Goal: Task Accomplishment & Management: Manage account settings

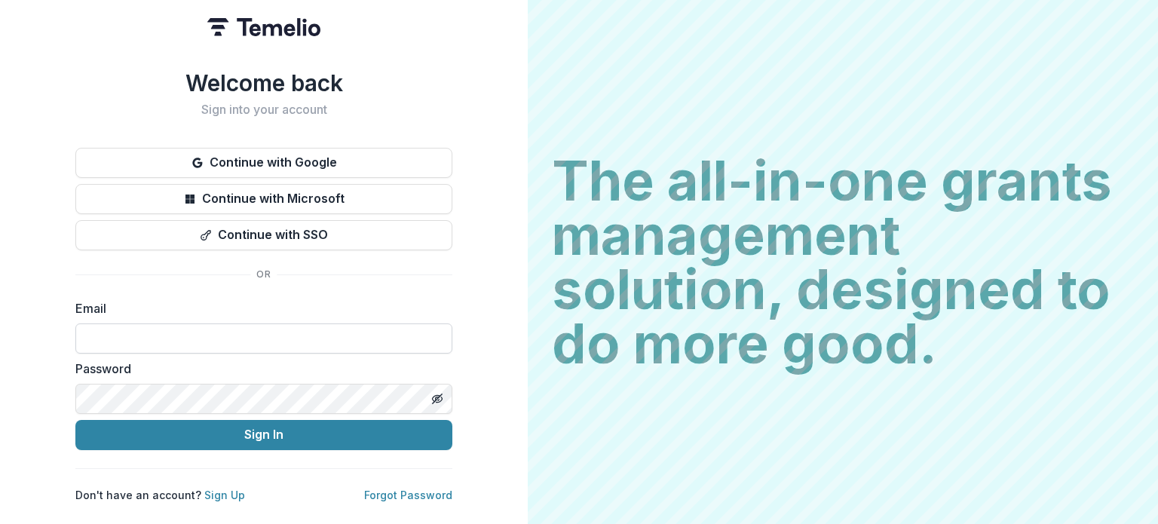
click at [178, 324] on input at bounding box center [263, 339] width 377 height 30
type input "**********"
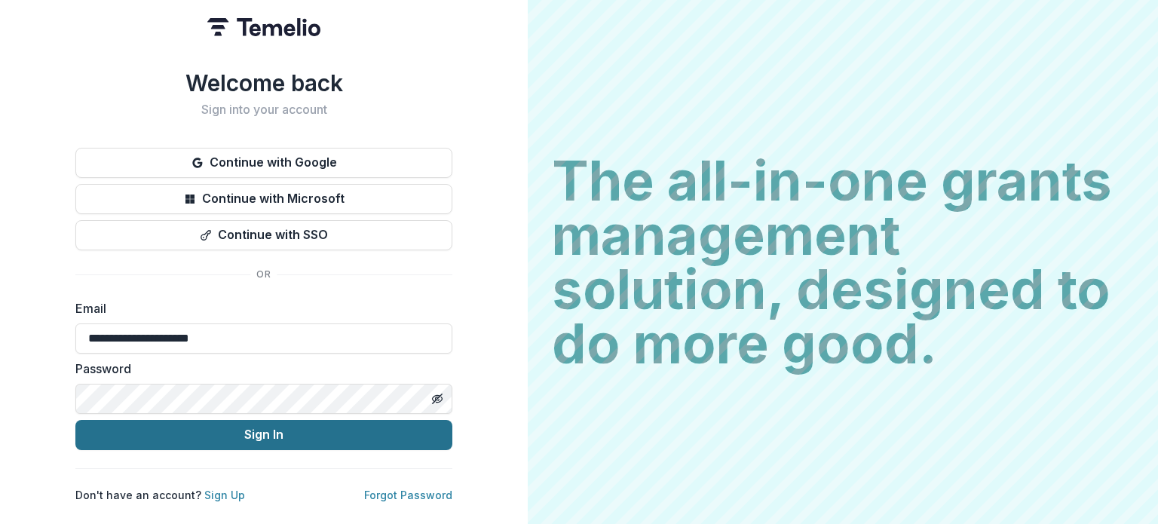
click at [271, 425] on button "Sign In" at bounding box center [263, 435] width 377 height 30
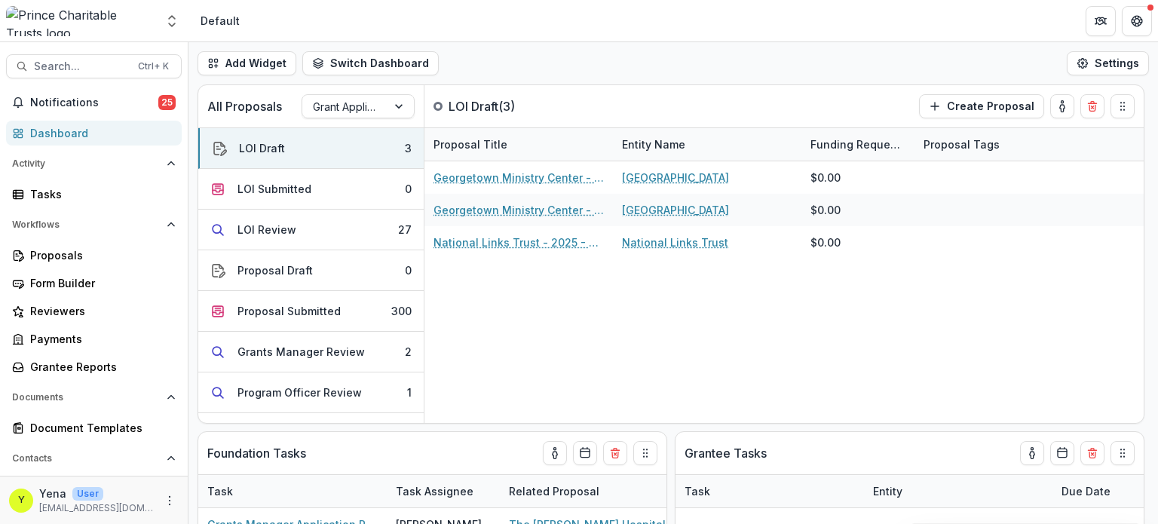
click at [477, 267] on div "Georgetown Ministry Center - 2025 - DC - Abbreviated Application Georgetown Min…" at bounding box center [784, 292] width 719 height 262
click at [293, 195] on div "LOI Submitted" at bounding box center [275, 189] width 74 height 16
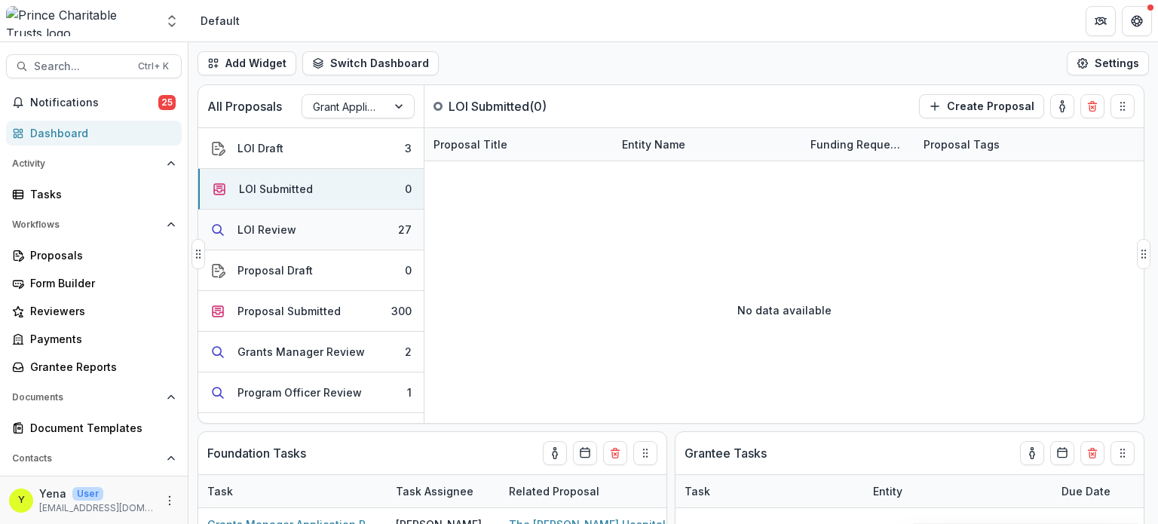
click at [296, 235] on button "LOI Review 27" at bounding box center [310, 230] width 225 height 41
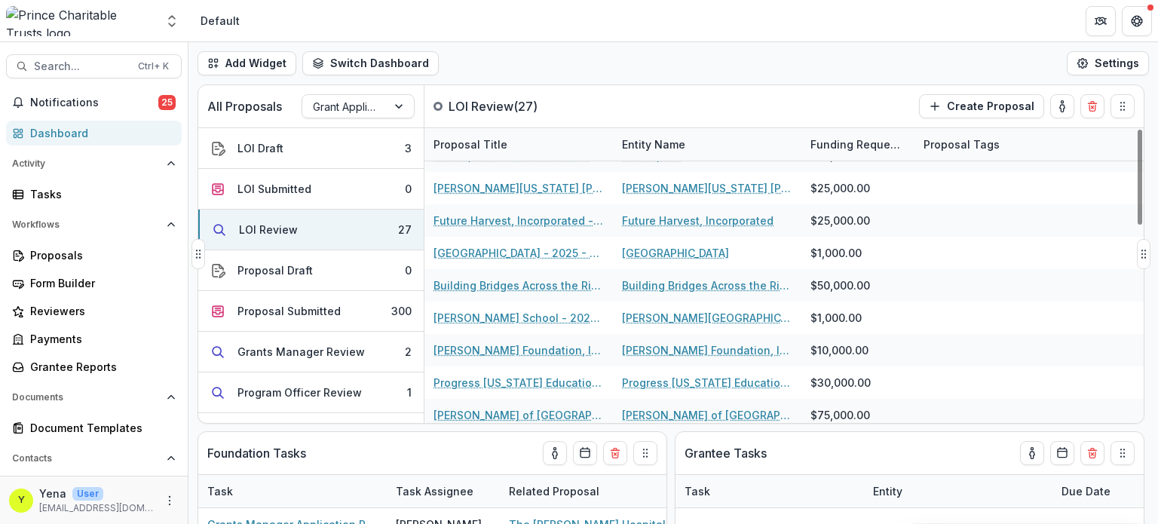
scroll to position [612, 0]
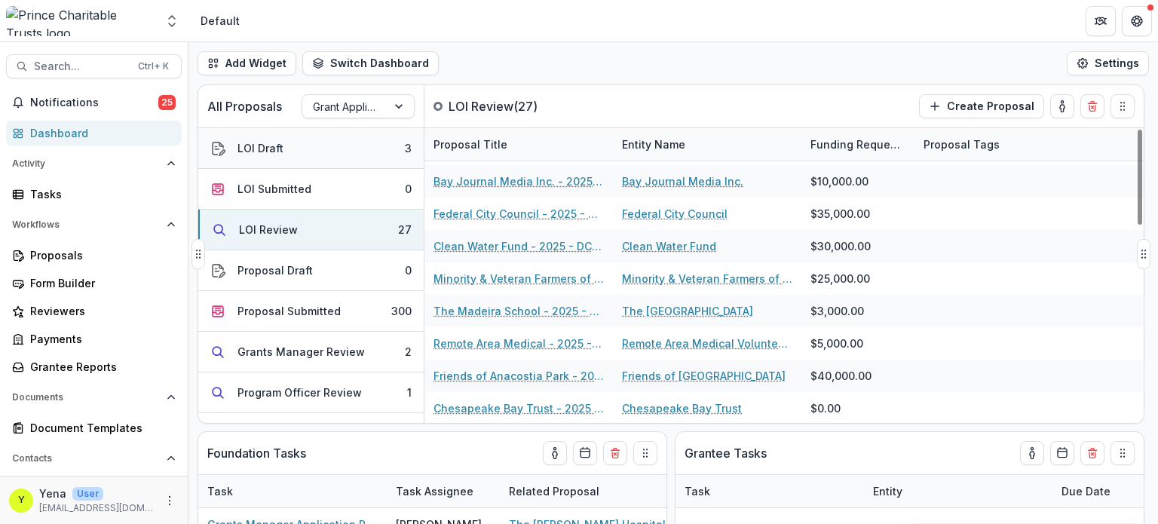
click at [278, 141] on div "LOI Draft" at bounding box center [261, 148] width 46 height 16
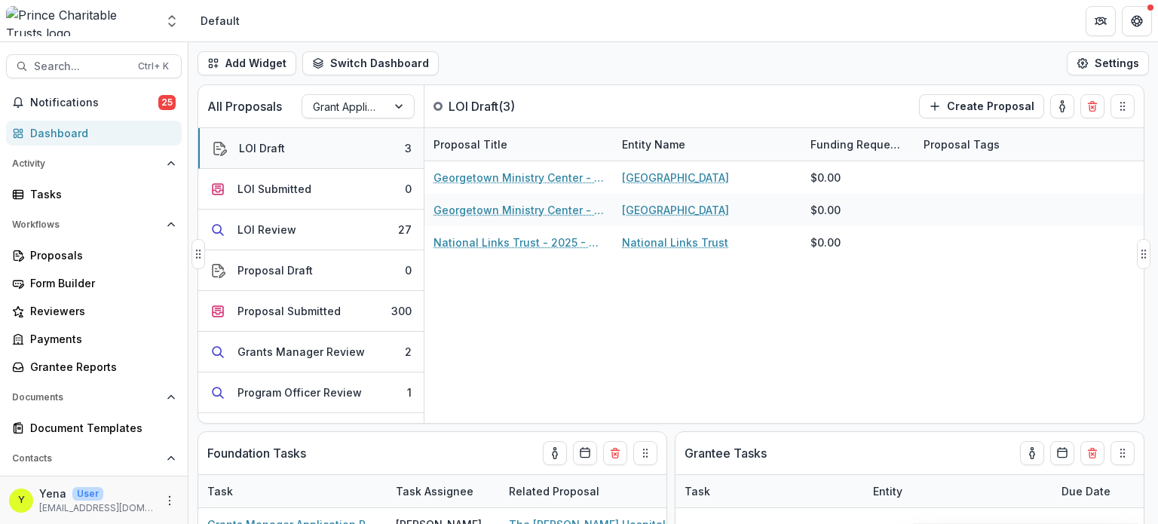
scroll to position [0, 0]
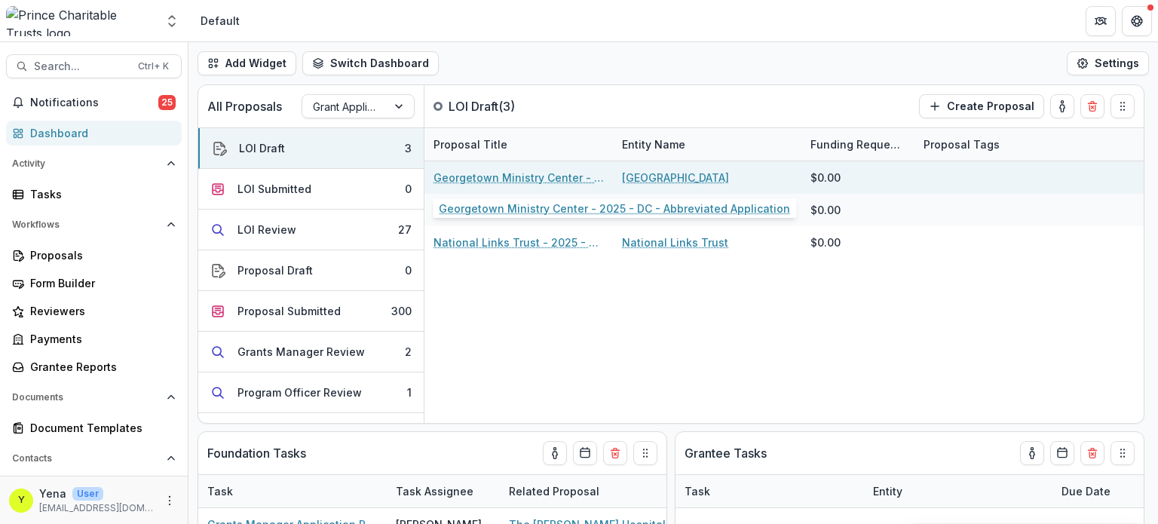
click at [477, 170] on link "Georgetown Ministry Center - 2025 - DC - Abbreviated Application" at bounding box center [519, 178] width 170 height 16
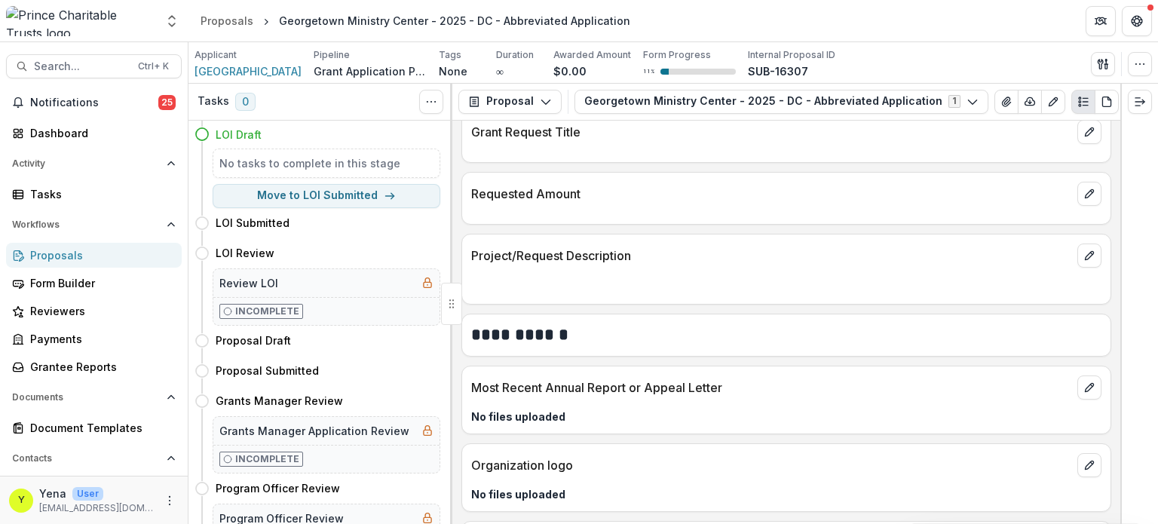
scroll to position [1314, 0]
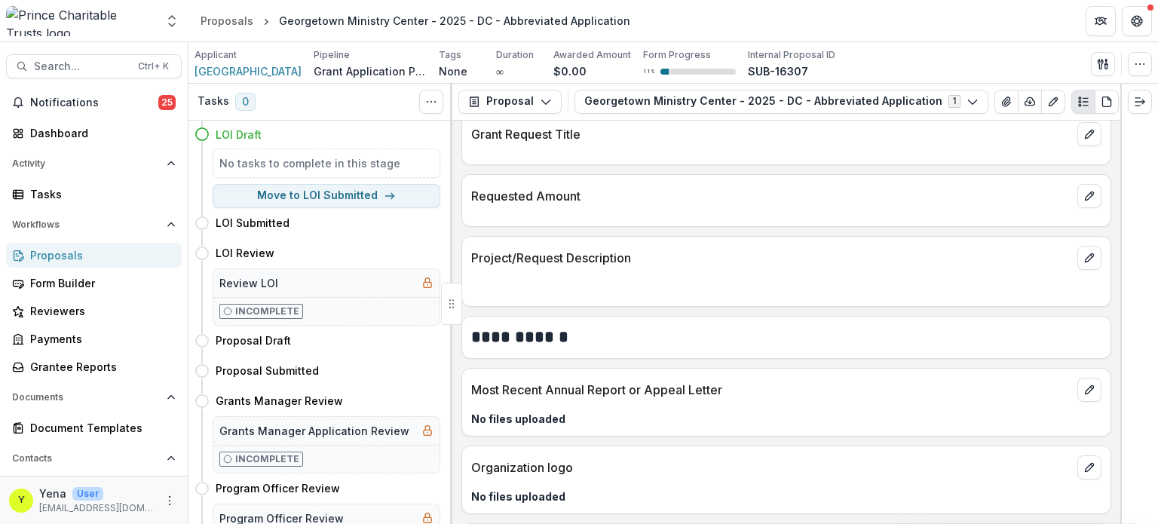
click at [460, 216] on div "**********" at bounding box center [786, 323] width 668 height 404
click at [81, 23] on img at bounding box center [80, 21] width 149 height 30
click at [241, 23] on div "Proposals" at bounding box center [227, 21] width 53 height 16
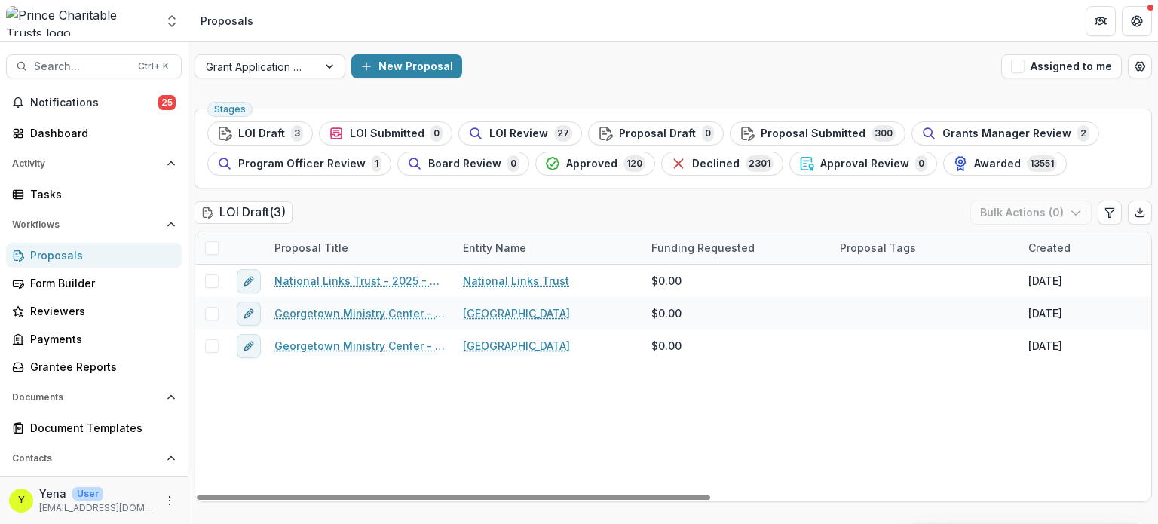
click at [353, 395] on div "National Links Trust - 2025 - DC - Expedited Grant Update National Links Trust …" at bounding box center [1078, 383] width 1767 height 237
click at [513, 73] on div "New Proposal" at bounding box center [673, 66] width 644 height 24
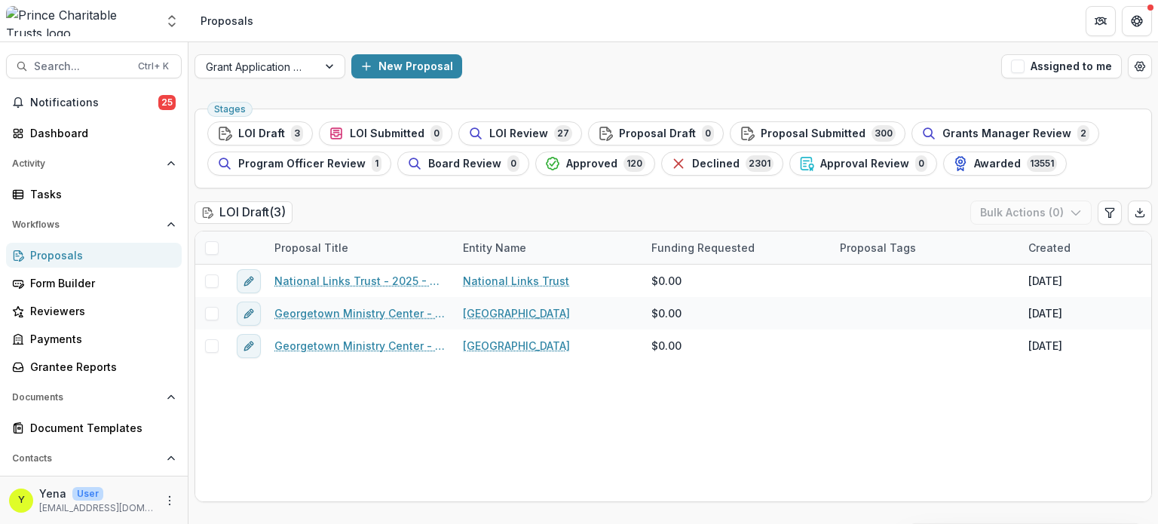
click at [595, 78] on div "Grant Application Process New Proposal Assigned to me" at bounding box center [674, 66] width 970 height 48
click at [563, 84] on div "Grant Application Process New Proposal Assigned to me" at bounding box center [674, 66] width 970 height 48
click at [582, 167] on span "Approved" at bounding box center [591, 164] width 51 height 13
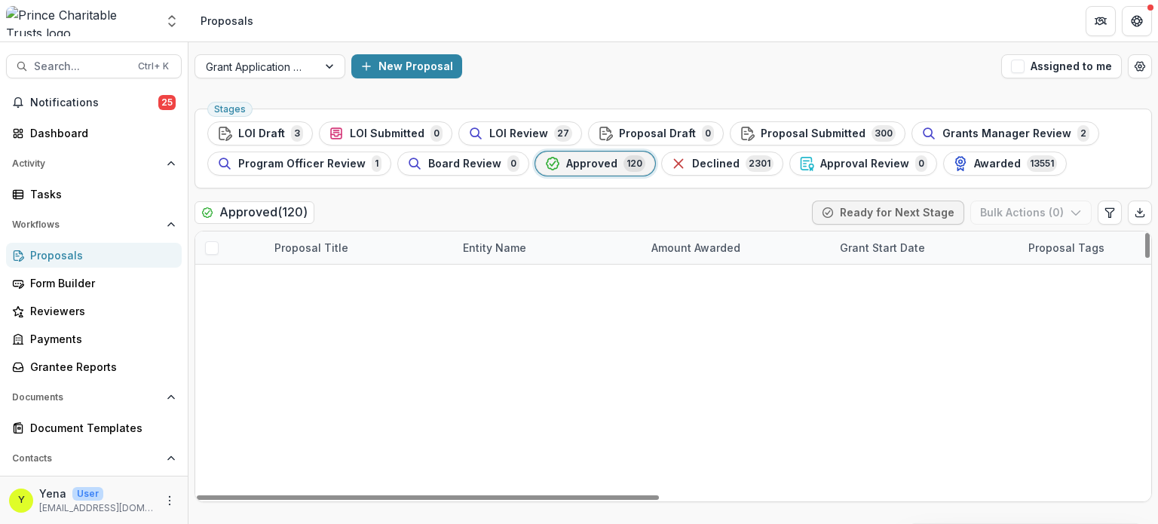
scroll to position [1192, 0]
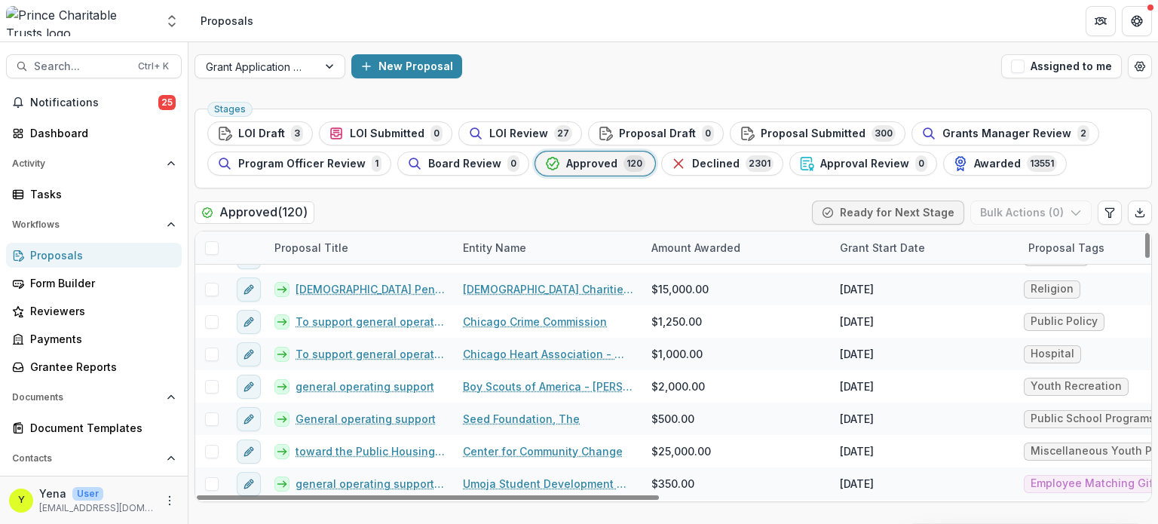
click at [205, 247] on span at bounding box center [212, 248] width 14 height 14
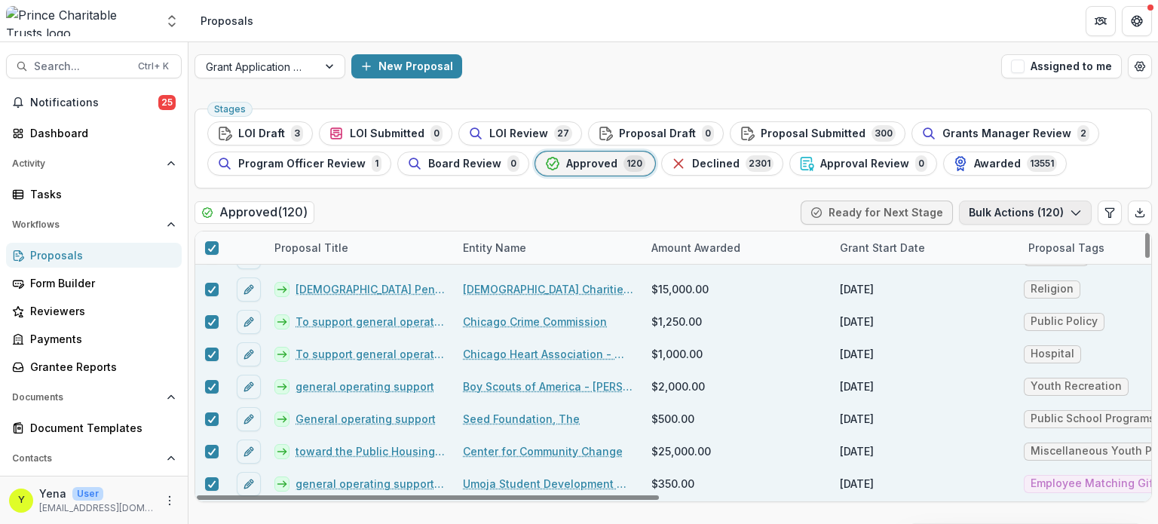
click at [1022, 216] on button "Bulk Actions ( 120 )" at bounding box center [1025, 213] width 133 height 24
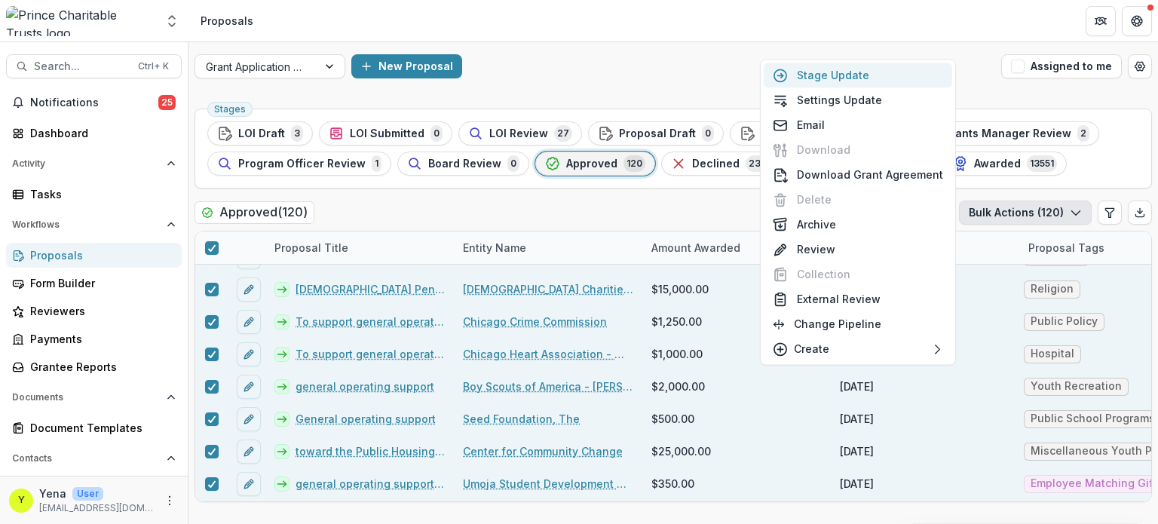
click at [833, 75] on button "Stage Update" at bounding box center [858, 75] width 189 height 25
select select "********"
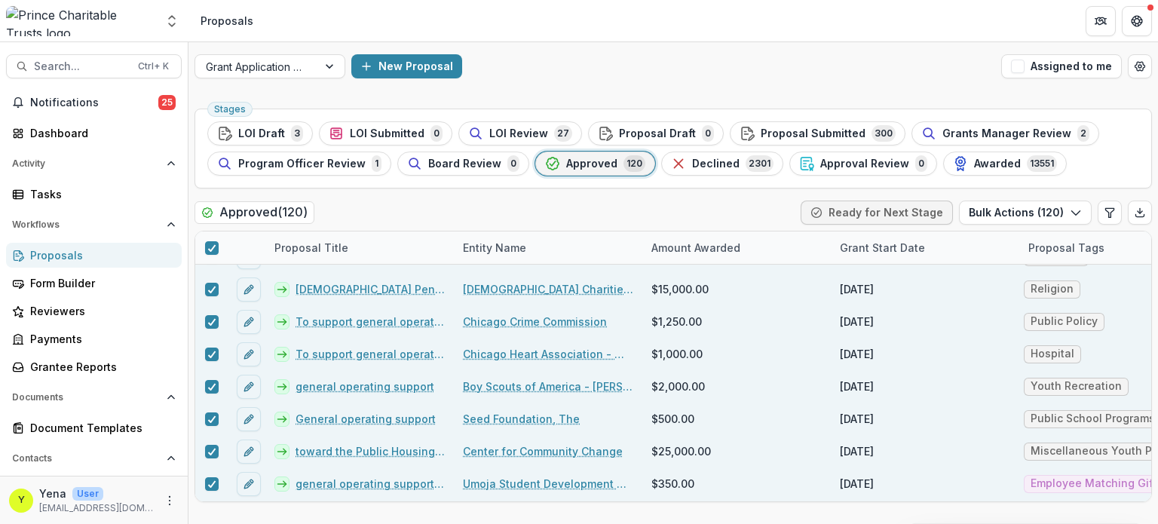
type input "**"
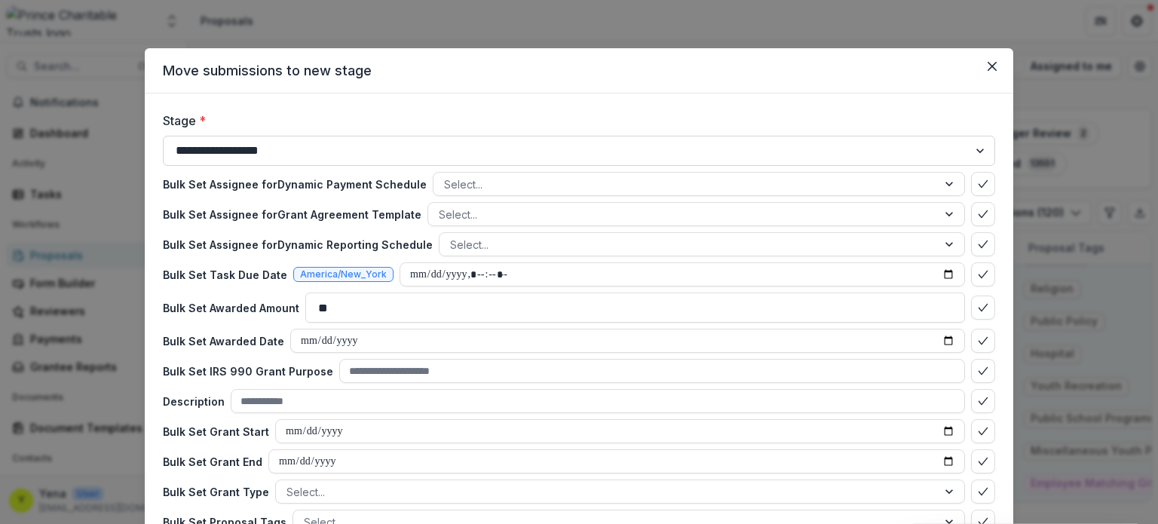
click at [332, 145] on select "**********" at bounding box center [579, 151] width 833 height 30
select select "*******"
click at [163, 136] on select "**********" at bounding box center [579, 151] width 833 height 30
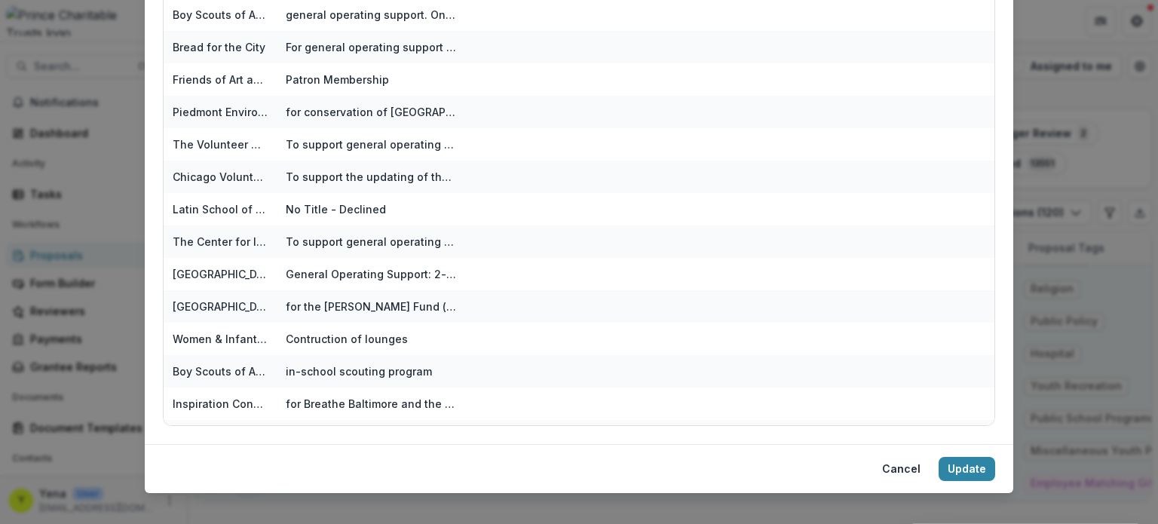
scroll to position [284, 0]
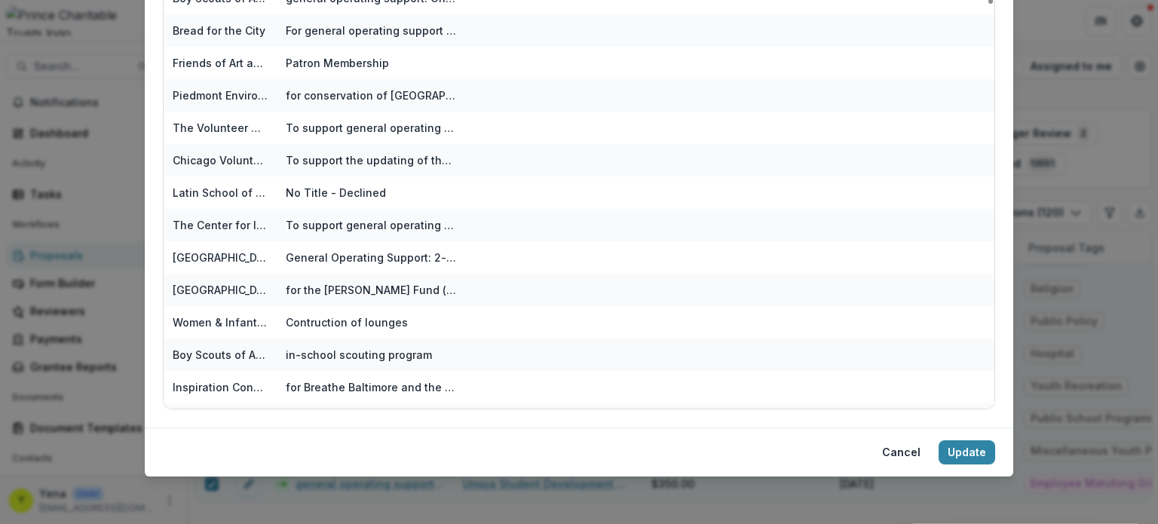
drag, startPoint x: 962, startPoint y: 449, endPoint x: 430, endPoint y: 484, distance: 532.8
click at [430, 484] on div "**********" at bounding box center [579, 262] width 1158 height 524
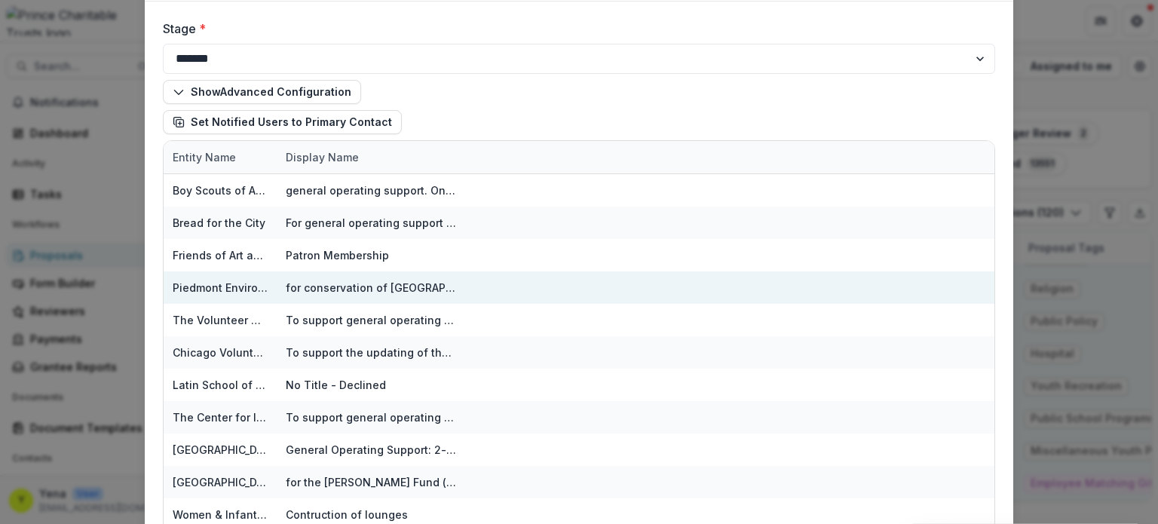
scroll to position [52, 0]
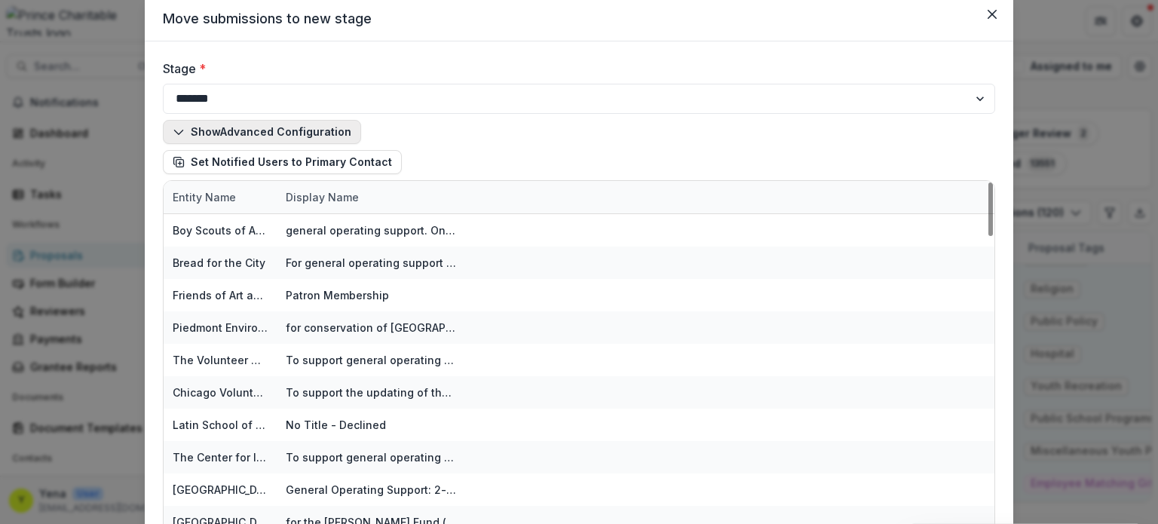
click at [216, 134] on button "Show Advanced Configuration" at bounding box center [262, 132] width 198 height 24
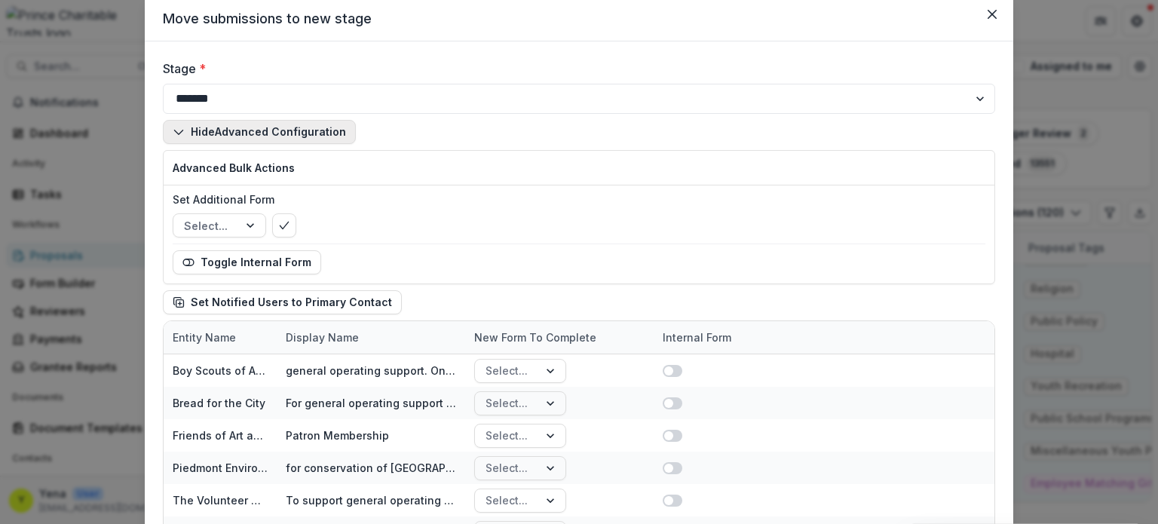
click at [193, 133] on button "Hide Advanced Configuration" at bounding box center [259, 132] width 193 height 24
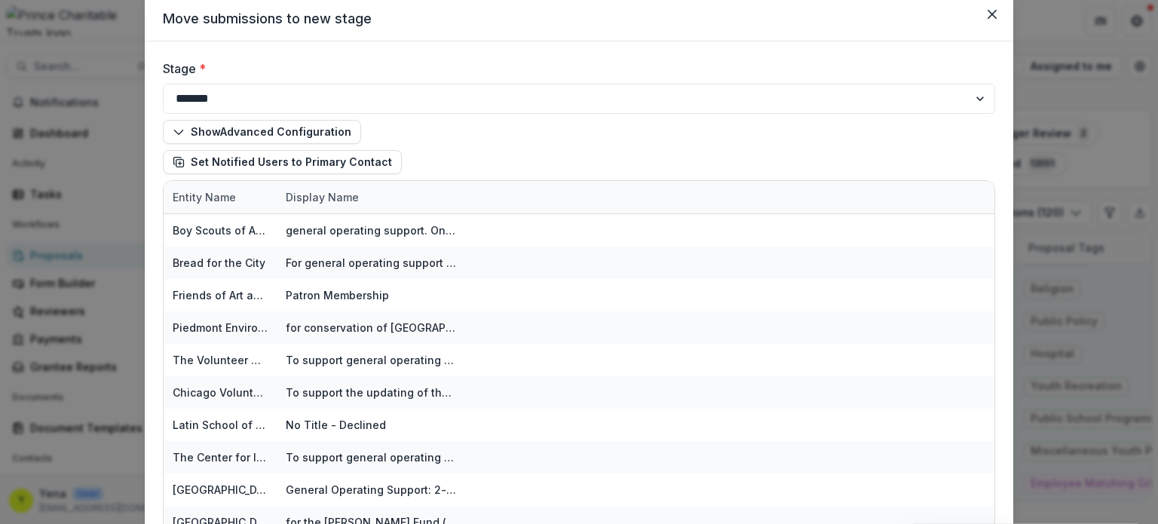
scroll to position [284, 0]
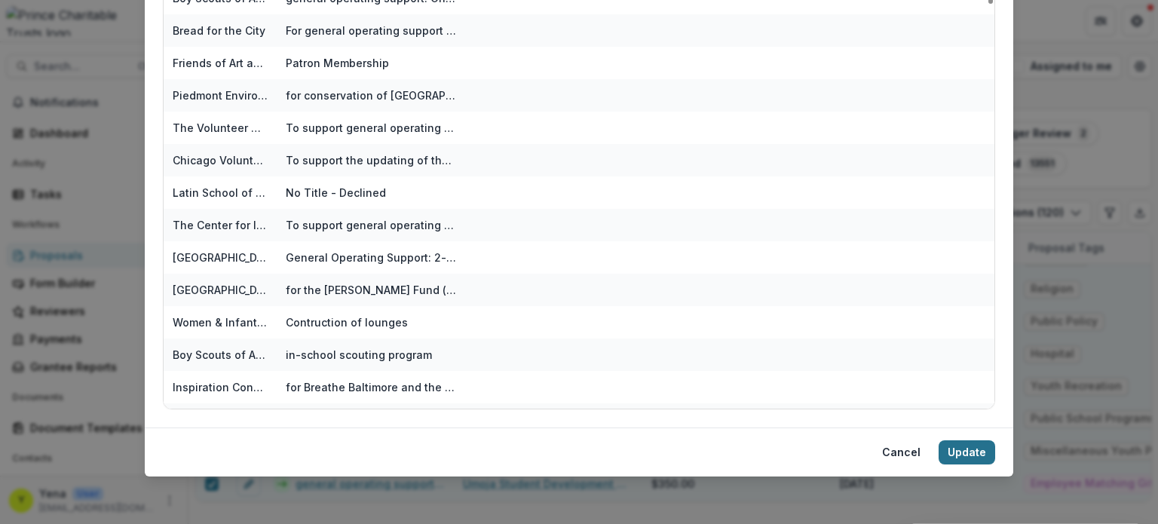
click at [963, 449] on button "Update" at bounding box center [967, 452] width 57 height 24
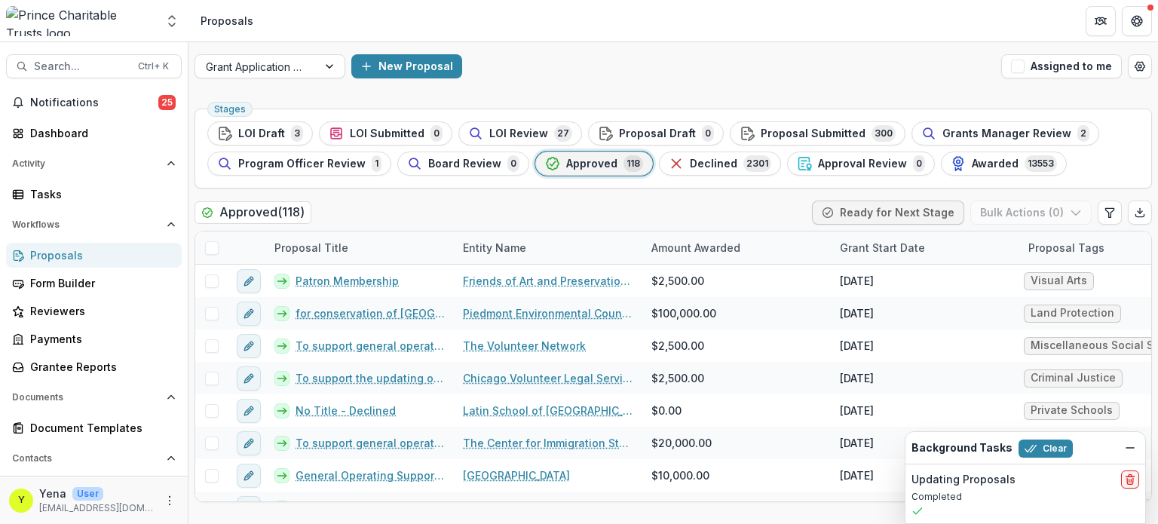
click at [584, 205] on div "Approved ( 118 ) Ready for Next Stage Bulk Actions ( 0 )" at bounding box center [674, 216] width 958 height 30
click at [597, 35] on header "Proposals" at bounding box center [674, 20] width 970 height 41
click at [777, 204] on div "Approved ( 118 ) Ready for Next Stage Bulk Actions ( 0 )" at bounding box center [674, 216] width 958 height 30
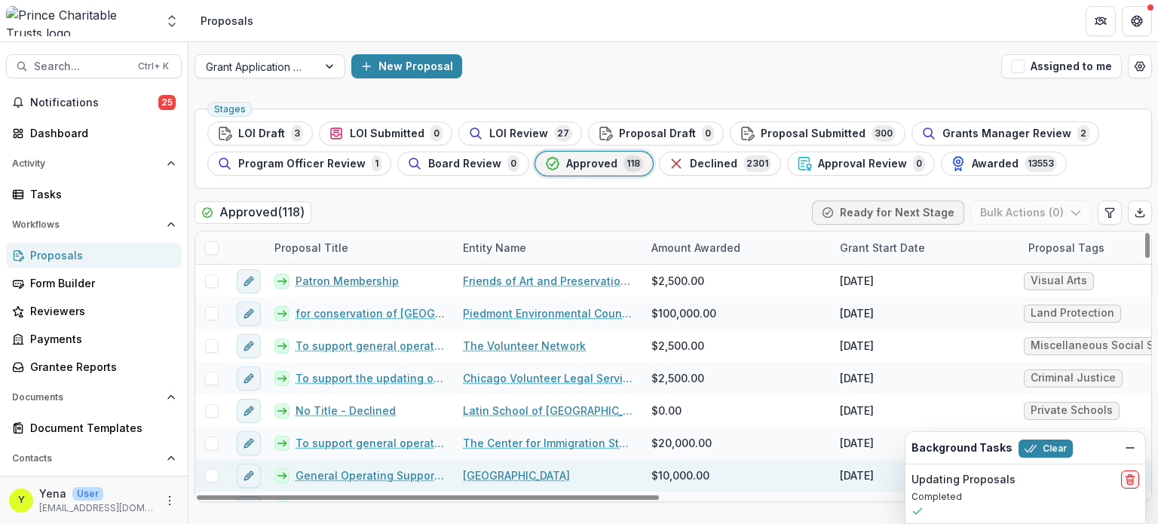
click at [525, 474] on link "Mamatoto Village" at bounding box center [516, 476] width 107 height 16
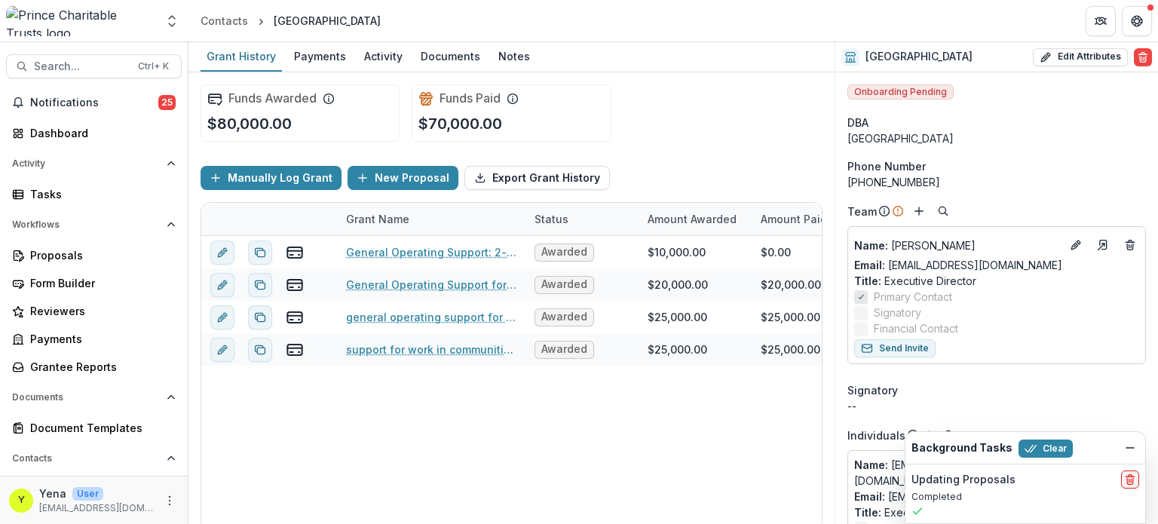
click at [658, 136] on div "Funds Awarded $80,000.00 Funds Paid $70,000.00" at bounding box center [512, 112] width 622 height 81
click at [484, 449] on div "General Operating Support: 2-year grant - final Awarded $10,000.00 $0.00 $10,00…" at bounding box center [834, 383] width 1267 height 294
click at [363, 420] on div "General Operating Support: 2-year grant - final Awarded $10,000.00 $0.00 $10,00…" at bounding box center [834, 383] width 1267 height 294
click at [312, 425] on div "General Operating Support: 2-year grant - final Awarded $10,000.00 $0.00 $10,00…" at bounding box center [834, 383] width 1267 height 294
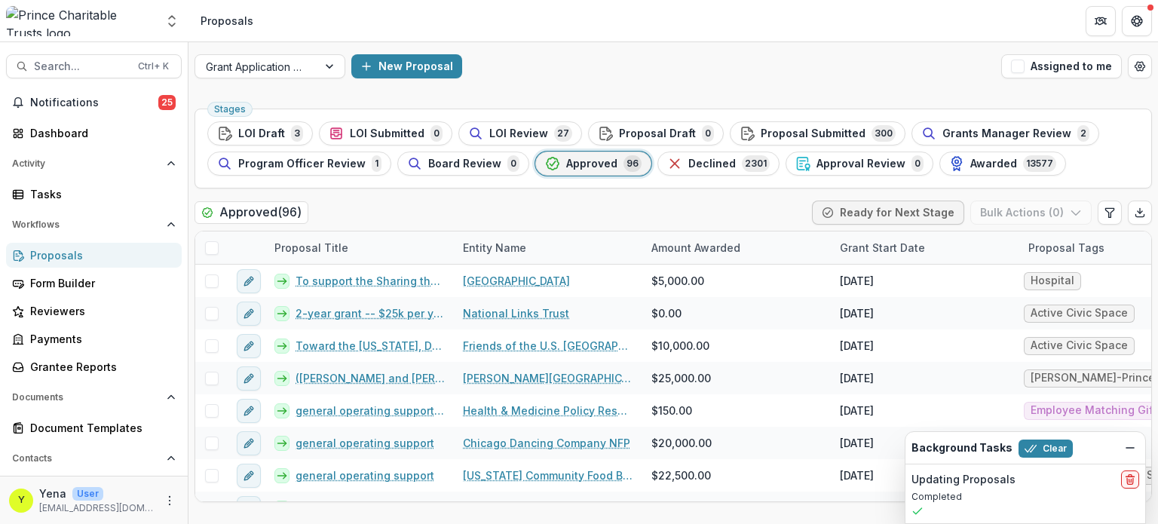
click at [682, 32] on header "Proposals" at bounding box center [674, 20] width 970 height 41
click at [643, 56] on div "New Proposal" at bounding box center [673, 66] width 644 height 24
click at [646, 63] on div "New Proposal" at bounding box center [673, 66] width 644 height 24
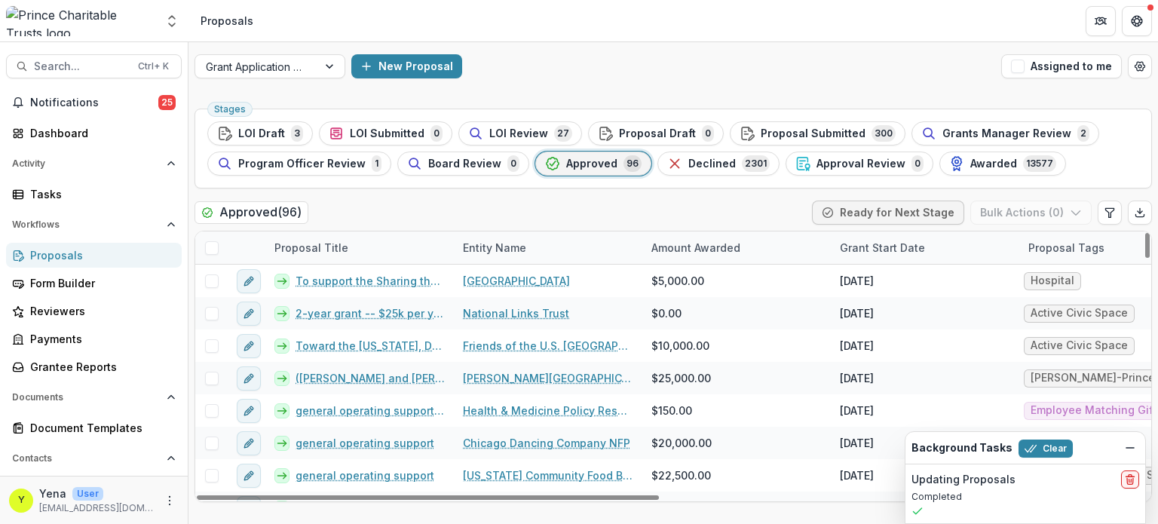
click at [545, 81] on div "Grant Application Process New Proposal Assigned to me" at bounding box center [674, 66] width 970 height 48
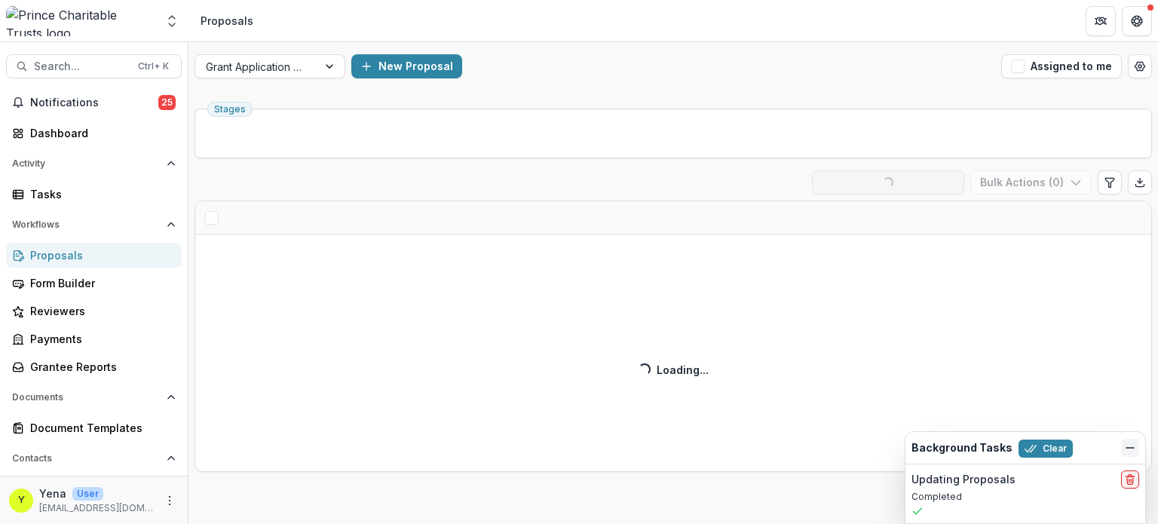
click at [1130, 448] on line "Dismiss" at bounding box center [1131, 448] width 8 height 0
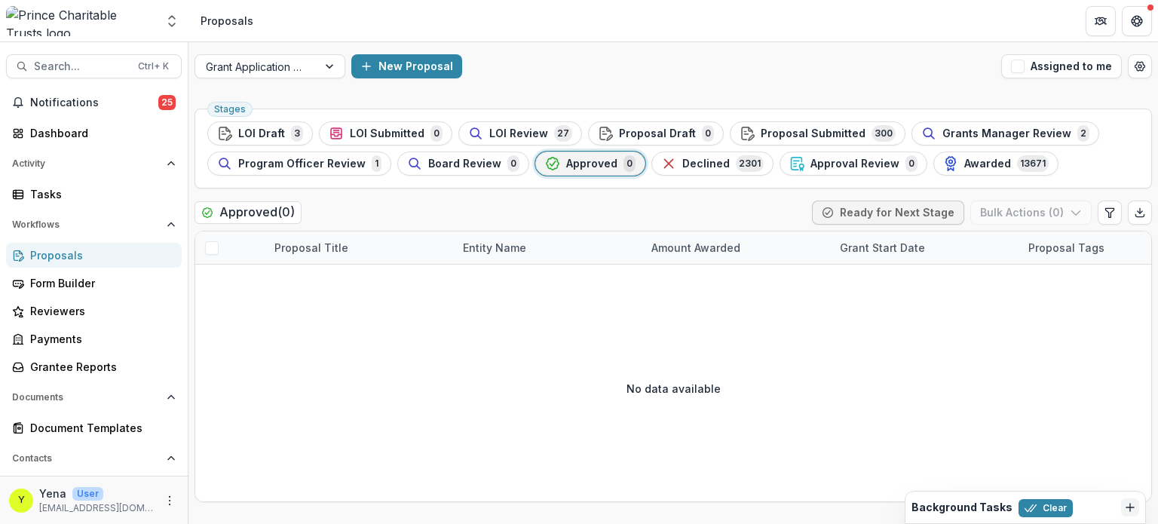
click at [739, 98] on div "Grant Application Process New Proposal Assigned to me Stages LOI Draft 3 LOI Su…" at bounding box center [674, 283] width 970 height 482
click at [832, 134] on span "Proposal Submitted" at bounding box center [813, 133] width 105 height 13
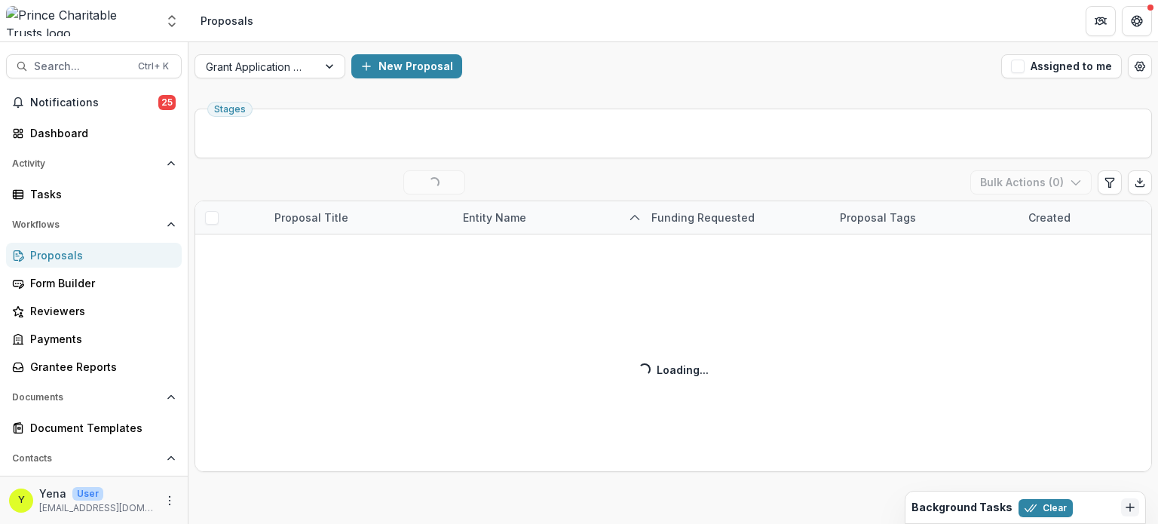
click at [545, 93] on div "Grant Application Process New Proposal Assigned to me Stages Proposal Submitted…" at bounding box center [674, 283] width 970 height 482
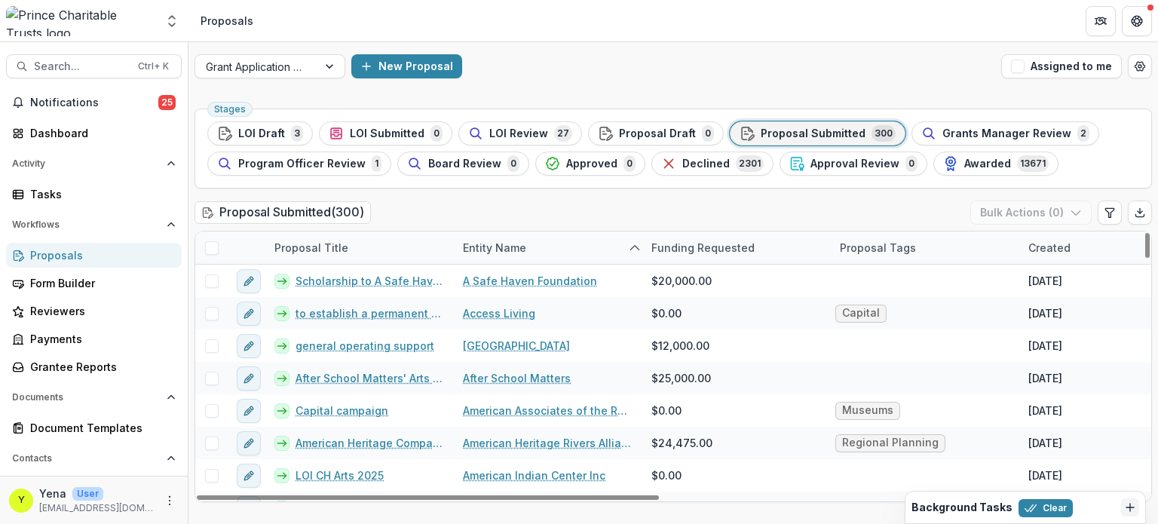
click at [212, 245] on span at bounding box center [212, 248] width 14 height 14
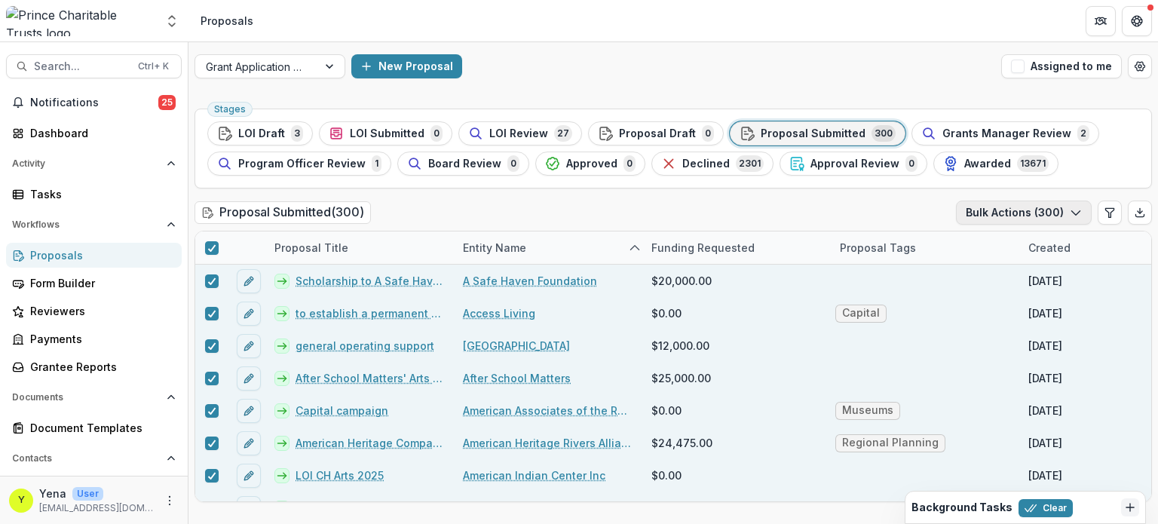
click at [1073, 213] on icon "button" at bounding box center [1076, 213] width 12 height 12
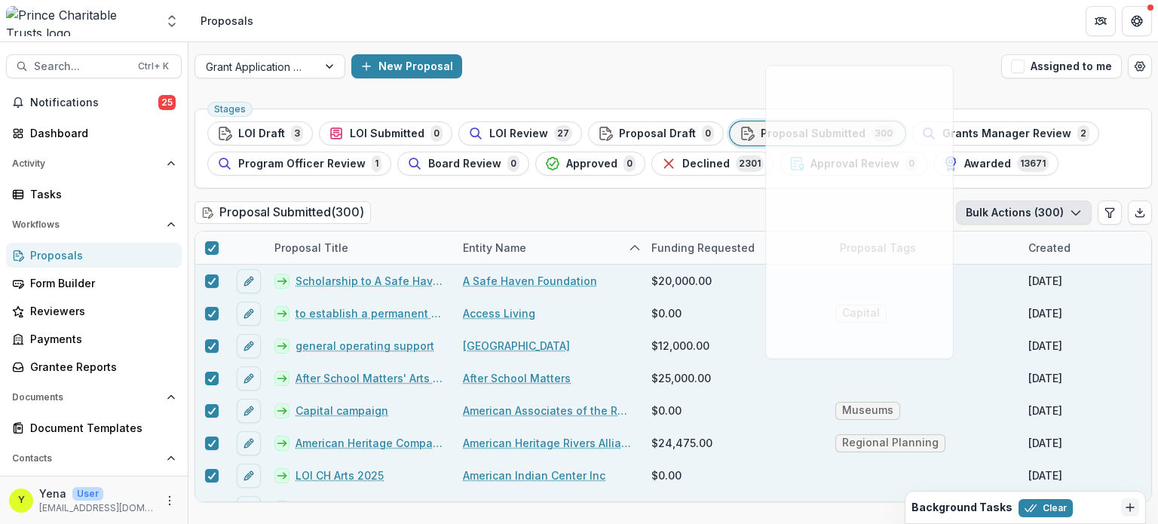
click at [1073, 213] on icon "button" at bounding box center [1076, 213] width 12 height 12
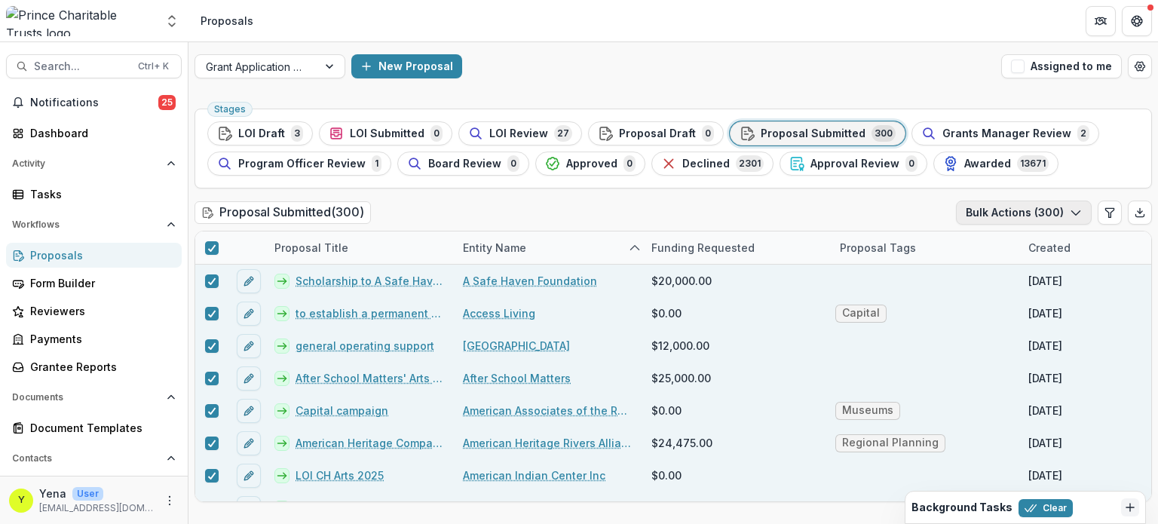
click at [1073, 213] on icon "button" at bounding box center [1076, 213] width 12 height 12
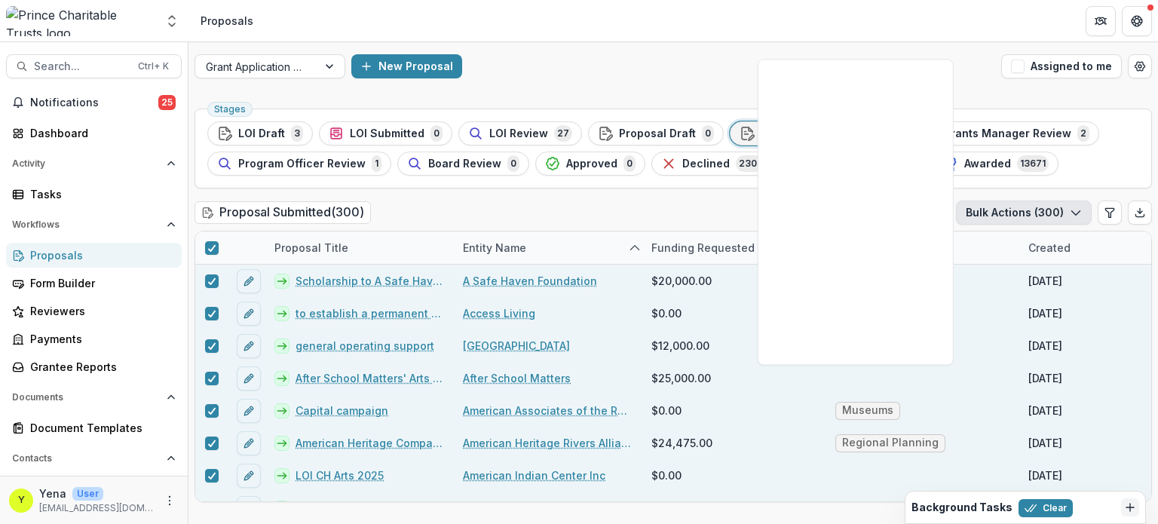
click at [618, 204] on div "Proposal Submitted ( 300 ) Bulk Actions ( 300 )" at bounding box center [674, 216] width 958 height 30
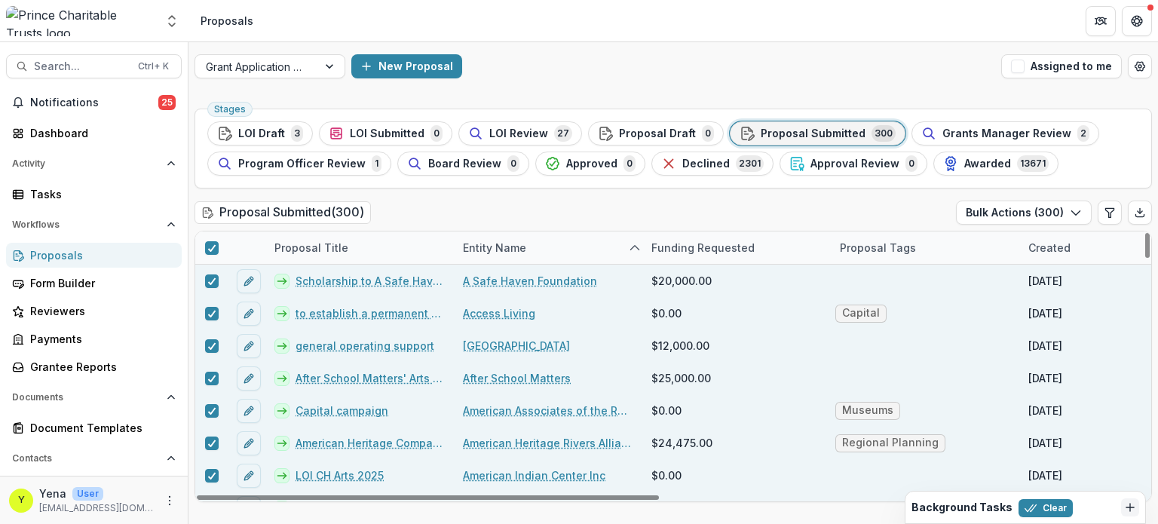
click at [218, 242] on div at bounding box center [211, 248] width 32 height 32
click at [213, 242] on div at bounding box center [211, 248] width 9 height 12
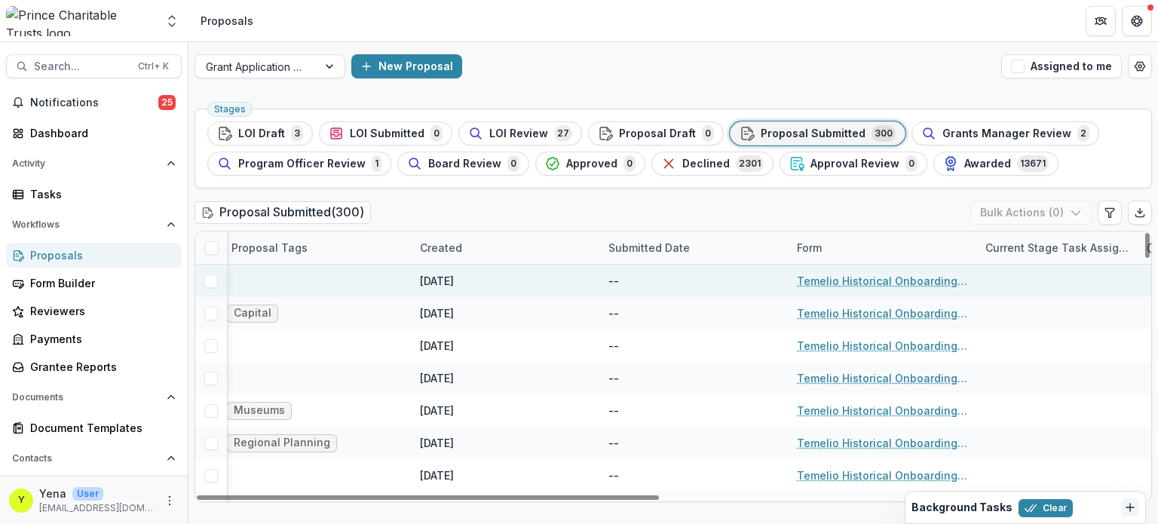
scroll to position [0, 744]
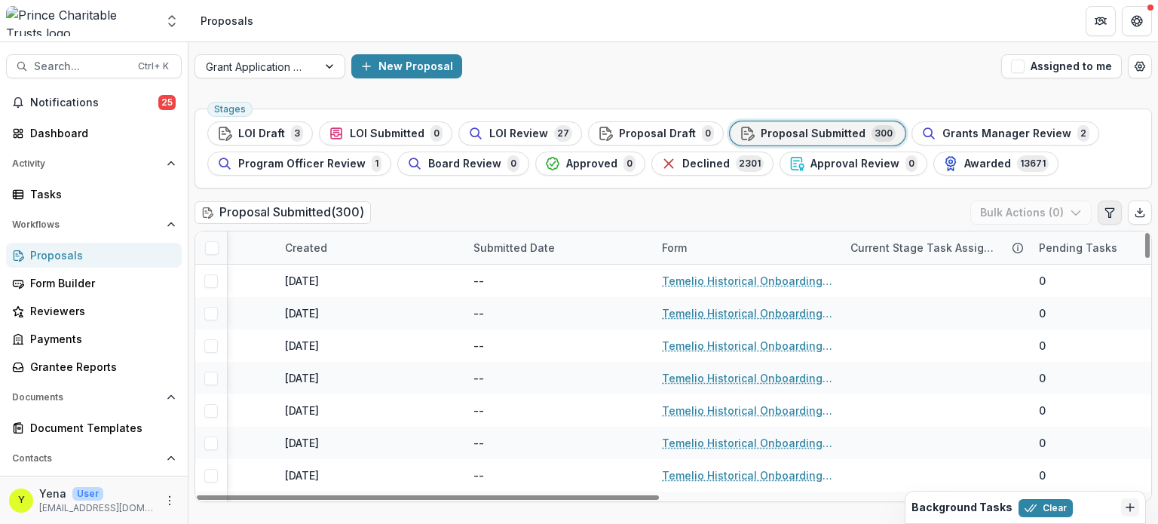
click at [1109, 207] on icon "Edit table settings" at bounding box center [1110, 213] width 12 height 12
select select "******"
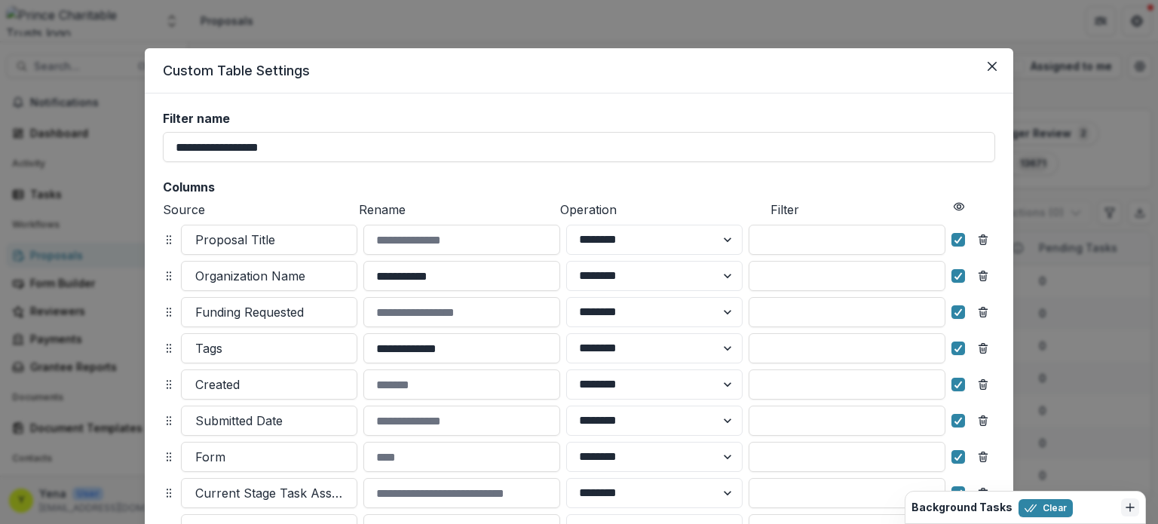
scroll to position [232, 0]
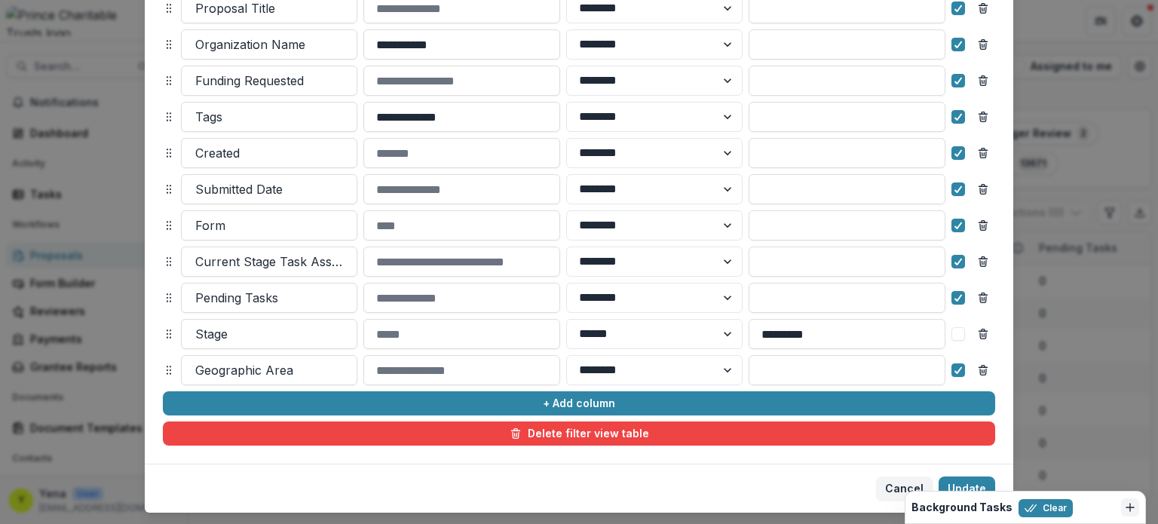
click at [1054, 299] on div "**********" at bounding box center [579, 262] width 1158 height 524
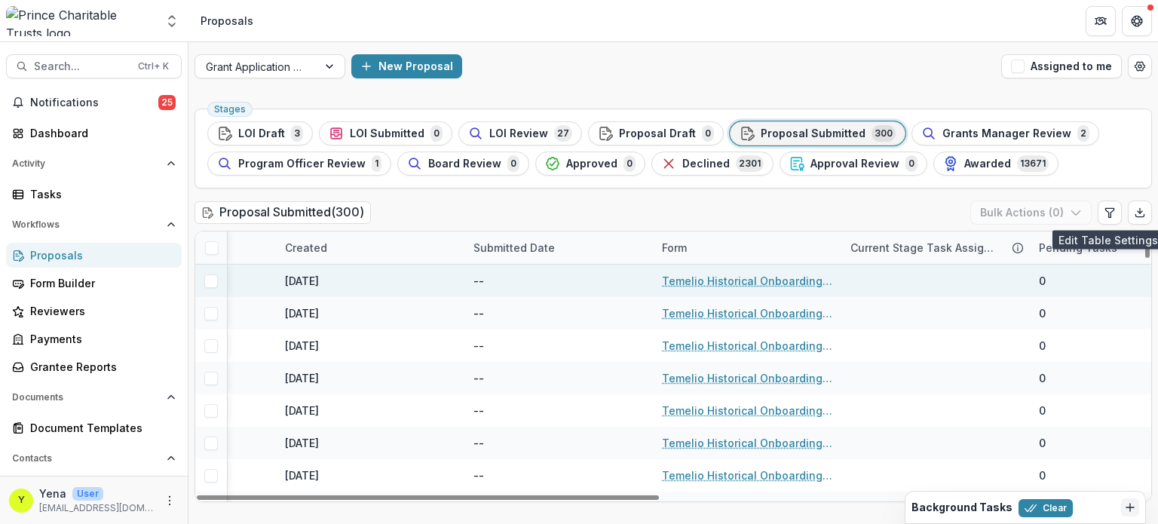
scroll to position [0, 0]
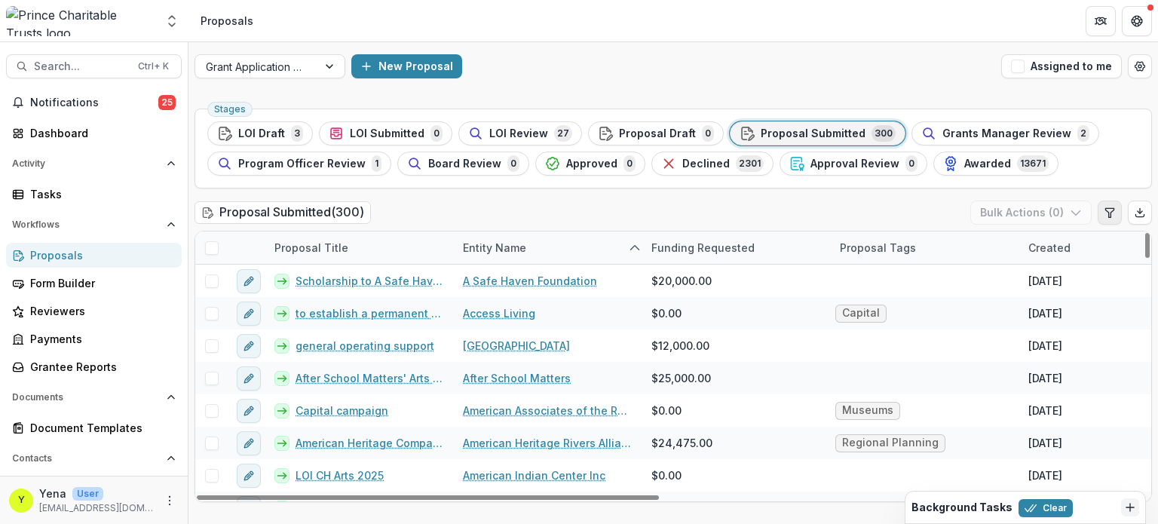
click at [1098, 213] on button "Edit table settings" at bounding box center [1110, 213] width 24 height 24
select select "******"
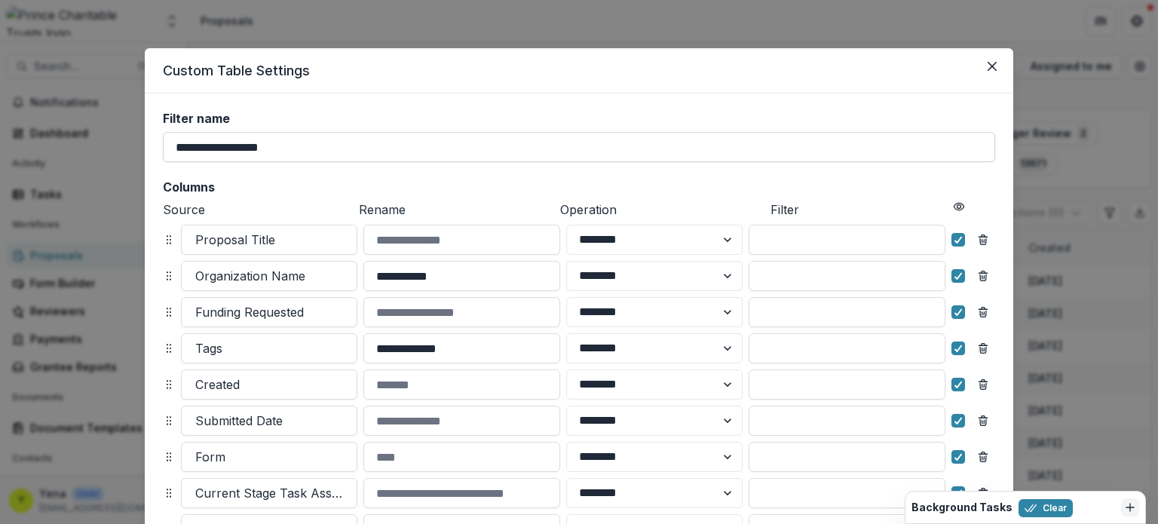
click at [288, 137] on input "**********" at bounding box center [579, 147] width 833 height 30
click at [317, 114] on label "Filter name" at bounding box center [575, 119] width 824 height 14
click at [317, 132] on input "**********" at bounding box center [579, 147] width 833 height 30
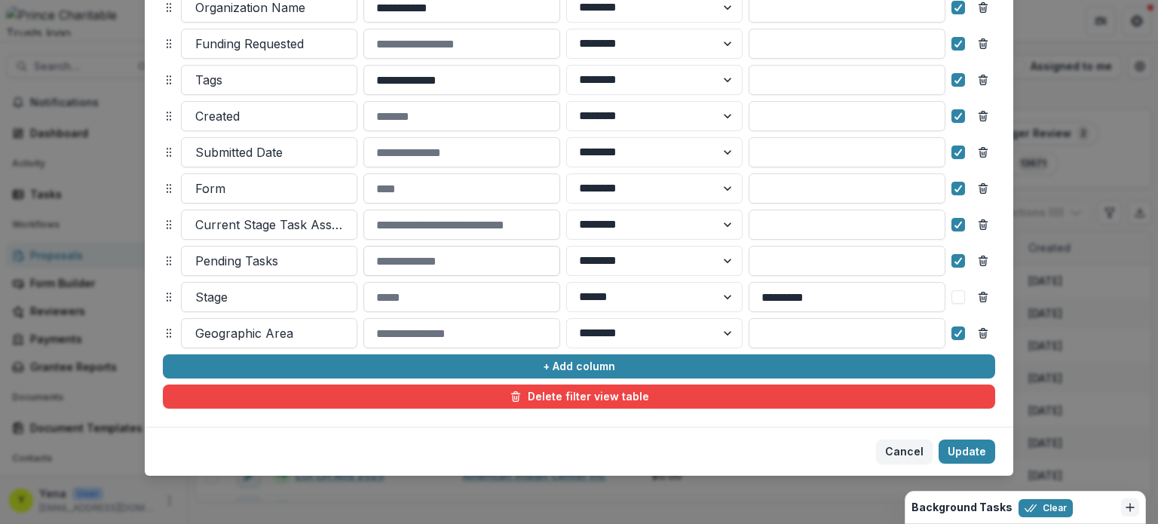
scroll to position [225, 0]
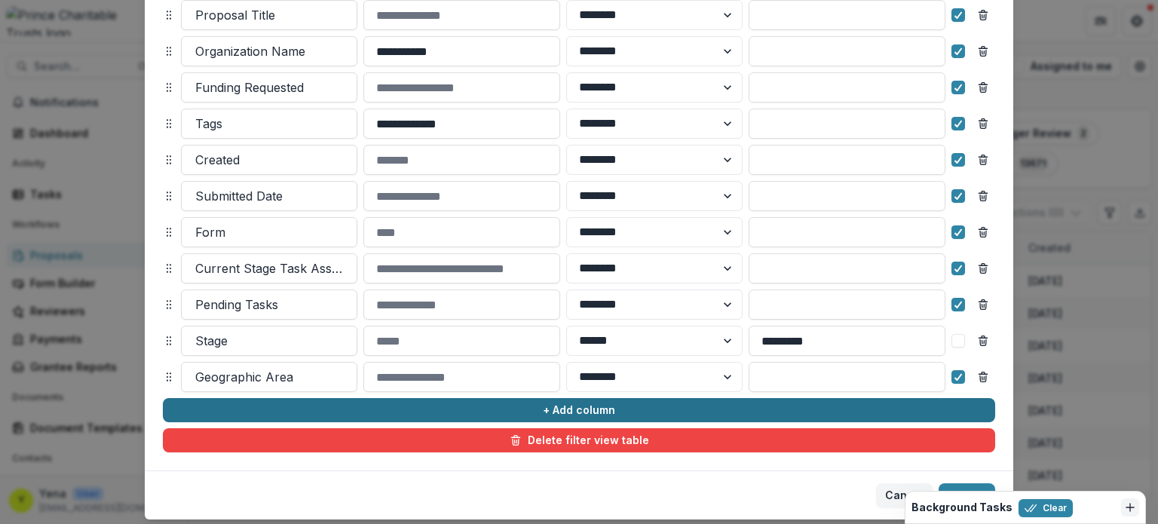
click at [518, 413] on button "+ Add column" at bounding box center [579, 410] width 833 height 24
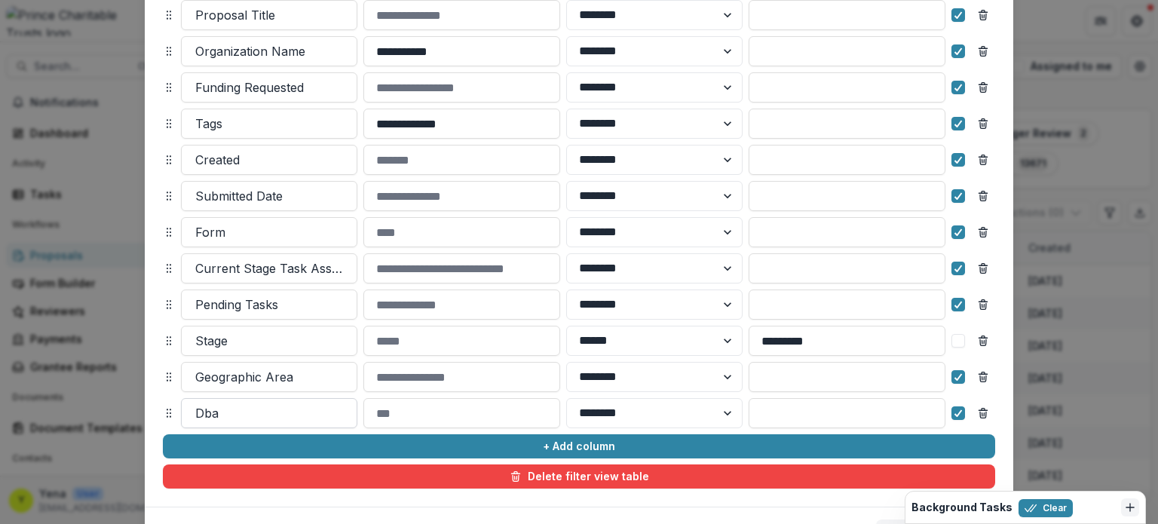
click at [285, 409] on div at bounding box center [269, 413] width 148 height 21
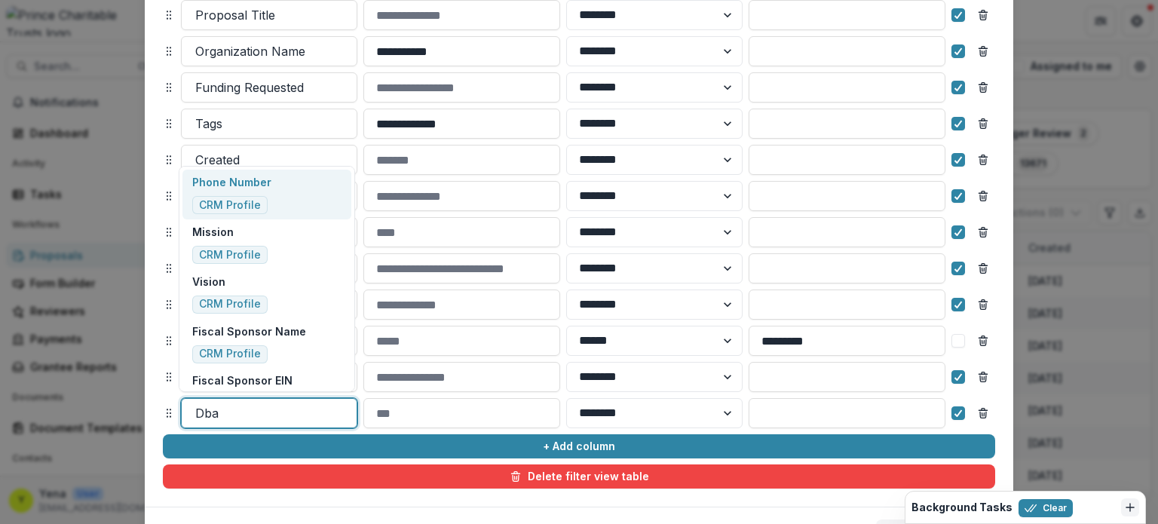
click at [201, 411] on div at bounding box center [269, 413] width 148 height 21
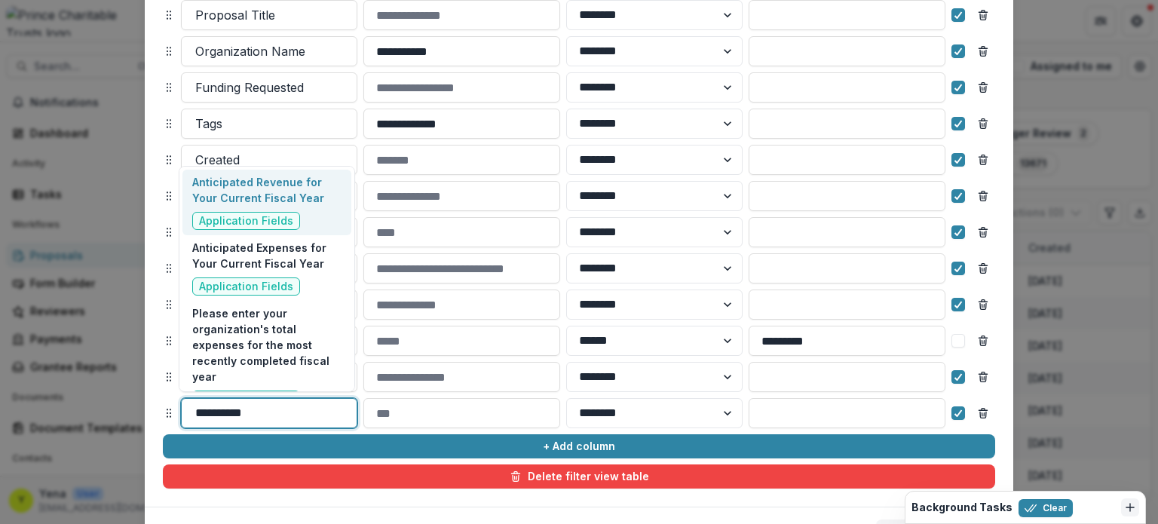
type input "**********"
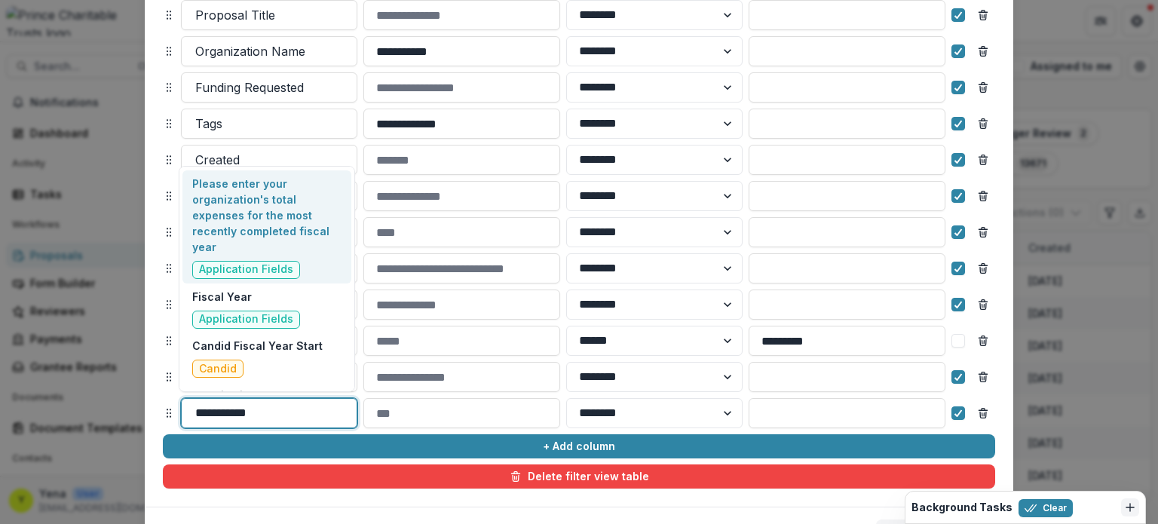
scroll to position [173, 0]
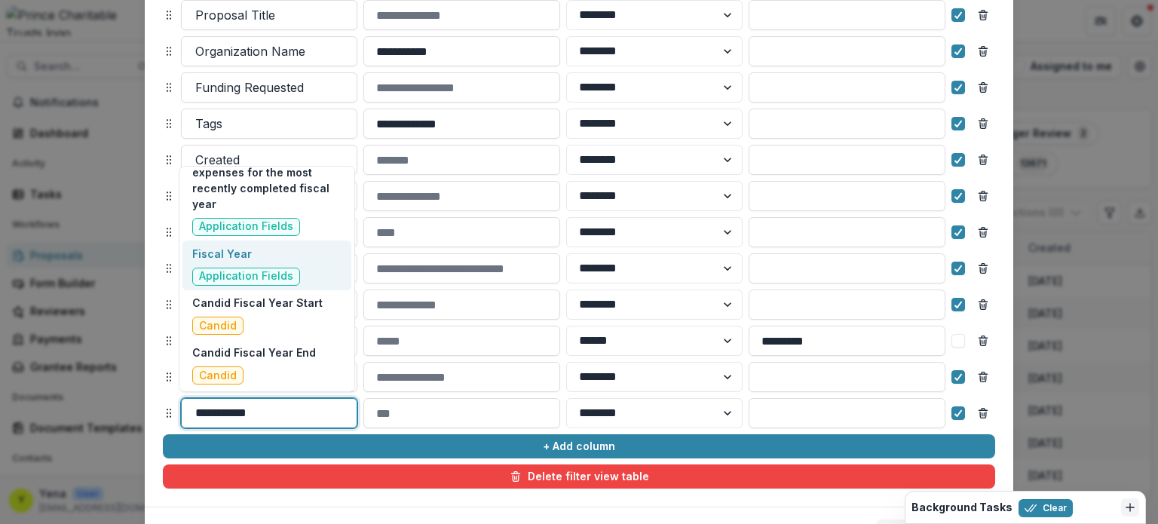
click at [281, 241] on div "Fiscal Year Application Fields" at bounding box center [266, 266] width 169 height 50
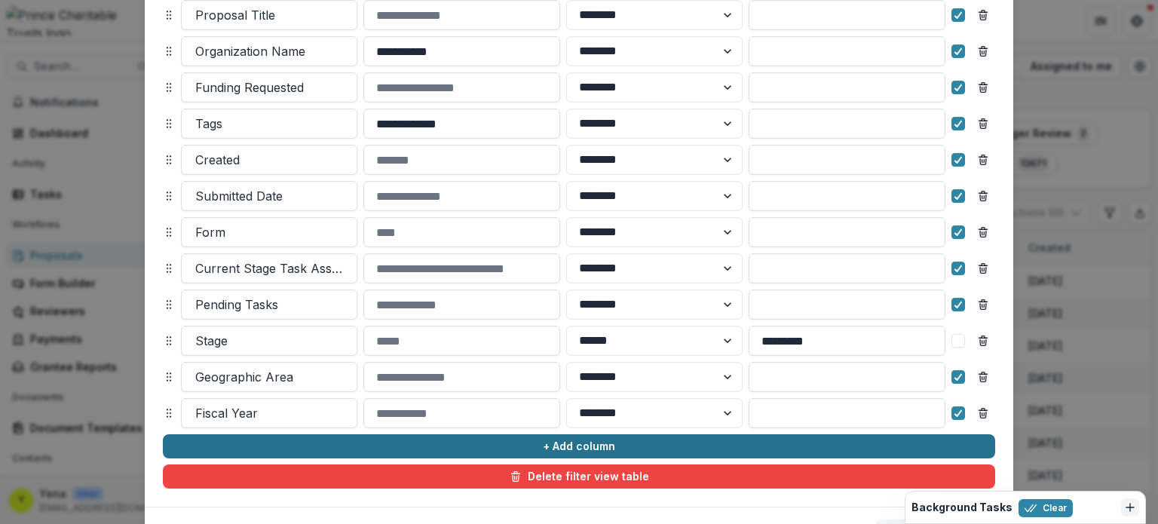
click at [483, 445] on button "+ Add column" at bounding box center [579, 446] width 833 height 24
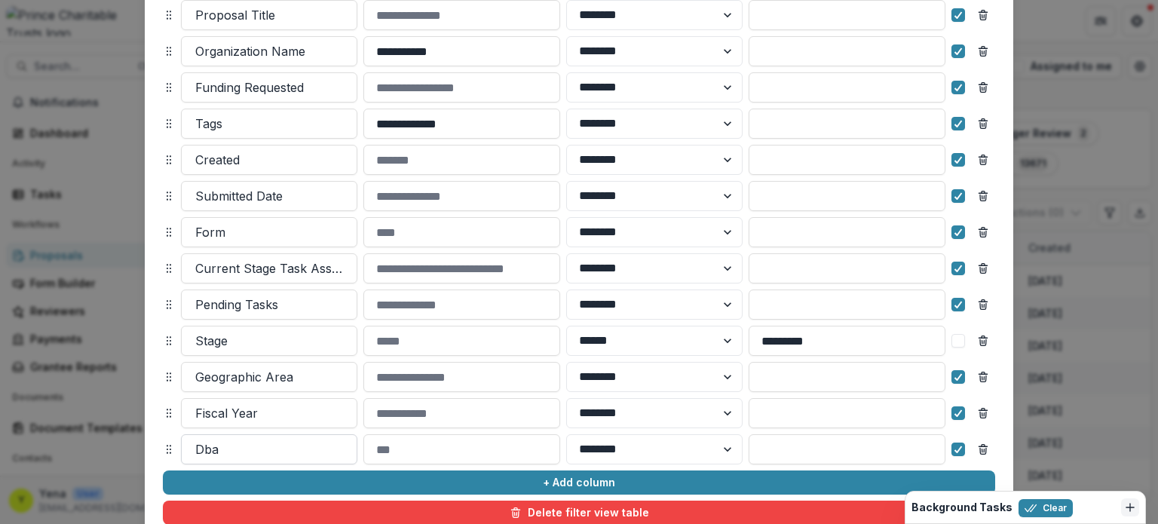
click at [258, 444] on div at bounding box center [269, 449] width 148 height 21
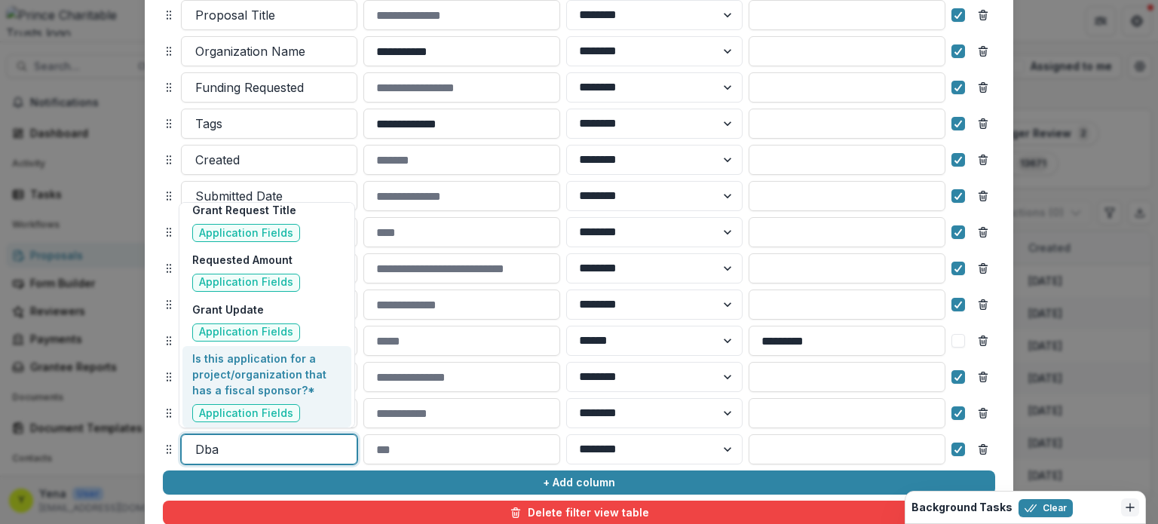
scroll to position [5722, 0]
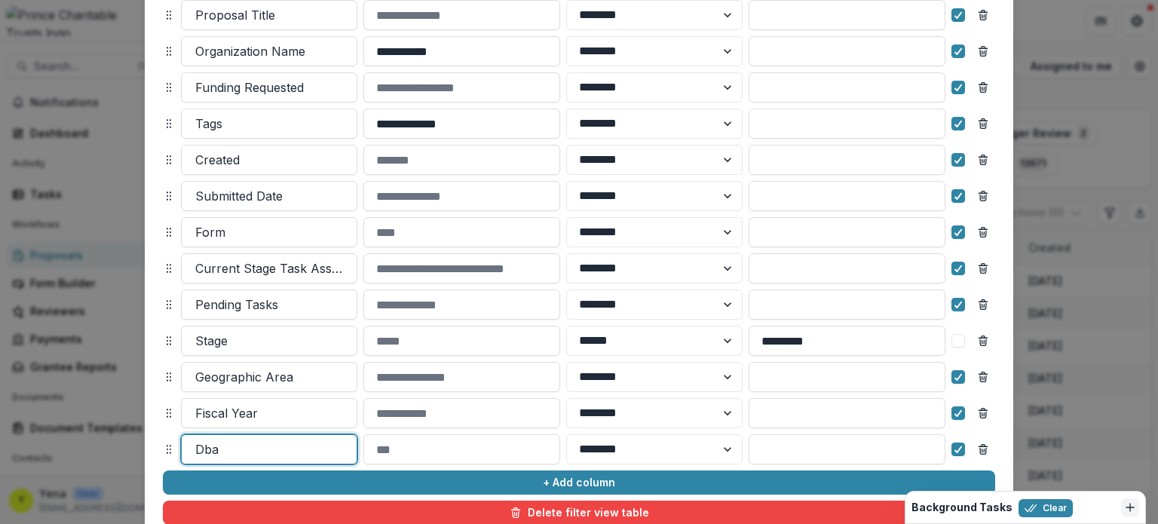
click at [242, 447] on div at bounding box center [269, 449] width 148 height 21
click at [979, 447] on line "Remove column" at bounding box center [983, 447] width 8 height 0
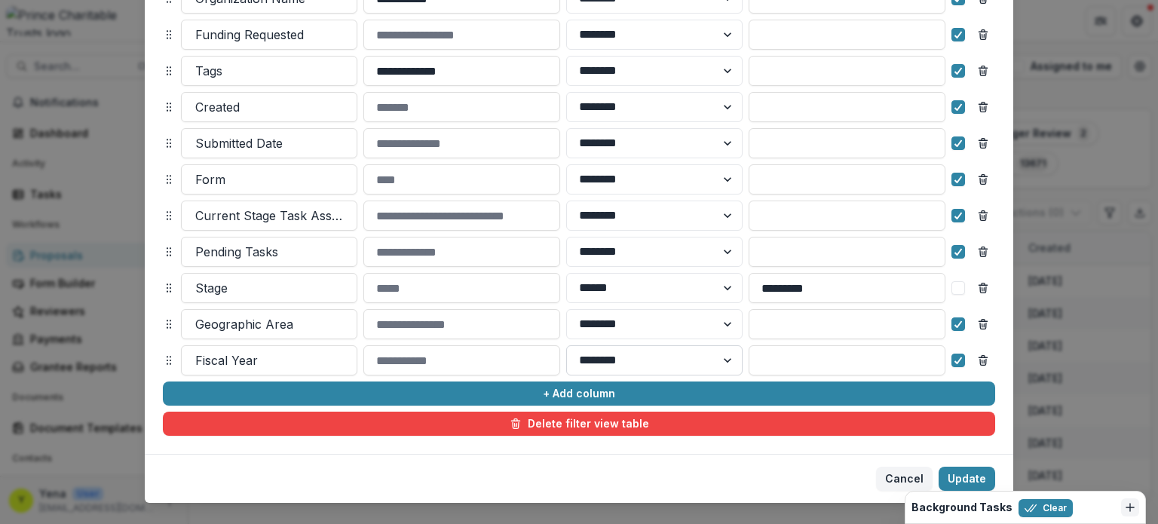
scroll to position [279, 0]
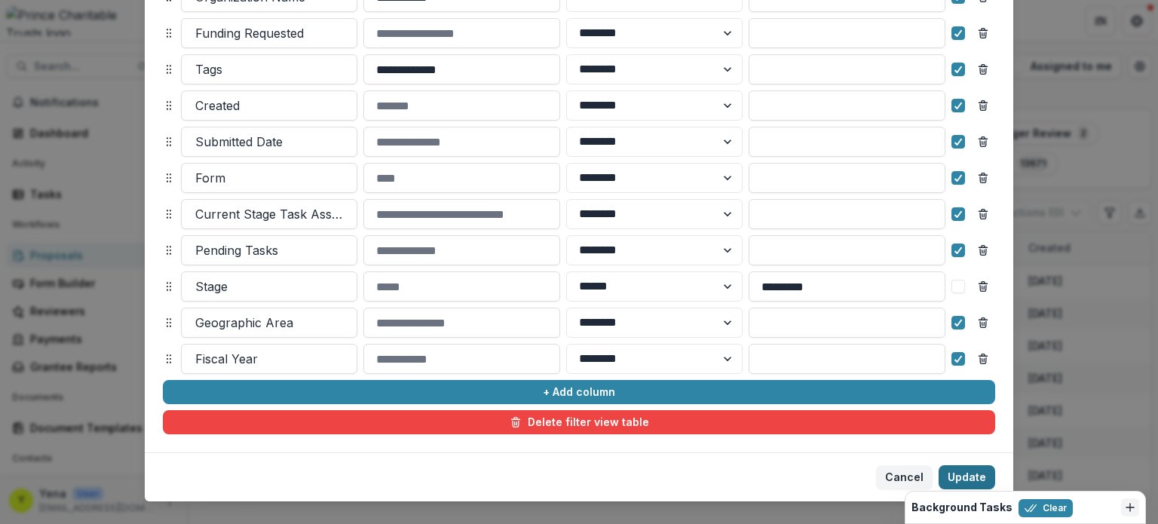
click at [962, 475] on button "Update" at bounding box center [967, 477] width 57 height 24
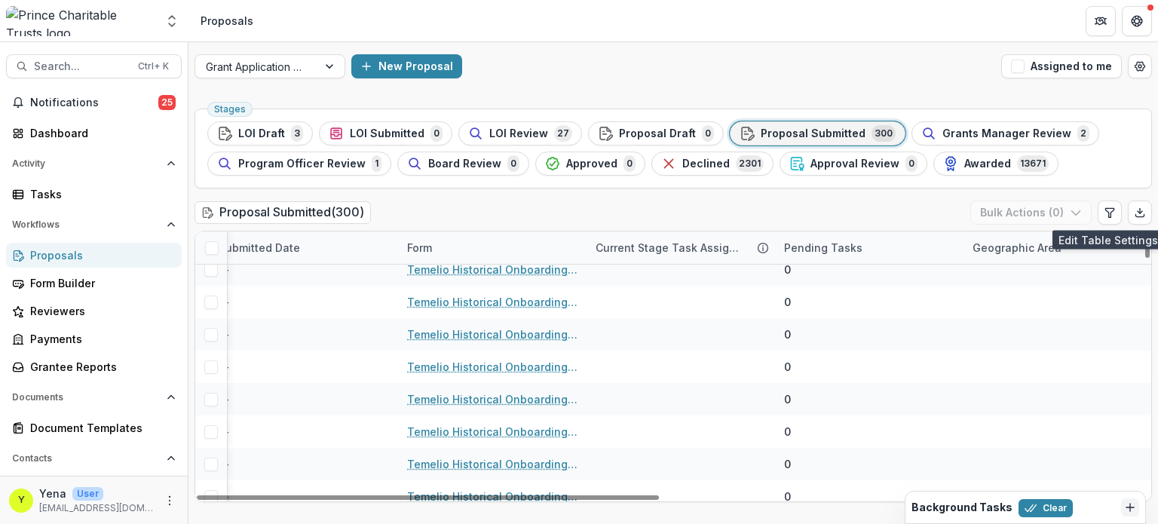
scroll to position [4166, 998]
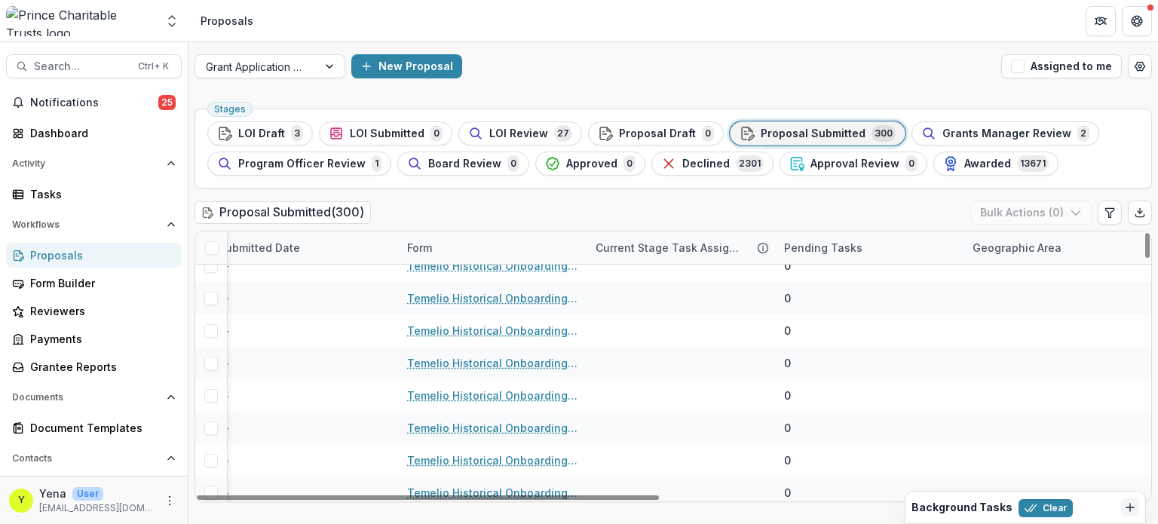
click at [1023, 247] on div "Geographic Area" at bounding box center [1017, 248] width 107 height 16
click at [1022, 319] on button "Sort Ascending" at bounding box center [1057, 312] width 181 height 24
click at [917, 213] on div "Proposal Submitted ( 300 ) Bulk Actions ( 0 )" at bounding box center [674, 216] width 958 height 30
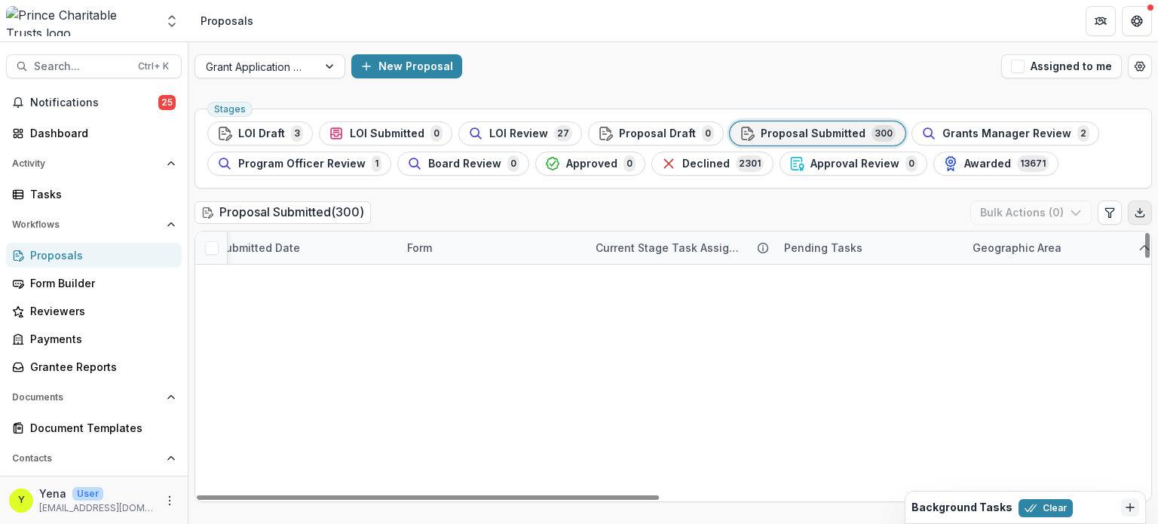
scroll to position [0, 998]
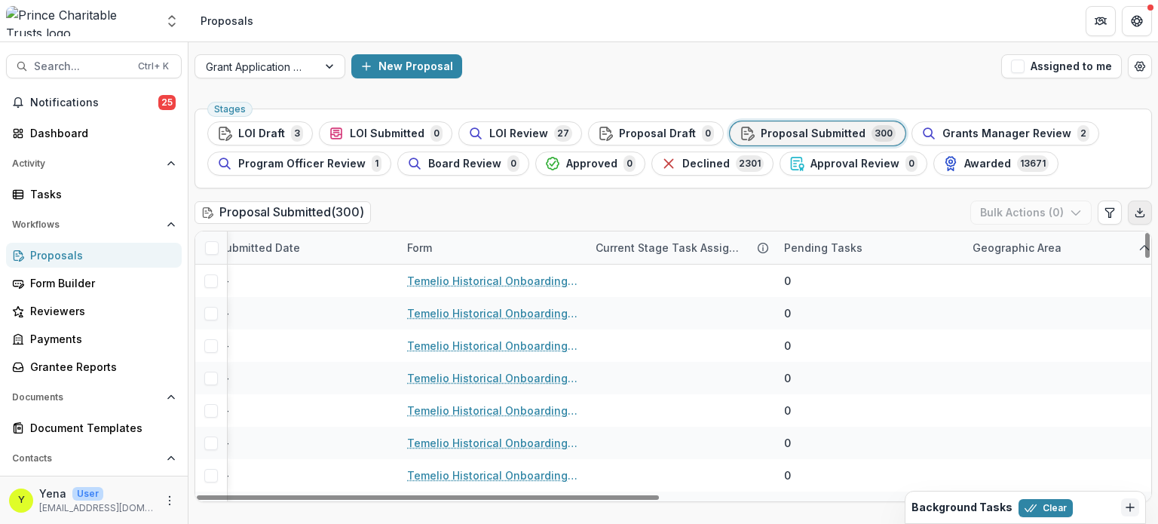
drag, startPoint x: 1146, startPoint y: 299, endPoint x: 1135, endPoint y: 207, distance: 93.4
click at [1146, 233] on div at bounding box center [1148, 245] width 5 height 25
click at [1026, 247] on div "Geographic Area" at bounding box center [1017, 248] width 107 height 16
click at [1032, 340] on span "Sort Descending" at bounding box center [1037, 339] width 87 height 13
click at [906, 219] on div "Proposal Submitted ( 300 ) Bulk Actions ( 0 )" at bounding box center [674, 216] width 958 height 30
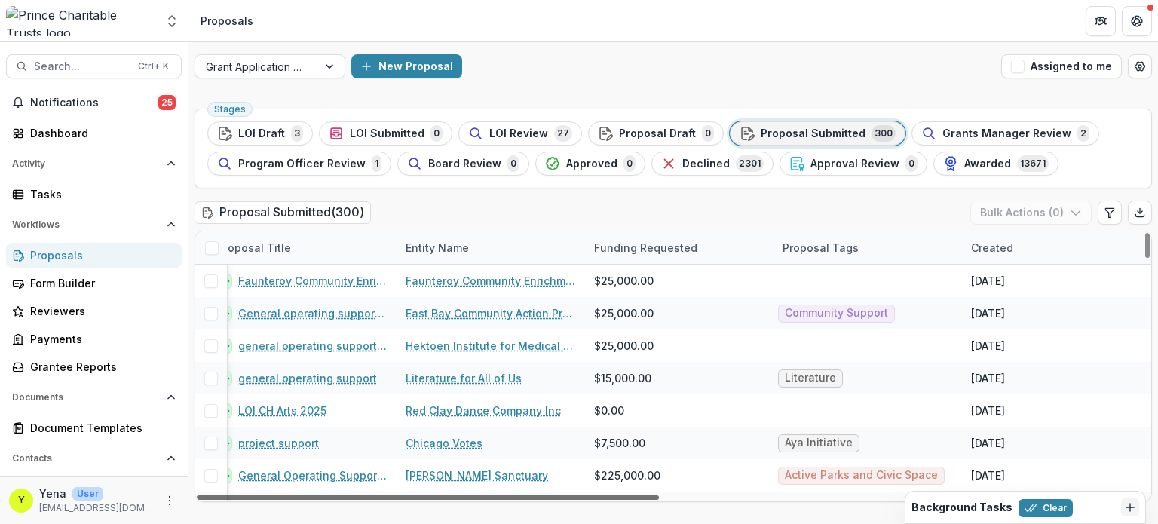
scroll to position [0, 0]
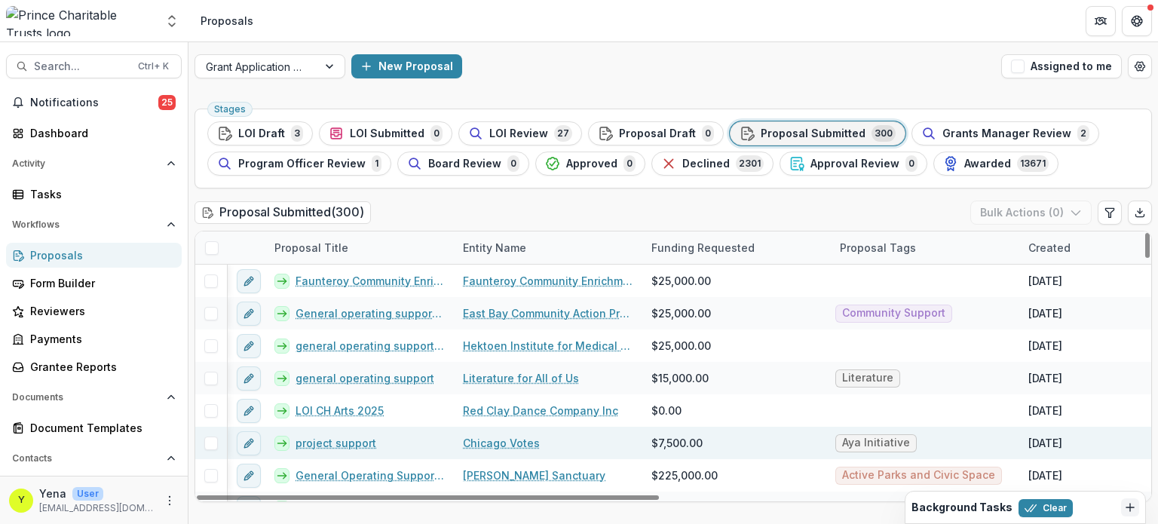
drag, startPoint x: 870, startPoint y: 498, endPoint x: 262, endPoint y: 441, distance: 610.5
click at [262, 495] on div at bounding box center [428, 497] width 462 height 5
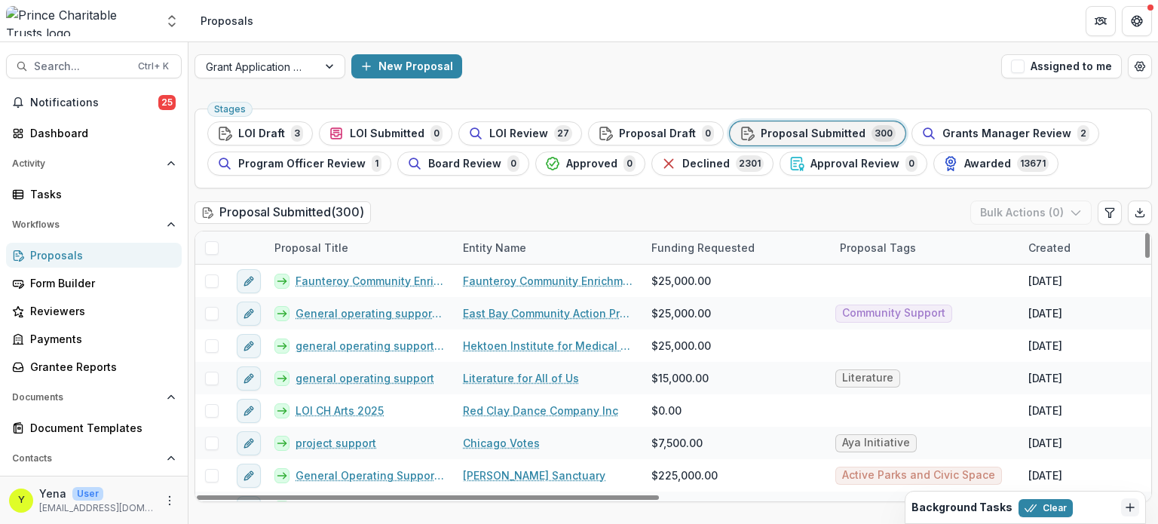
click at [419, 198] on div "Stages LOI Draft 3 LOI Submitted 0 LOI Review 27 Proposal Draft 0 Proposal Subm…" at bounding box center [674, 314] width 970 height 422
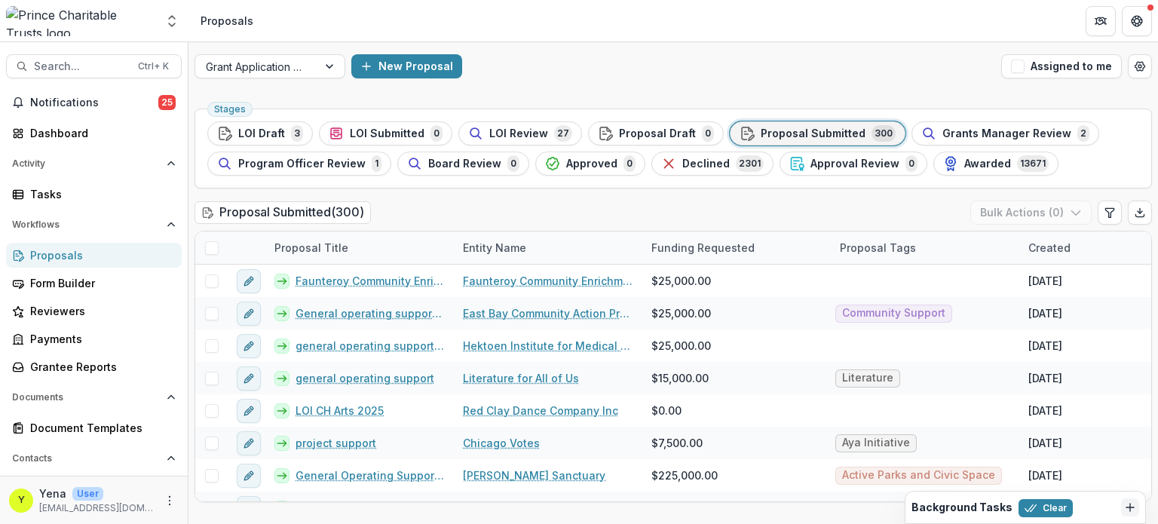
drag, startPoint x: 518, startPoint y: 133, endPoint x: 513, endPoint y: 84, distance: 49.3
click at [513, 84] on div "Grant Application Process New Proposal Assigned to me" at bounding box center [674, 66] width 970 height 48
click at [509, 142] on button "LOI Review 27" at bounding box center [521, 133] width 124 height 24
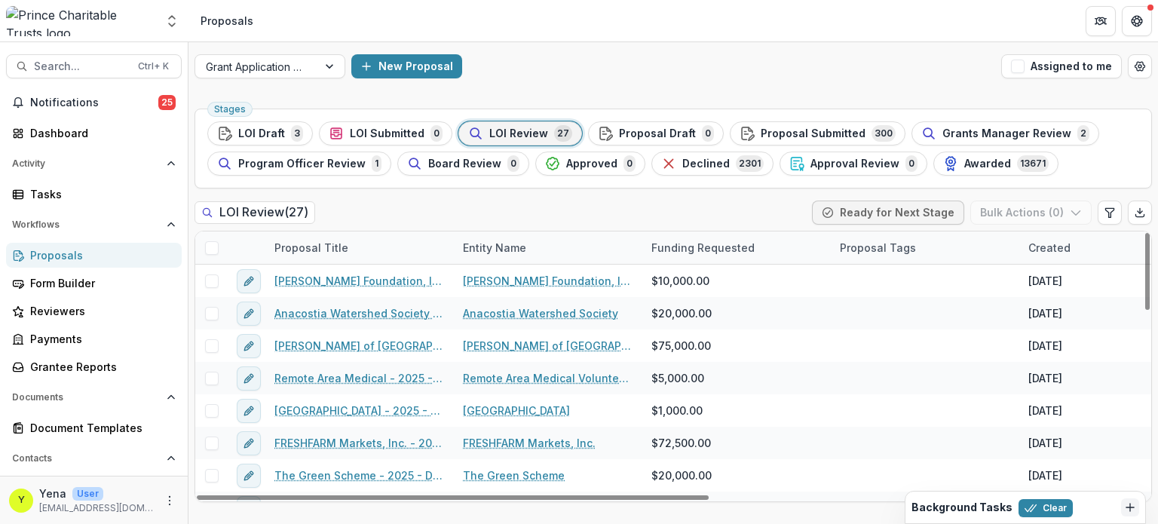
click at [324, 244] on div "Proposal Title" at bounding box center [311, 248] width 92 height 16
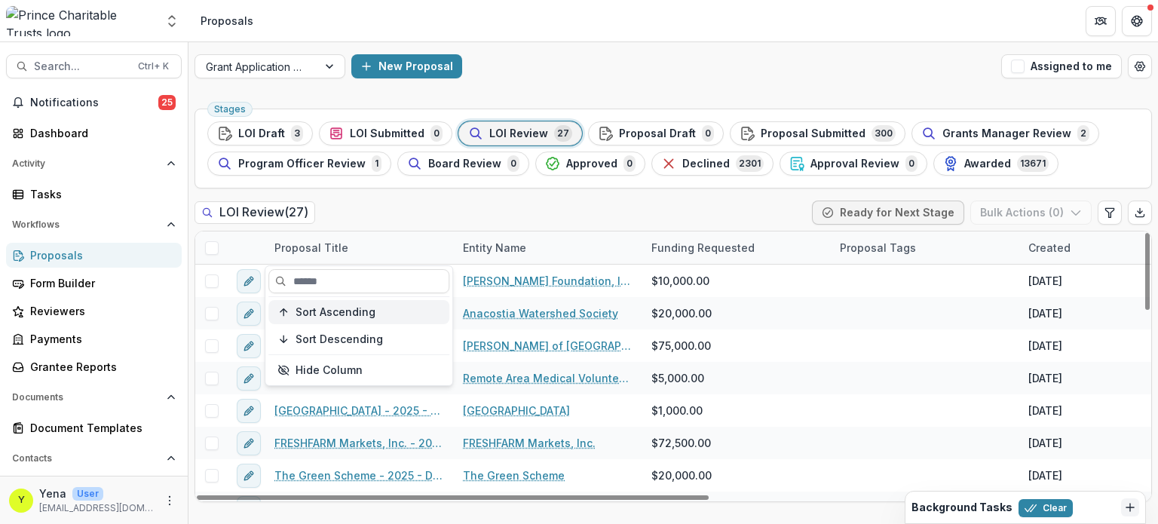
click at [326, 314] on span "Sort Ascending" at bounding box center [336, 312] width 80 height 13
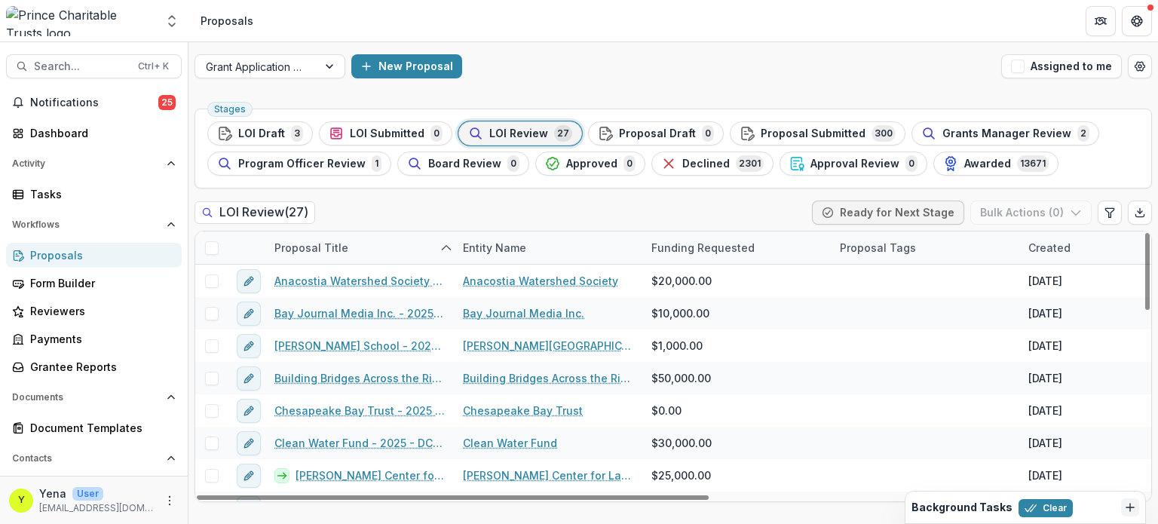
click at [387, 207] on div "LOI Review ( 27 ) Ready for Next Stage Bulk Actions ( 0 )" at bounding box center [674, 216] width 958 height 30
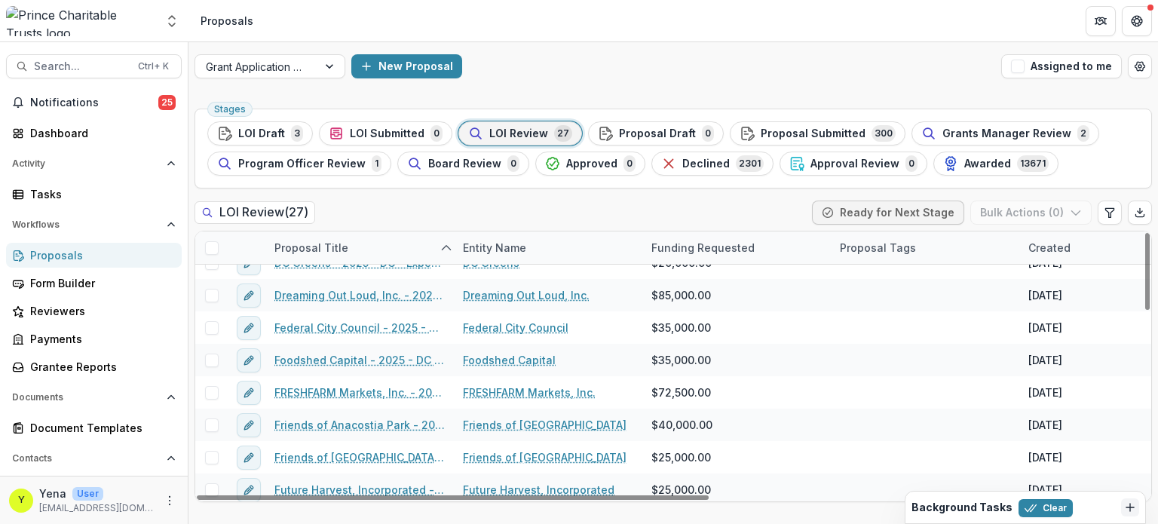
scroll to position [275, 0]
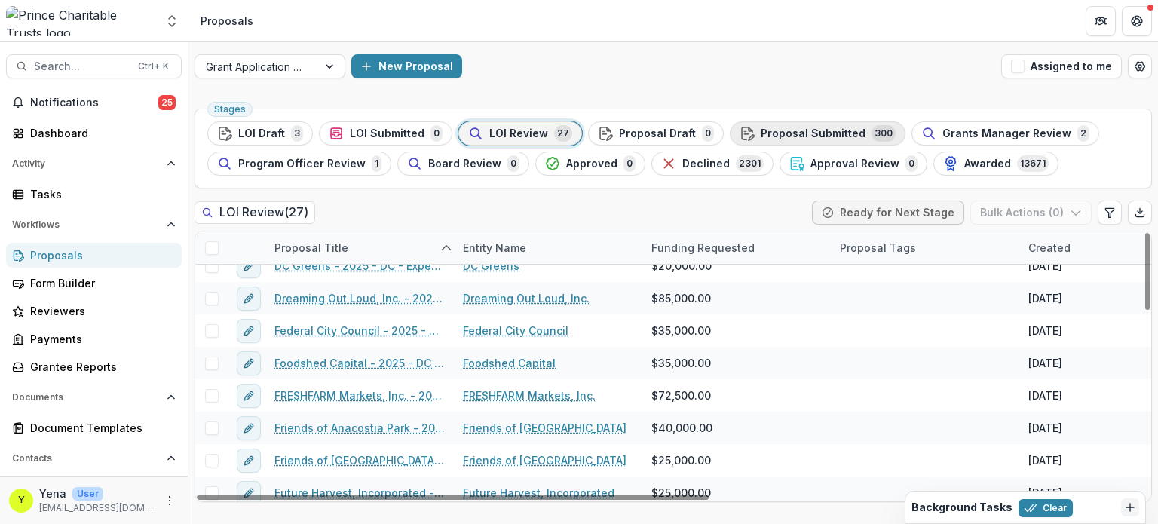
click at [820, 133] on span "Proposal Submitted" at bounding box center [813, 133] width 105 height 13
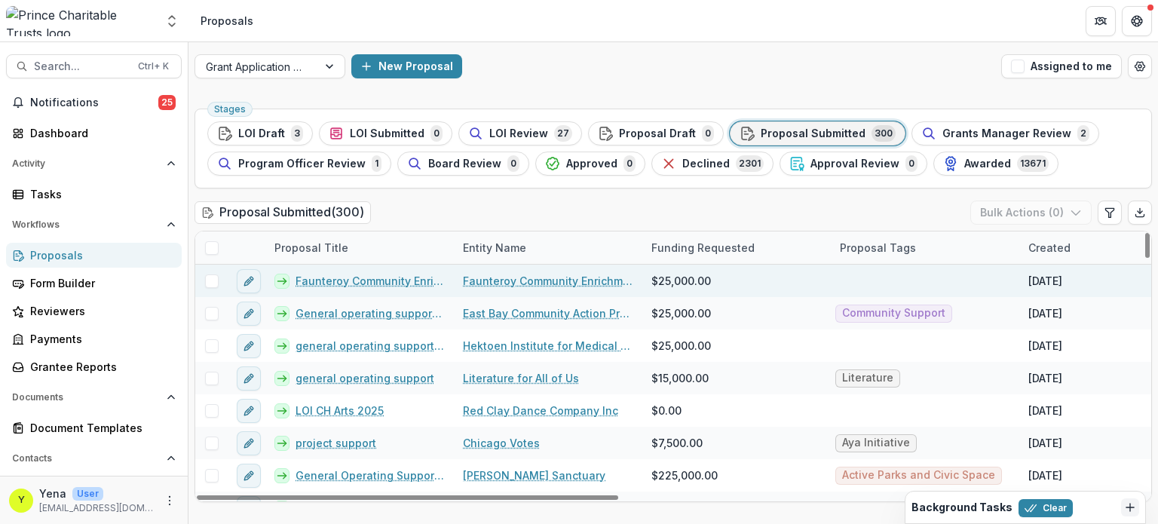
click at [207, 283] on span at bounding box center [212, 282] width 14 height 14
click at [1032, 210] on button "Bulk Actions ( 1 )" at bounding box center [1033, 213] width 118 height 24
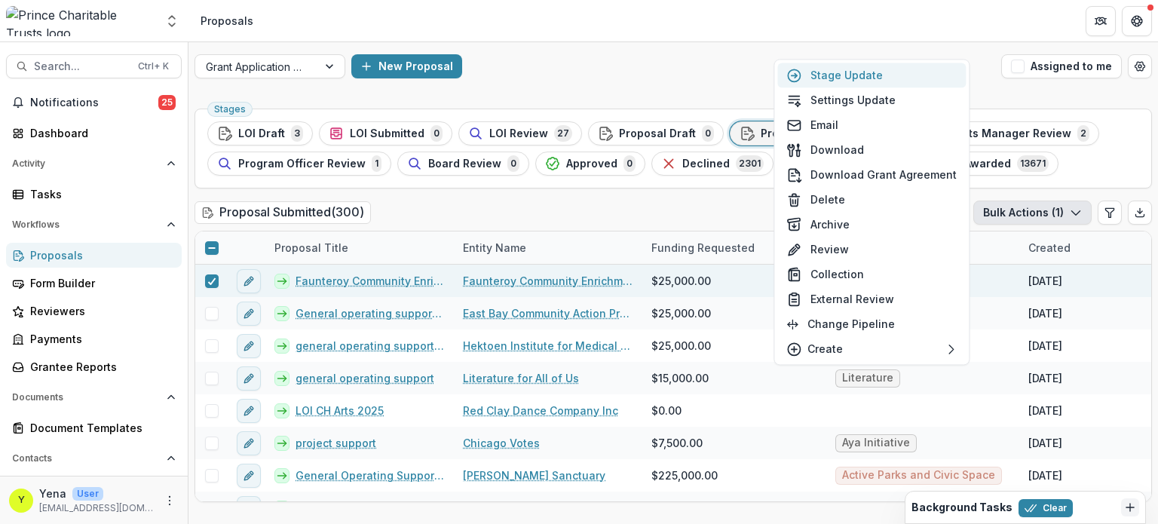
click at [848, 77] on button "Stage Update" at bounding box center [872, 75] width 189 height 25
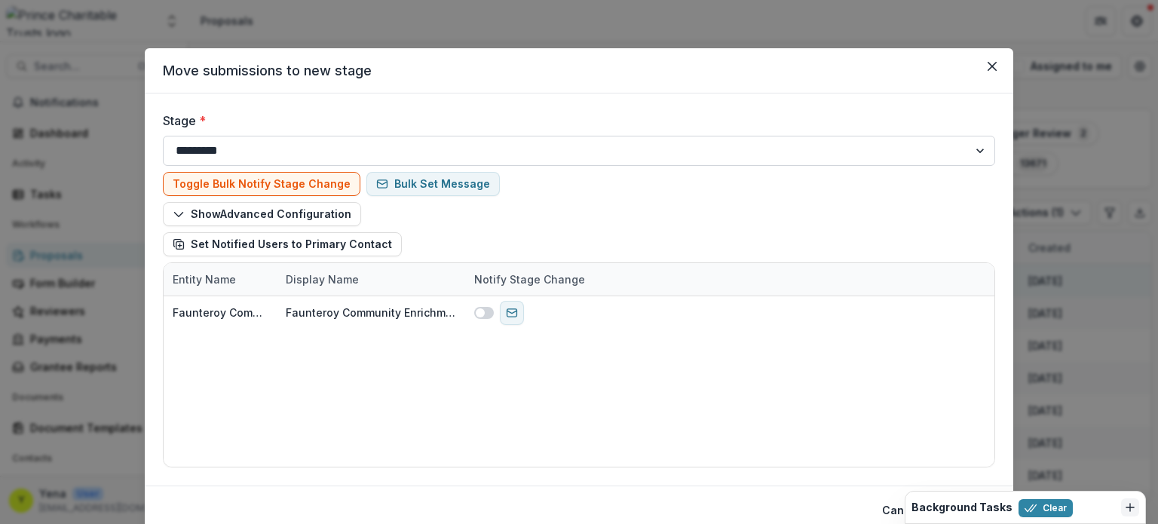
click at [337, 144] on select "**********" at bounding box center [579, 151] width 833 height 30
select select "**********"
click at [163, 136] on select "**********" at bounding box center [579, 151] width 833 height 30
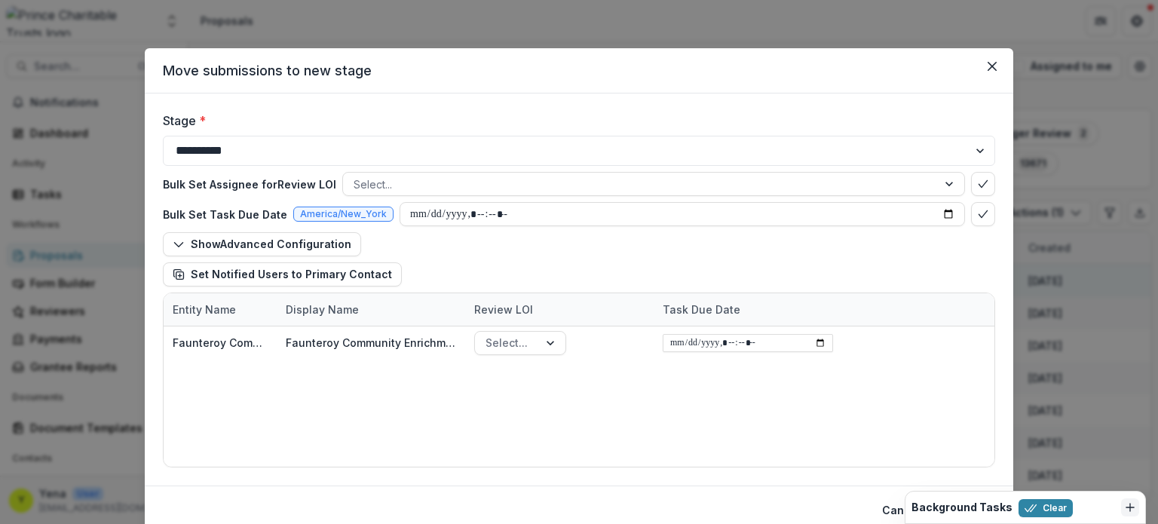
scroll to position [27, 0]
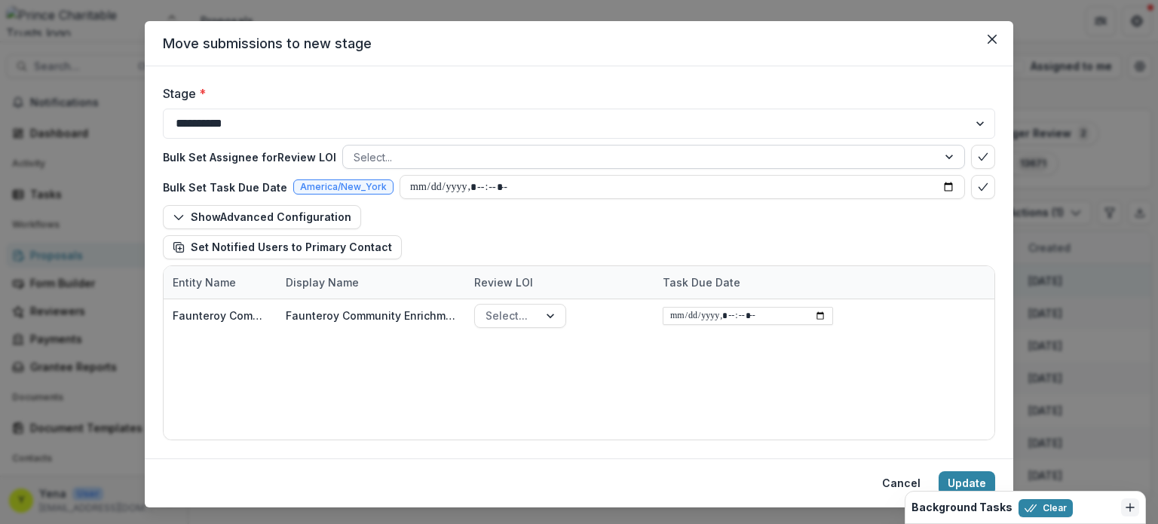
click at [396, 149] on div at bounding box center [640, 157] width 573 height 19
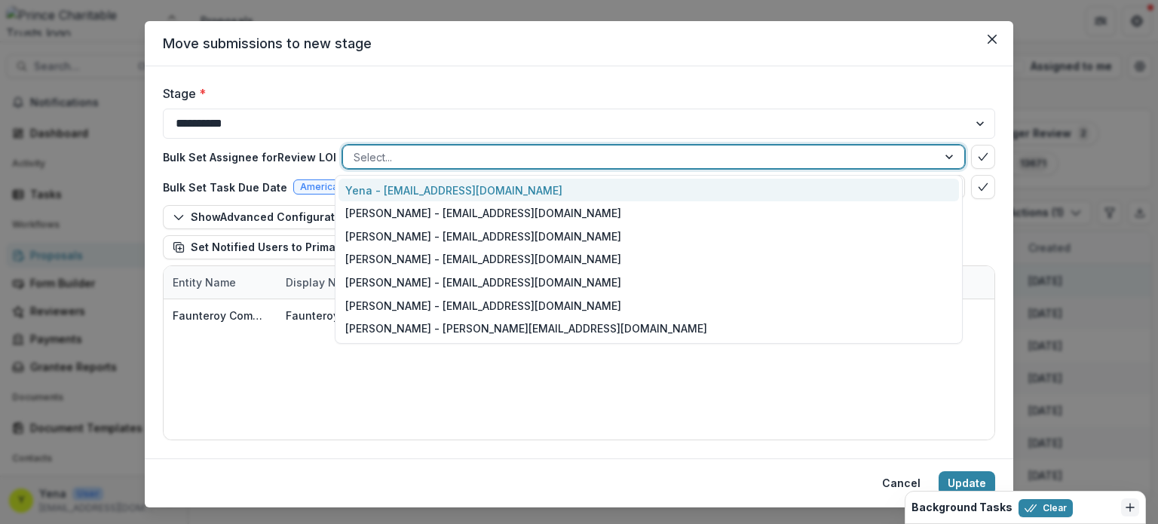
click at [410, 192] on div "Yena - ychoi@princetrusts.org" at bounding box center [649, 190] width 621 height 23
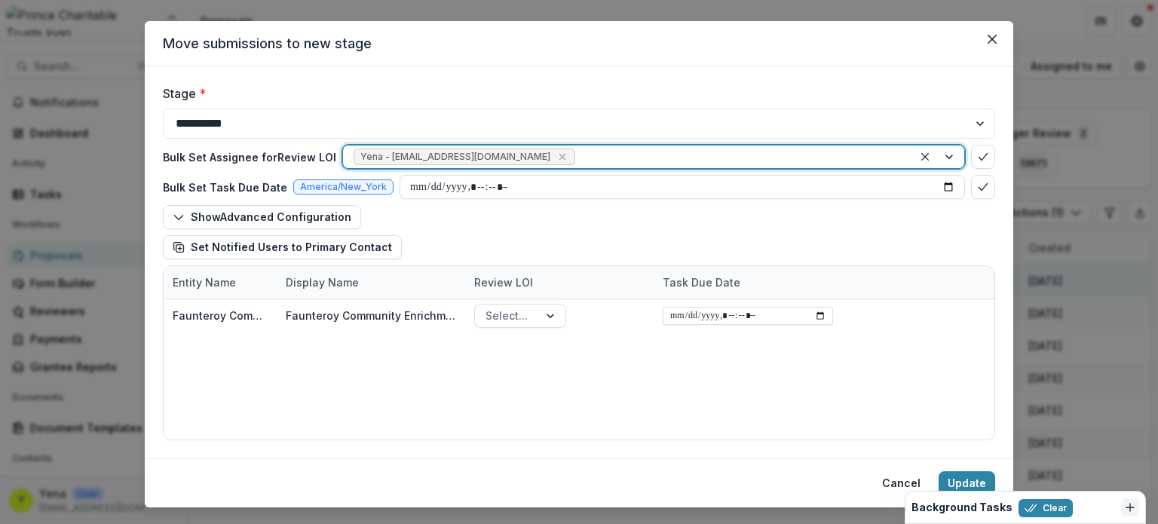
scroll to position [58, 0]
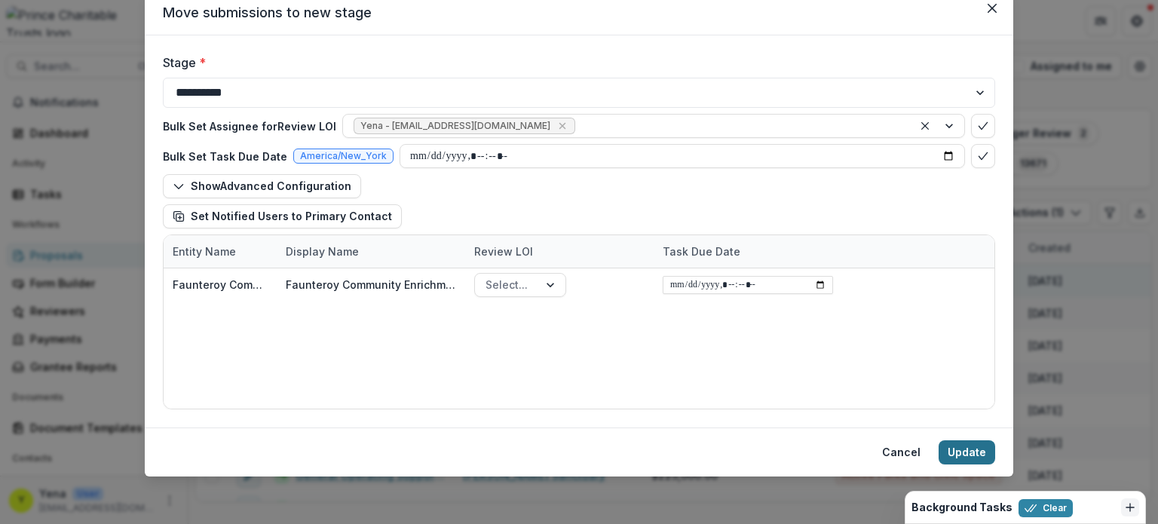
click at [961, 450] on button "Update" at bounding box center [967, 452] width 57 height 24
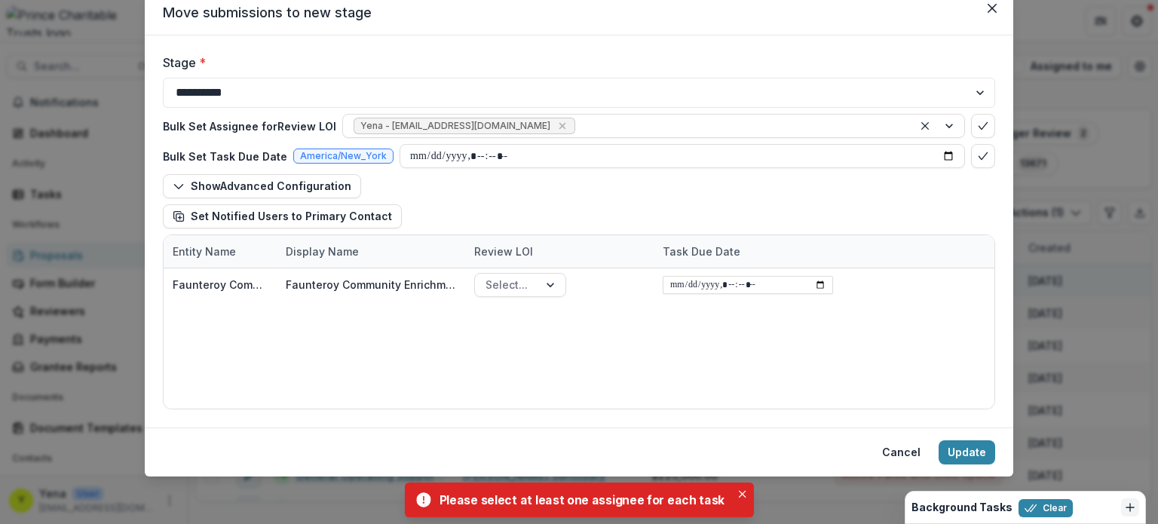
click at [535, 179] on div "Show Advanced Configuration Set Notified Users to Primary Contact" at bounding box center [579, 201] width 833 height 54
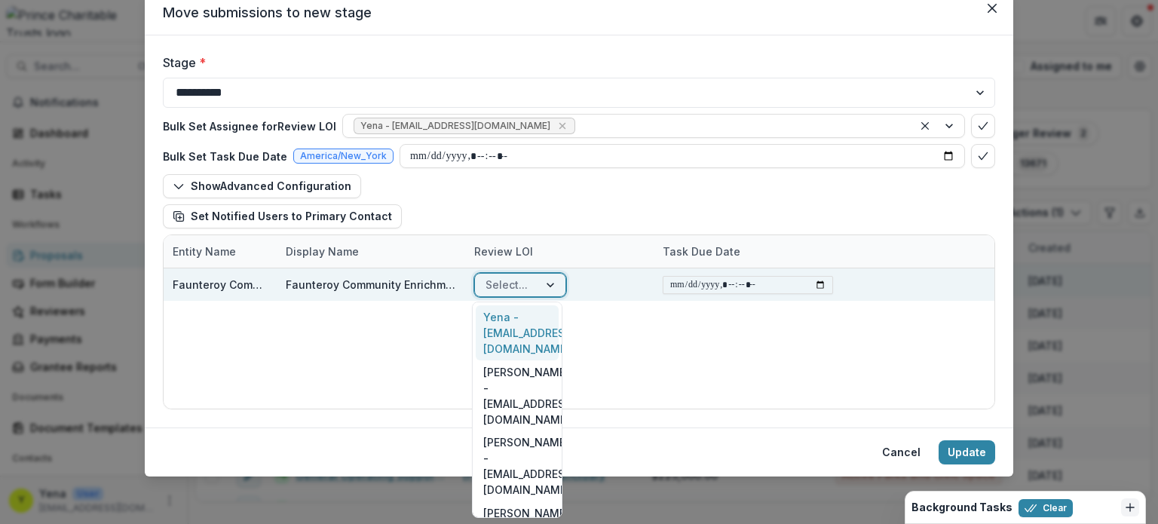
click at [515, 275] on div at bounding box center [507, 284] width 42 height 19
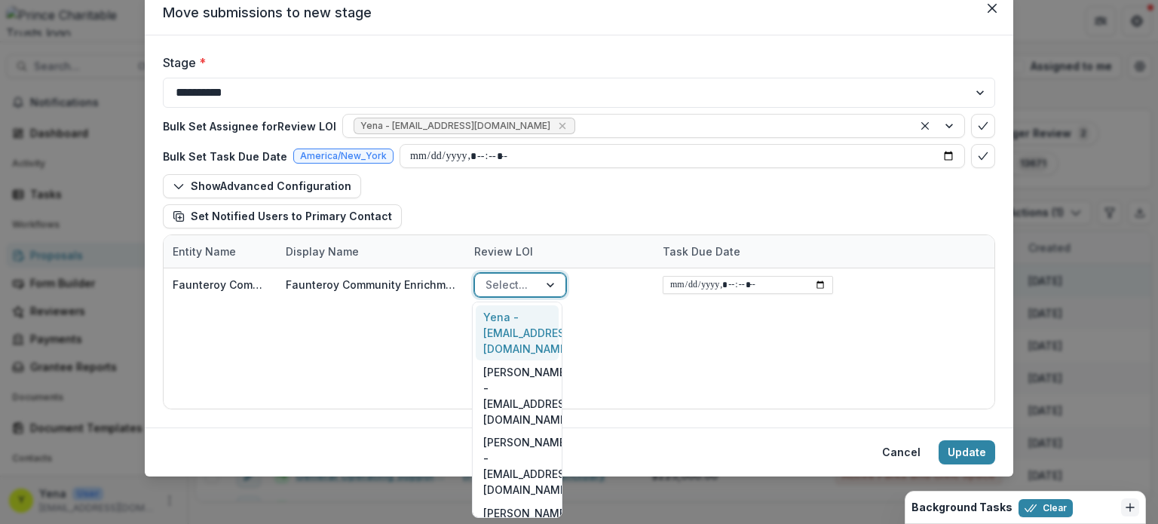
click at [516, 328] on div "Yena - ychoi@princetrusts.org" at bounding box center [517, 332] width 83 height 55
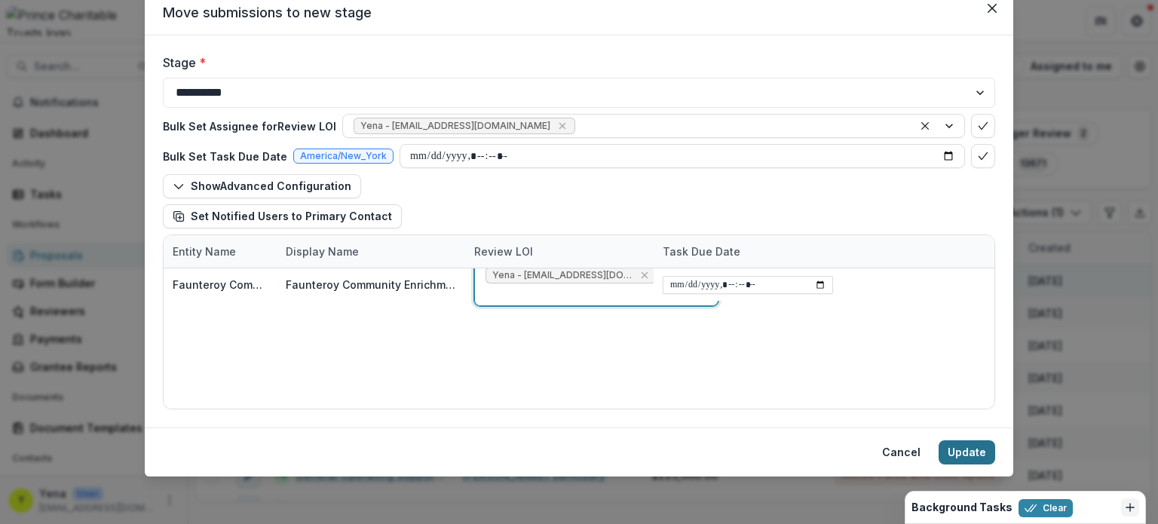
click at [973, 454] on button "Update" at bounding box center [967, 452] width 57 height 24
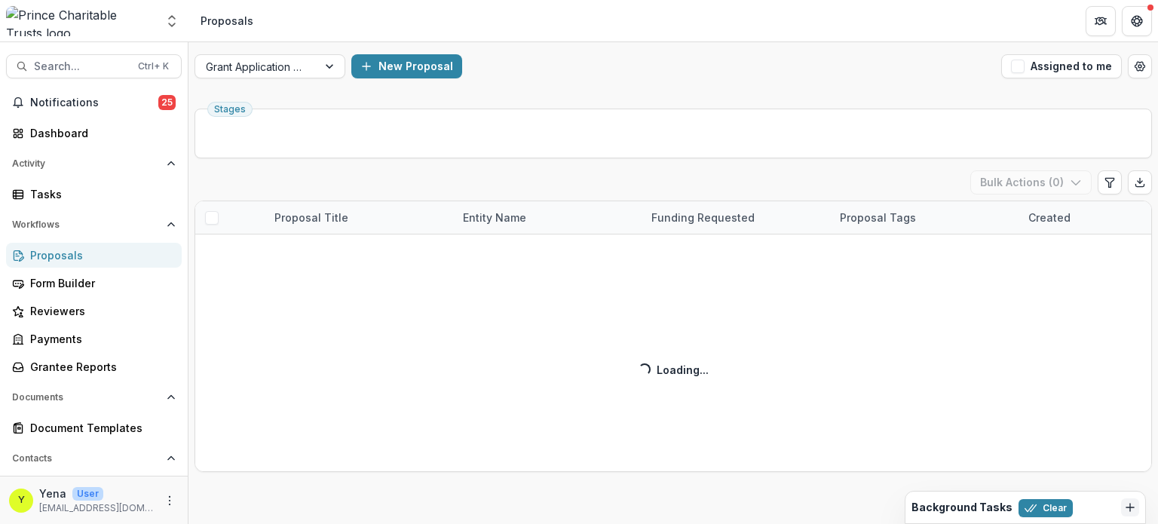
click at [698, 222] on div "Proposal Submitted ( 300 ) Bulk Actions ( 0 ) Proposal Title Entity Name Fundin…" at bounding box center [674, 321] width 958 height 302
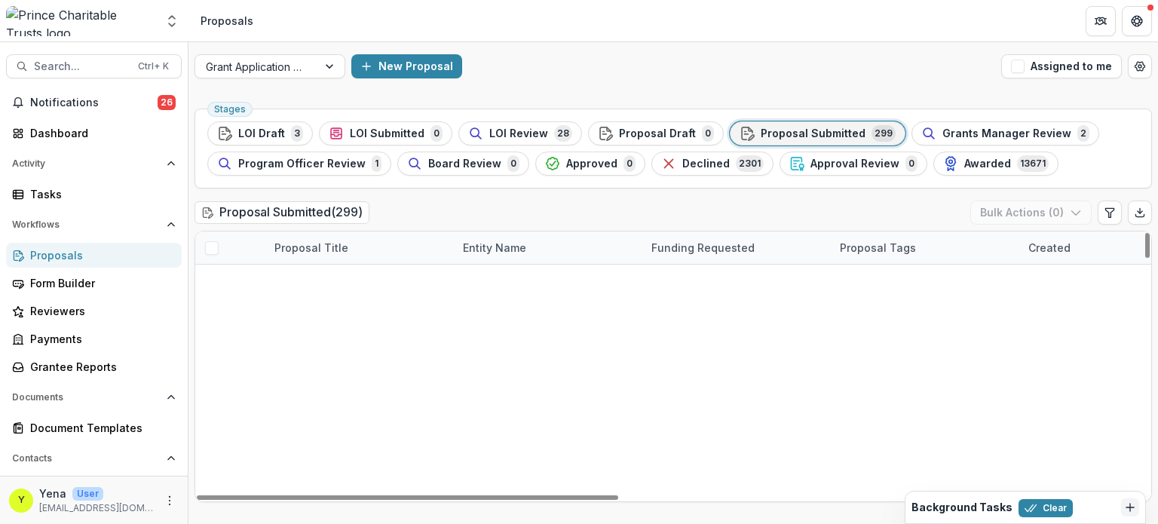
scroll to position [9458, 0]
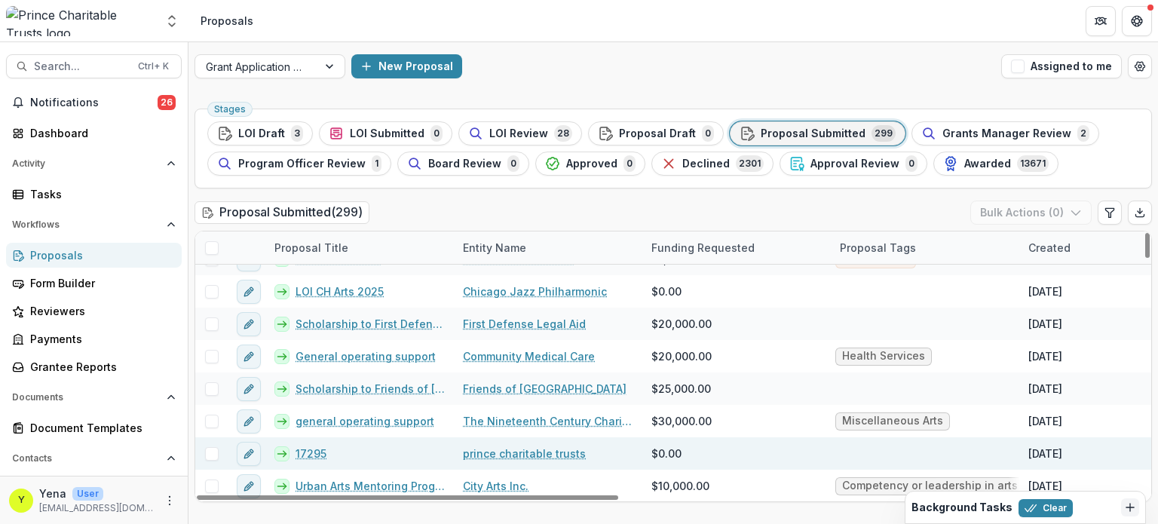
click at [208, 455] on span at bounding box center [212, 454] width 14 height 14
click at [1061, 209] on button "Bulk Actions ( 1 )" at bounding box center [1033, 213] width 118 height 24
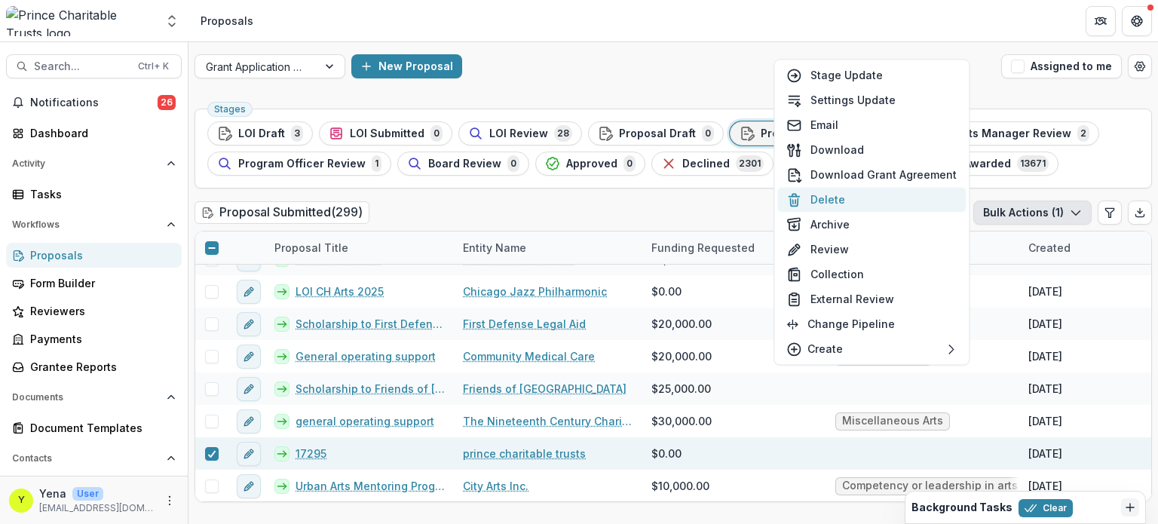
click at [874, 204] on button "Delete" at bounding box center [872, 199] width 189 height 25
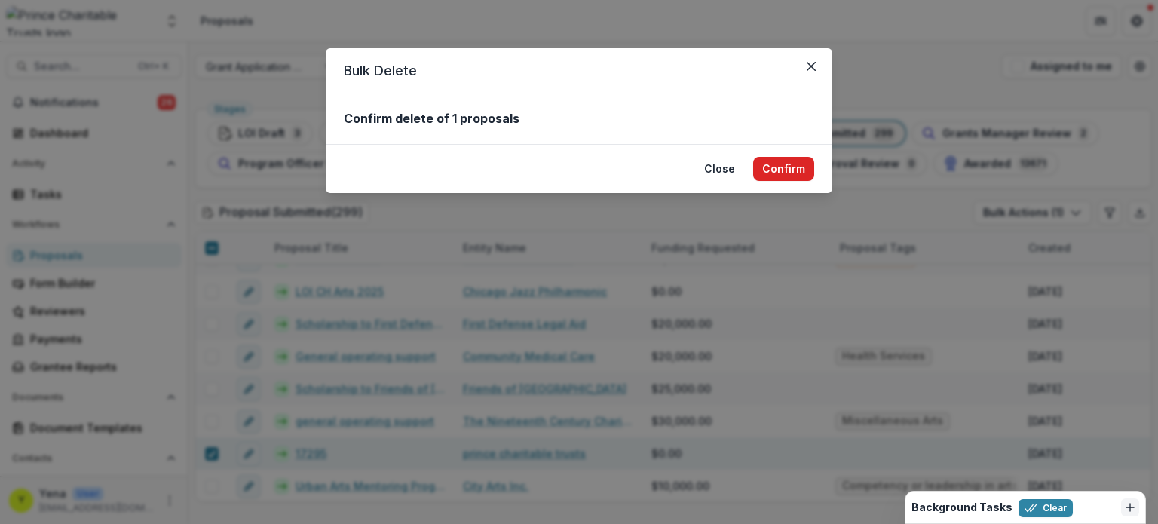
click at [778, 163] on button "Confirm" at bounding box center [783, 169] width 61 height 24
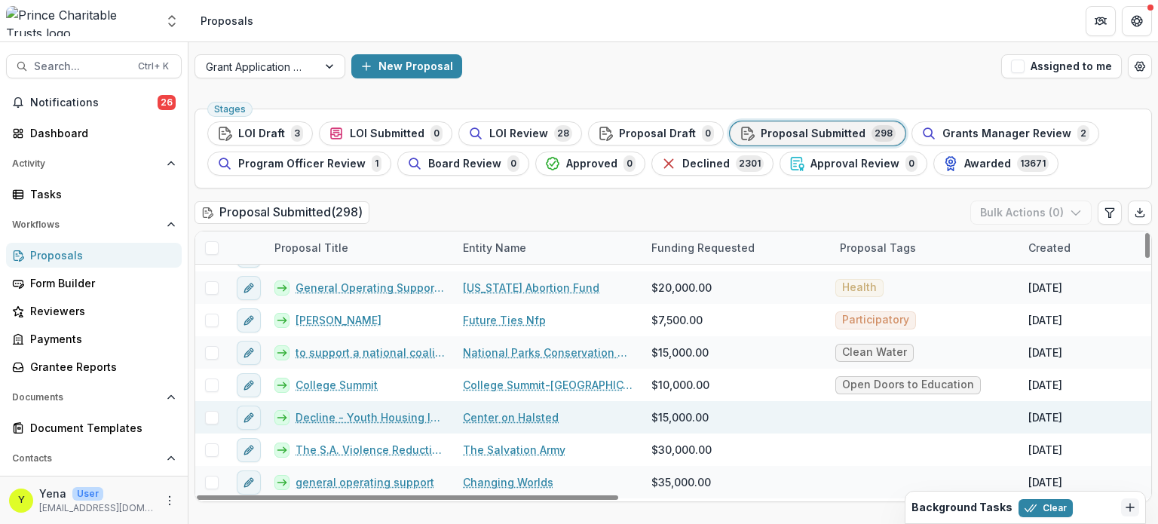
scroll to position [356, 0]
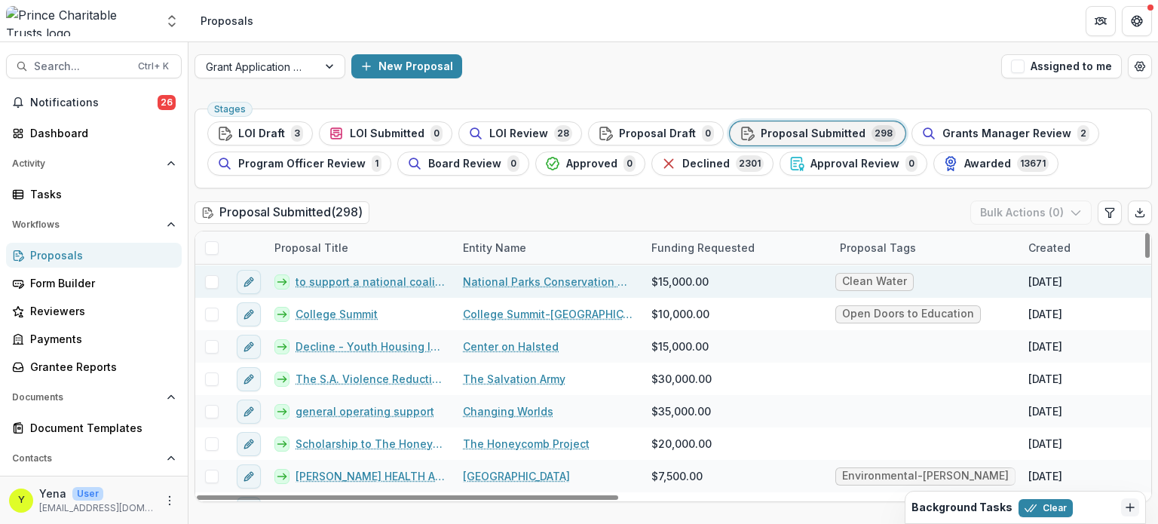
drag, startPoint x: 502, startPoint y: 285, endPoint x: 355, endPoint y: 281, distance: 147.1
click at [205, 275] on span at bounding box center [212, 282] width 14 height 14
click at [1045, 214] on button "Bulk Actions ( 1 )" at bounding box center [1033, 213] width 118 height 24
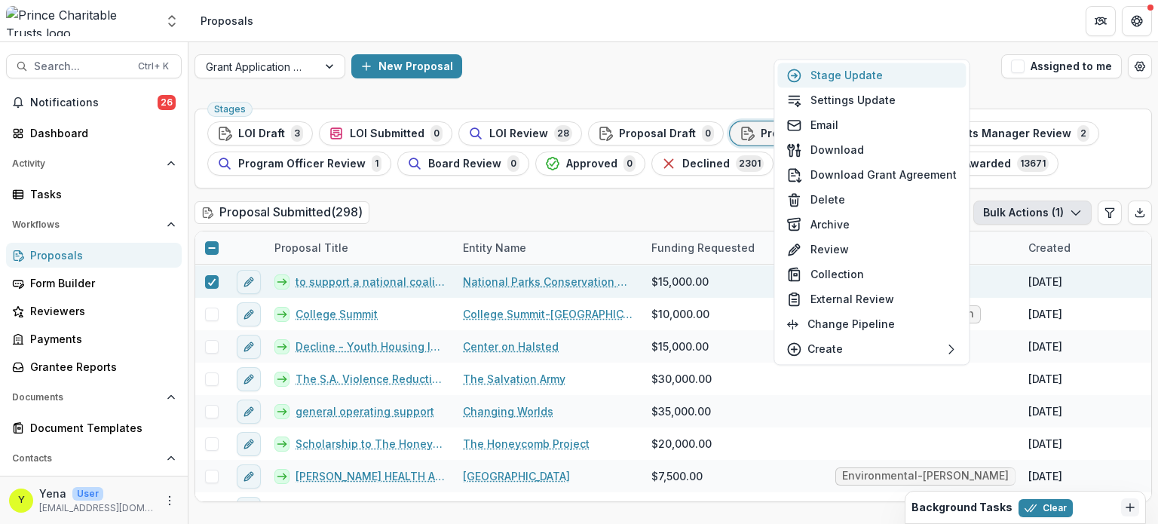
click at [843, 78] on button "Stage Update" at bounding box center [872, 75] width 189 height 25
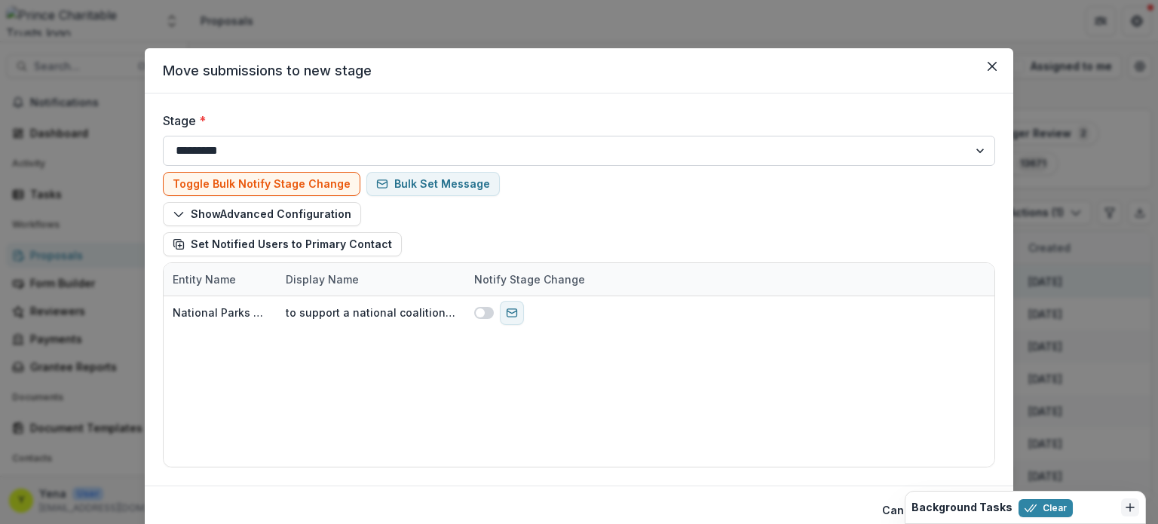
click at [354, 147] on select "**********" at bounding box center [579, 151] width 833 height 30
select select "********"
click at [163, 136] on select "**********" at bounding box center [579, 151] width 833 height 30
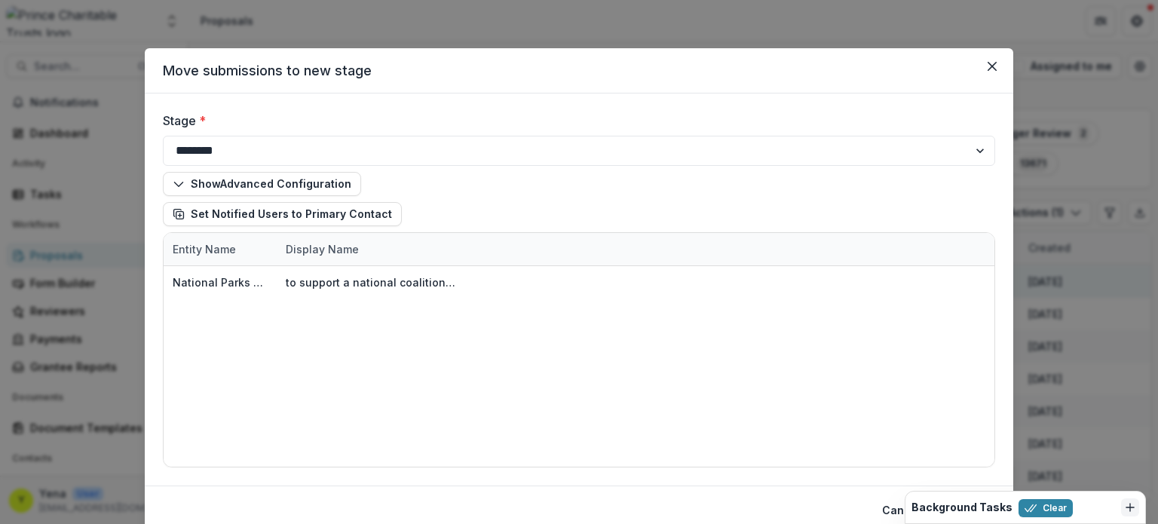
scroll to position [58, 0]
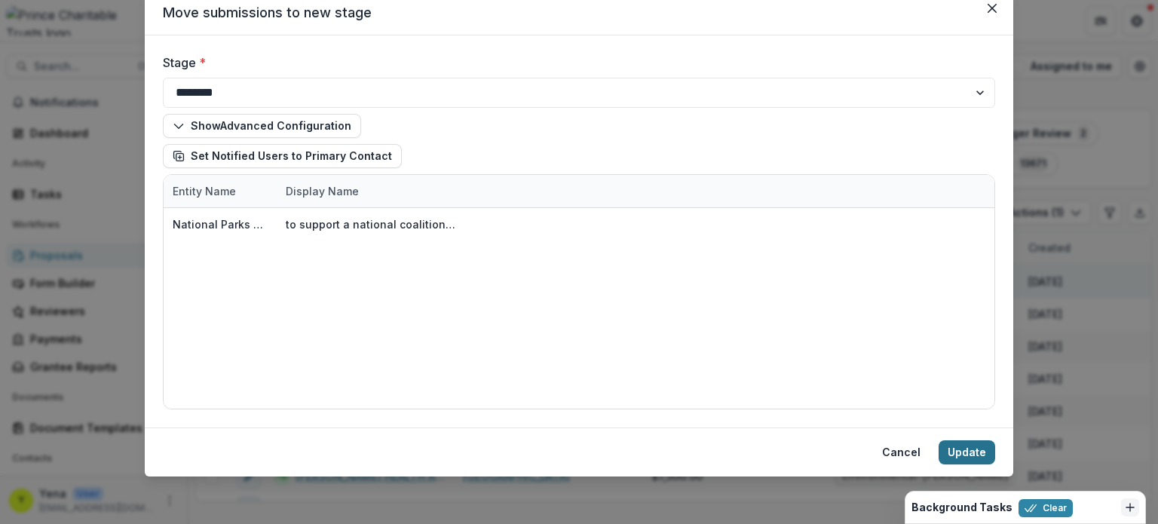
click at [965, 452] on button "Update" at bounding box center [967, 452] width 57 height 24
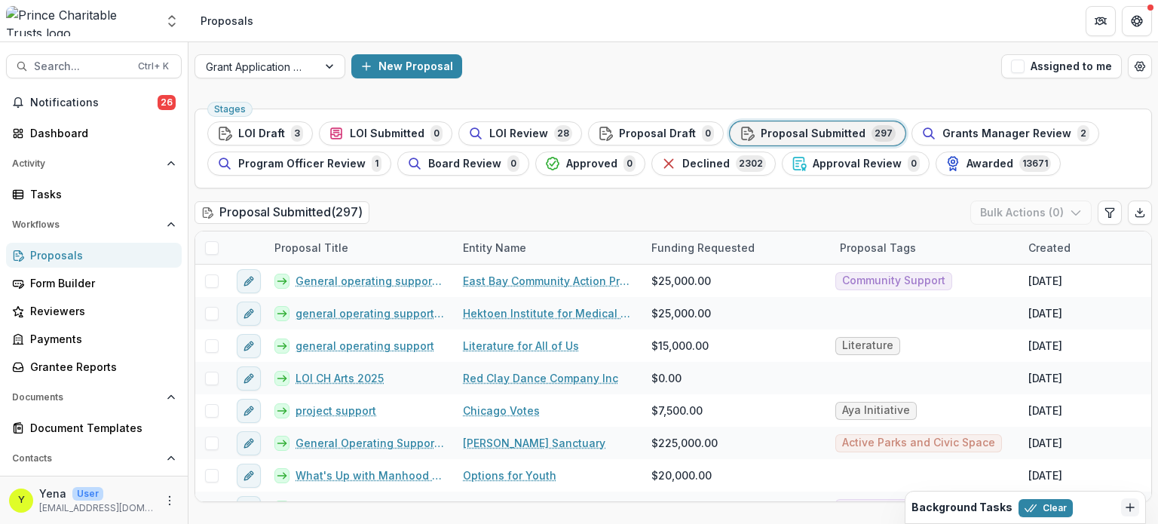
click at [573, 197] on div "Stages LOI Draft 3 LOI Submitted 0 LOI Review 28 Proposal Draft 0 Proposal Subm…" at bounding box center [674, 314] width 970 height 422
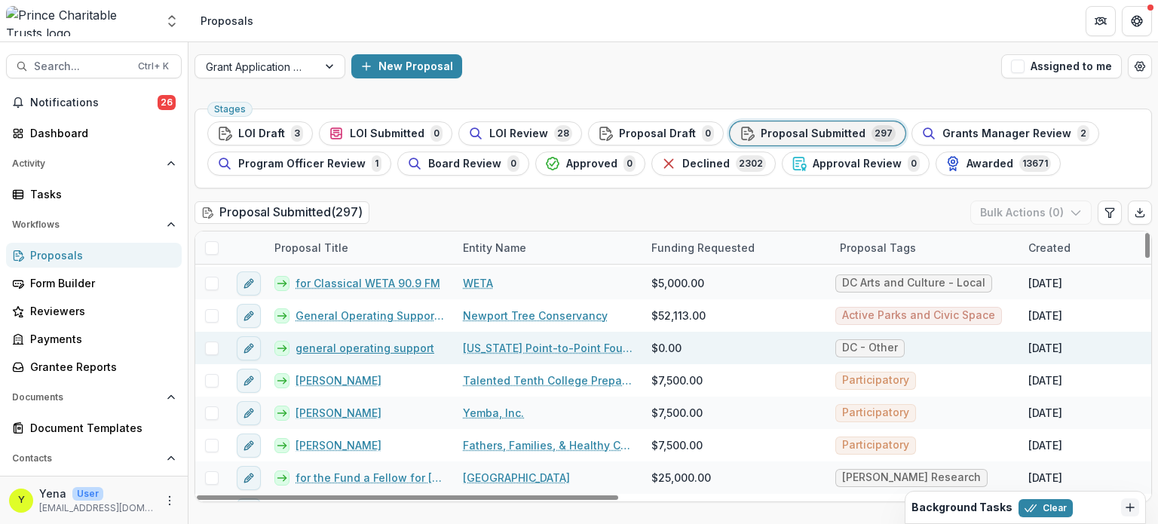
scroll to position [3842, 0]
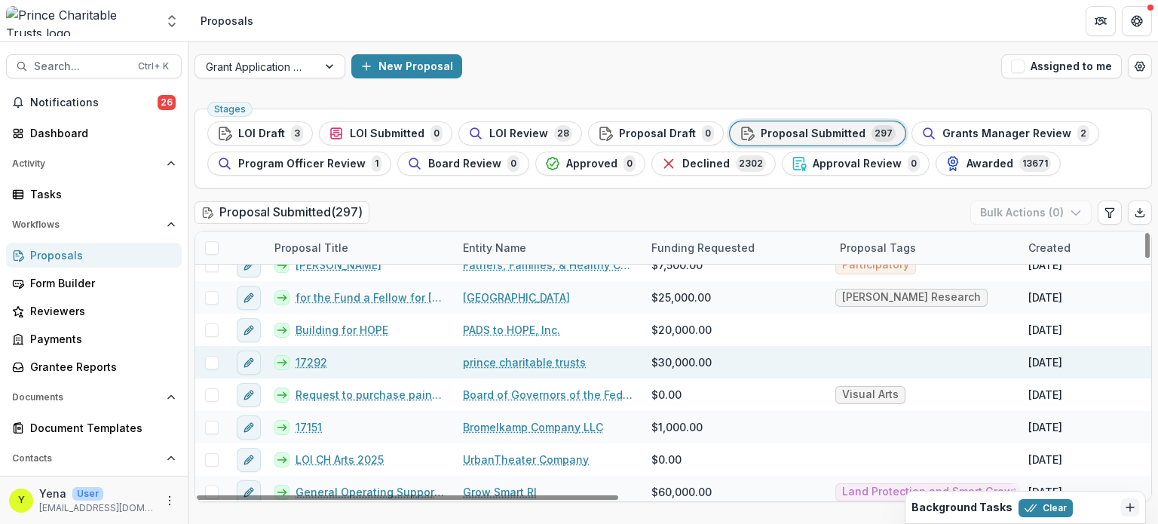
click at [216, 362] on span at bounding box center [212, 363] width 14 height 14
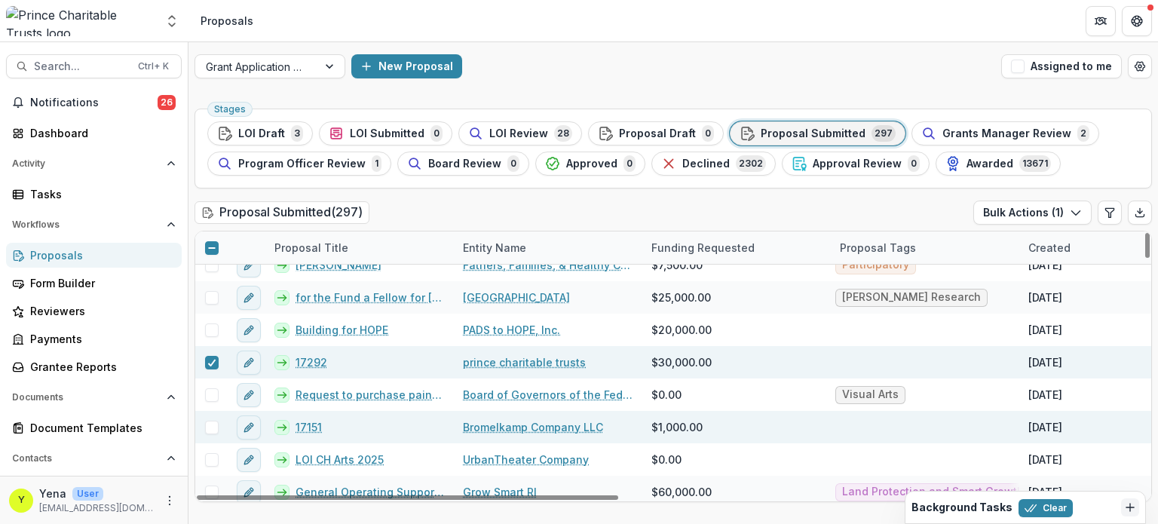
click at [210, 428] on span at bounding box center [212, 428] width 14 height 14
click at [1075, 210] on icon "button" at bounding box center [1076, 213] width 12 height 12
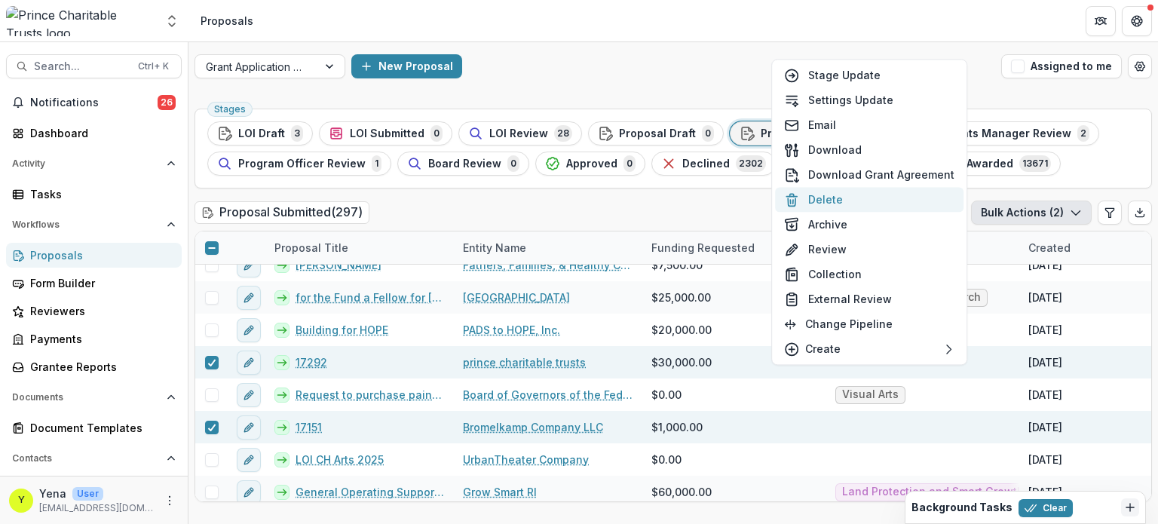
click at [842, 198] on button "Delete" at bounding box center [869, 199] width 189 height 25
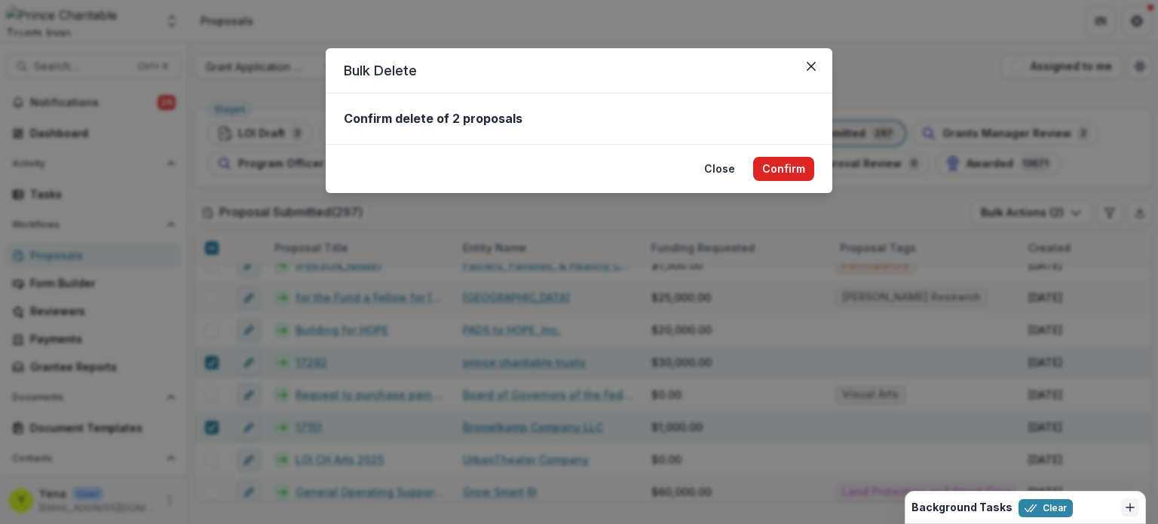
click at [781, 157] on button "Confirm" at bounding box center [783, 169] width 61 height 24
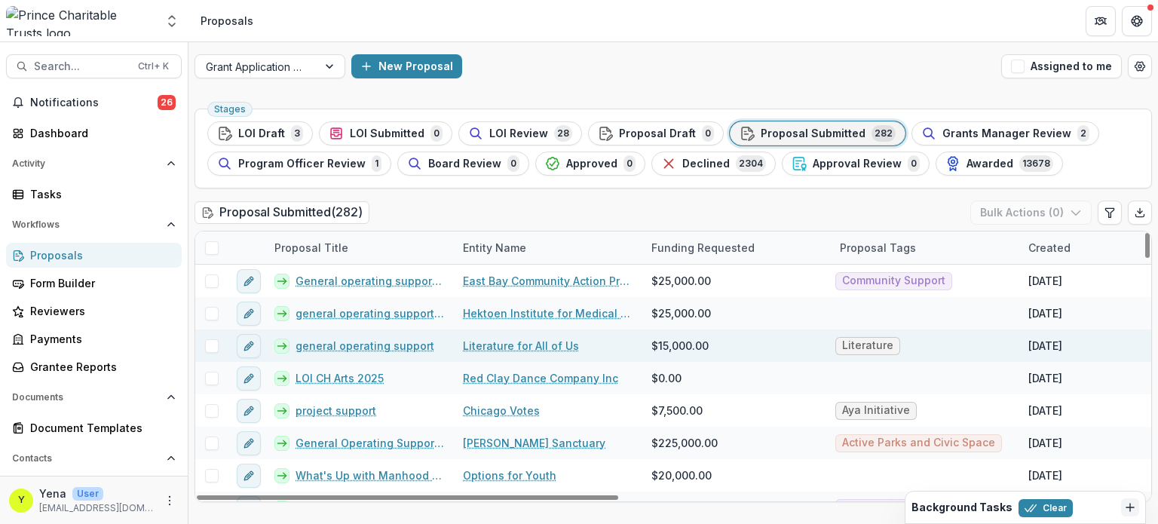
scroll to position [202, 0]
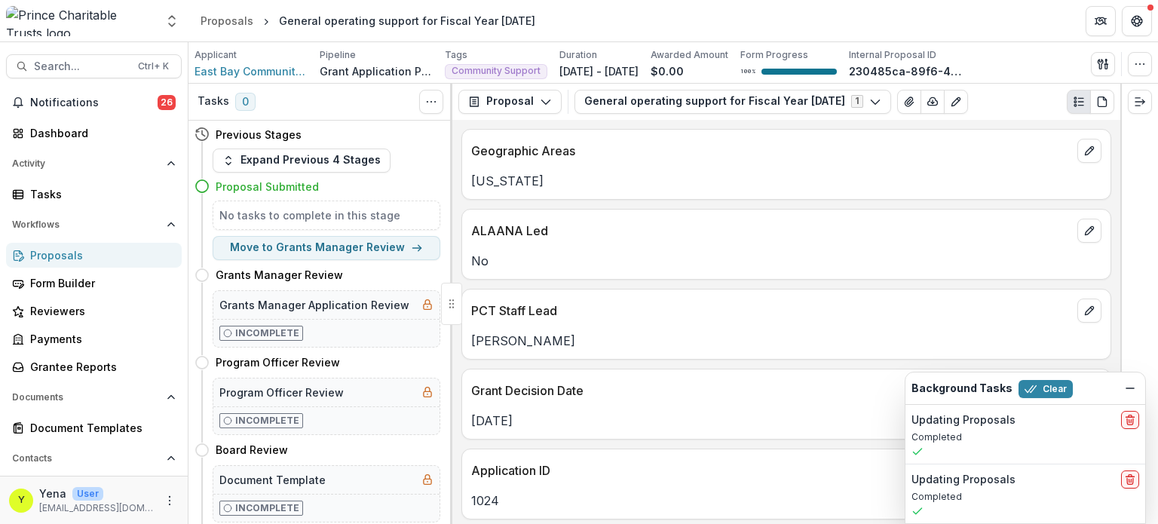
scroll to position [162, 0]
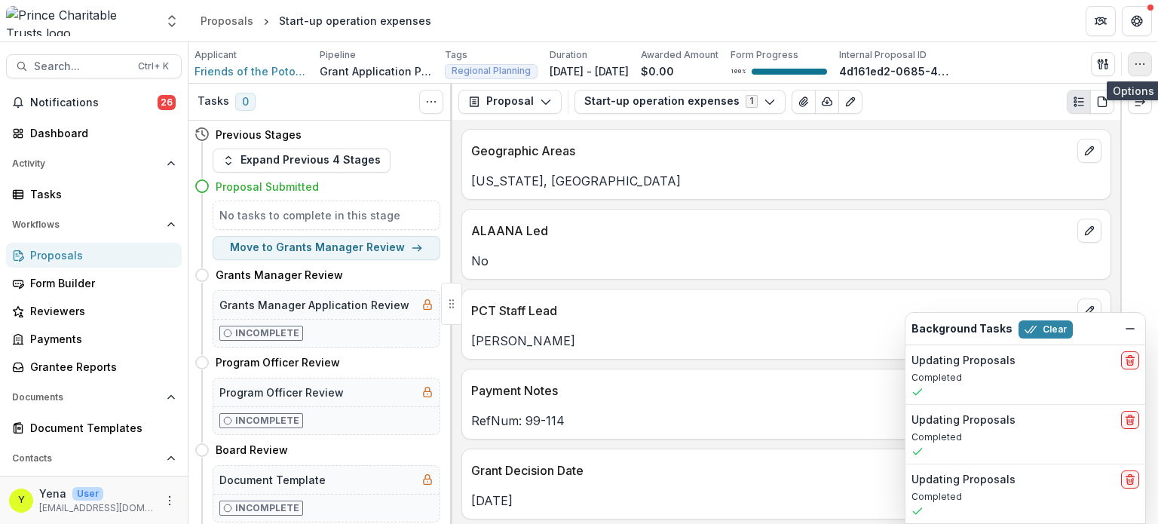
click at [1134, 61] on icon "button" at bounding box center [1140, 64] width 12 height 12
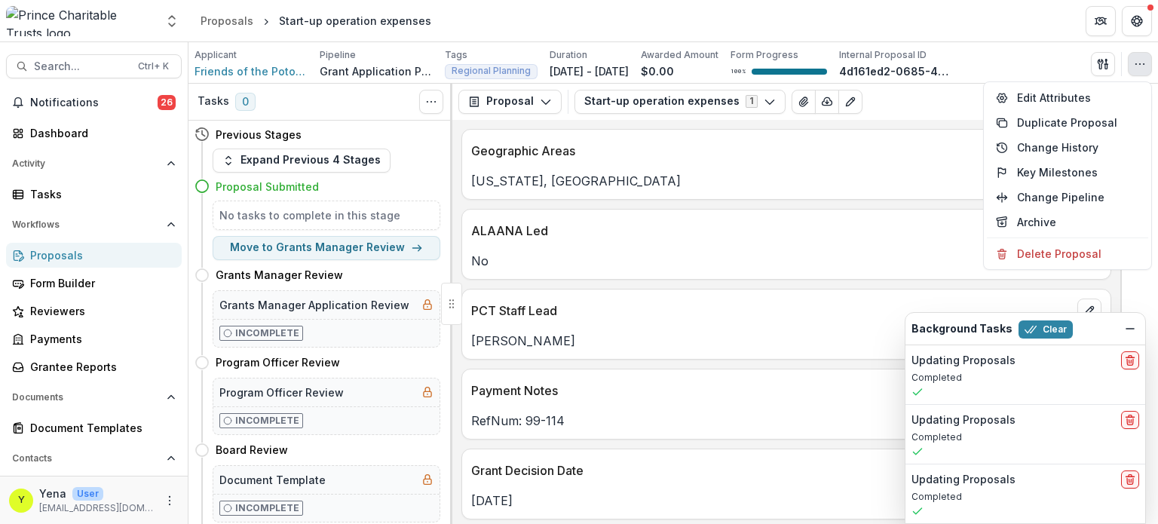
click at [1021, 5] on header "Proposals Start-up operation expenses" at bounding box center [674, 20] width 970 height 41
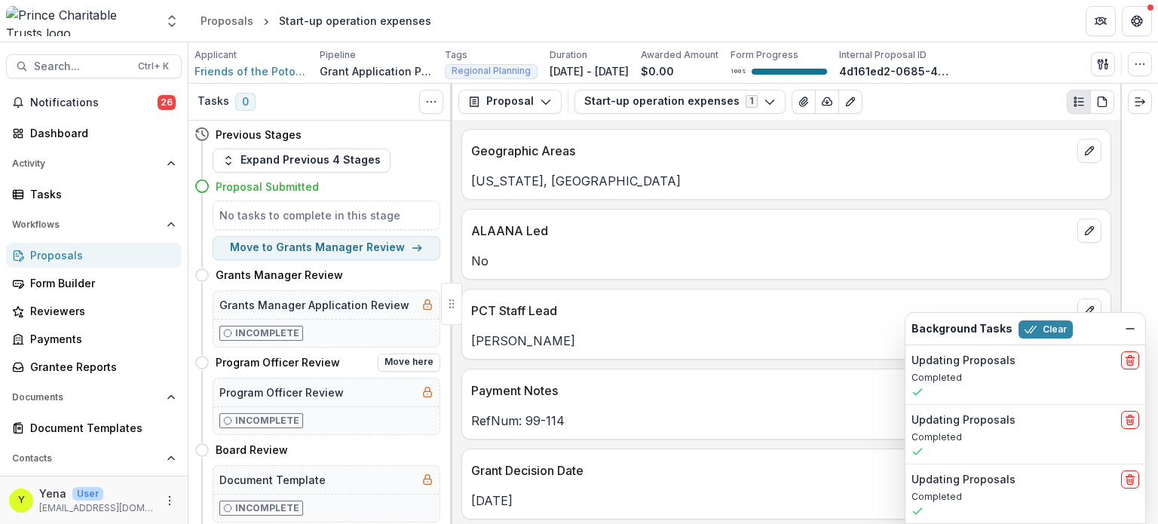
scroll to position [416, 0]
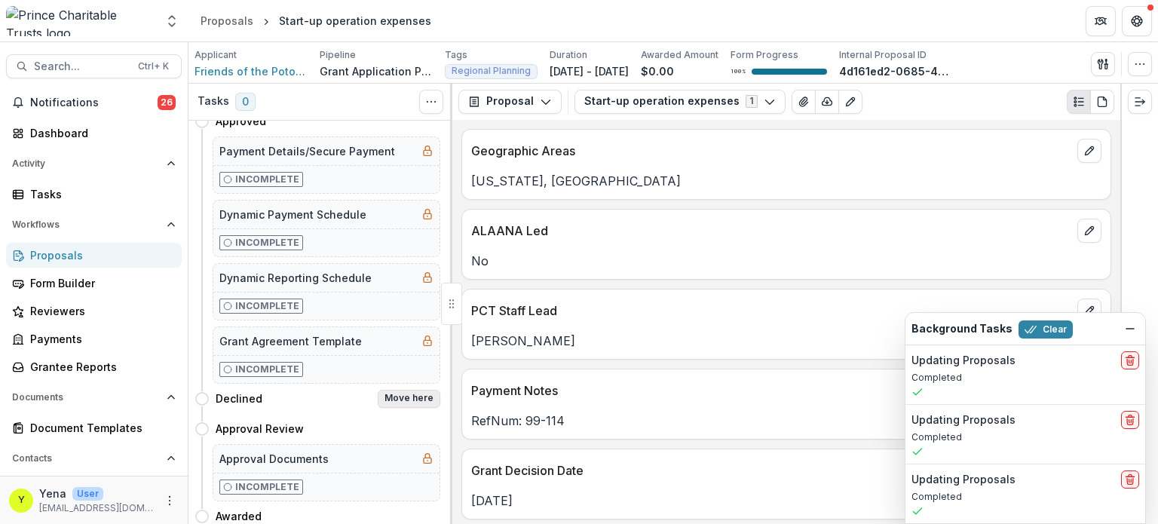
click at [408, 394] on button "Move here" at bounding box center [409, 399] width 63 height 18
select select "********"
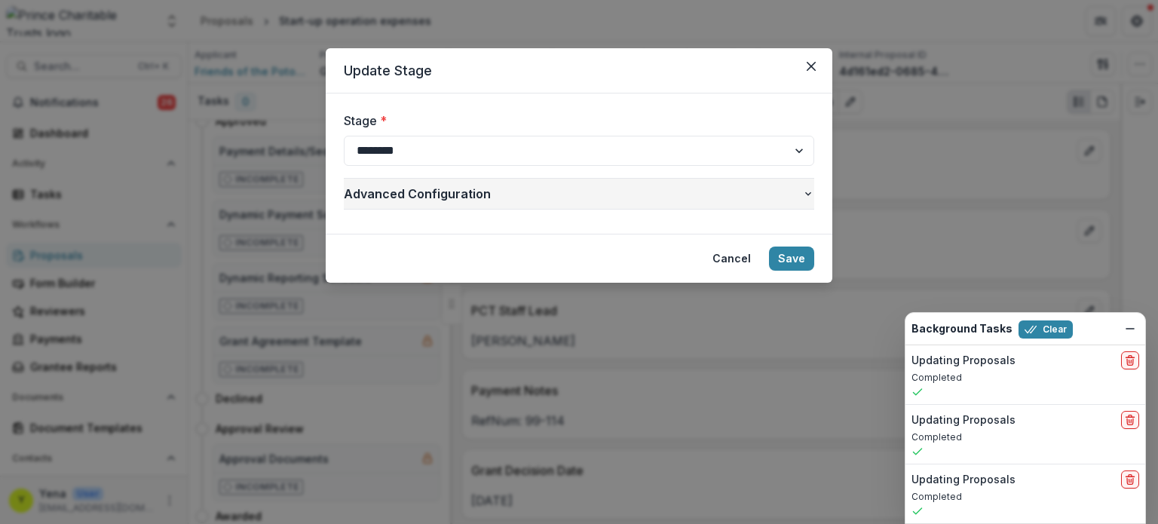
click at [733, 186] on span "Advanced Configuration" at bounding box center [573, 194] width 459 height 18
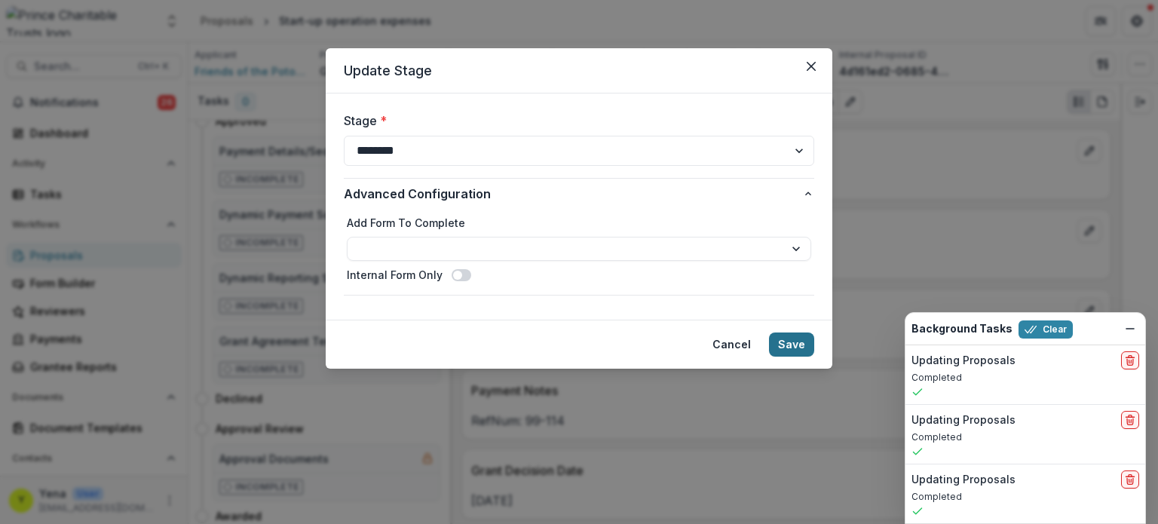
click at [790, 345] on button "Save" at bounding box center [791, 345] width 45 height 24
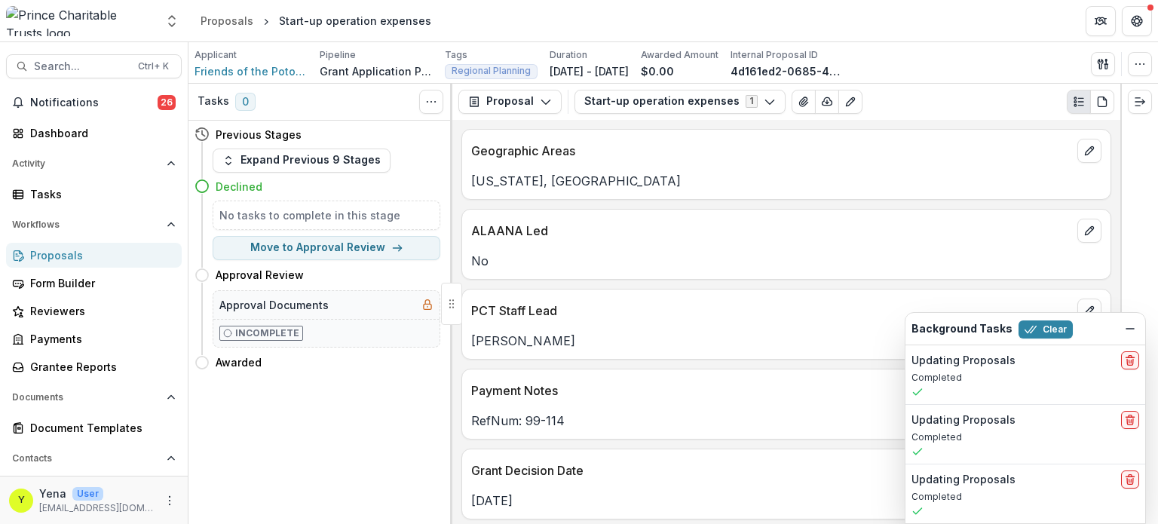
scroll to position [0, 0]
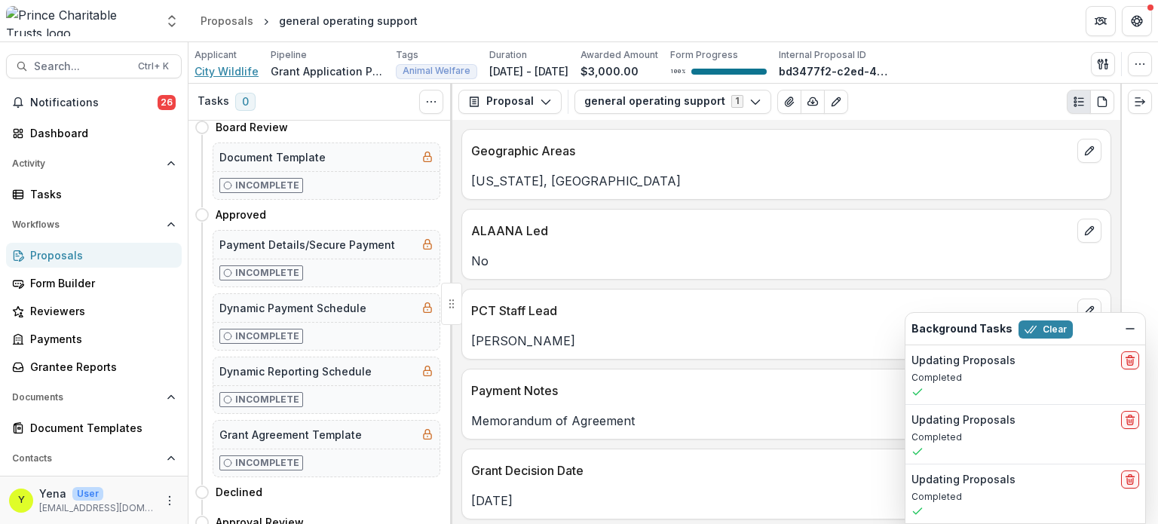
scroll to position [323, 0]
click at [407, 212] on button "Move here" at bounding box center [409, 215] width 63 height 18
select select "********"
select select
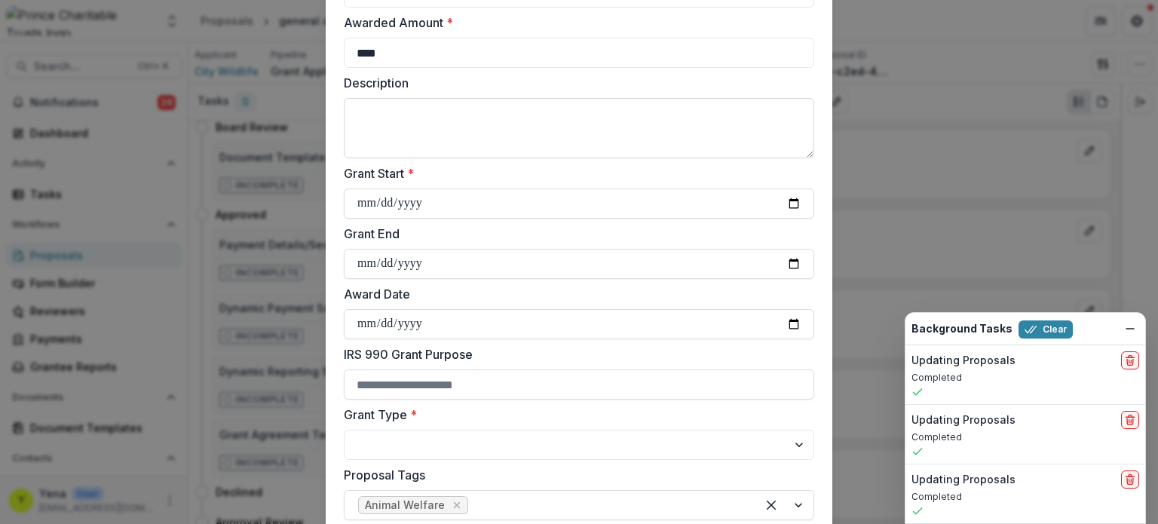
scroll to position [0, 0]
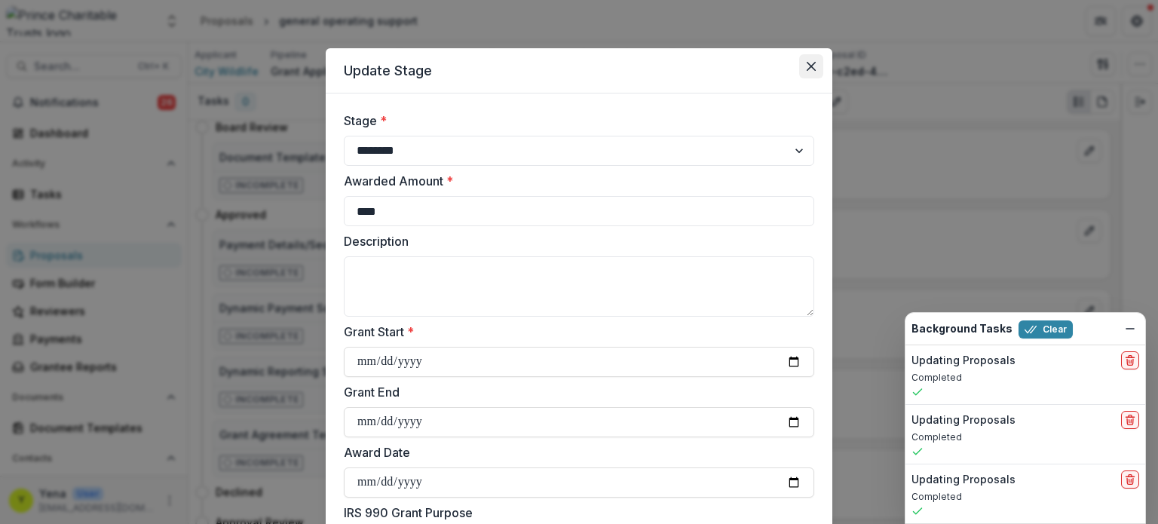
click at [807, 65] on icon "Close" at bounding box center [811, 66] width 9 height 9
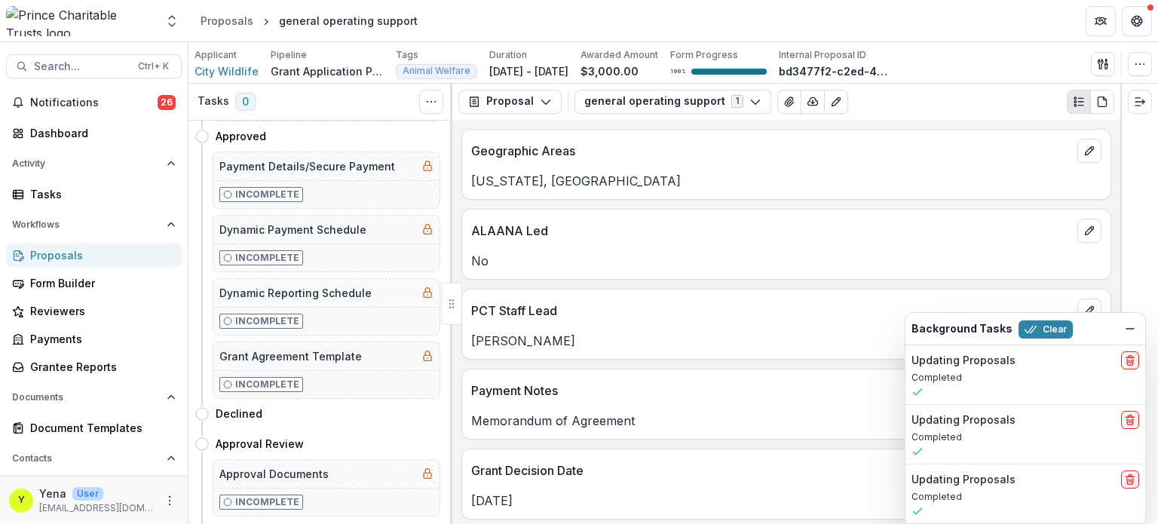
scroll to position [416, 0]
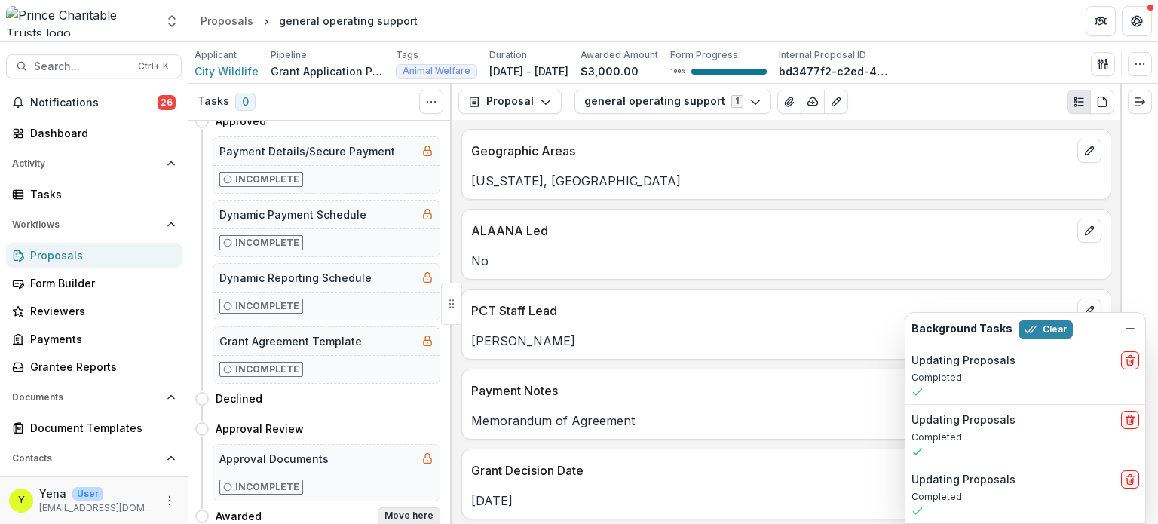
click at [416, 512] on button "Move here" at bounding box center [409, 517] width 63 height 18
select select "*******"
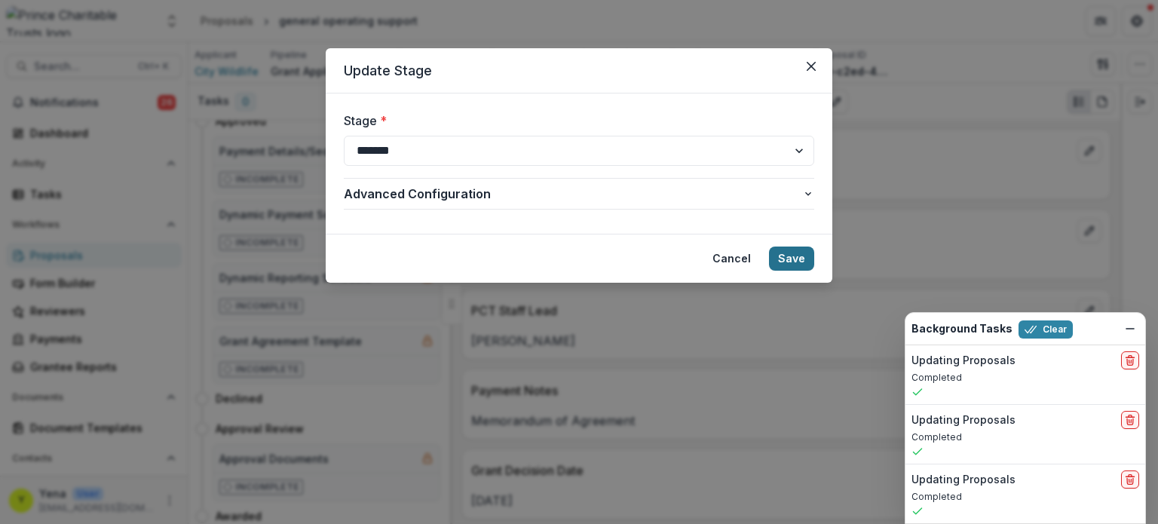
click at [788, 264] on button "Save" at bounding box center [791, 259] width 45 height 24
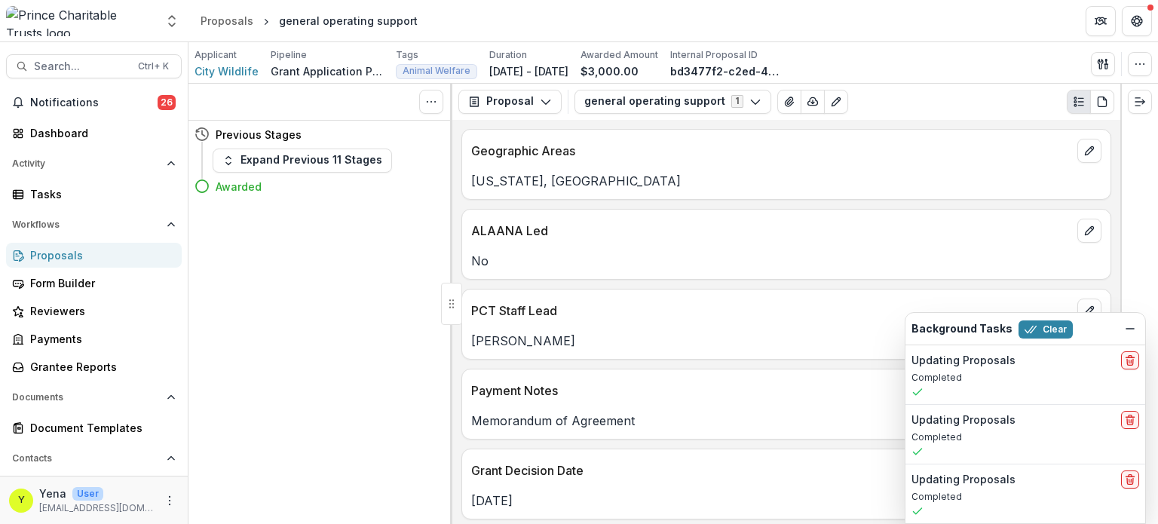
scroll to position [0, 0]
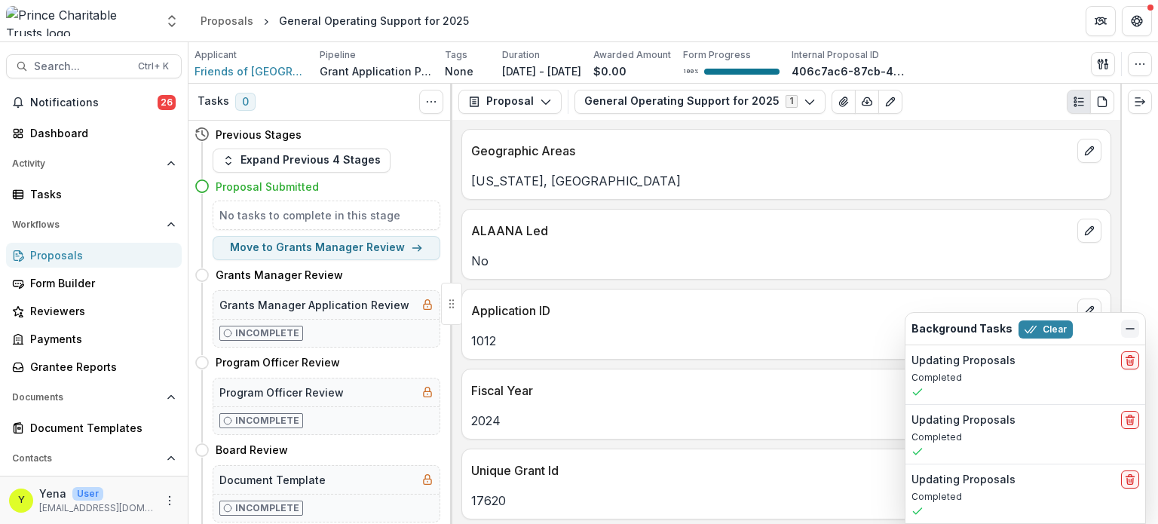
click at [1128, 328] on icon "Dismiss" at bounding box center [1130, 329] width 12 height 12
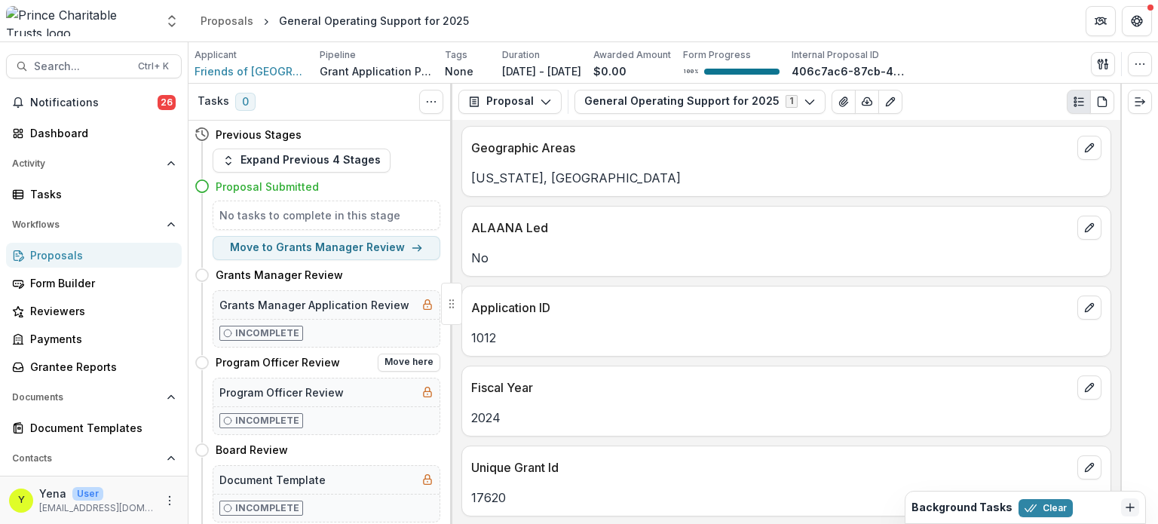
scroll to position [416, 0]
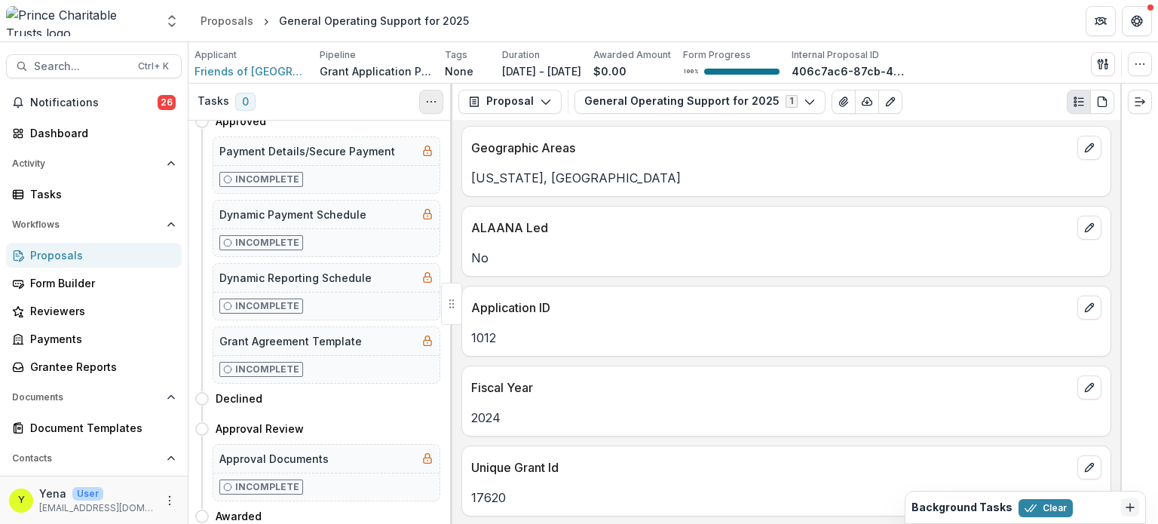
click at [434, 100] on icon "Toggle View Cancelled Tasks" at bounding box center [431, 102] width 12 height 12
click at [1103, 71] on button "button" at bounding box center [1103, 64] width 24 height 24
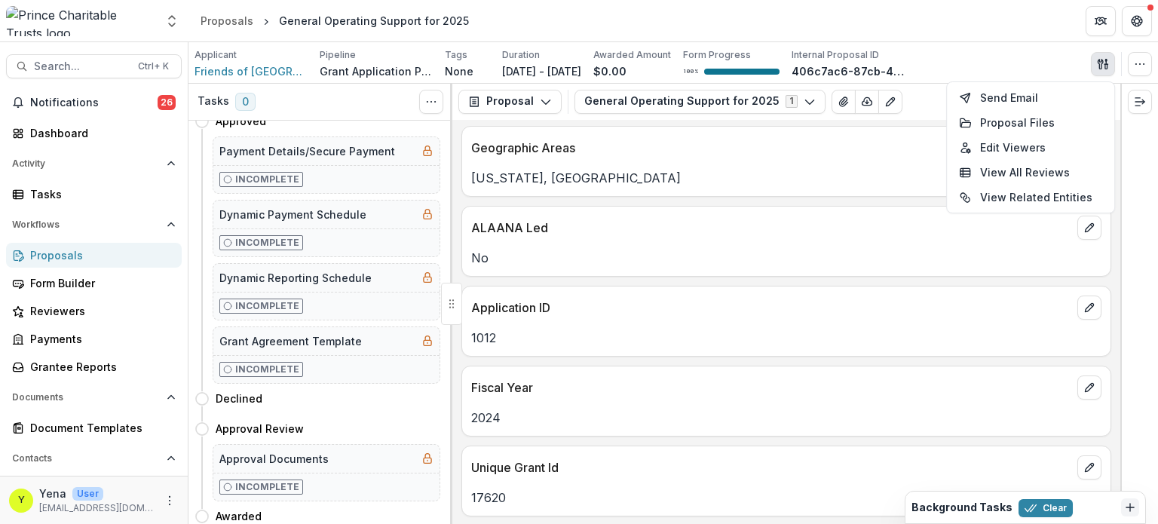
click at [1004, 63] on div "Applicant Friends of Anacostia Park Pipeline Grant Application Process Tags Non…" at bounding box center [674, 63] width 958 height 31
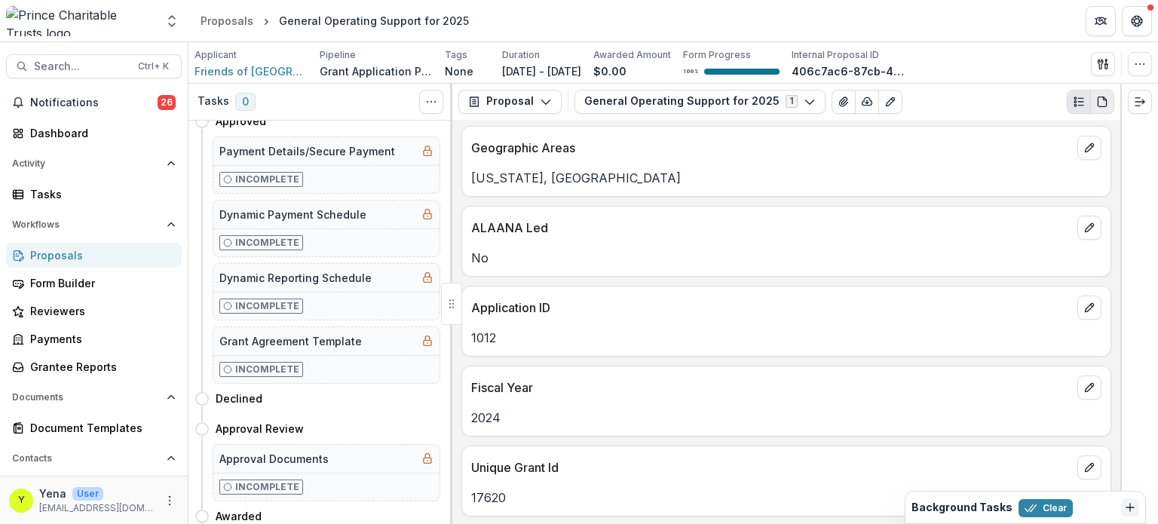
click at [1107, 104] on icon "PDF view" at bounding box center [1102, 102] width 12 height 12
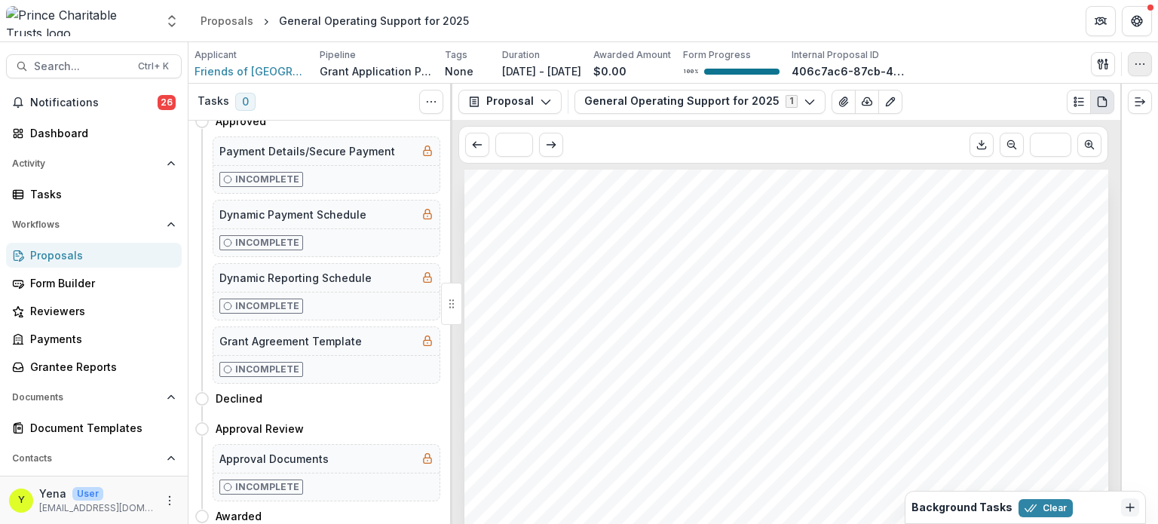
click at [1131, 69] on button "button" at bounding box center [1140, 64] width 24 height 24
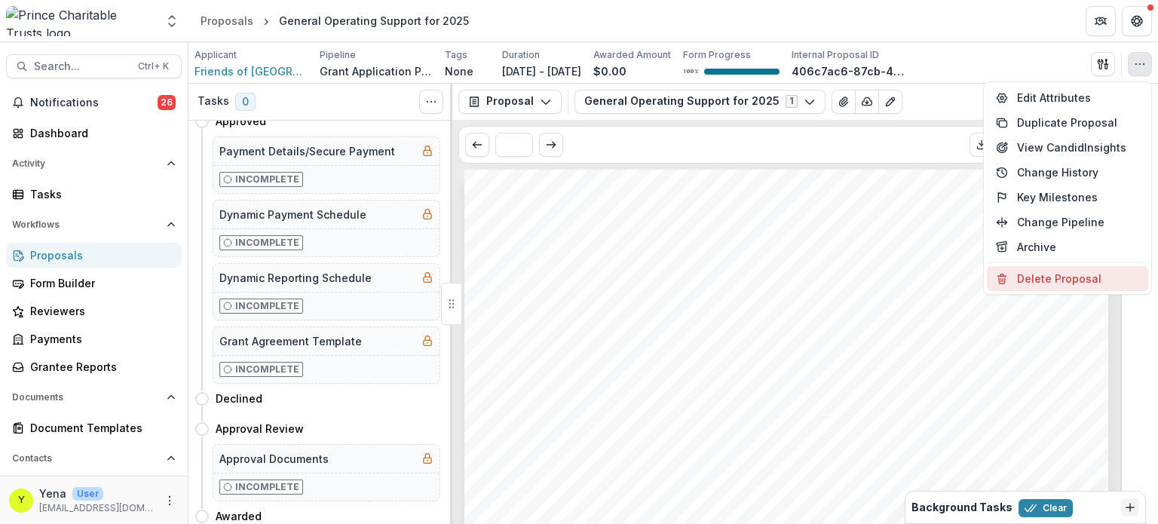
click at [1038, 281] on button "Delete Proposal" at bounding box center [1067, 278] width 161 height 25
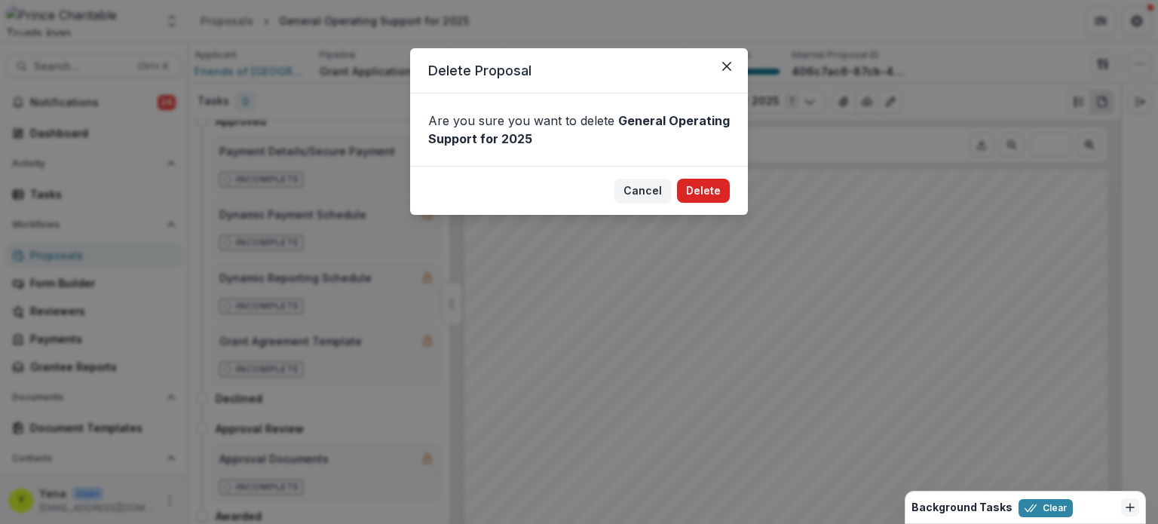
click at [696, 192] on button "Delete" at bounding box center [703, 191] width 53 height 24
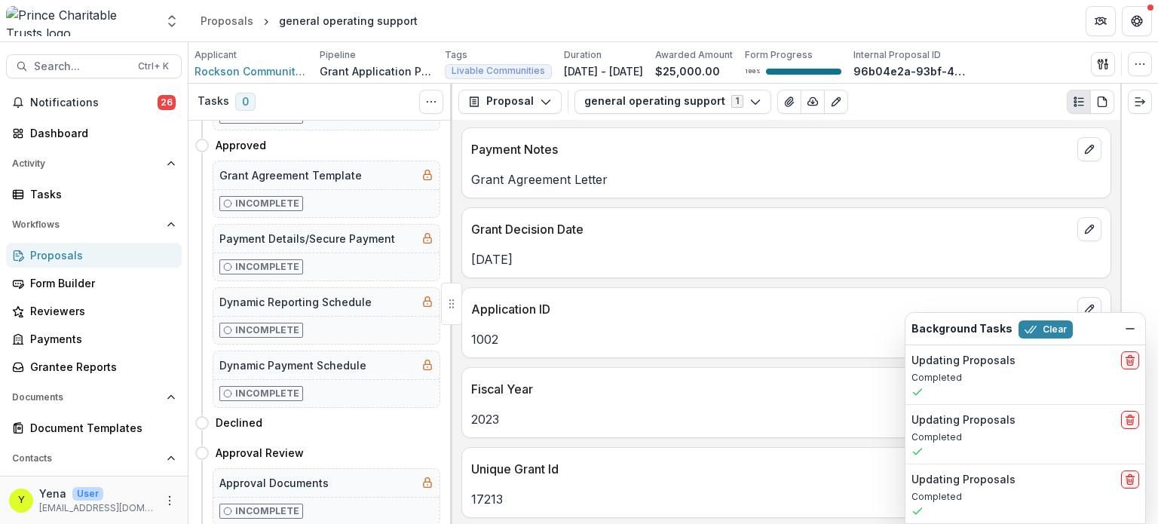
scroll to position [416, 0]
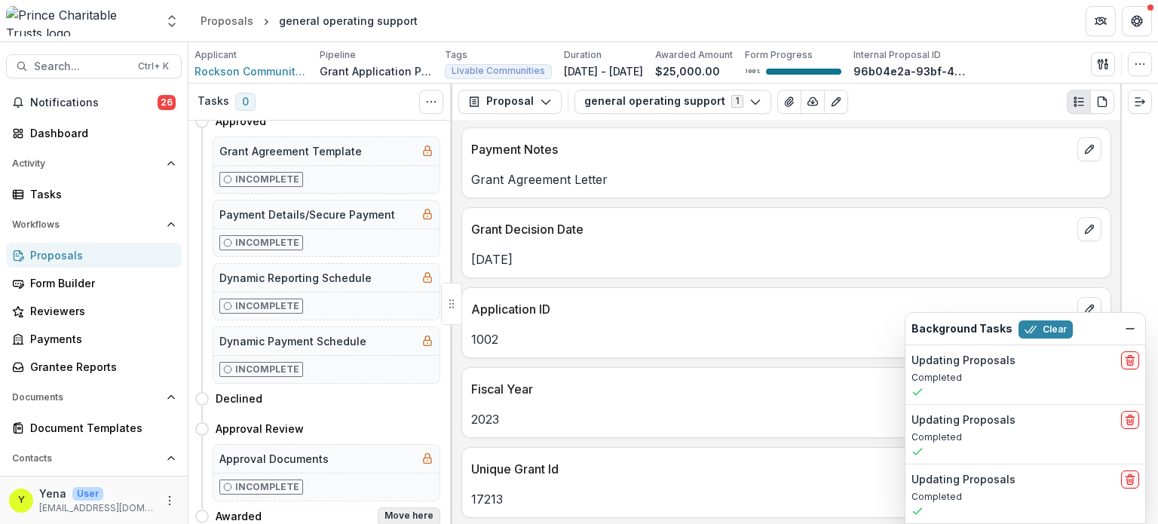
click at [421, 508] on button "Move here" at bounding box center [409, 517] width 63 height 18
select select "*******"
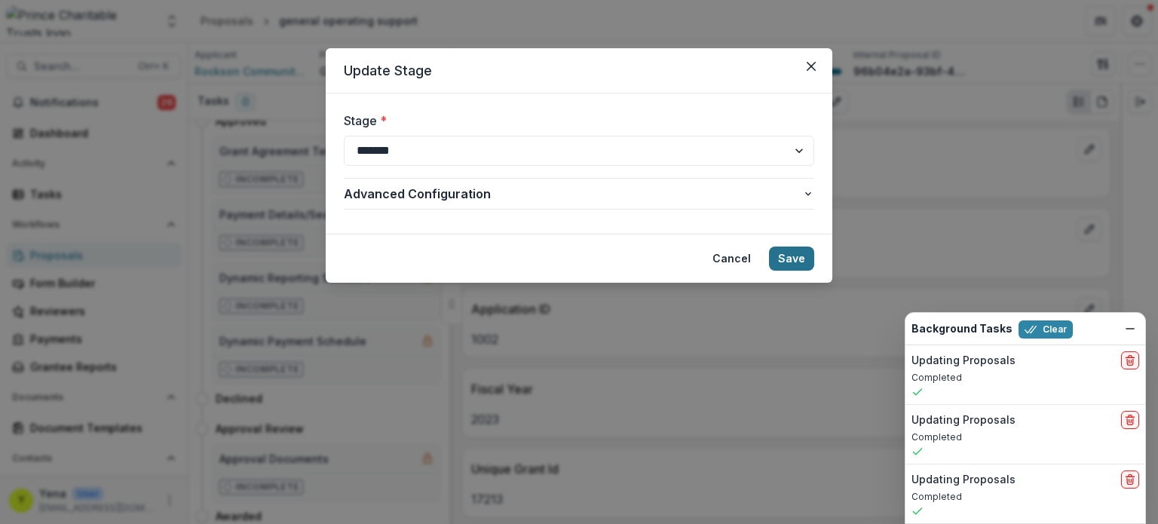
click at [787, 260] on button "Save" at bounding box center [791, 259] width 45 height 24
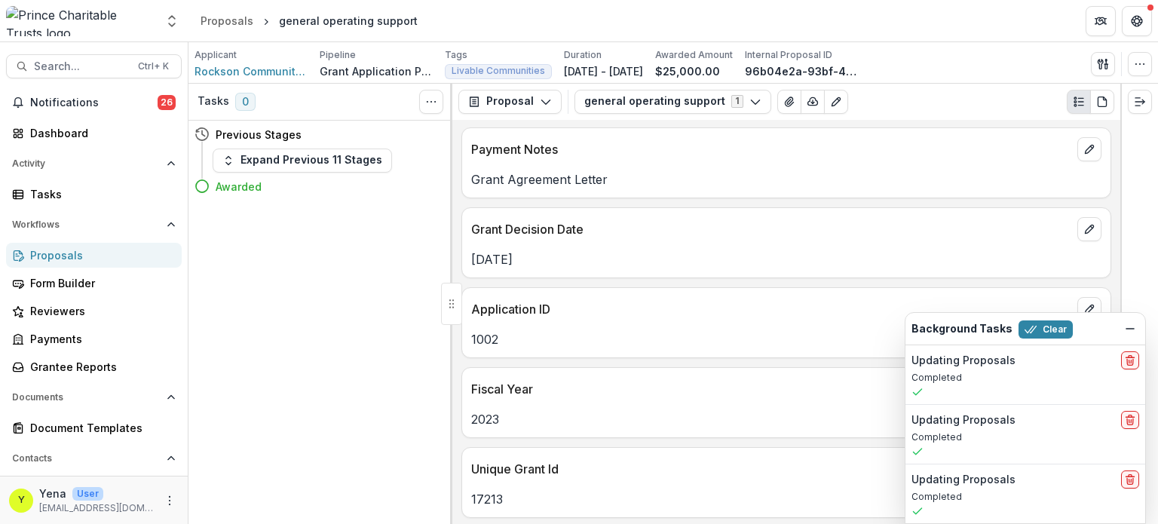
scroll to position [0, 0]
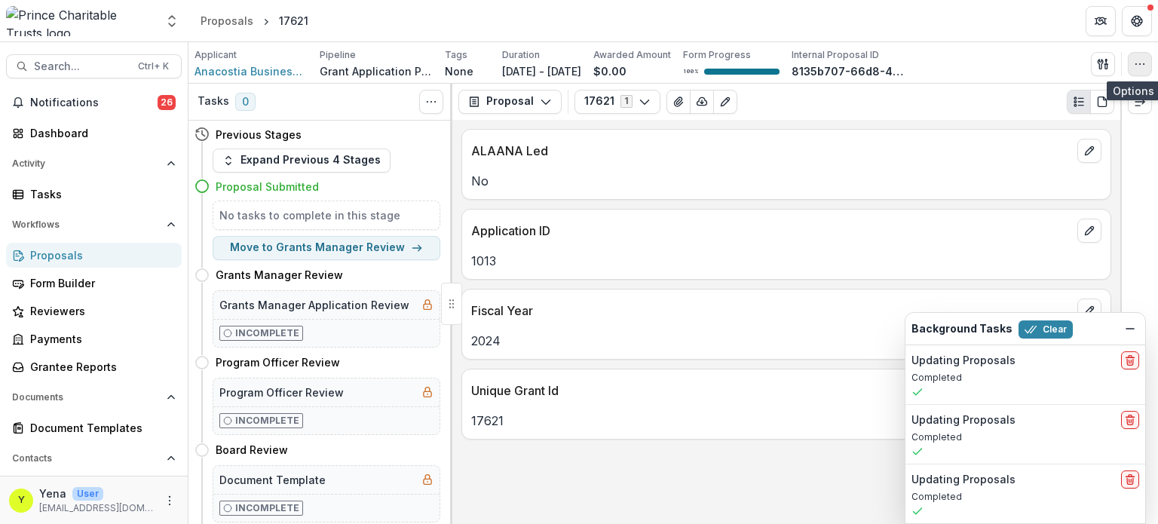
click at [1134, 66] on icon "button" at bounding box center [1140, 64] width 12 height 12
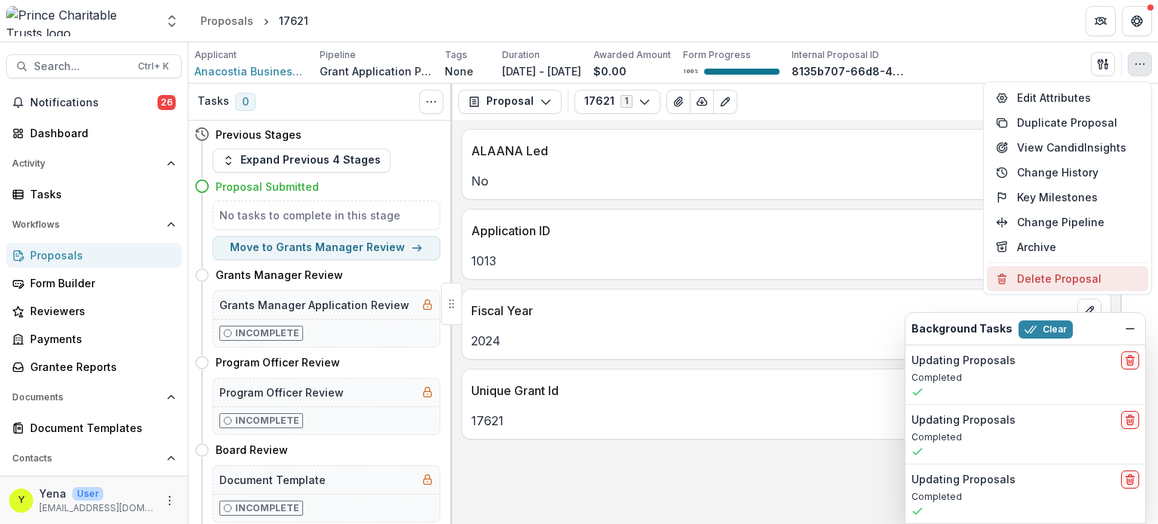
click at [1035, 275] on button "Delete Proposal" at bounding box center [1067, 278] width 161 height 25
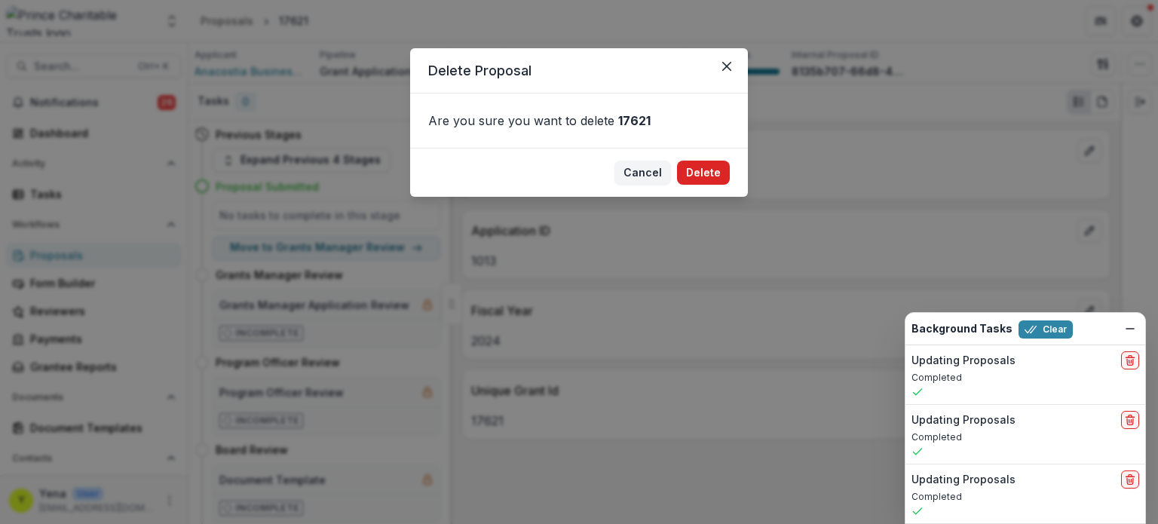
click at [695, 180] on button "Delete" at bounding box center [703, 173] width 53 height 24
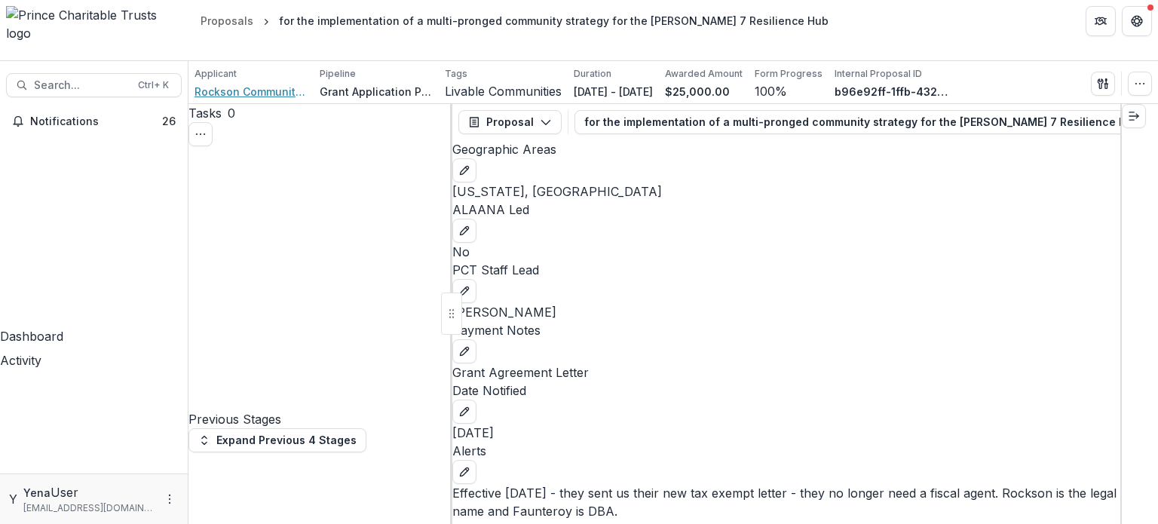
click at [270, 84] on span "Rockson Community Development Corporation" at bounding box center [251, 92] width 113 height 16
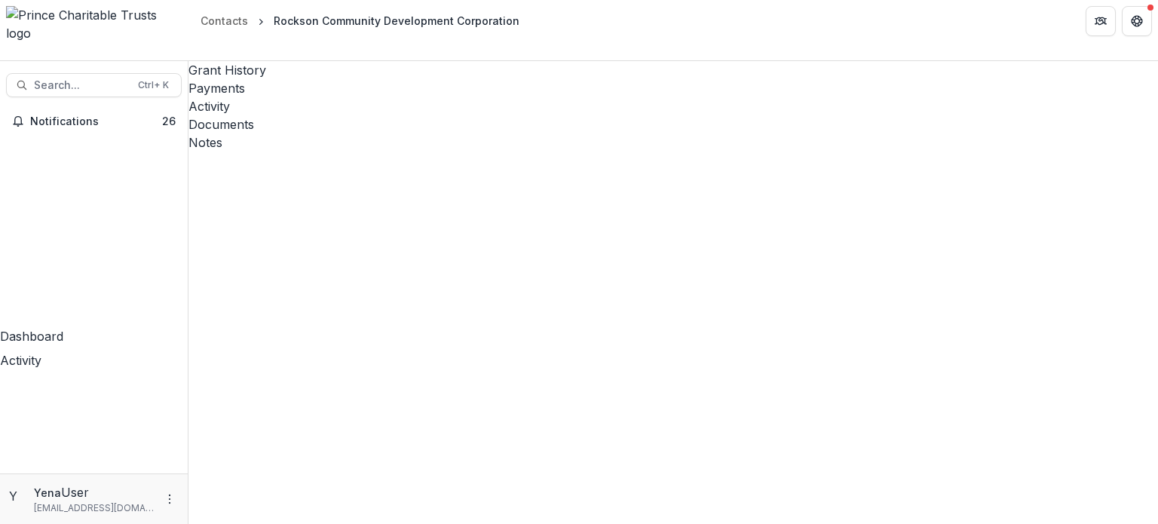
scroll to position [0, 103]
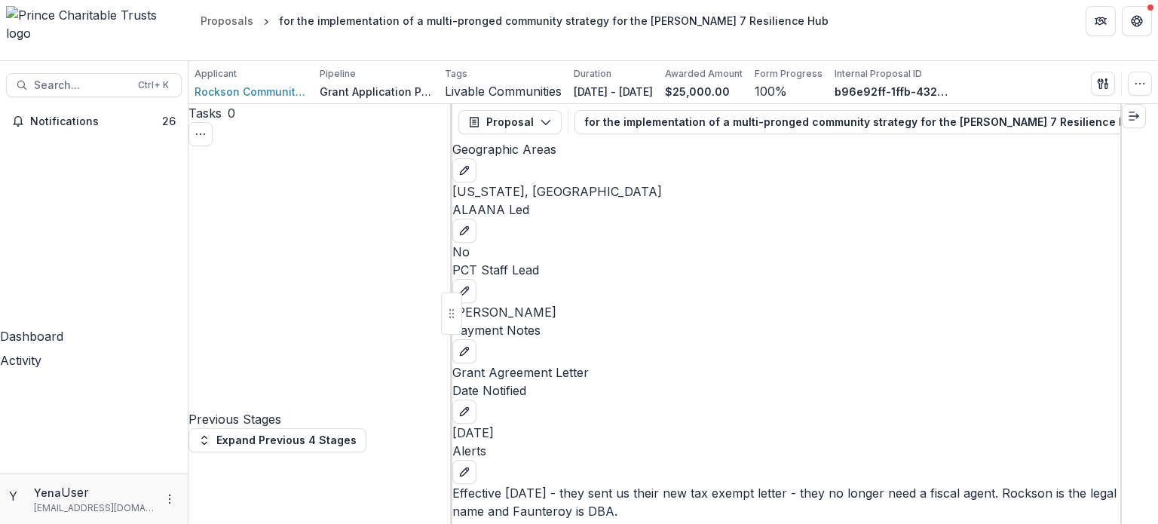
scroll to position [416, 0]
select select "*******"
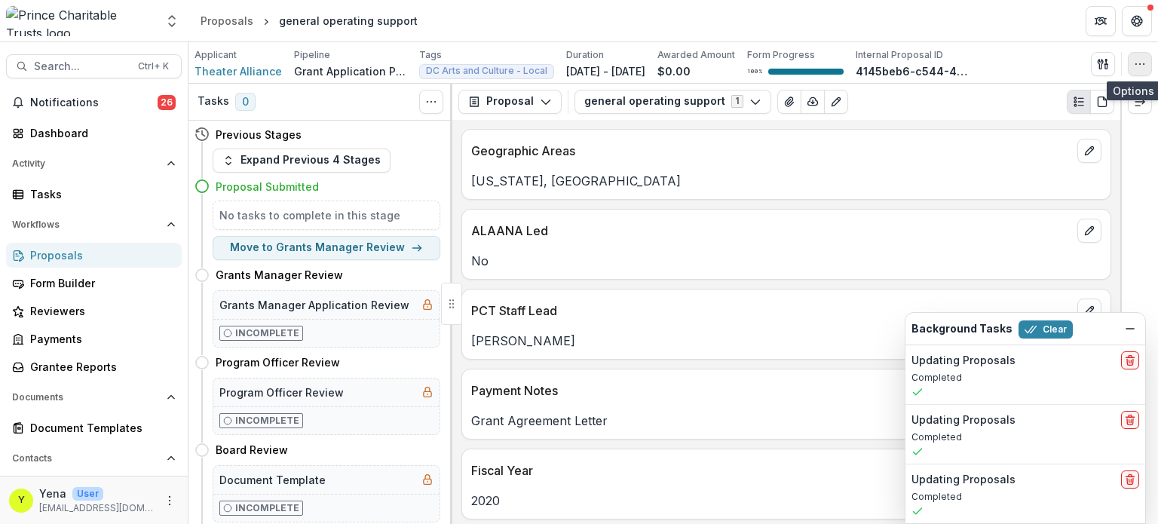
click at [1136, 71] on button "button" at bounding box center [1140, 64] width 24 height 24
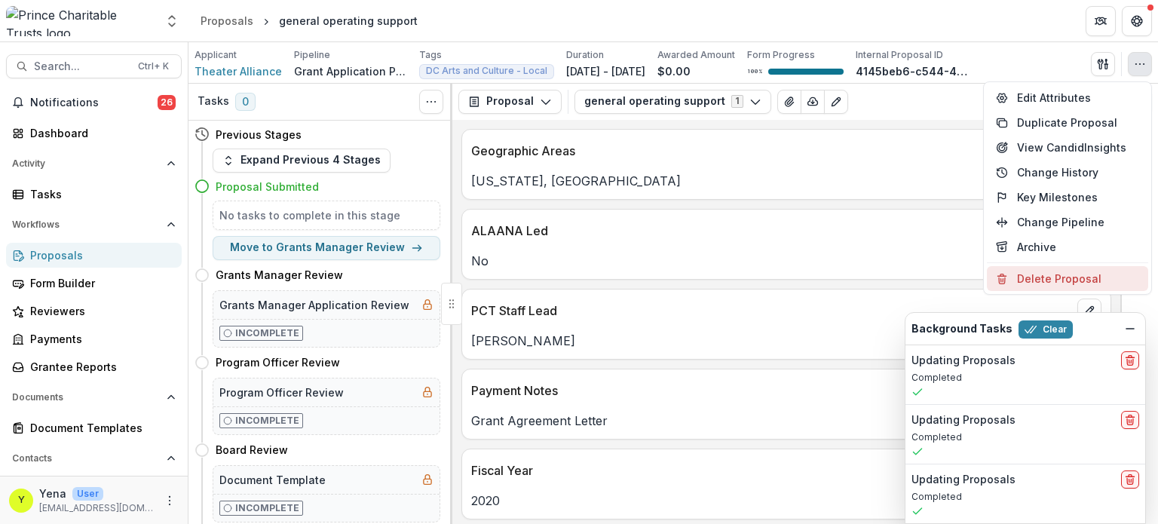
click at [1043, 274] on button "Delete Proposal" at bounding box center [1067, 278] width 161 height 25
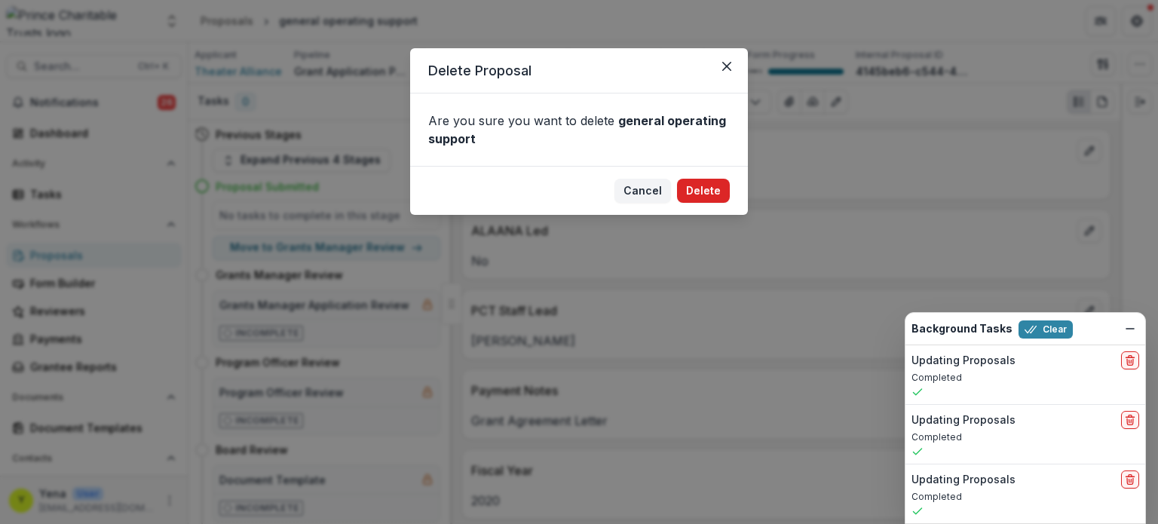
click at [697, 192] on button "Delete" at bounding box center [703, 191] width 53 height 24
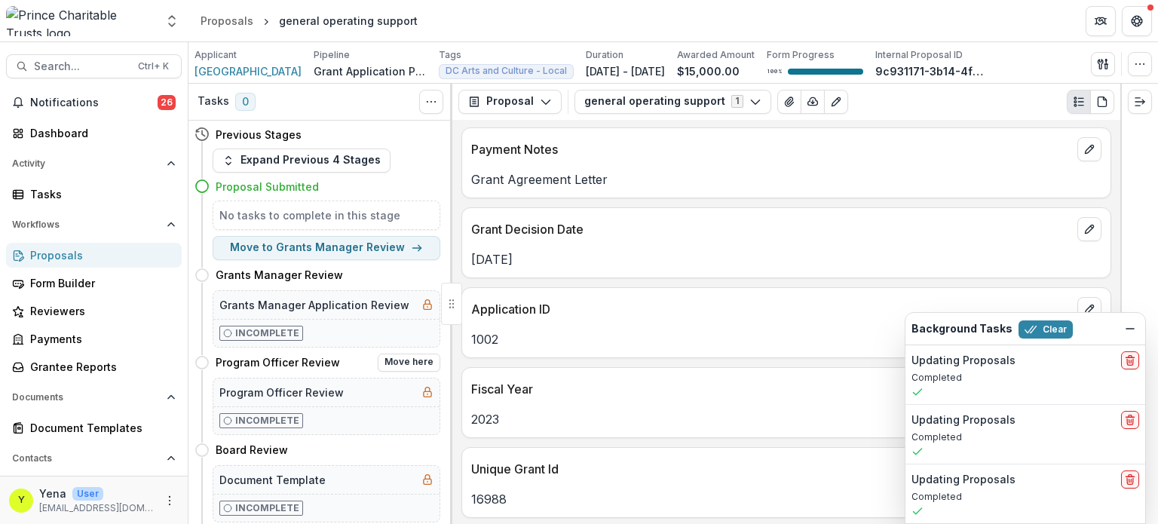
scroll to position [416, 0]
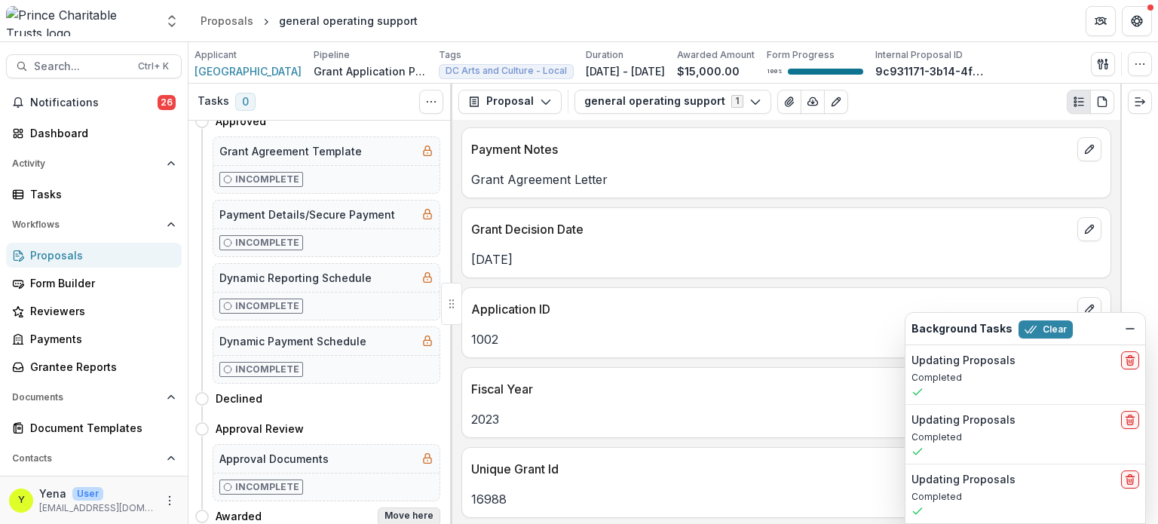
click at [421, 510] on button "Move here" at bounding box center [409, 517] width 63 height 18
select select "*******"
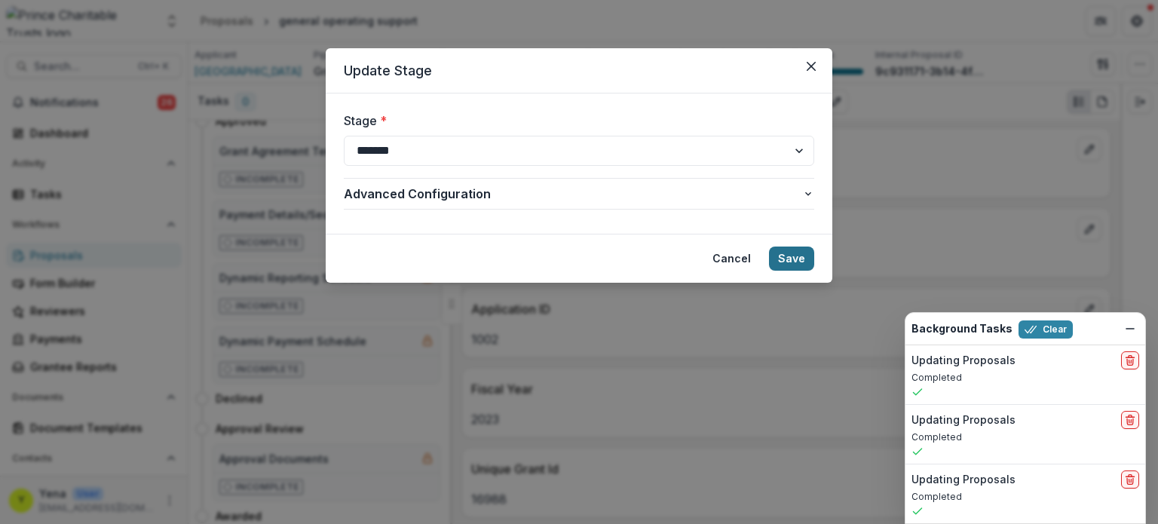
click at [790, 263] on button "Save" at bounding box center [791, 259] width 45 height 24
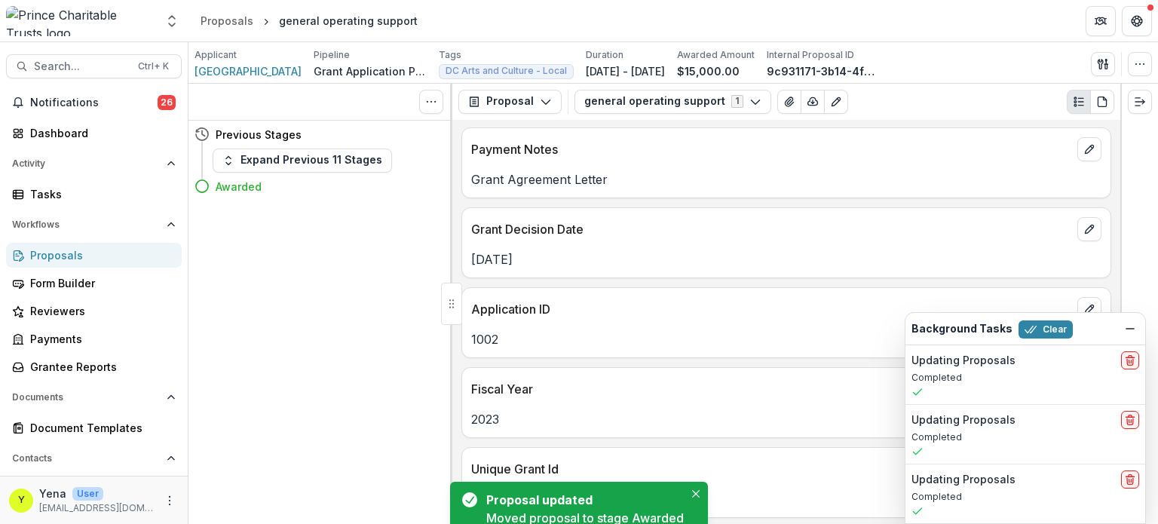
scroll to position [0, 0]
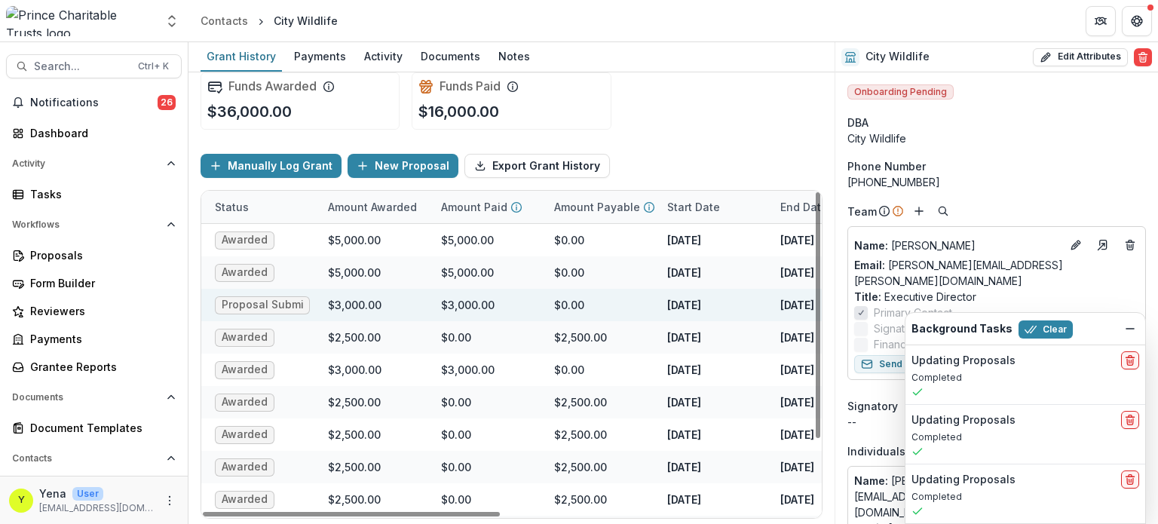
scroll to position [0, 326]
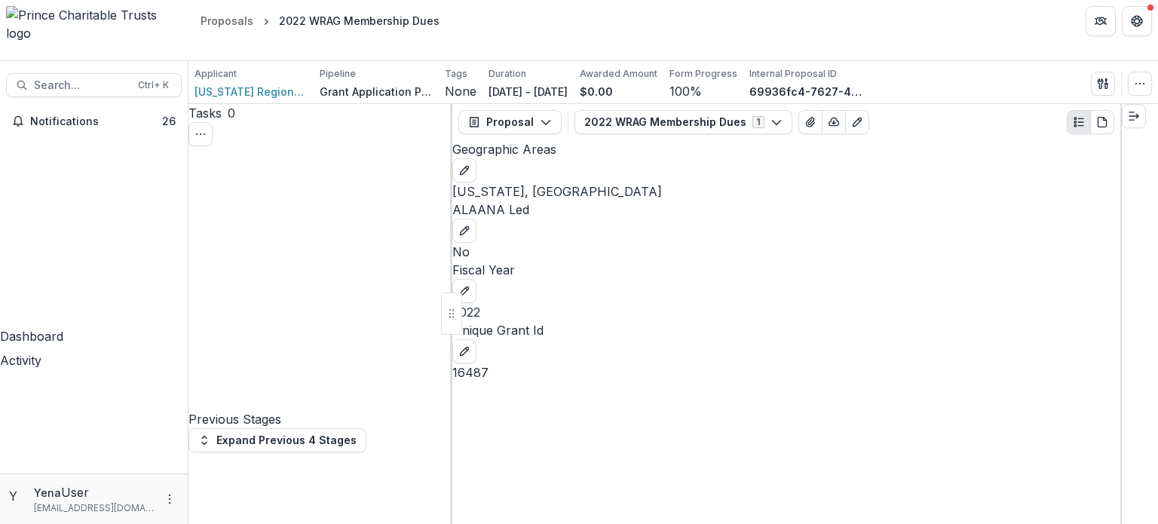
scroll to position [416, 0]
select select "********"
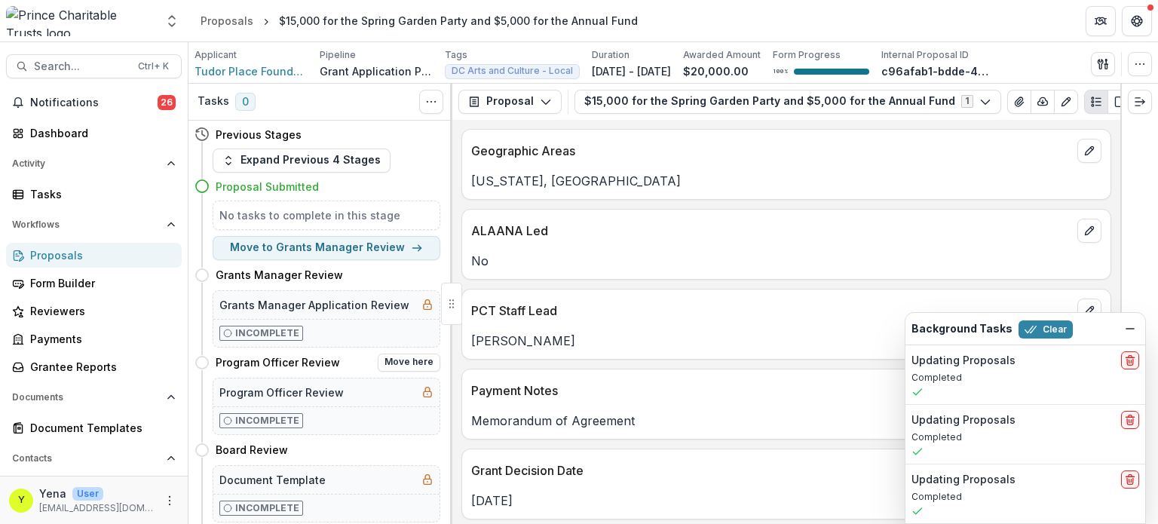
scroll to position [416, 0]
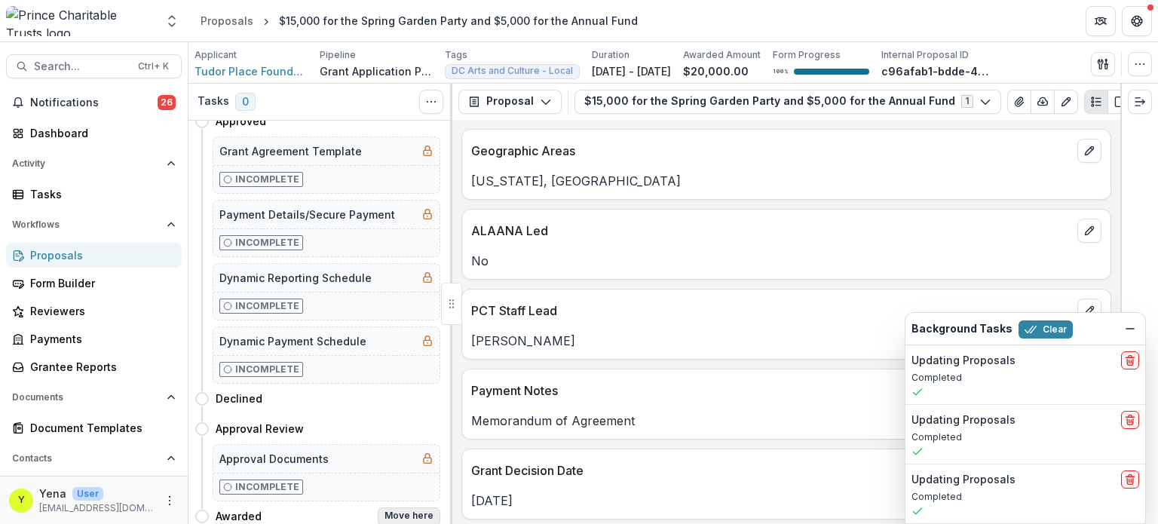
click at [415, 508] on button "Move here" at bounding box center [409, 517] width 63 height 18
select select "*******"
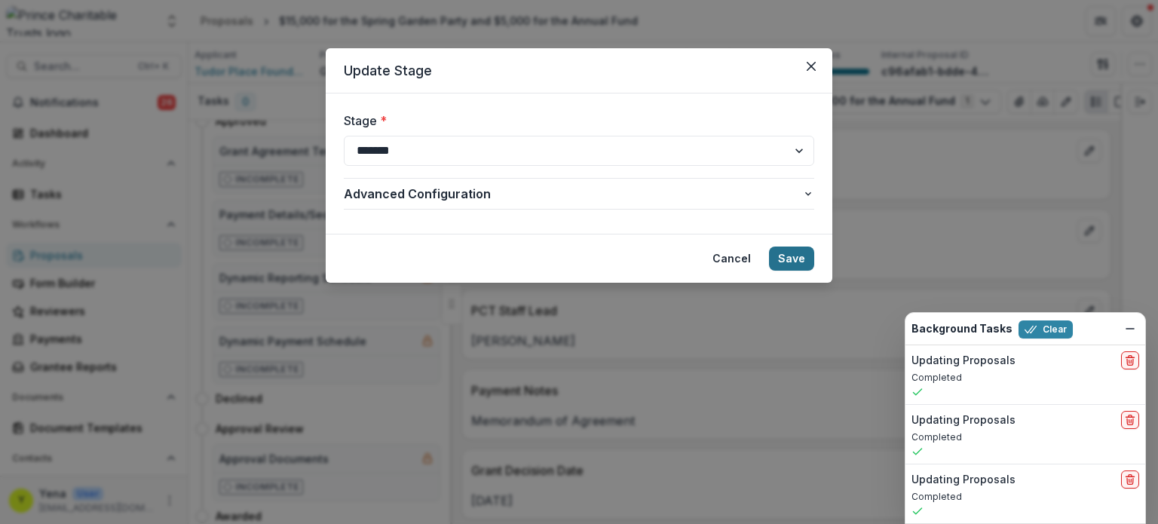
click at [787, 258] on button "Save" at bounding box center [791, 259] width 45 height 24
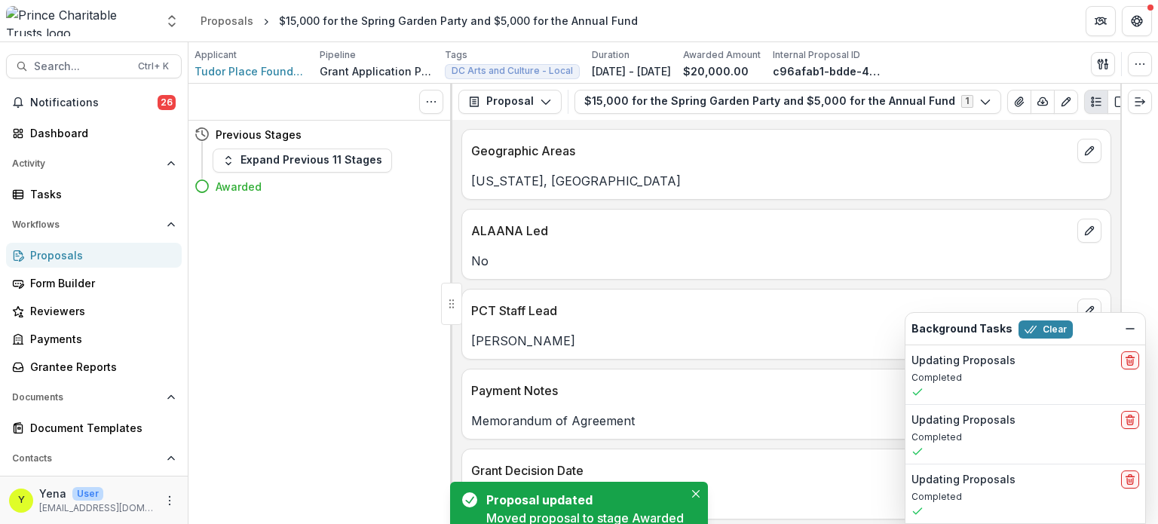
scroll to position [0, 0]
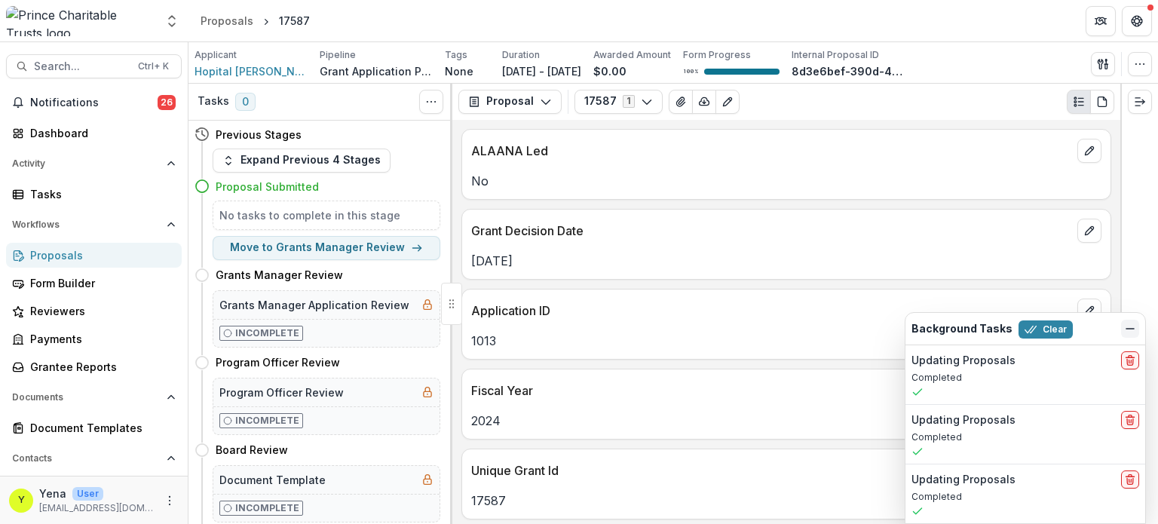
click at [1129, 331] on icon "Dismiss" at bounding box center [1130, 329] width 12 height 12
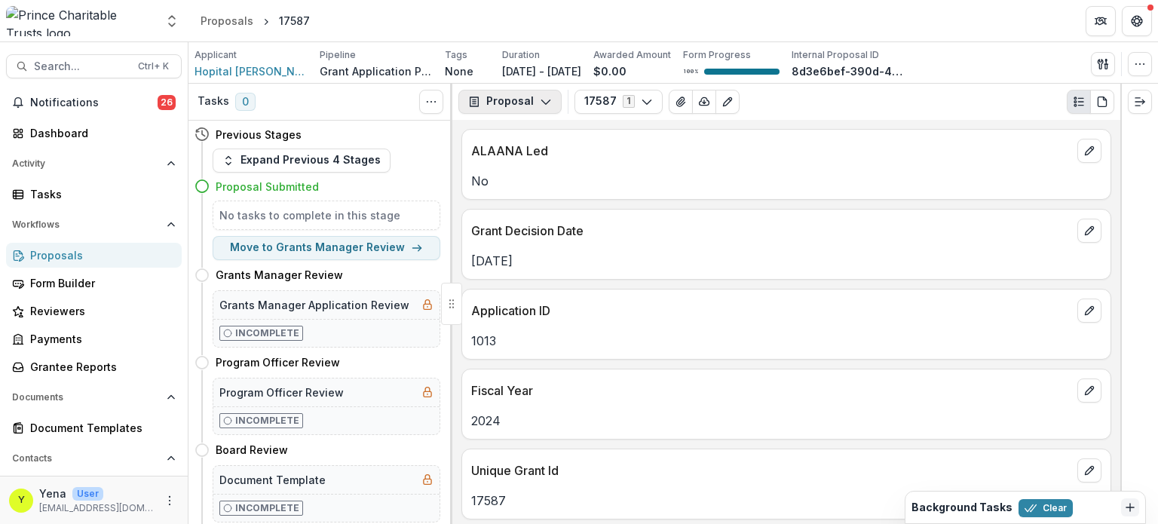
click at [545, 106] on icon "button" at bounding box center [546, 102] width 12 height 12
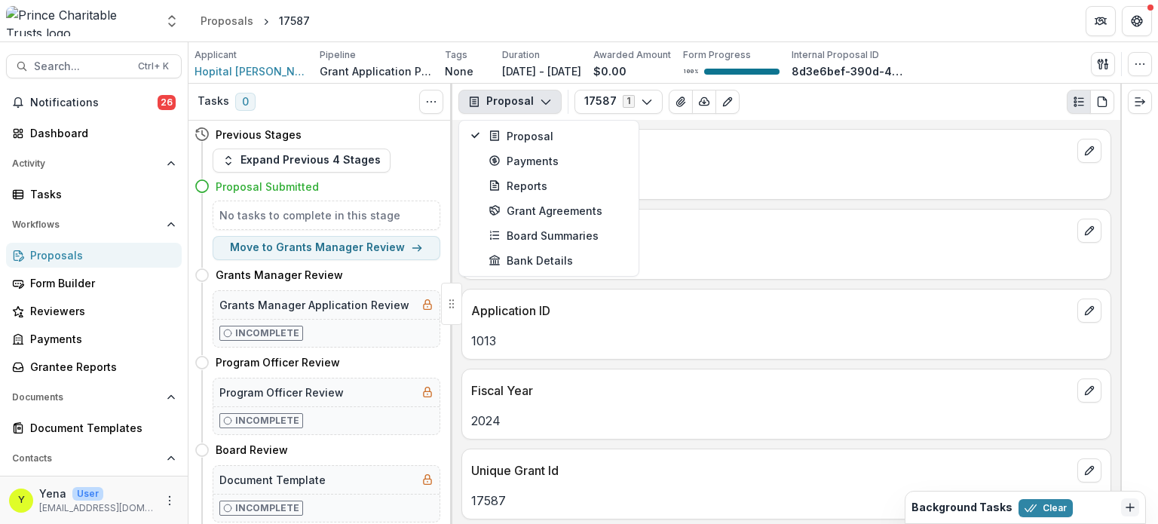
click at [462, 346] on div "1013" at bounding box center [786, 341] width 649 height 18
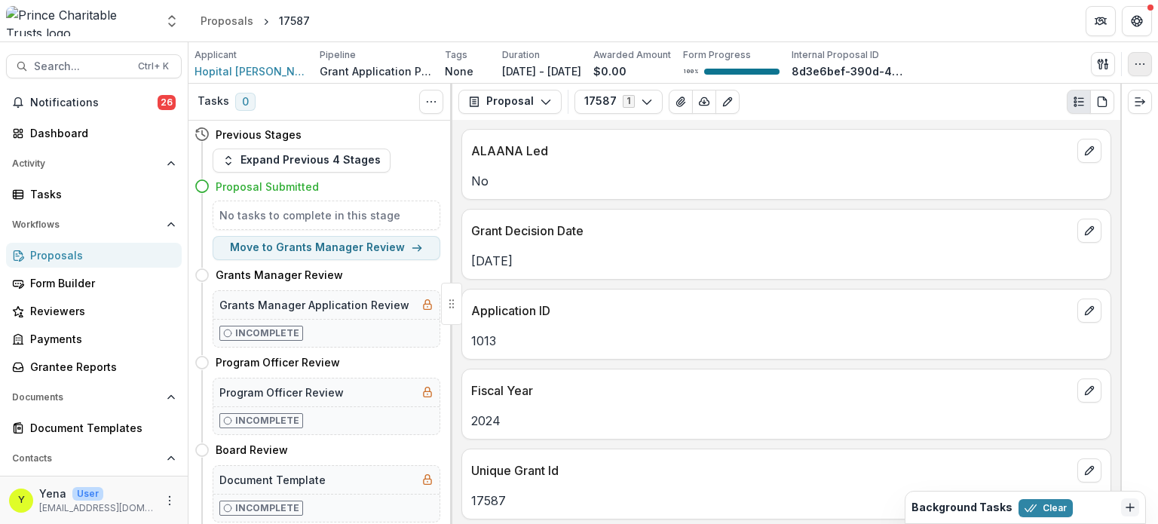
click at [1140, 51] on div "Applicant Hopital Albert Schweitzer Haiti Pipeline Grant Application Process Ta…" at bounding box center [674, 63] width 958 height 31
click at [1137, 58] on icon "button" at bounding box center [1140, 64] width 12 height 12
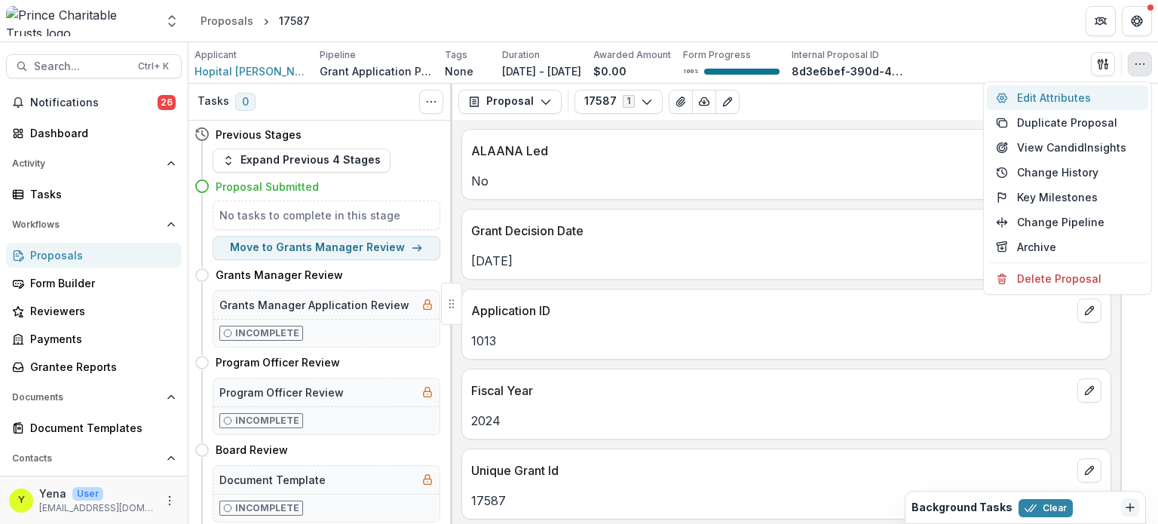
click at [1035, 100] on button "Edit Attributes" at bounding box center [1067, 97] width 161 height 25
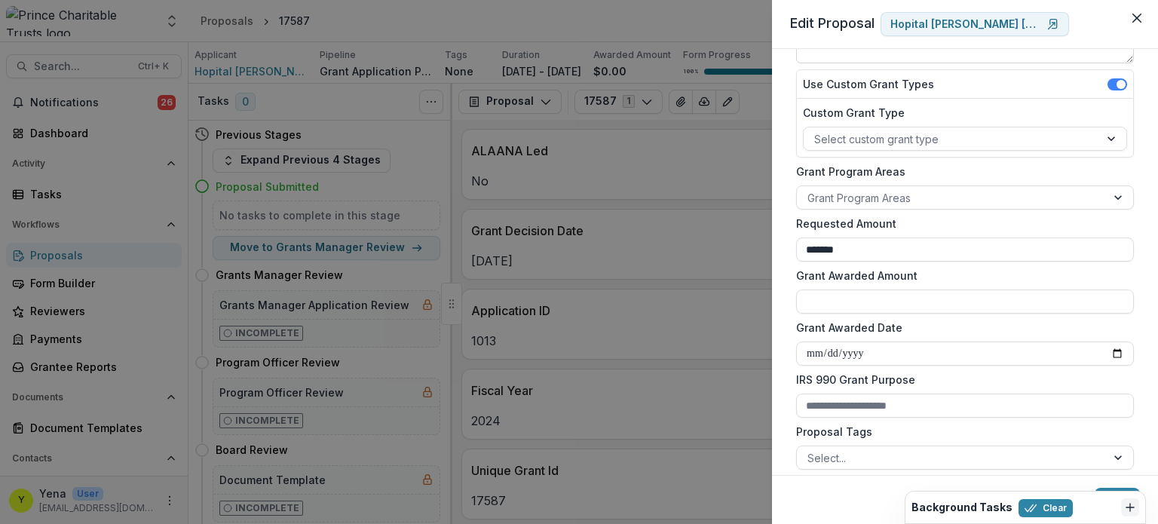
scroll to position [199, 0]
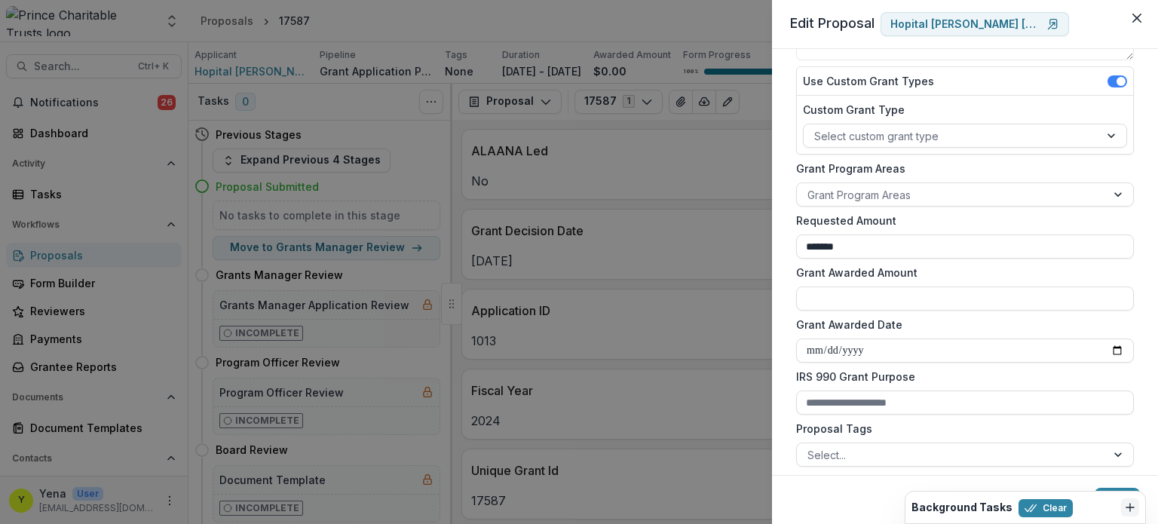
click at [695, 263] on div "**********" at bounding box center [579, 262] width 1158 height 524
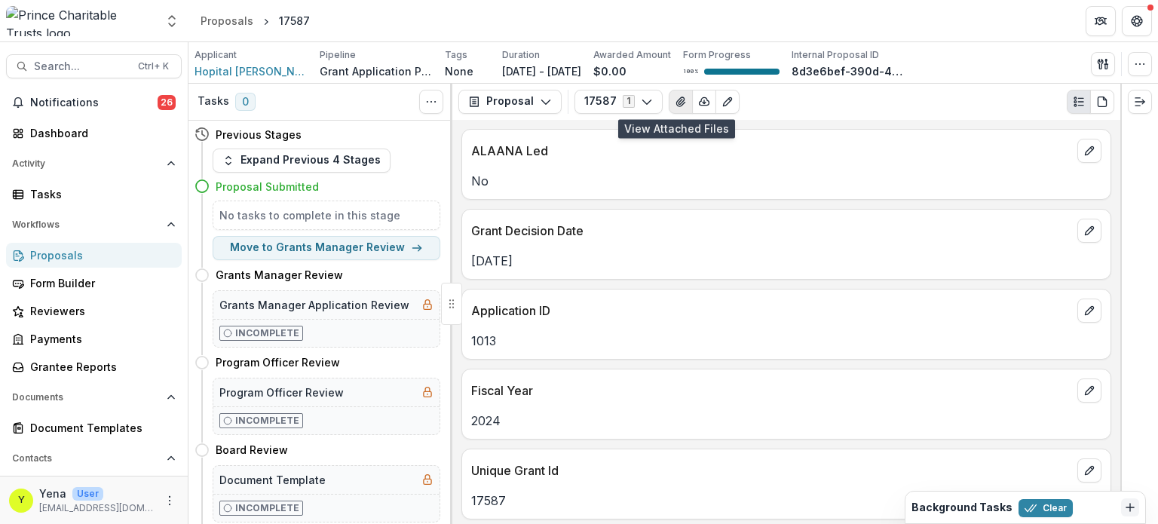
click at [669, 103] on button "View Attached Files" at bounding box center [681, 102] width 24 height 24
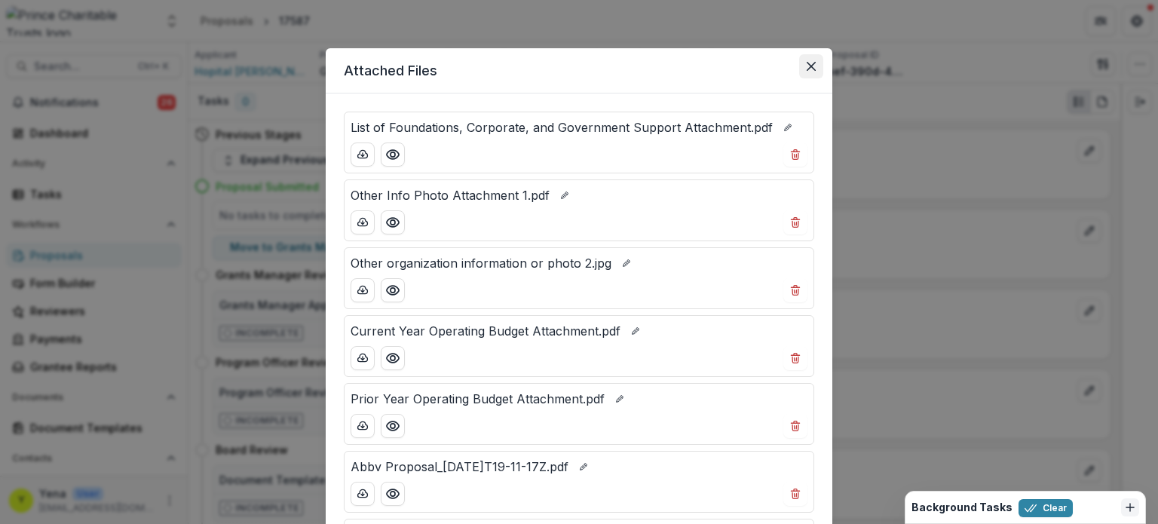
click at [808, 71] on button "Close" at bounding box center [811, 66] width 24 height 24
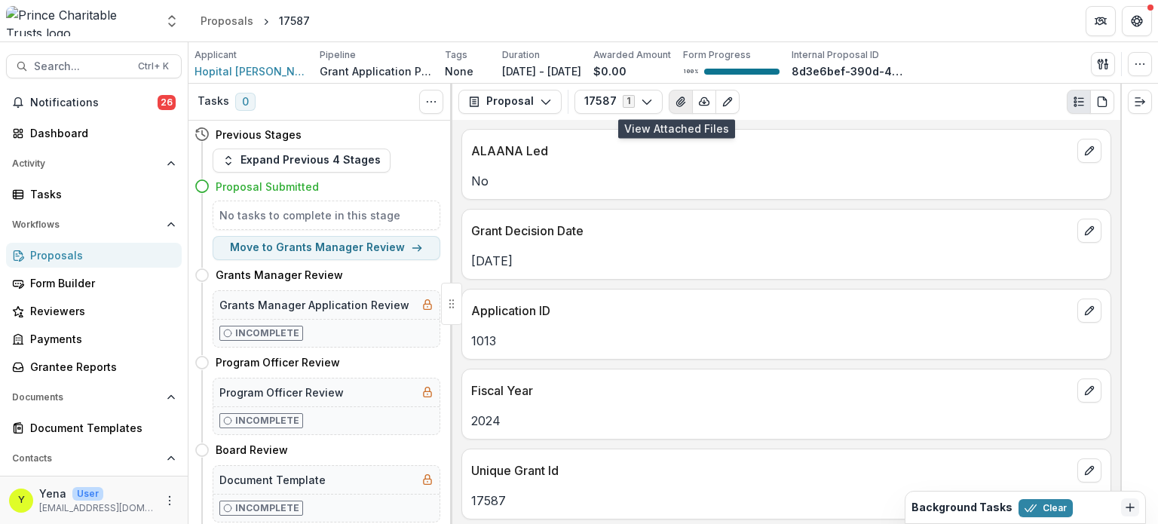
click at [676, 101] on icon "View Attached Files" at bounding box center [680, 101] width 8 height 9
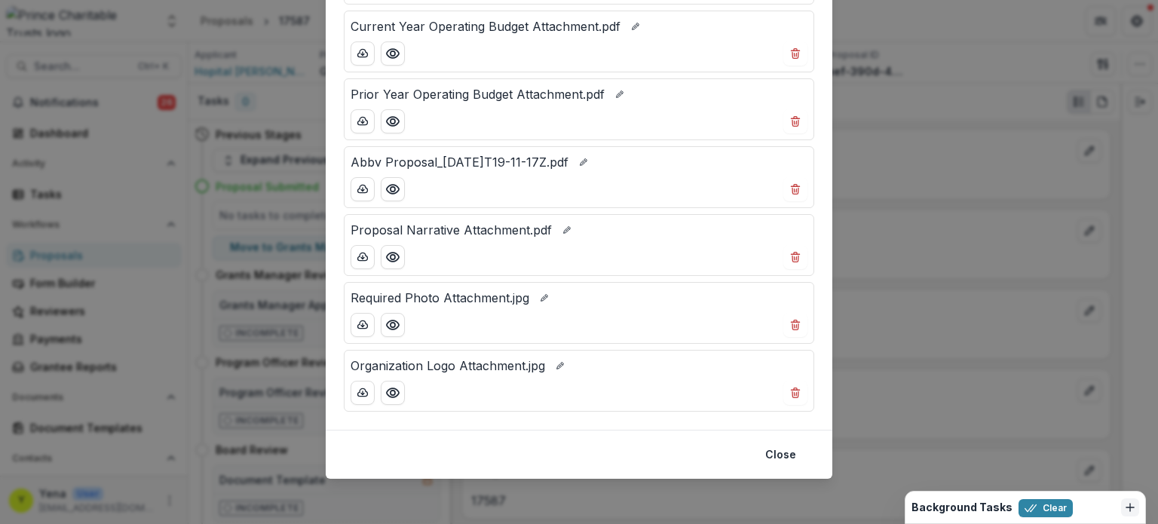
scroll to position [304, 0]
click at [955, 144] on div "Attached Files List of Foundations, Corporate, and Government Support Attachmen…" at bounding box center [579, 262] width 1158 height 524
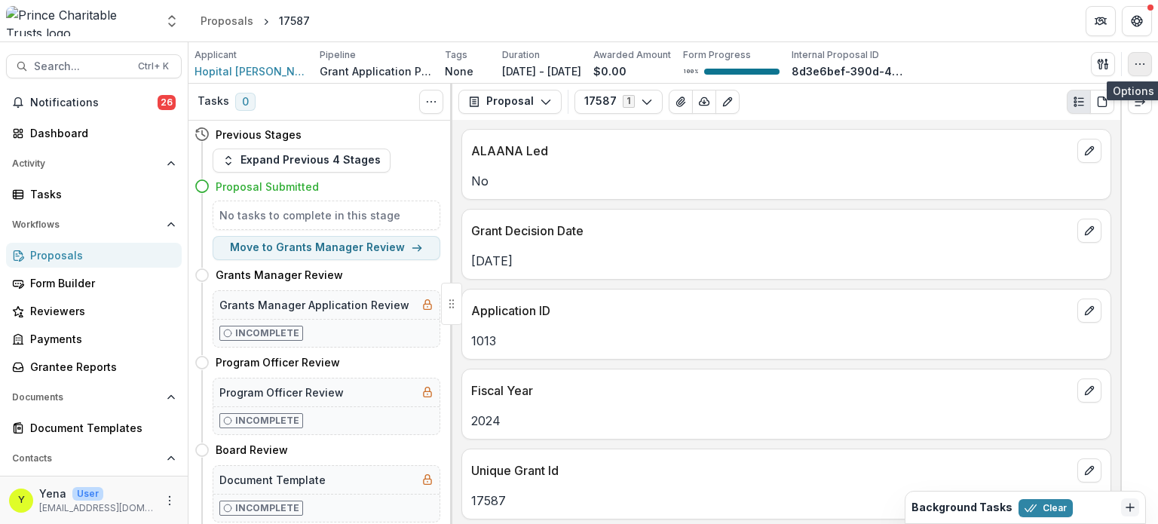
click at [1142, 61] on icon "button" at bounding box center [1140, 64] width 12 height 12
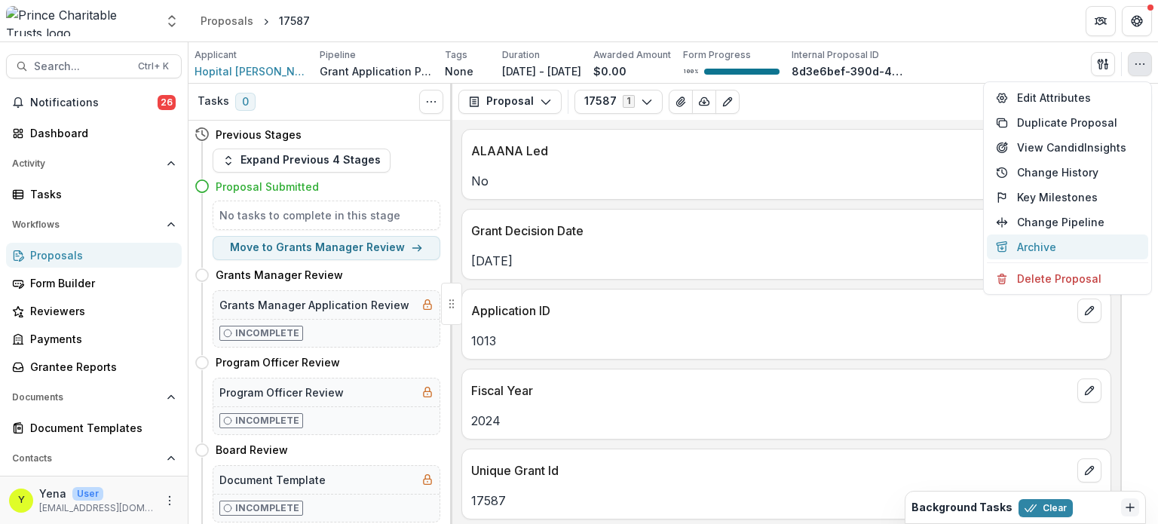
click at [1038, 247] on button "Archive" at bounding box center [1067, 247] width 161 height 25
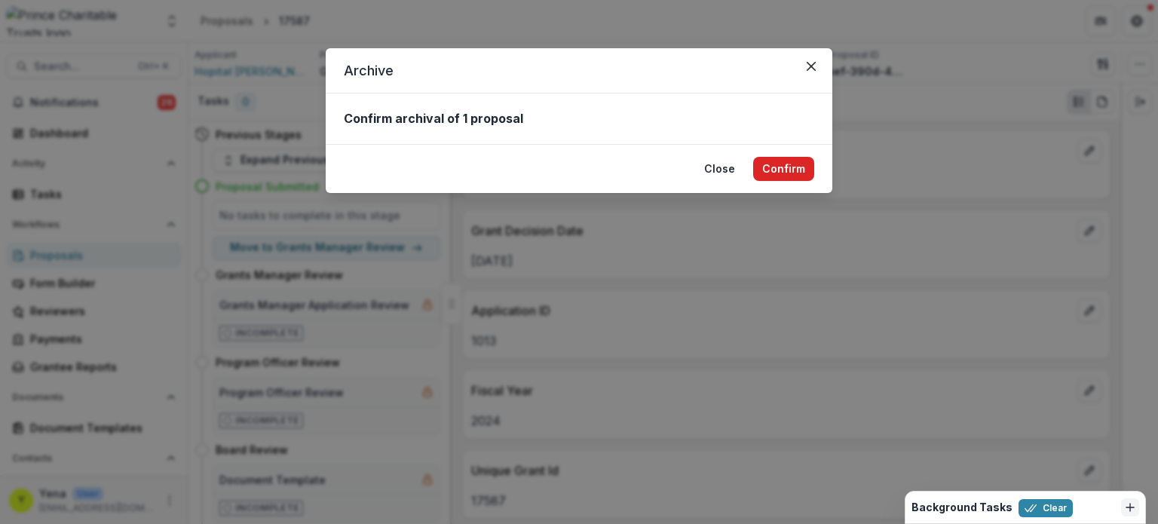
click at [784, 170] on button "Confirm" at bounding box center [783, 169] width 61 height 24
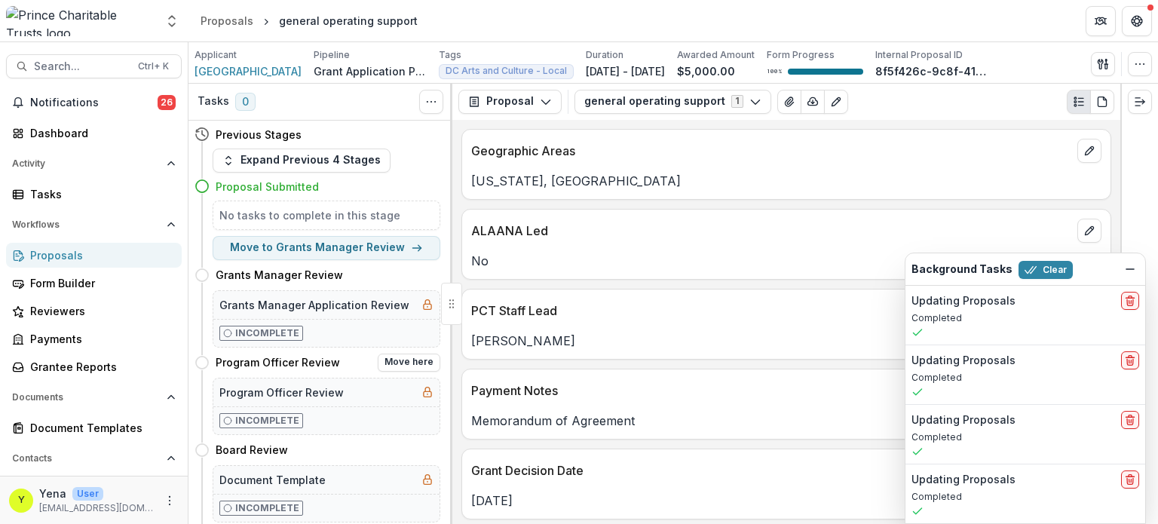
scroll to position [416, 0]
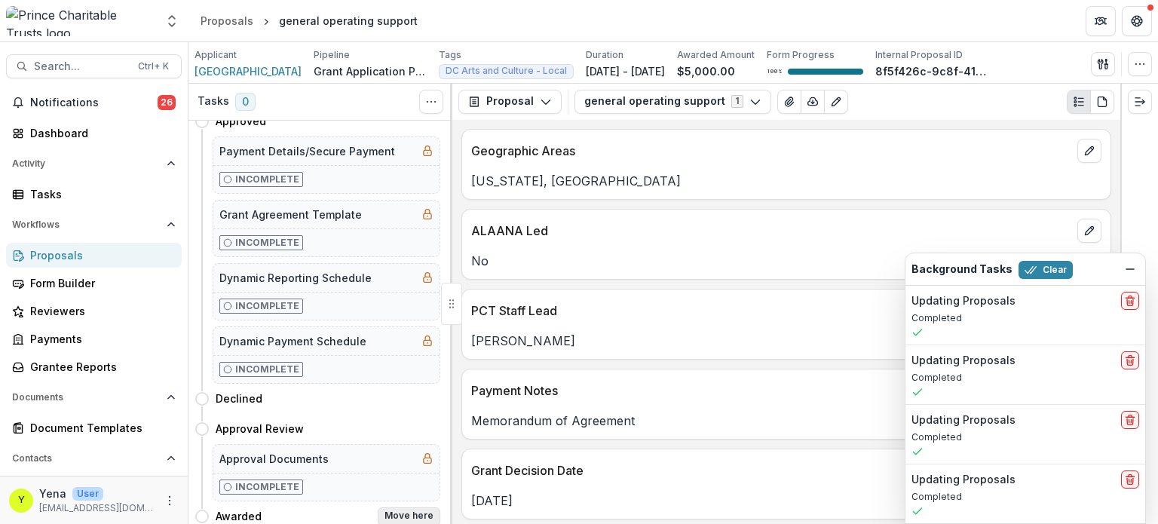
click at [419, 508] on button "Move here" at bounding box center [409, 517] width 63 height 18
select select "*******"
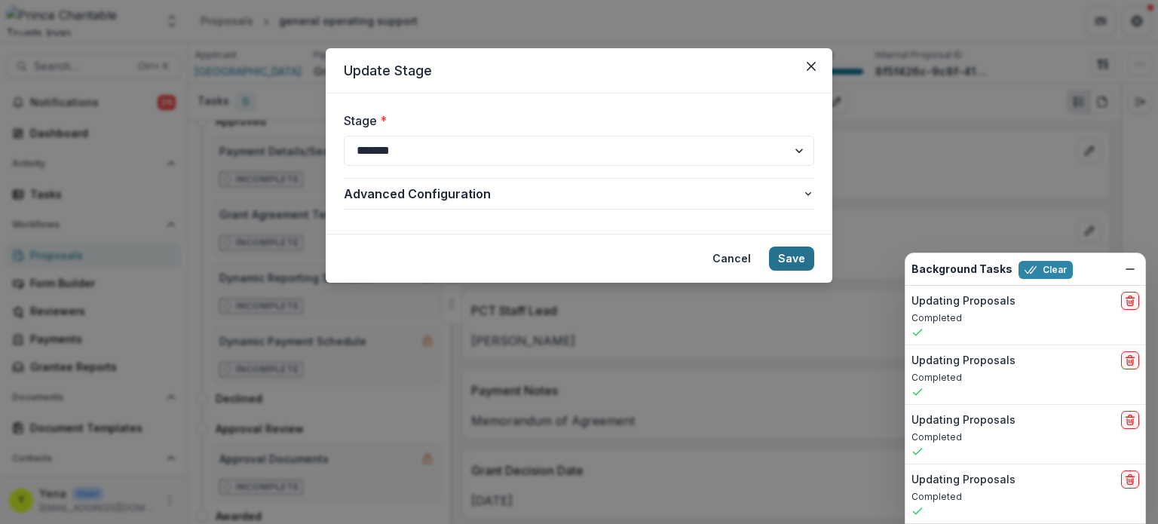
click at [786, 256] on button "Save" at bounding box center [791, 259] width 45 height 24
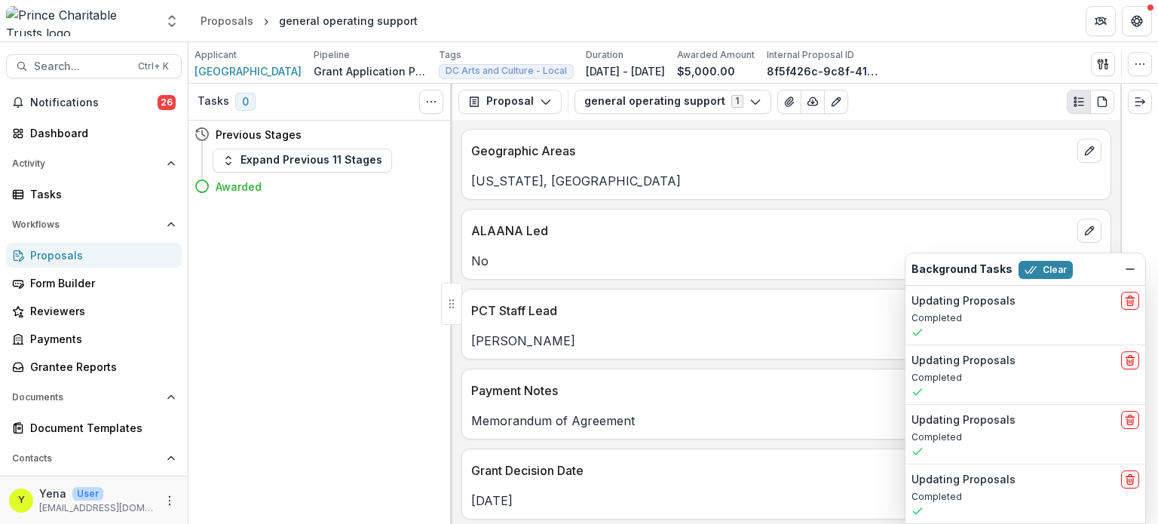
scroll to position [0, 0]
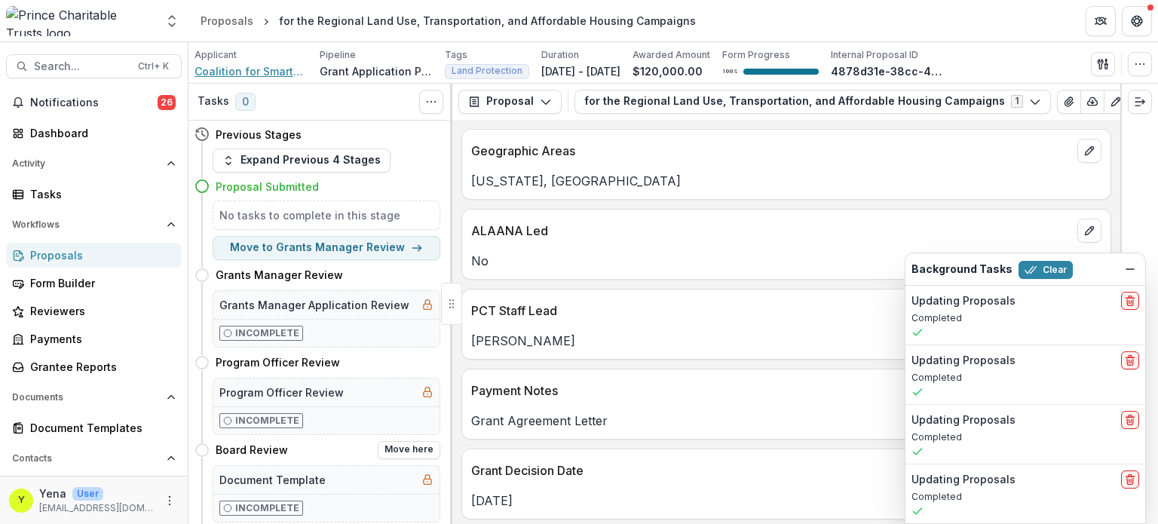
scroll to position [416, 0]
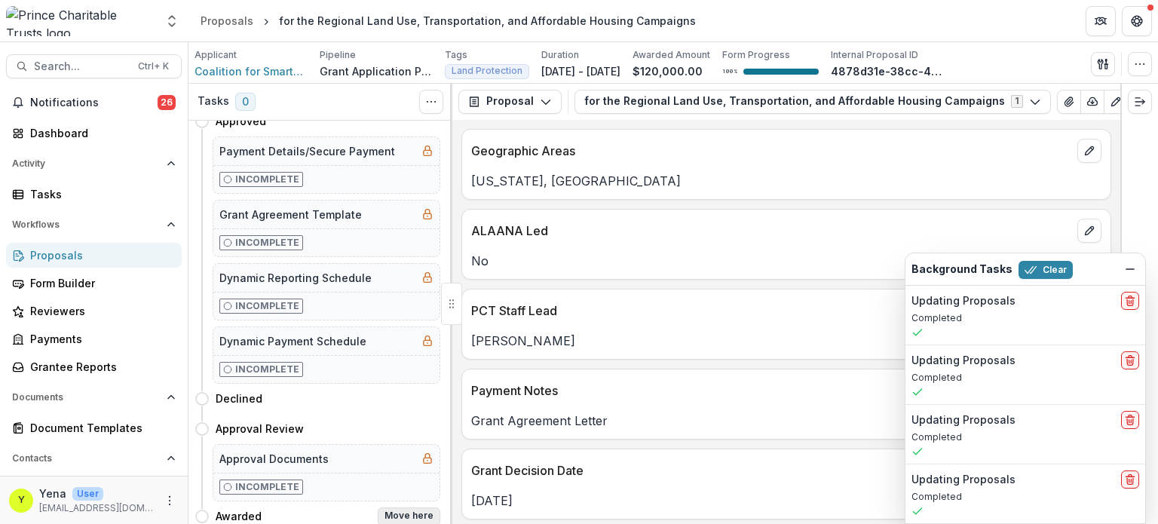
click at [403, 508] on button "Move here" at bounding box center [409, 517] width 63 height 18
select select "*******"
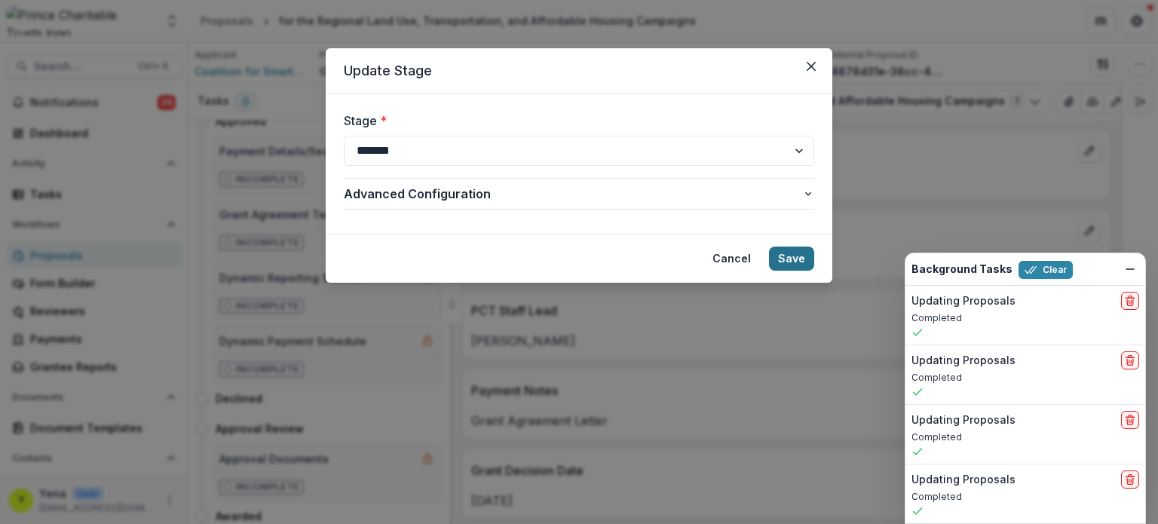
click at [777, 256] on button "Save" at bounding box center [791, 259] width 45 height 24
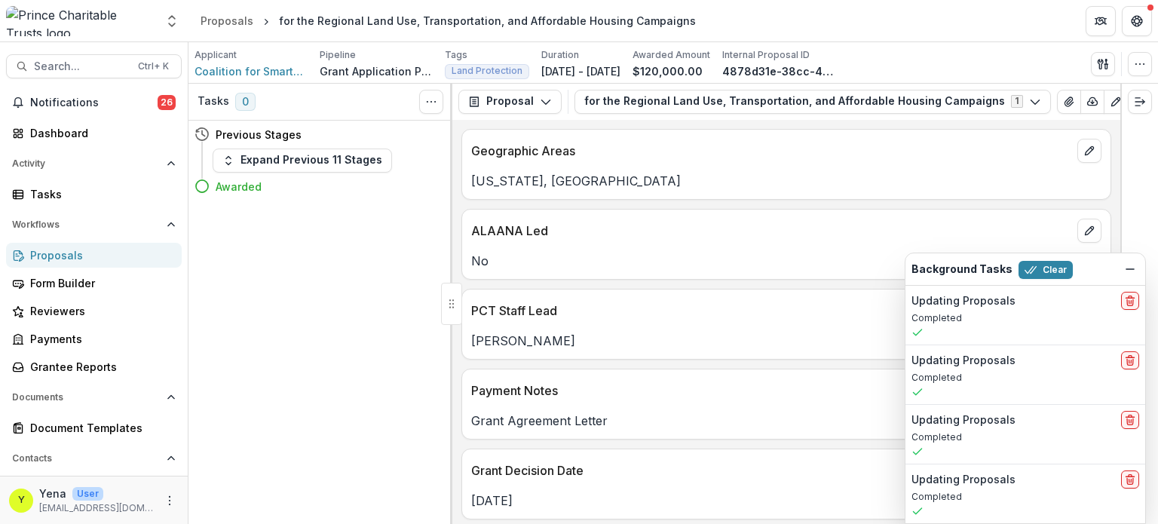
scroll to position [0, 0]
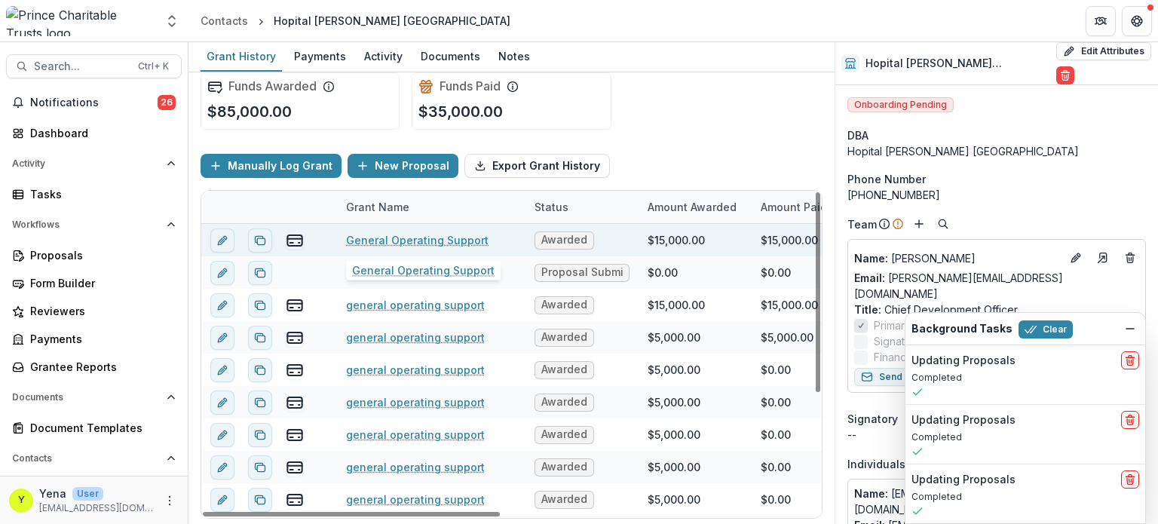
click at [386, 239] on link "General Operating Support" at bounding box center [417, 240] width 143 height 16
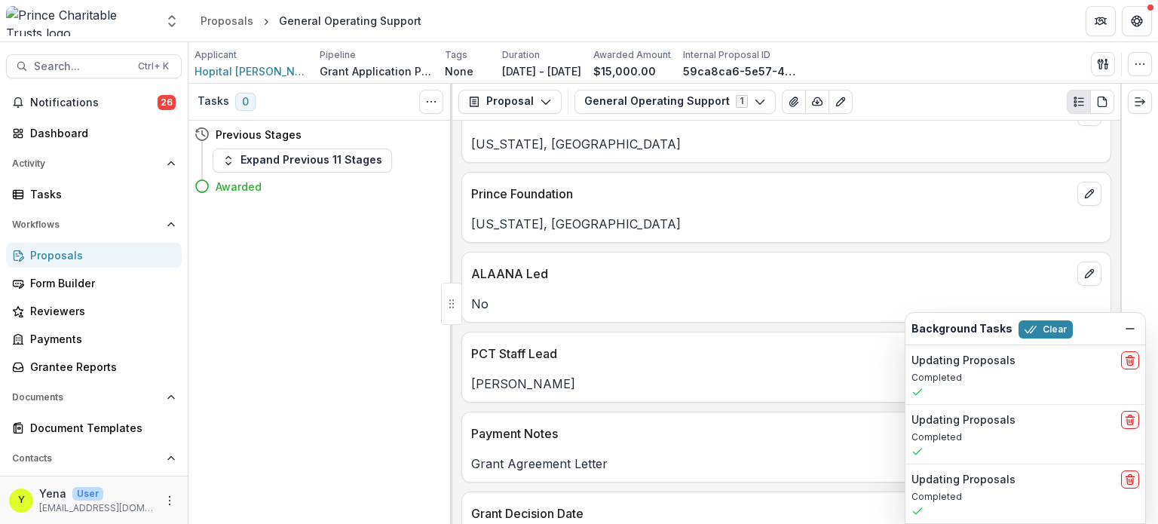
scroll to position [38, 0]
click at [790, 97] on icon "View Attached Files" at bounding box center [794, 101] width 8 height 9
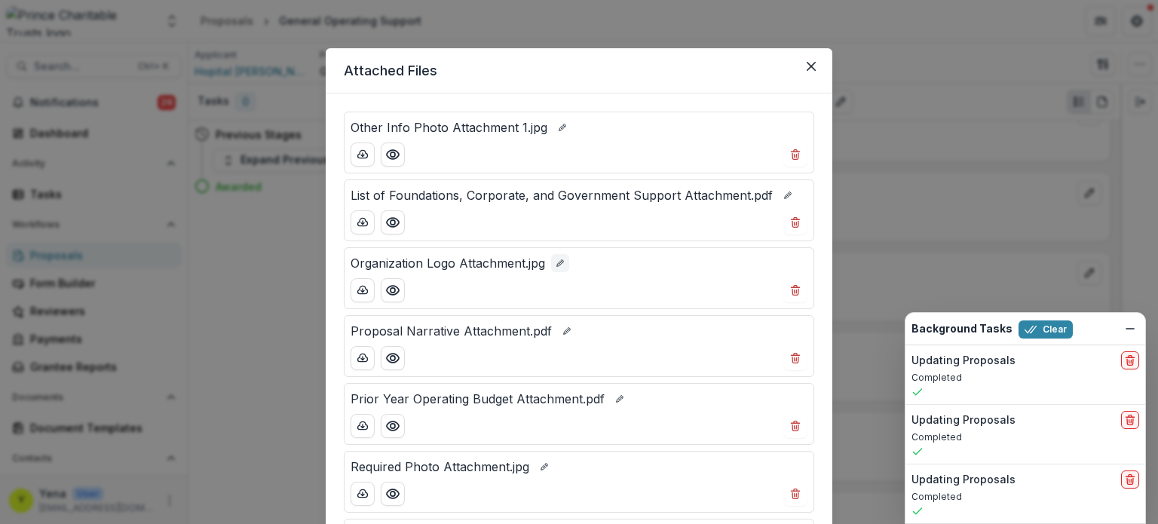
scroll to position [305, 0]
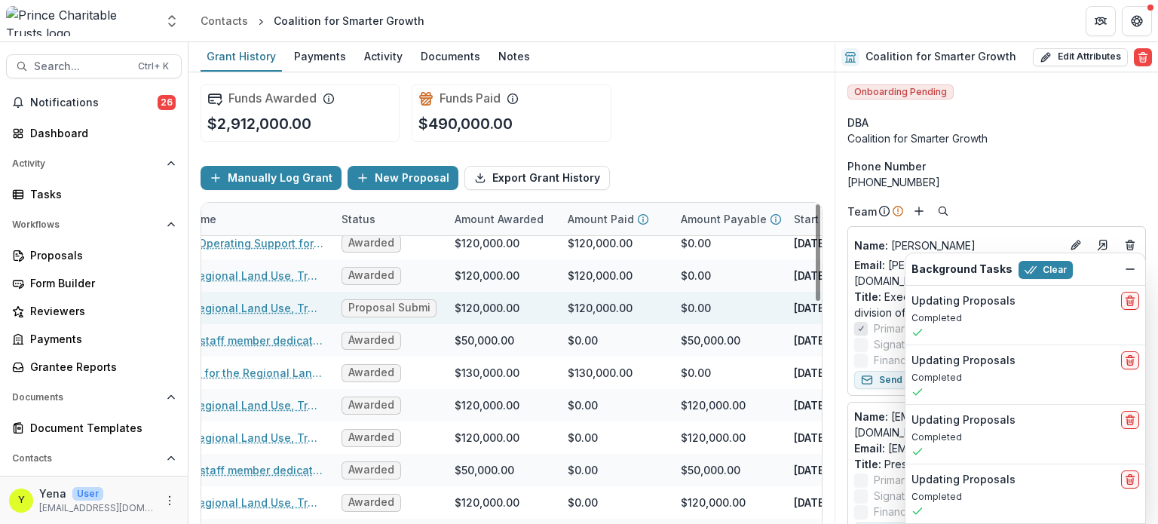
scroll to position [9, 158]
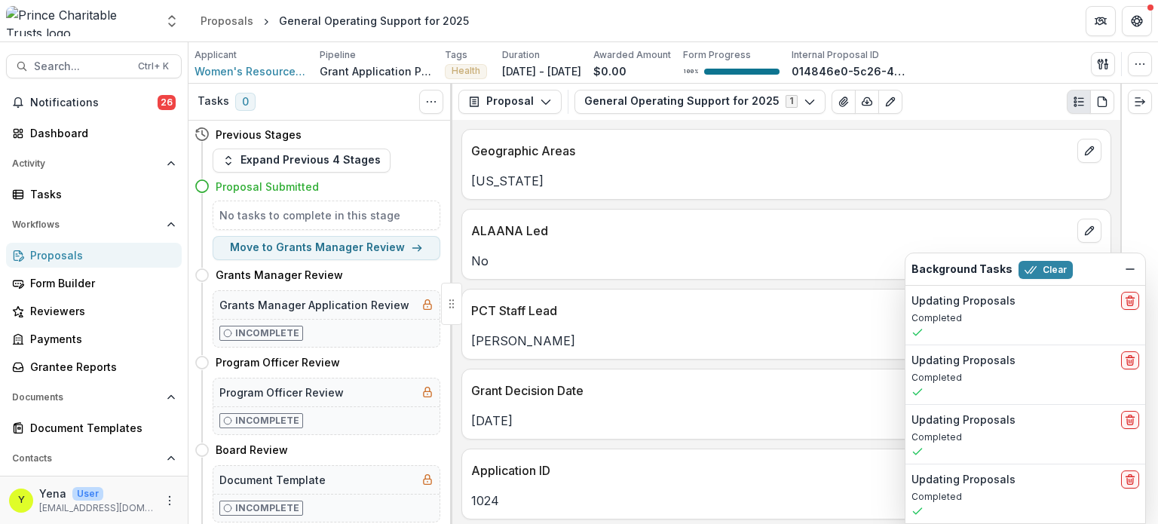
scroll to position [162, 0]
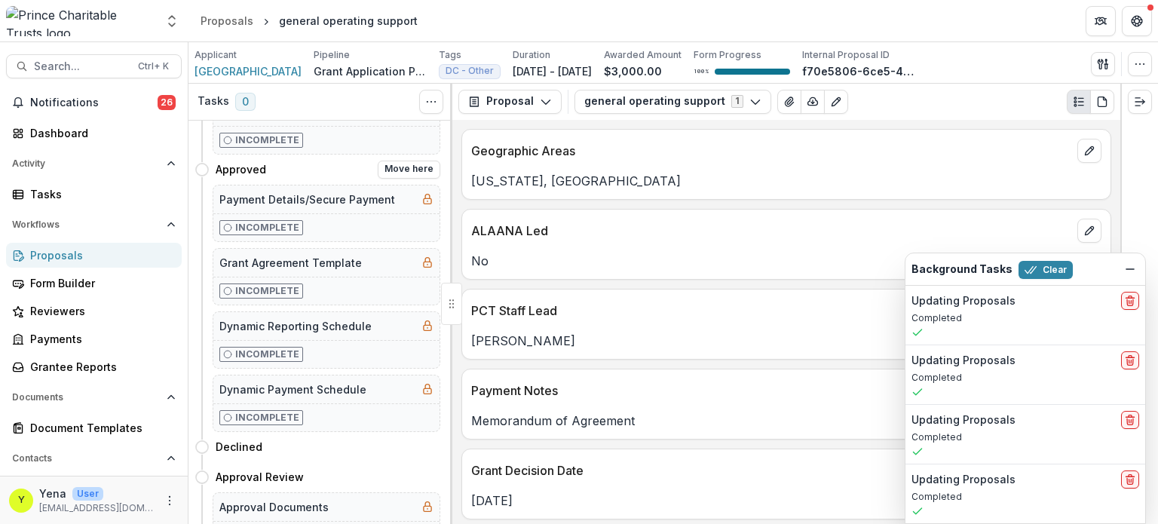
scroll to position [416, 0]
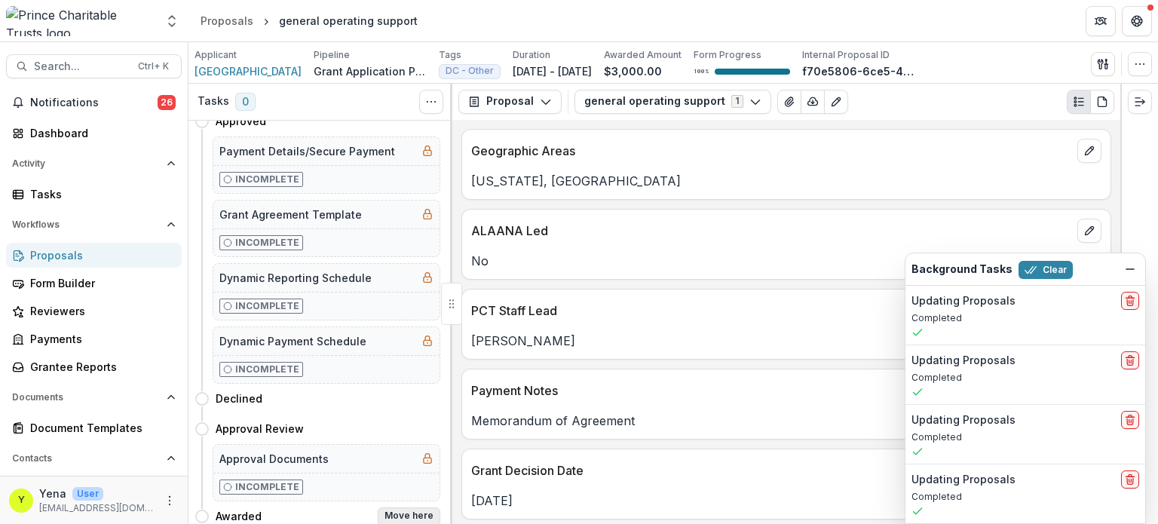
click at [409, 509] on button "Move here" at bounding box center [409, 517] width 63 height 18
select select "*******"
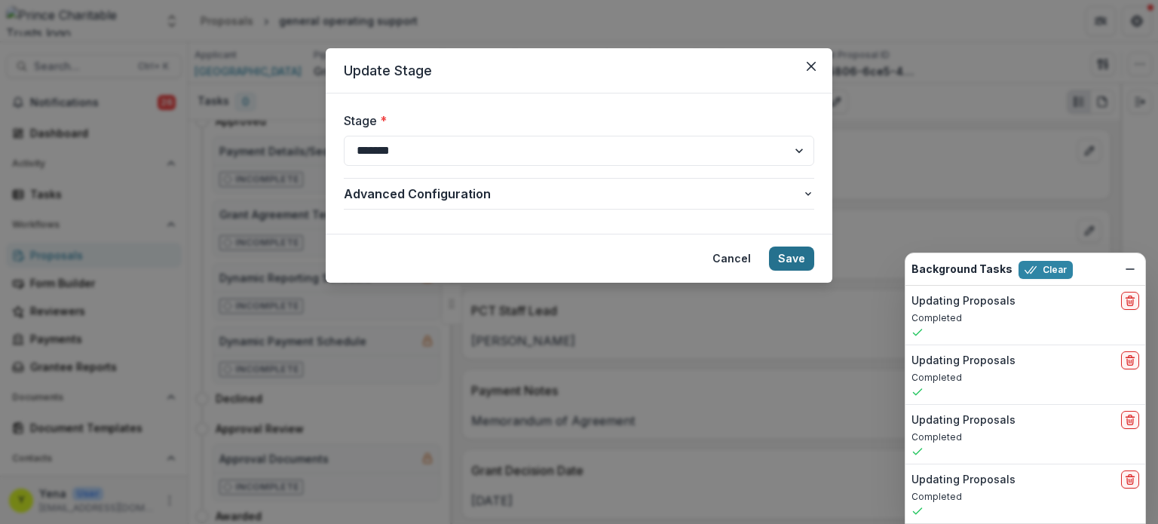
click at [784, 265] on button "Save" at bounding box center [791, 259] width 45 height 24
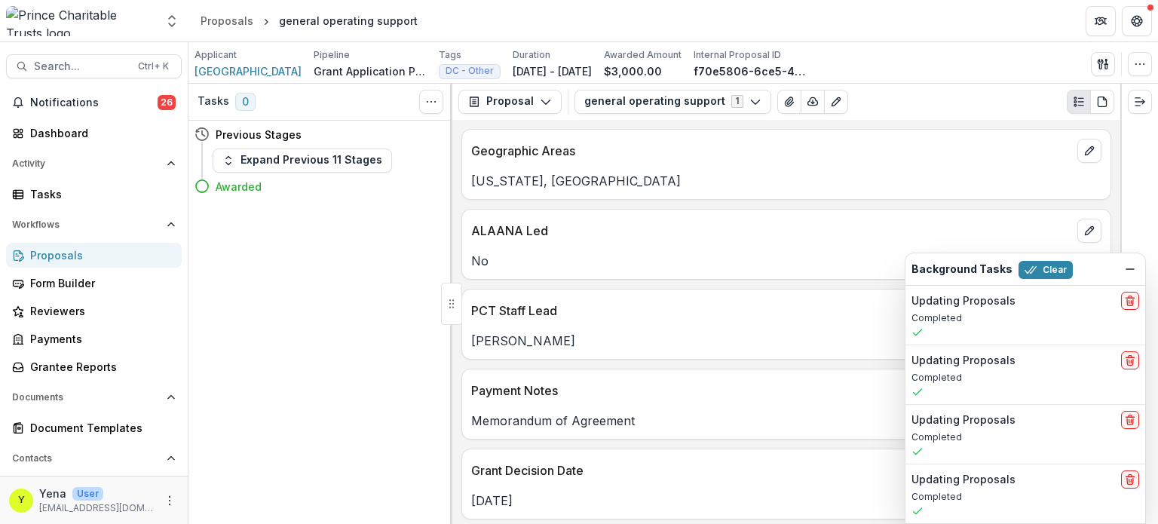
scroll to position [0, 0]
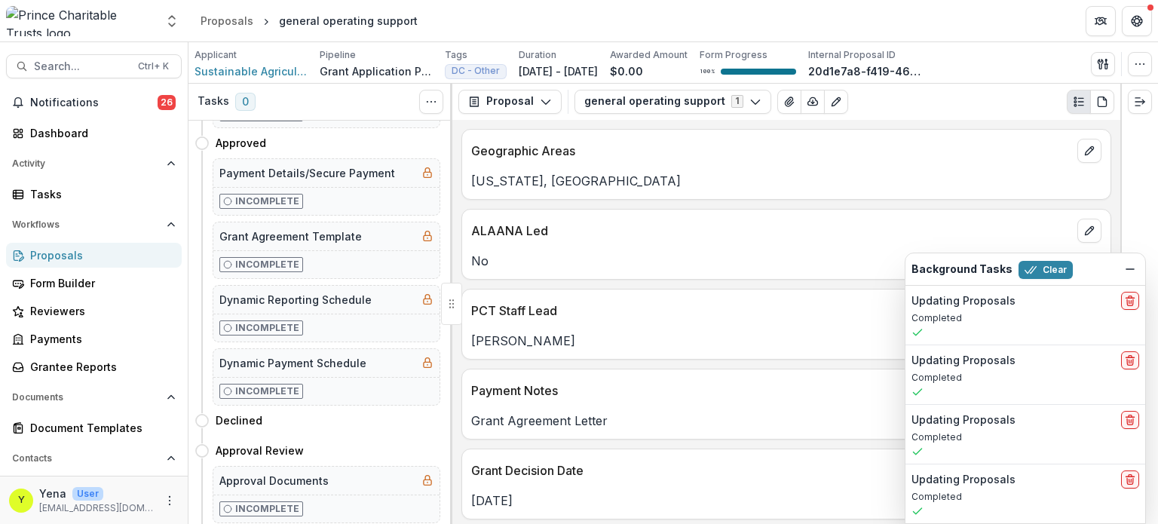
scroll to position [416, 0]
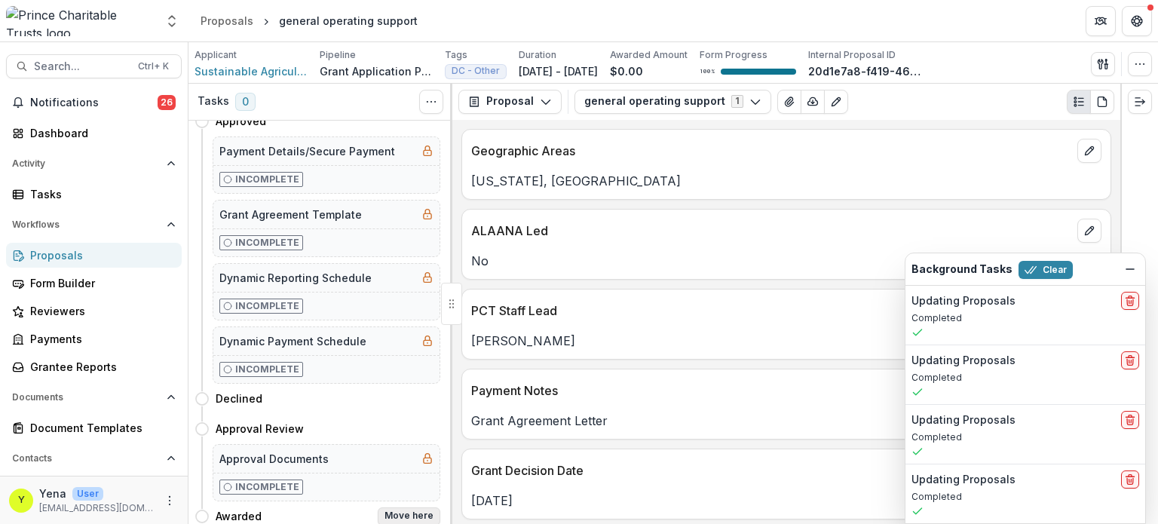
click at [416, 508] on button "Move here" at bounding box center [409, 517] width 63 height 18
select select "*******"
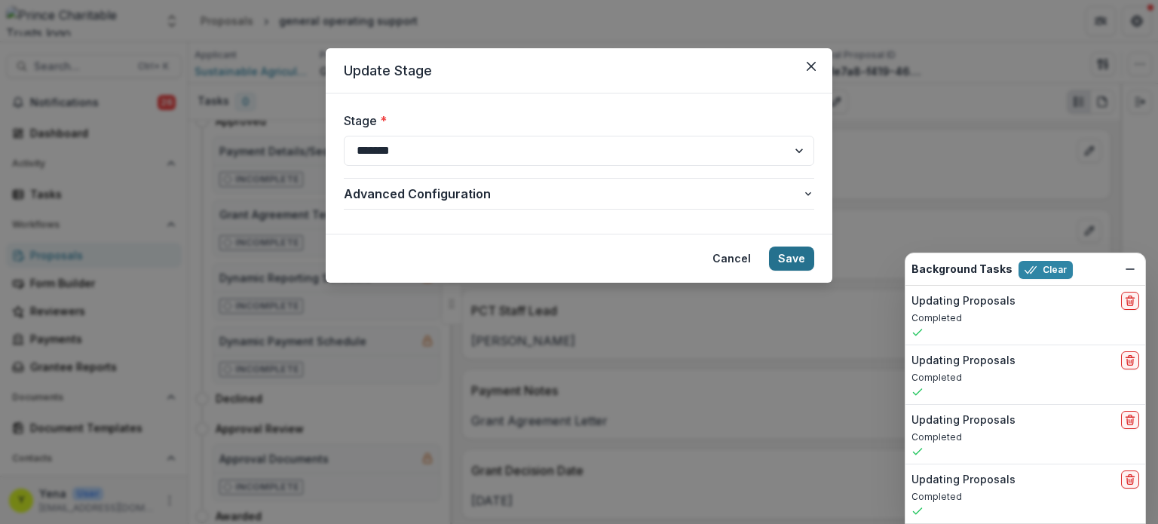
click at [774, 256] on button "Save" at bounding box center [791, 259] width 45 height 24
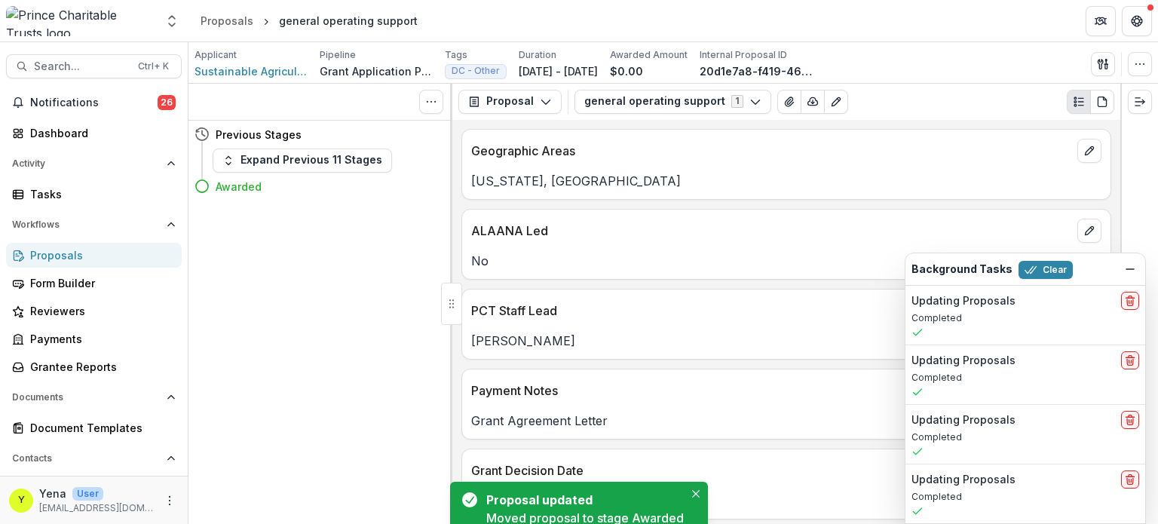
scroll to position [0, 0]
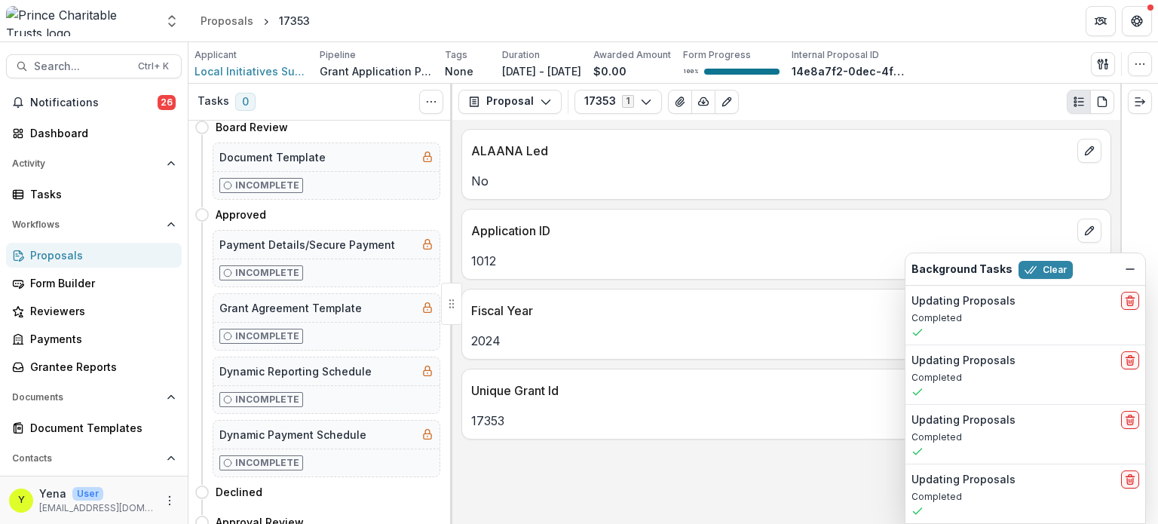
scroll to position [416, 0]
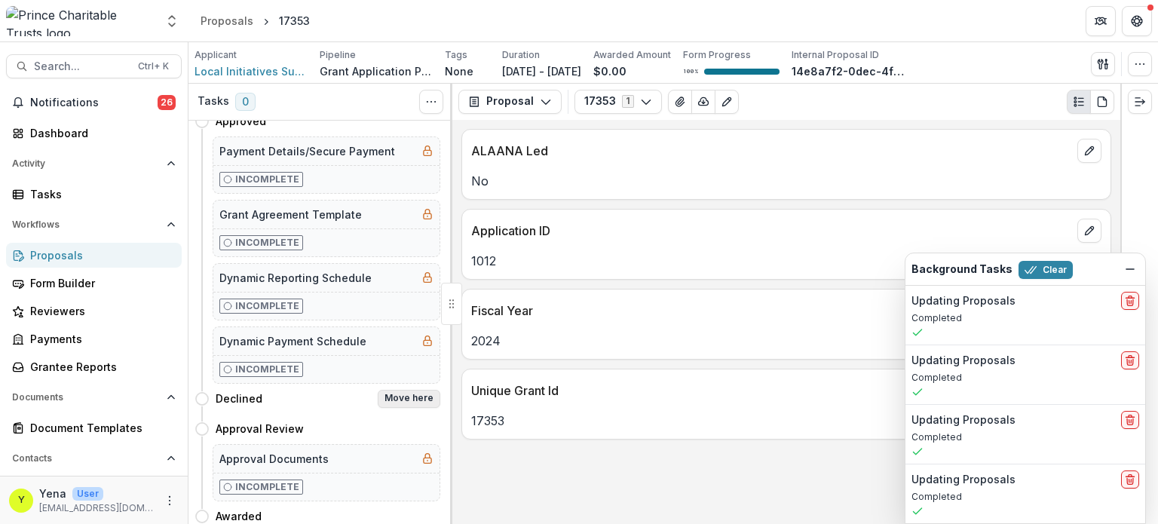
click at [404, 394] on button "Move here" at bounding box center [409, 399] width 63 height 18
select select "********"
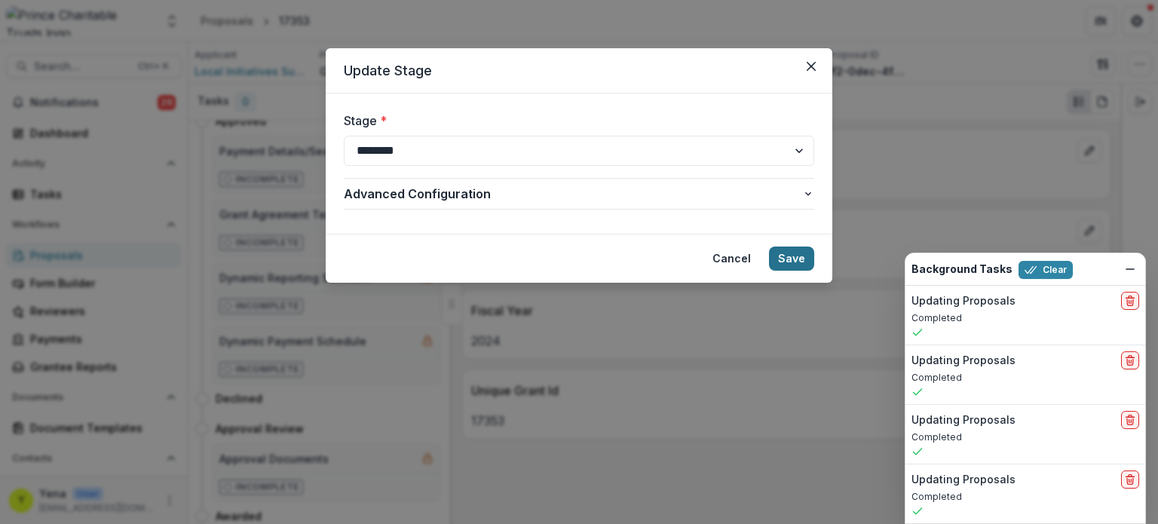
click at [790, 248] on button "Save" at bounding box center [791, 259] width 45 height 24
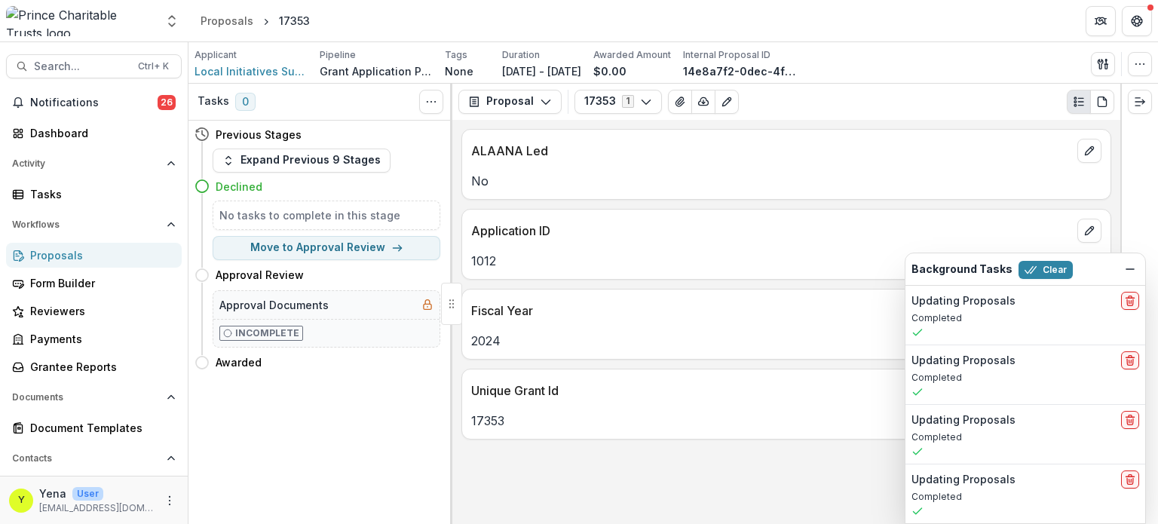
scroll to position [0, 0]
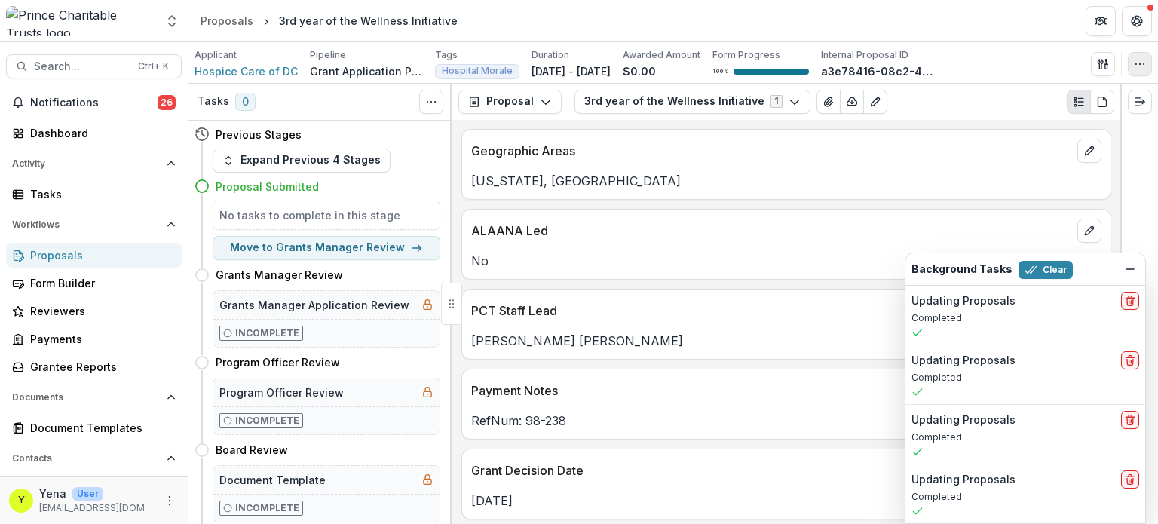
click at [1133, 66] on button "button" at bounding box center [1140, 64] width 24 height 24
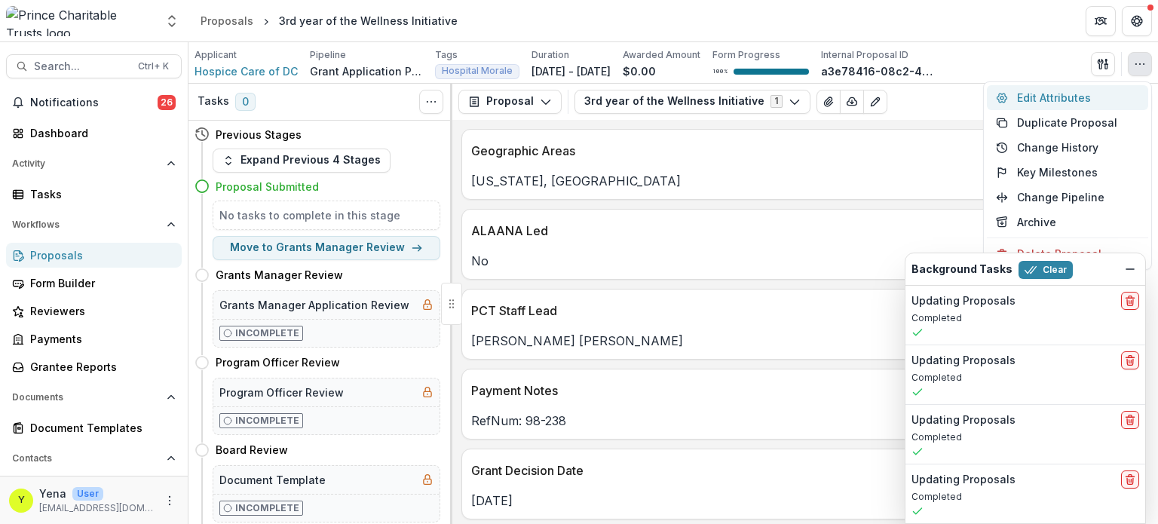
click at [1057, 98] on button "Edit Attributes" at bounding box center [1067, 97] width 161 height 25
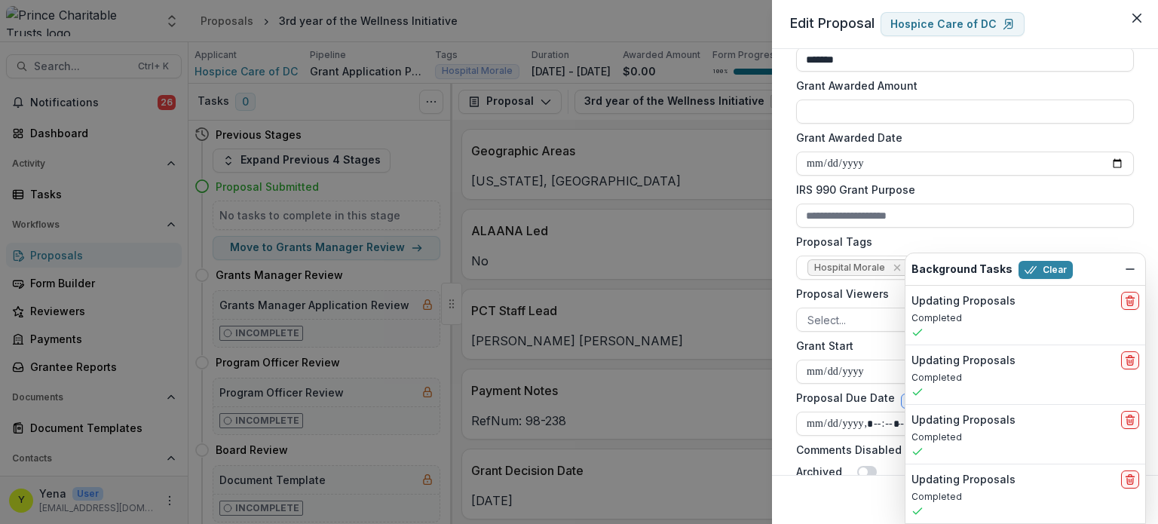
scroll to position [440, 0]
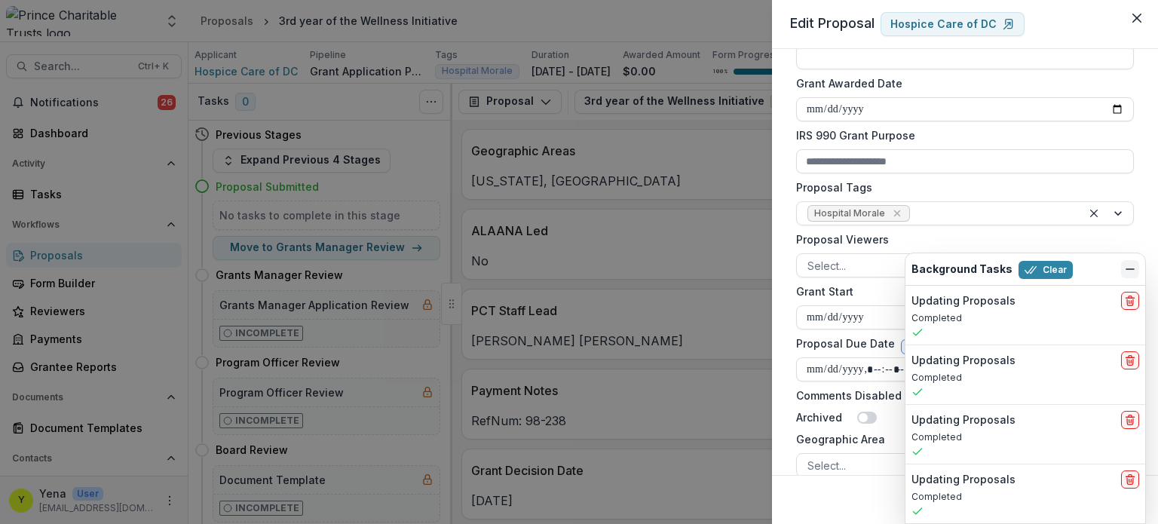
click at [1130, 265] on icon "Dismiss" at bounding box center [1130, 269] width 12 height 12
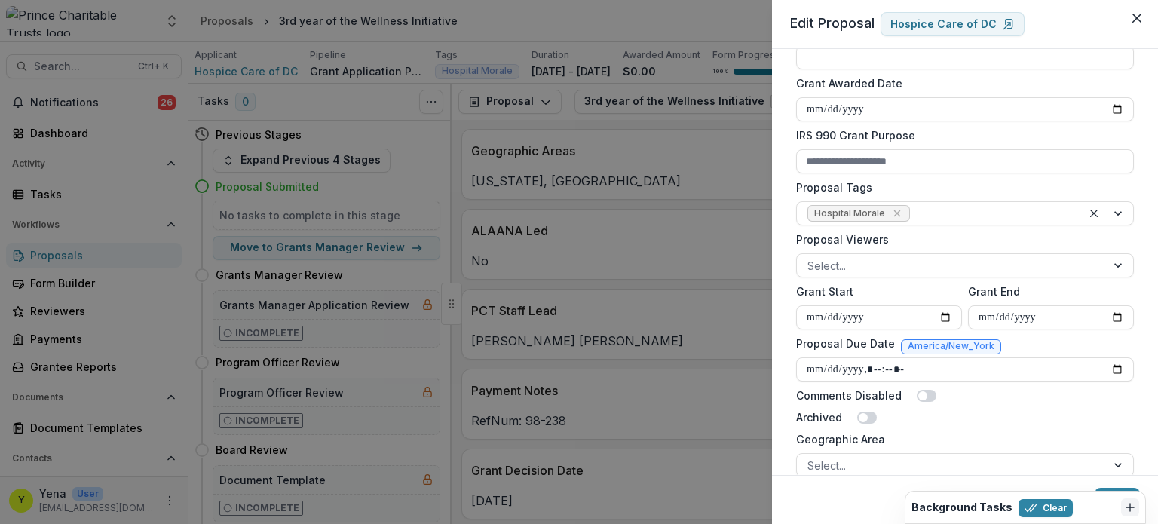
click at [673, 206] on div "**********" at bounding box center [579, 262] width 1158 height 524
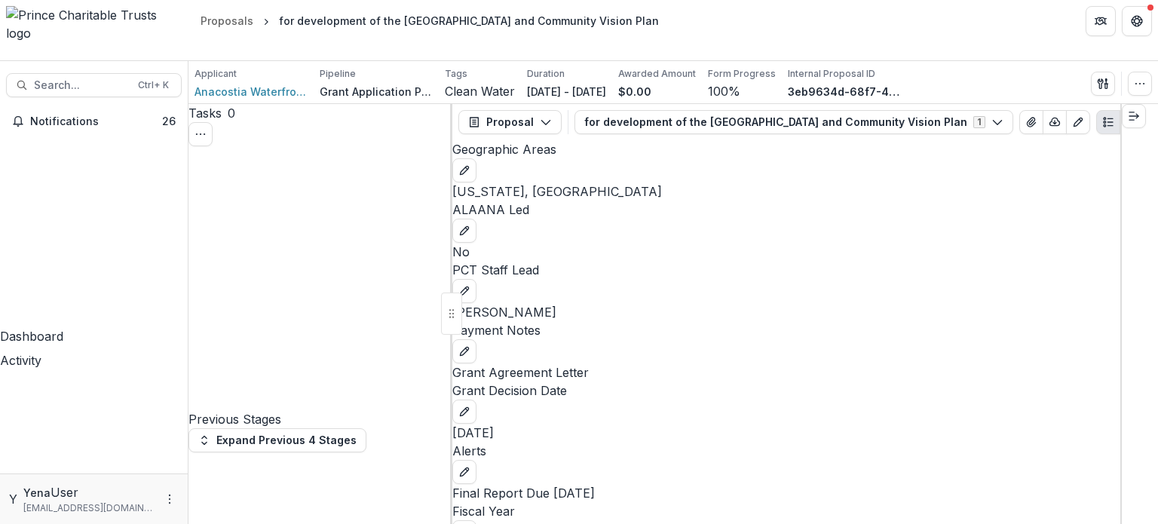
scroll to position [241, 0]
click at [1133, 72] on button "button" at bounding box center [1140, 84] width 24 height 24
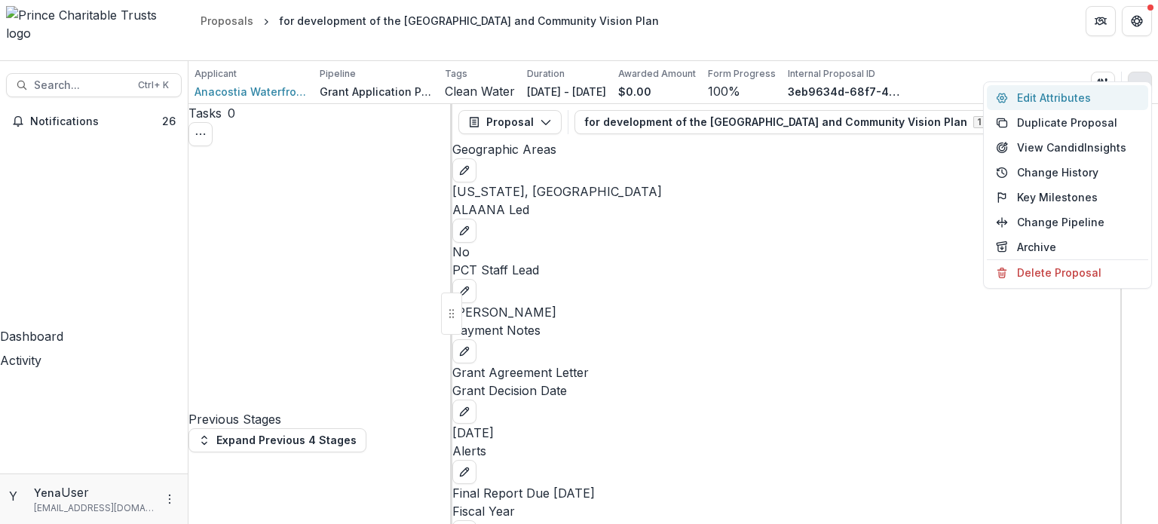
click at [1028, 98] on button "Edit Attributes" at bounding box center [1067, 97] width 161 height 25
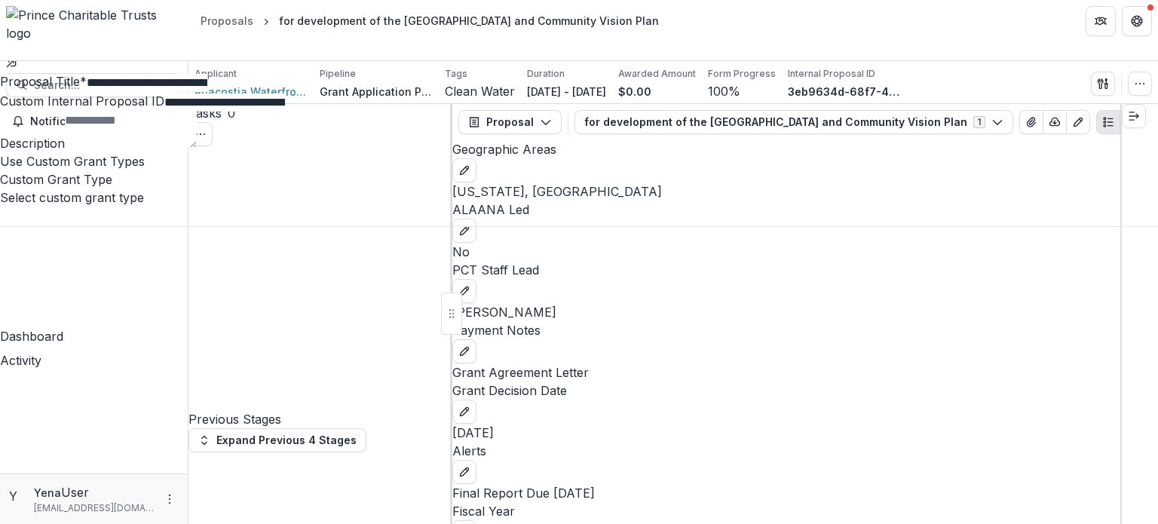
scroll to position [253, 0]
click at [0, 14] on button "Close" at bounding box center [0, 14] width 0 height 0
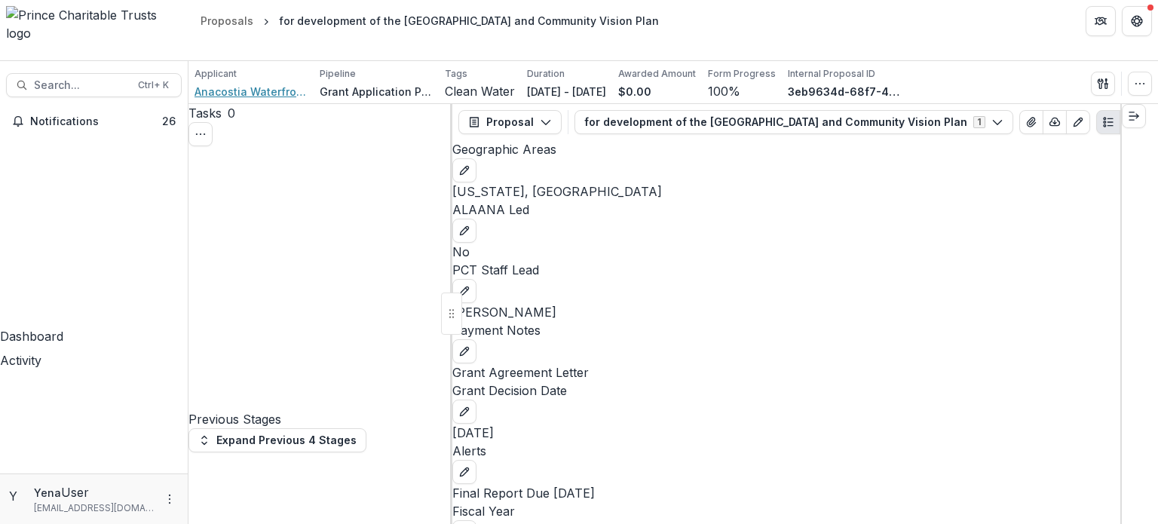
click at [253, 84] on span "Anacostia Waterfront Trust" at bounding box center [251, 92] width 113 height 16
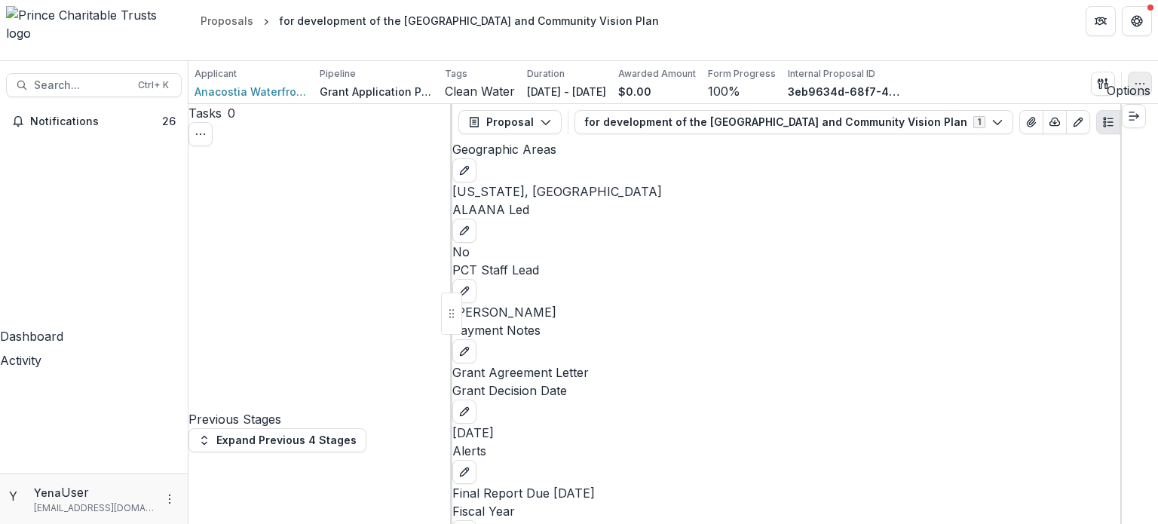
click at [1133, 72] on button "button" at bounding box center [1140, 84] width 24 height 24
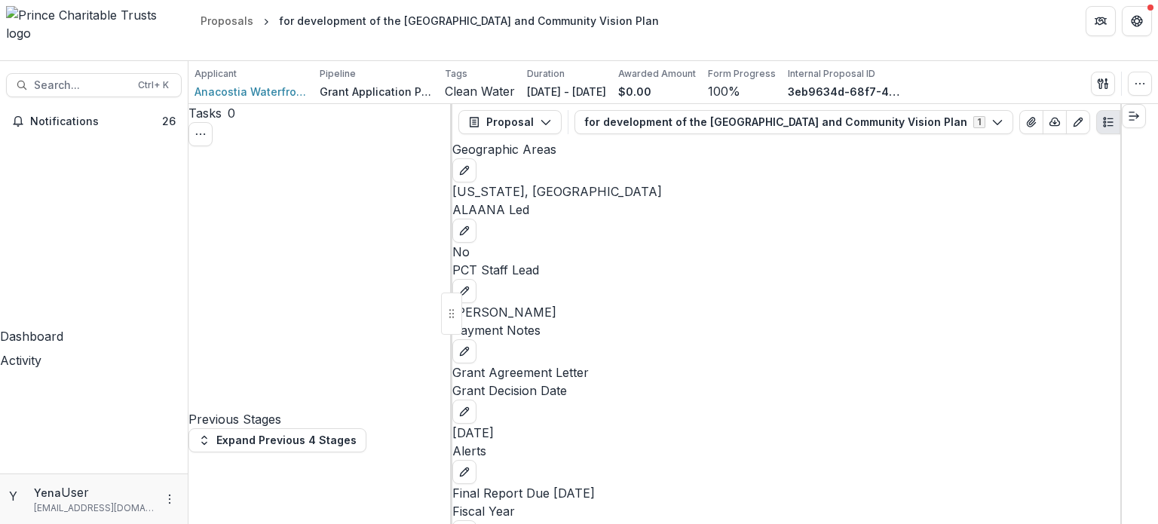
click at [1131, 72] on button "button" at bounding box center [1140, 84] width 24 height 24
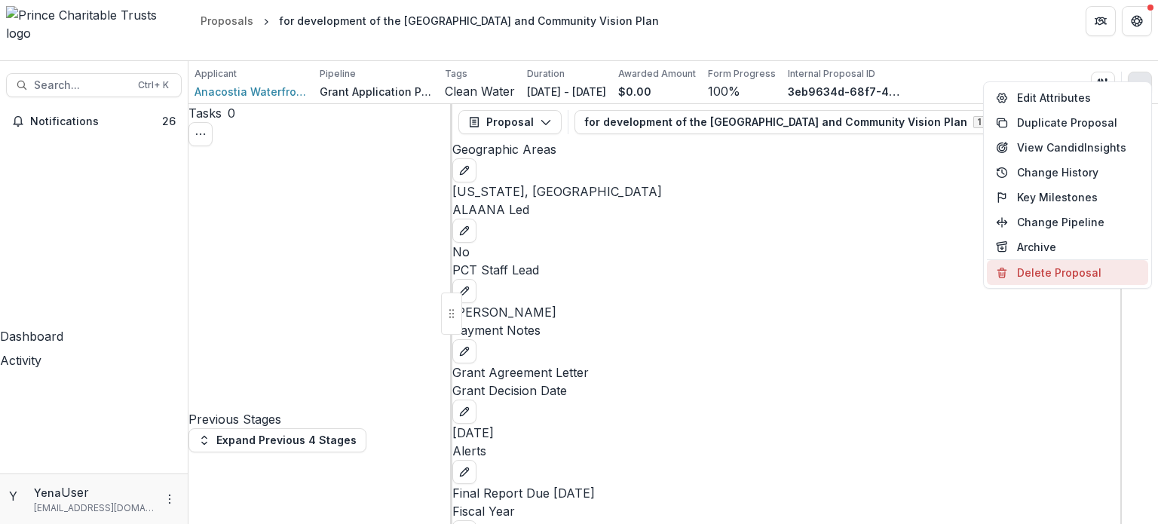
click at [1035, 279] on button "Delete Proposal" at bounding box center [1067, 272] width 161 height 25
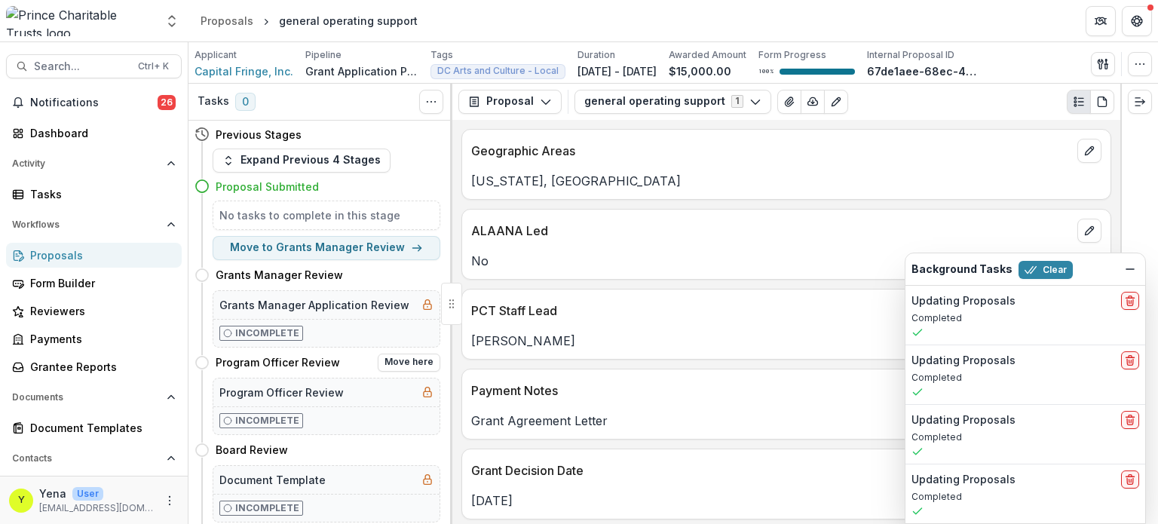
scroll to position [416, 0]
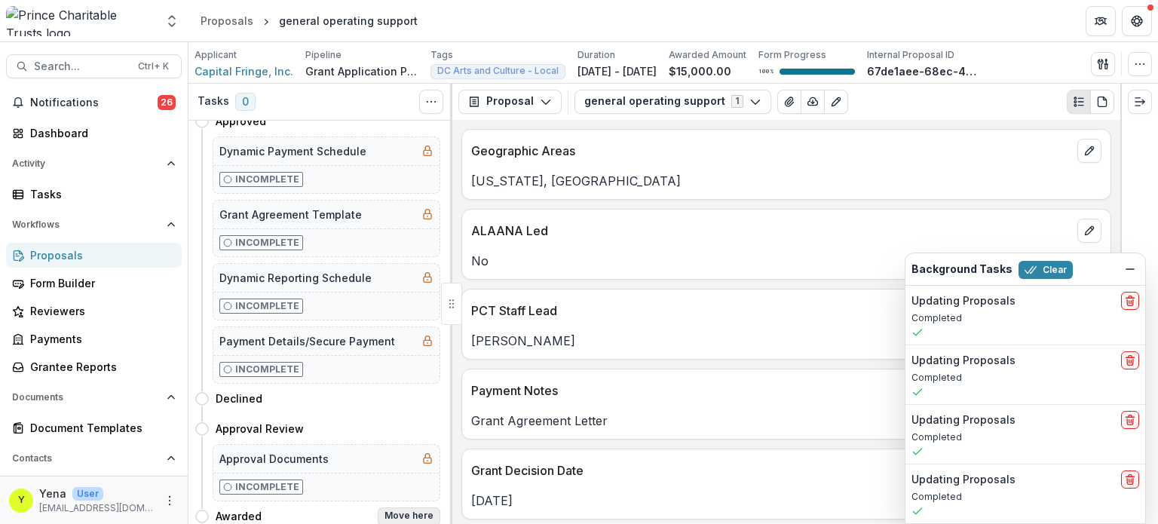
click at [414, 508] on button "Move here" at bounding box center [409, 517] width 63 height 18
select select "*******"
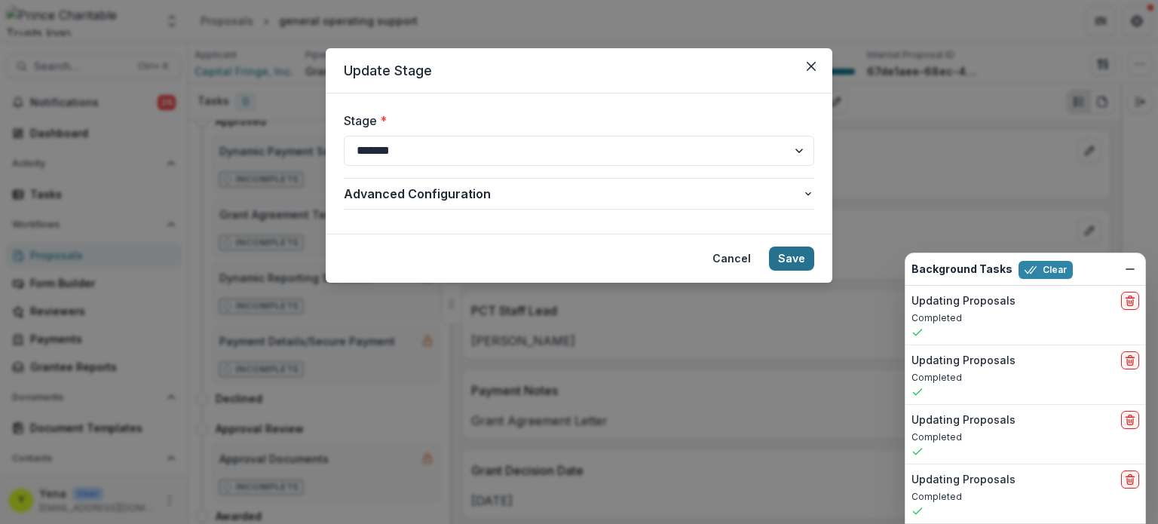
click at [799, 262] on button "Save" at bounding box center [791, 259] width 45 height 24
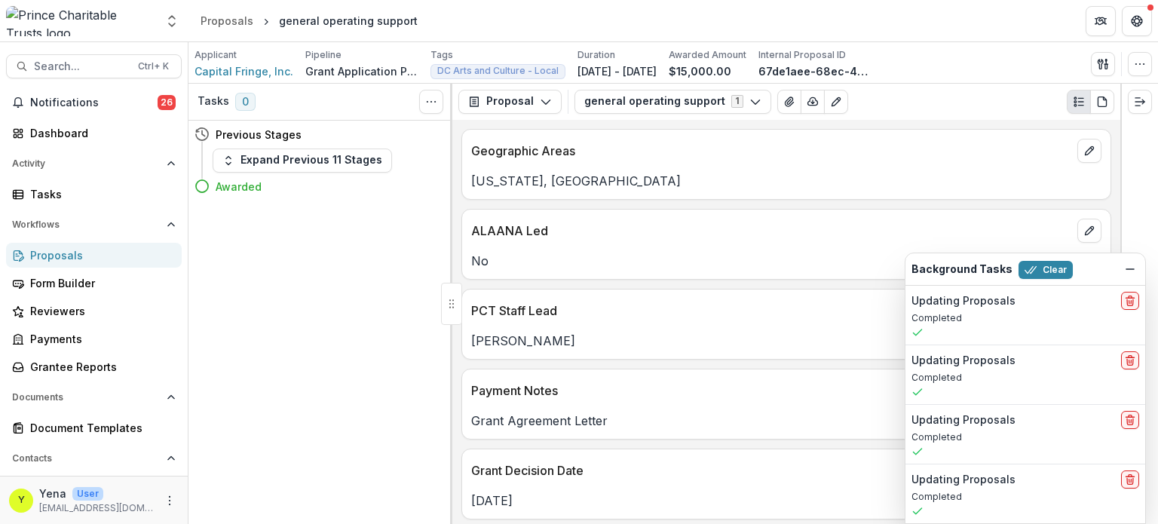
scroll to position [0, 0]
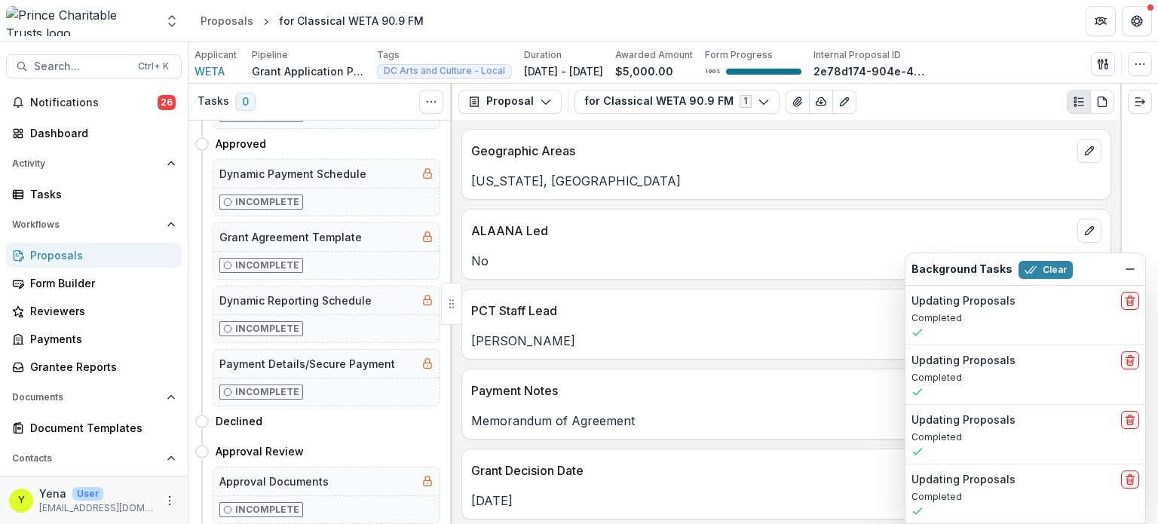
scroll to position [416, 0]
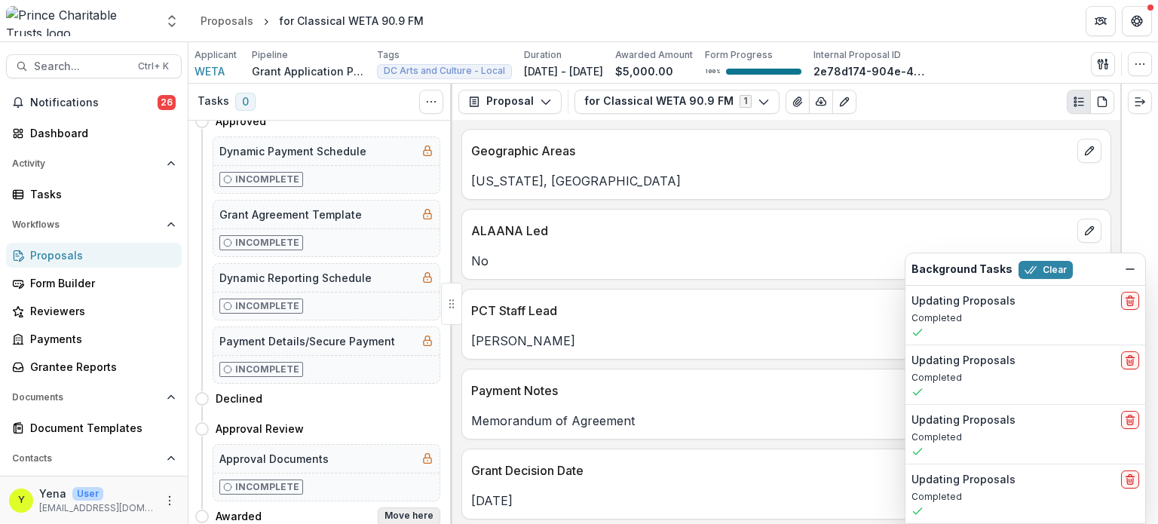
click at [421, 510] on button "Move here" at bounding box center [409, 517] width 63 height 18
select select "*******"
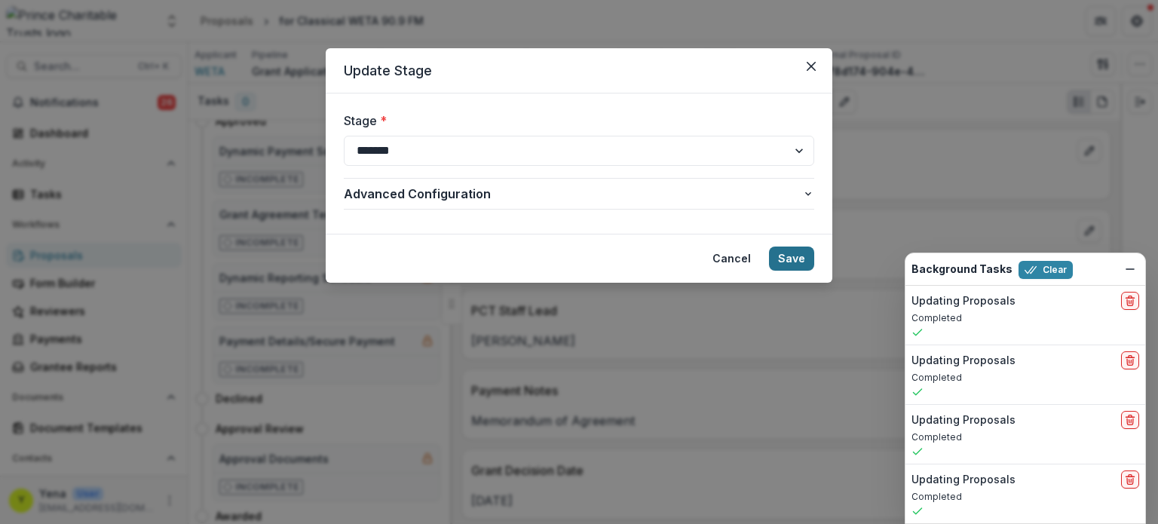
click at [788, 262] on button "Save" at bounding box center [791, 259] width 45 height 24
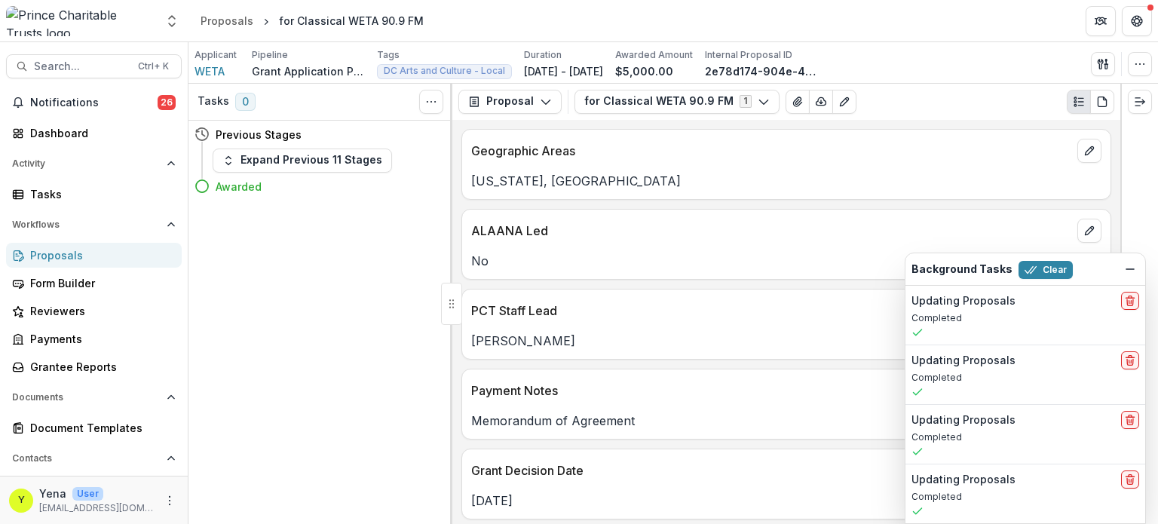
scroll to position [0, 0]
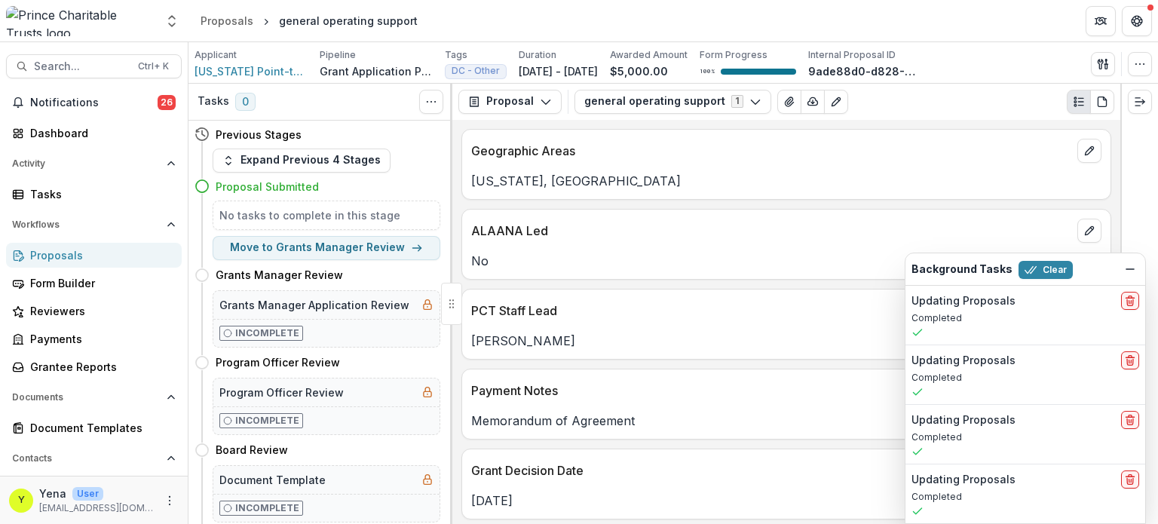
scroll to position [416, 0]
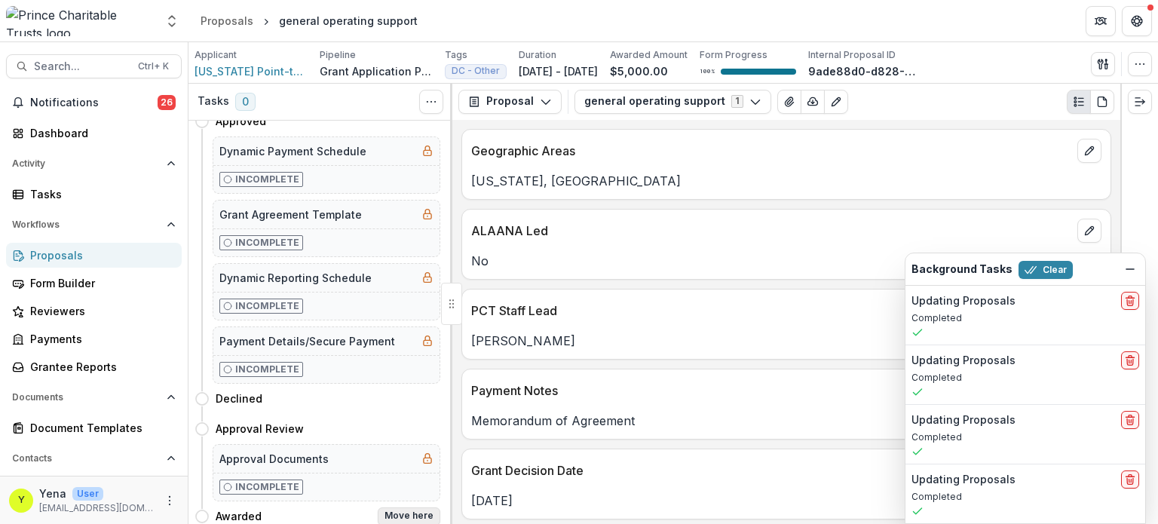
click at [416, 508] on button "Move here" at bounding box center [409, 517] width 63 height 18
select select "*******"
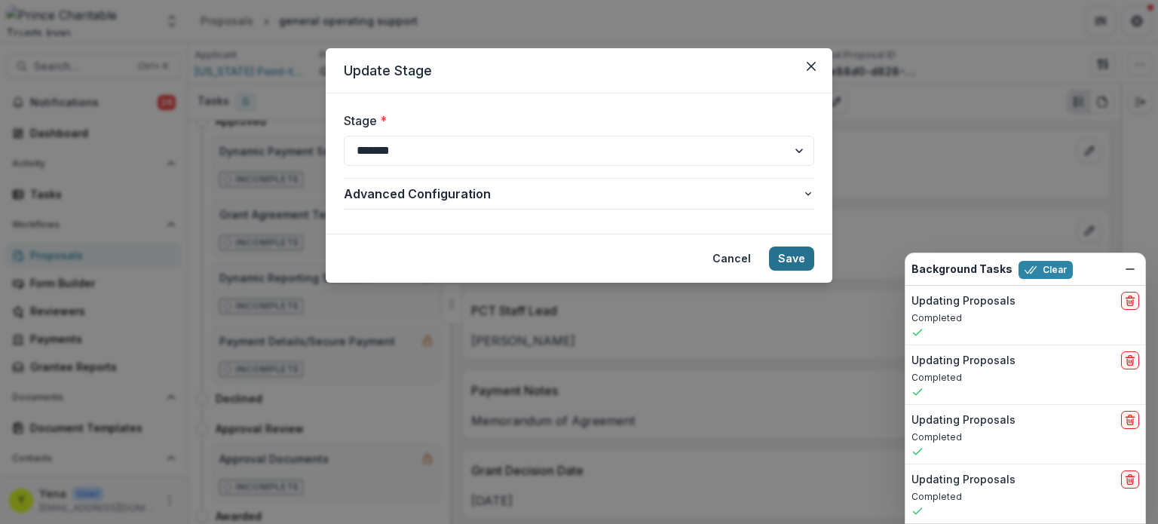
click at [794, 260] on button "Save" at bounding box center [791, 259] width 45 height 24
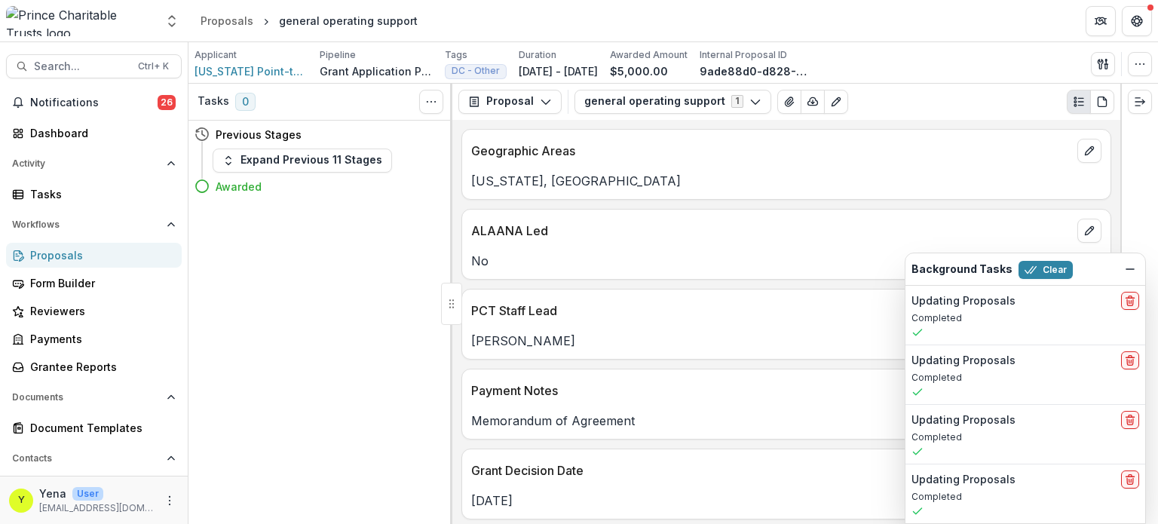
scroll to position [0, 0]
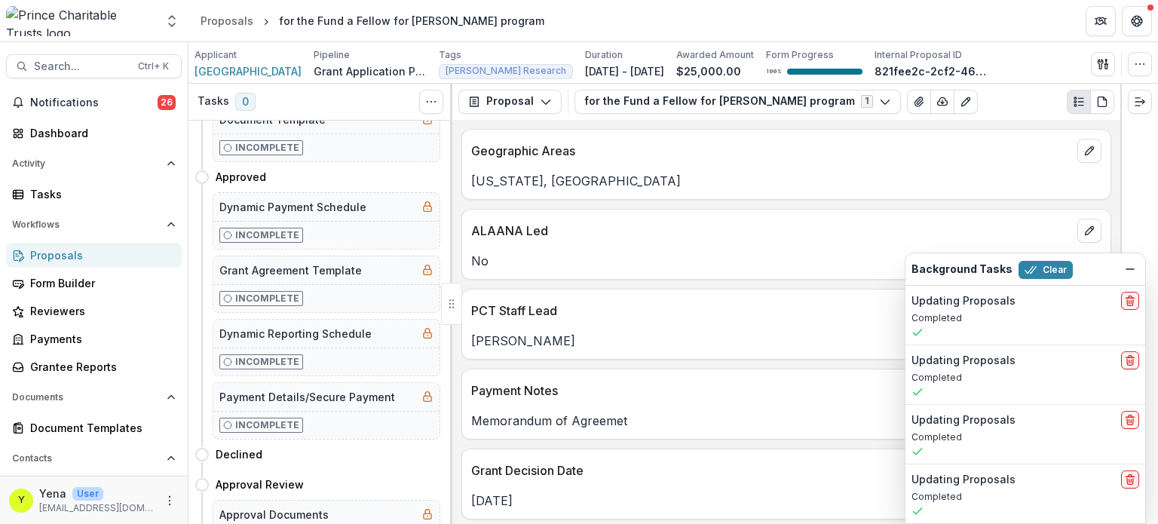
scroll to position [416, 0]
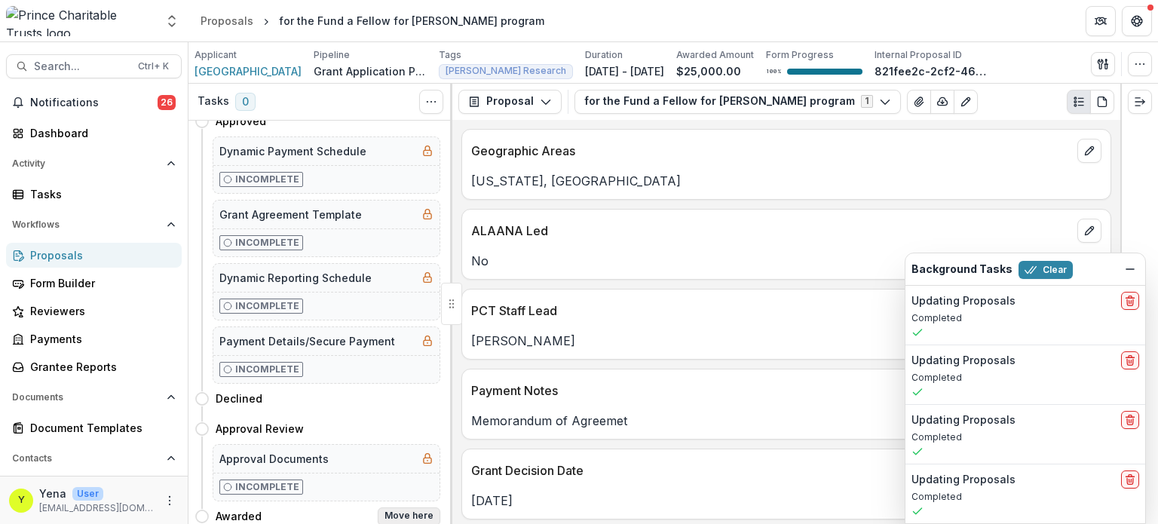
click at [417, 508] on button "Move here" at bounding box center [409, 517] width 63 height 18
select select "*******"
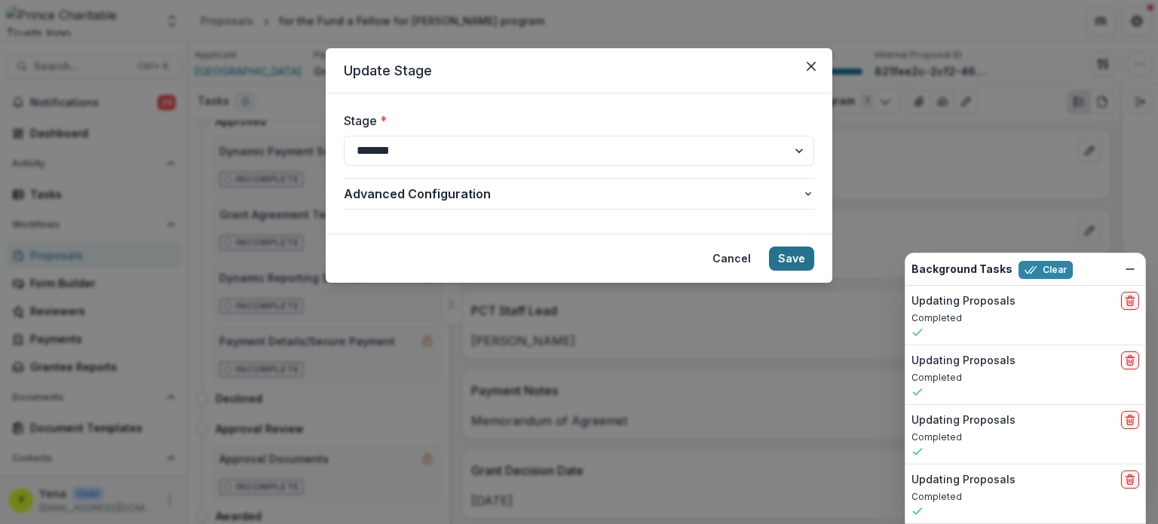
click at [792, 264] on button "Save" at bounding box center [791, 259] width 45 height 24
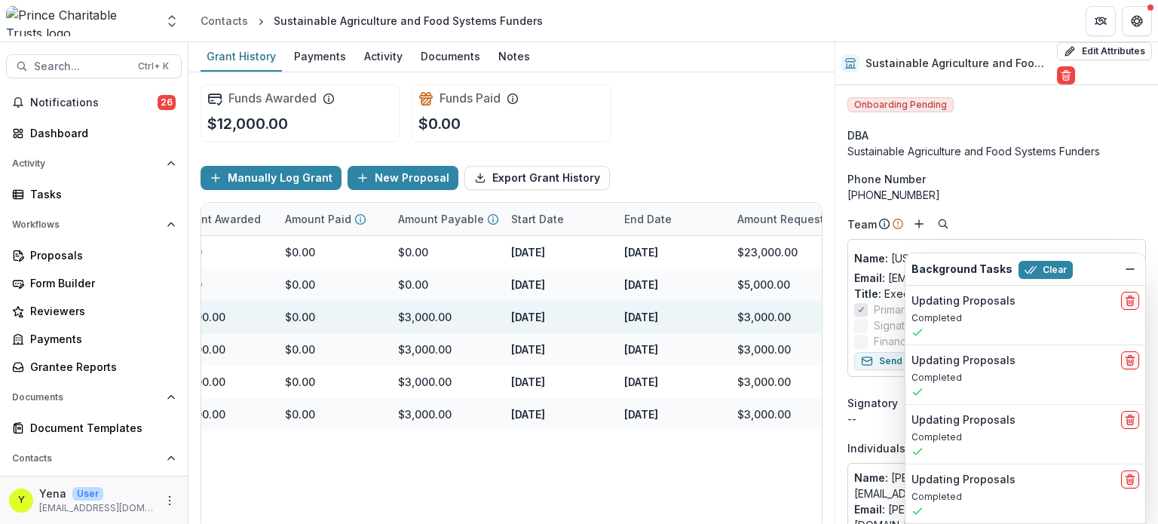
scroll to position [0, 649]
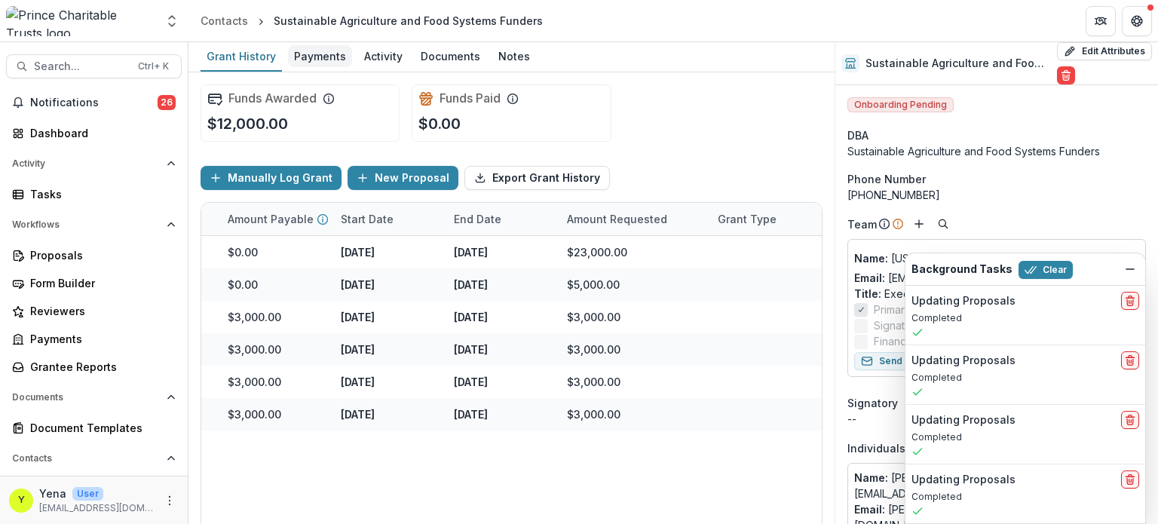
click at [315, 54] on div "Payments" at bounding box center [320, 56] width 64 height 22
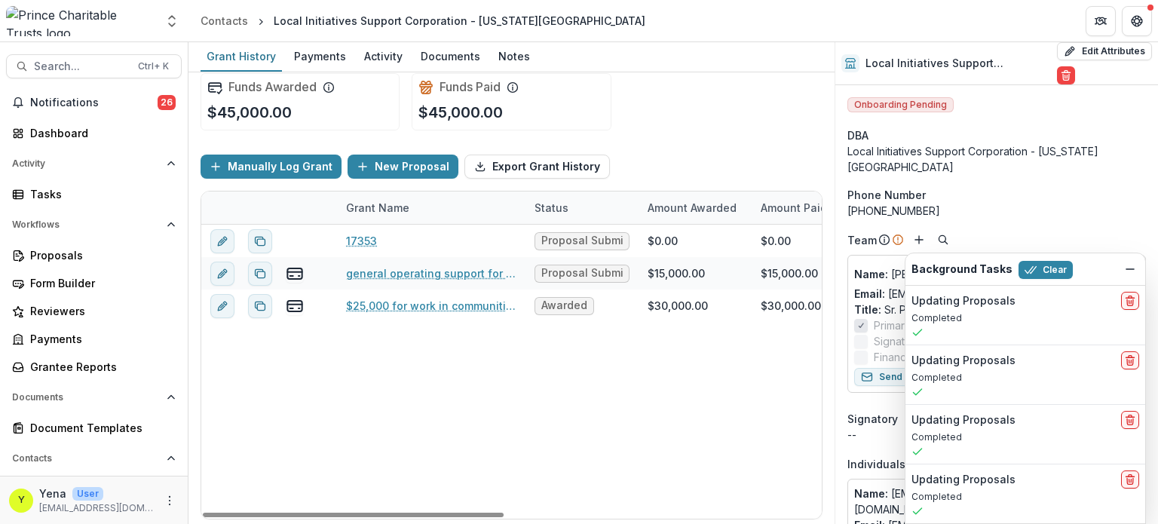
click at [446, 395] on div "17353 Proposal Submitted $0.00 $0.00 $0.00 [DATE] [DATE] $15,000.00 general ope…" at bounding box center [834, 372] width 1267 height 294
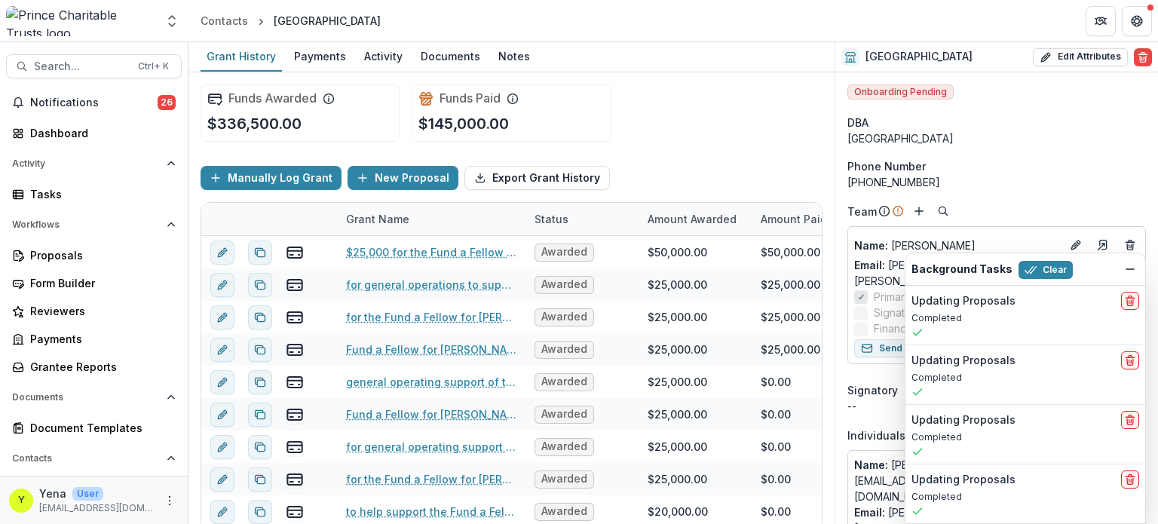
click at [653, 155] on div "Manually Log Grant New Proposal Export Grant History" at bounding box center [512, 178] width 622 height 48
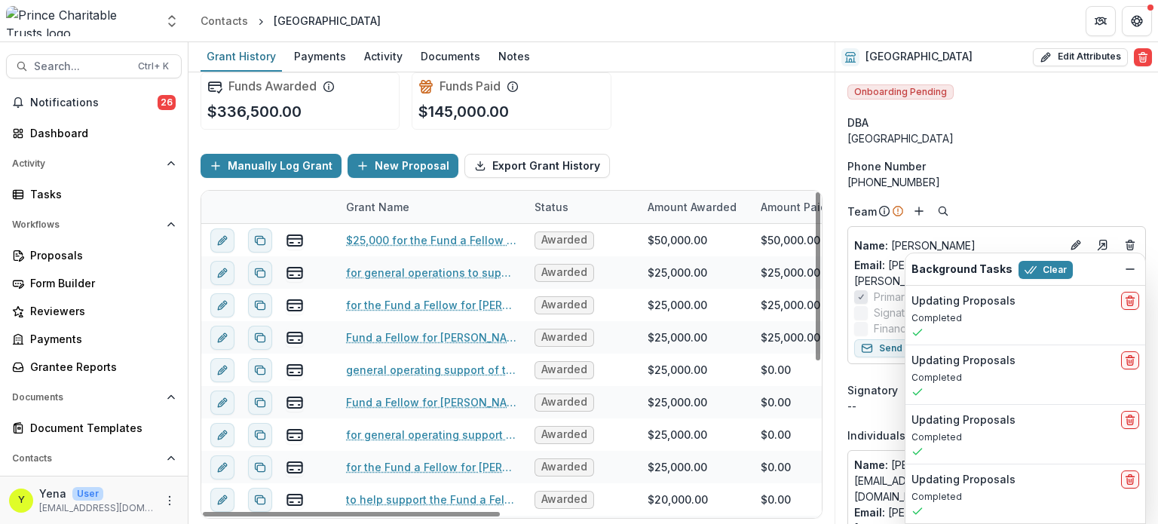
click at [682, 84] on div "Funds Awarded $336,500.00 Funds Paid $145,000.00" at bounding box center [512, 100] width 622 height 81
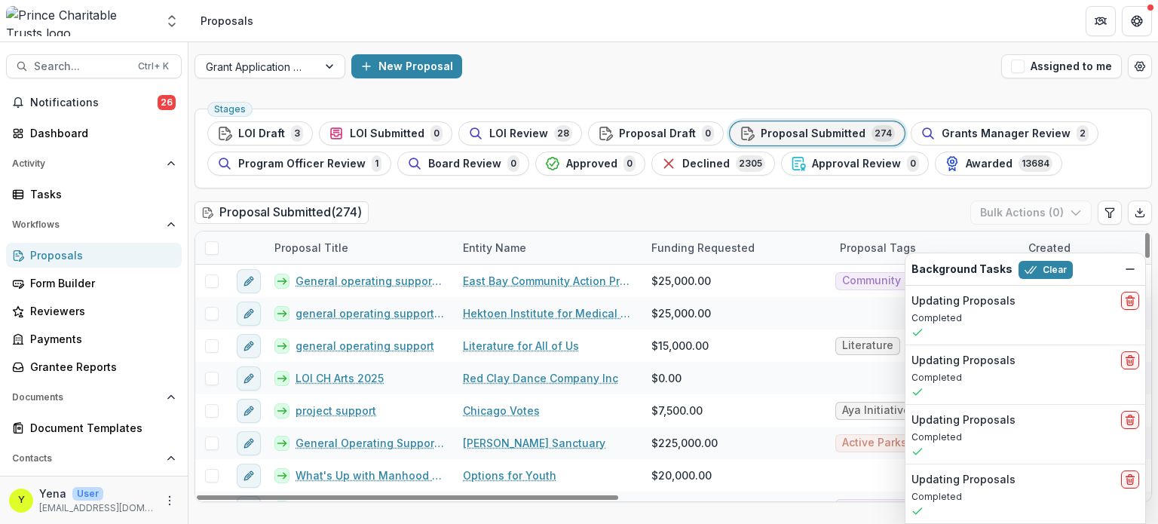
click at [753, 75] on div "New Proposal" at bounding box center [673, 66] width 644 height 24
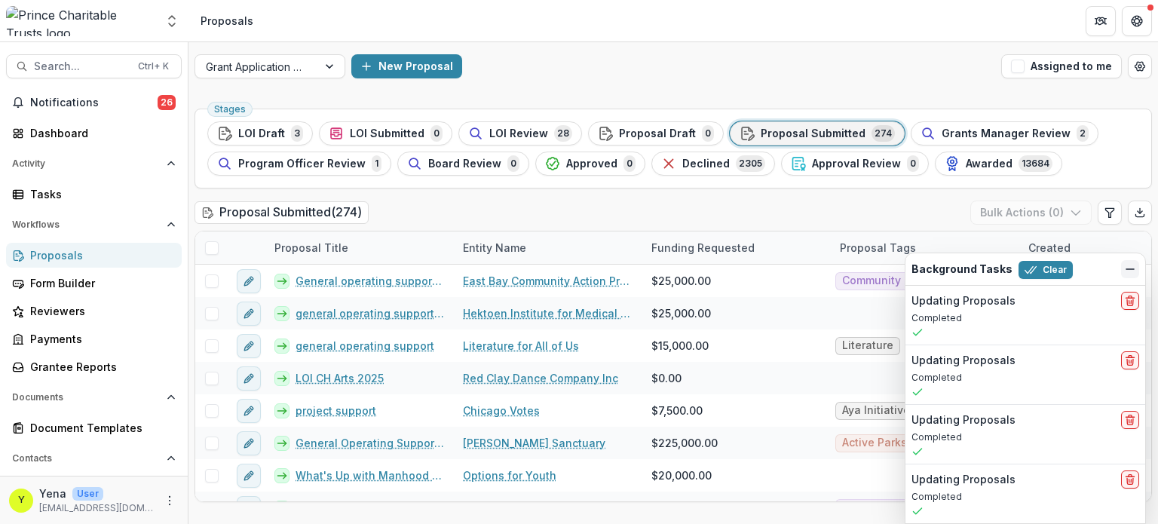
click at [1125, 272] on icon "Dismiss" at bounding box center [1130, 269] width 12 height 12
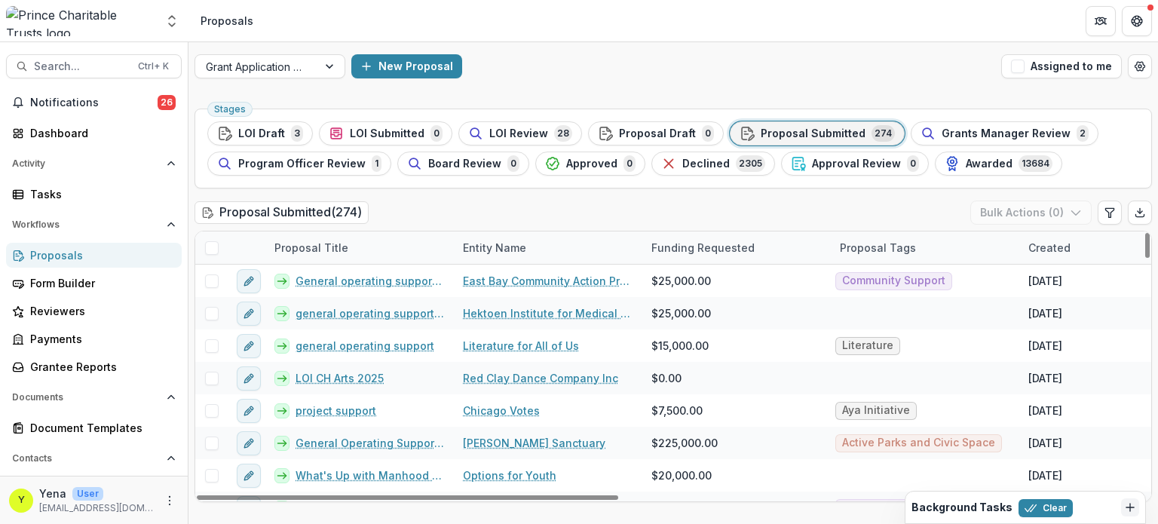
click at [793, 207] on div "Proposal Submitted ( 274 ) Bulk Actions ( 0 )" at bounding box center [674, 216] width 958 height 30
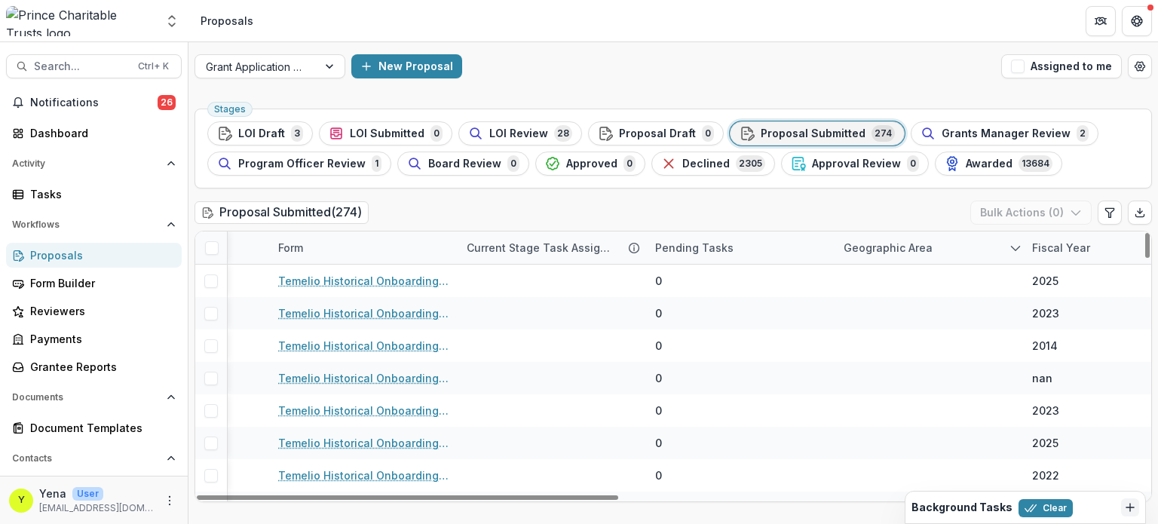
scroll to position [0, 1142]
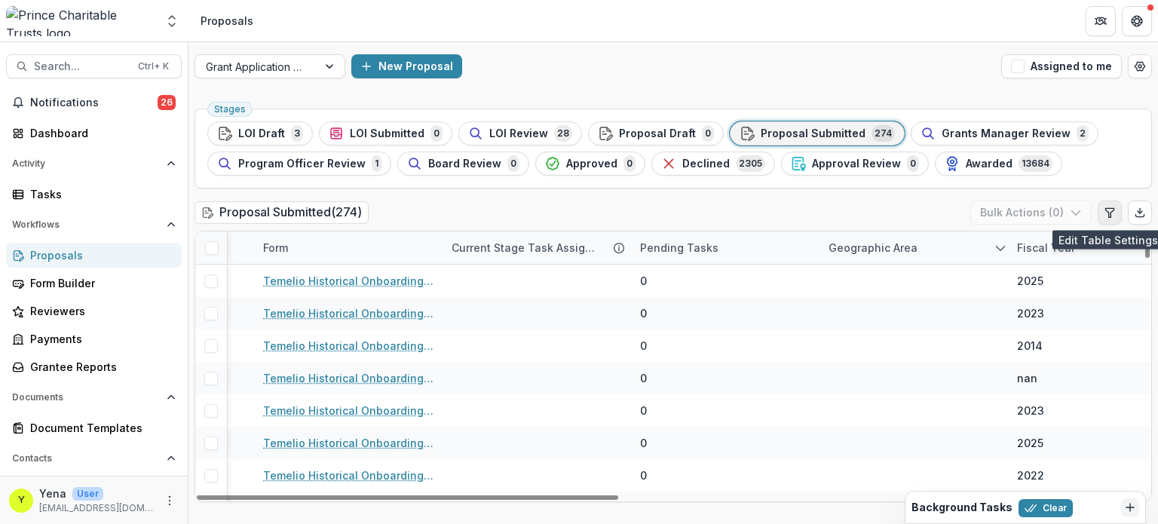
click at [1118, 215] on button "Edit table settings" at bounding box center [1110, 213] width 24 height 24
select select "******"
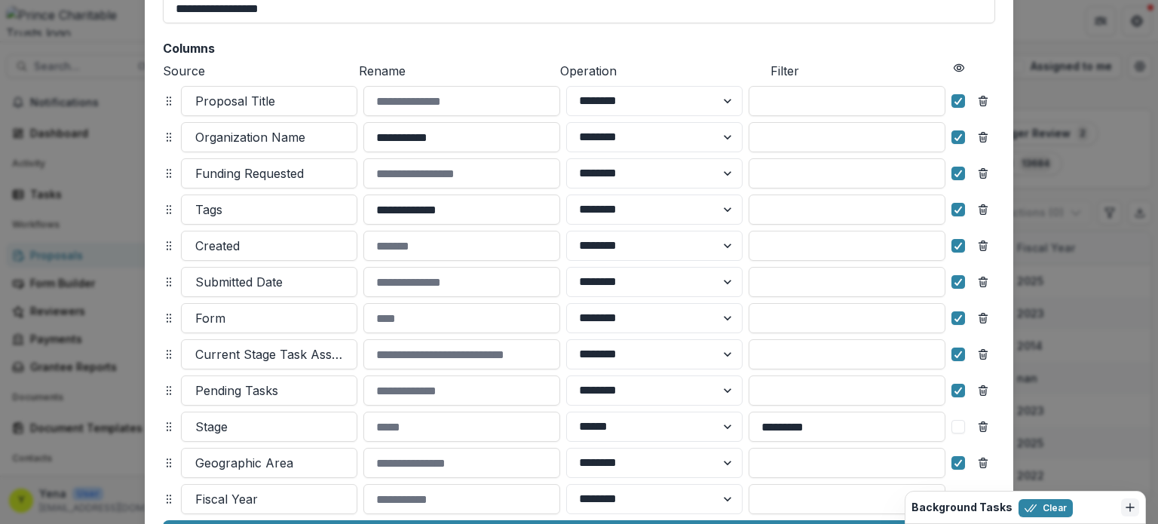
scroll to position [305, 0]
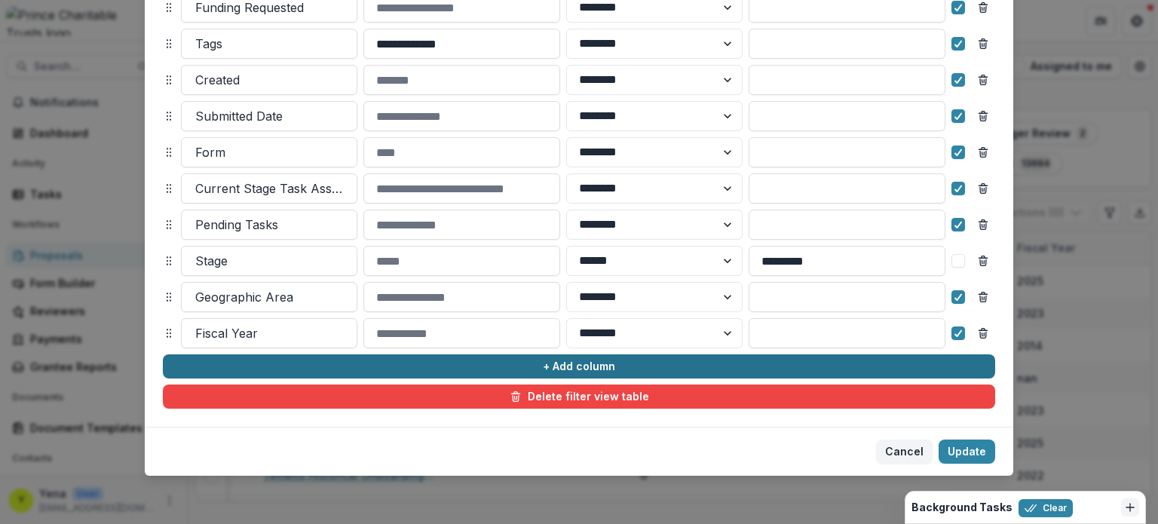
click at [416, 359] on button "+ Add column" at bounding box center [579, 366] width 833 height 24
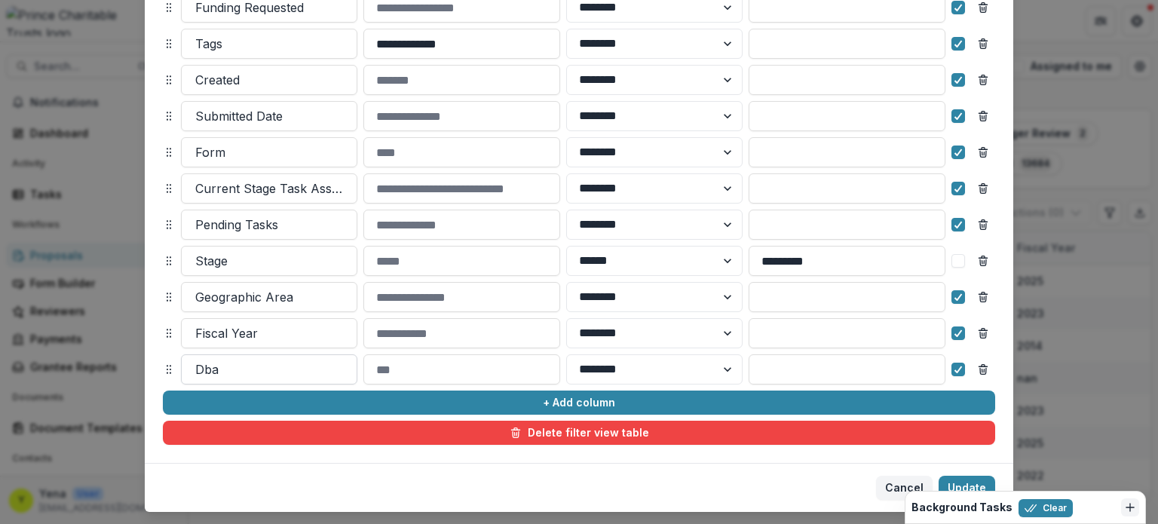
click at [279, 372] on div at bounding box center [269, 369] width 148 height 21
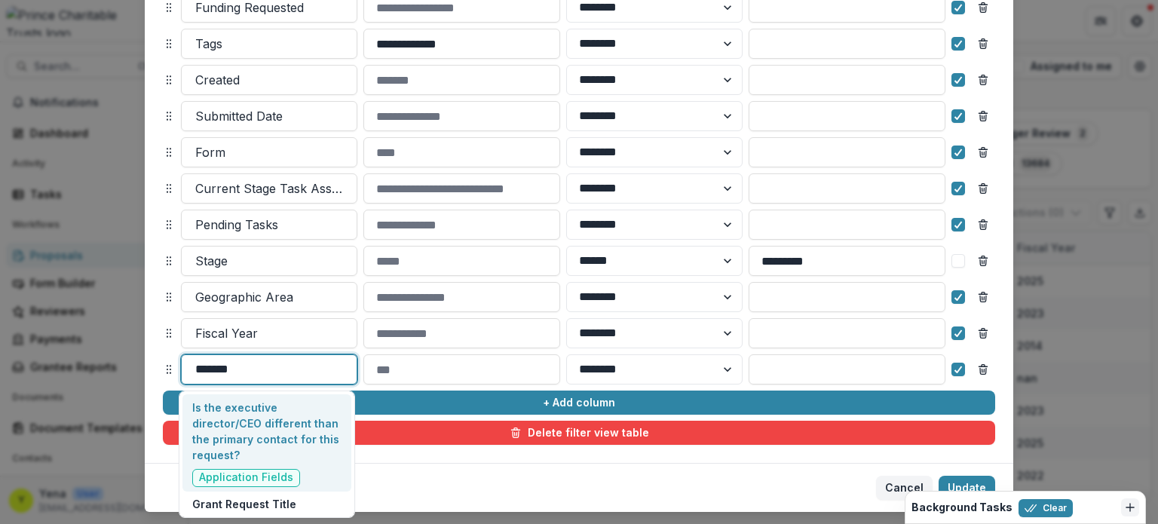
type input "********"
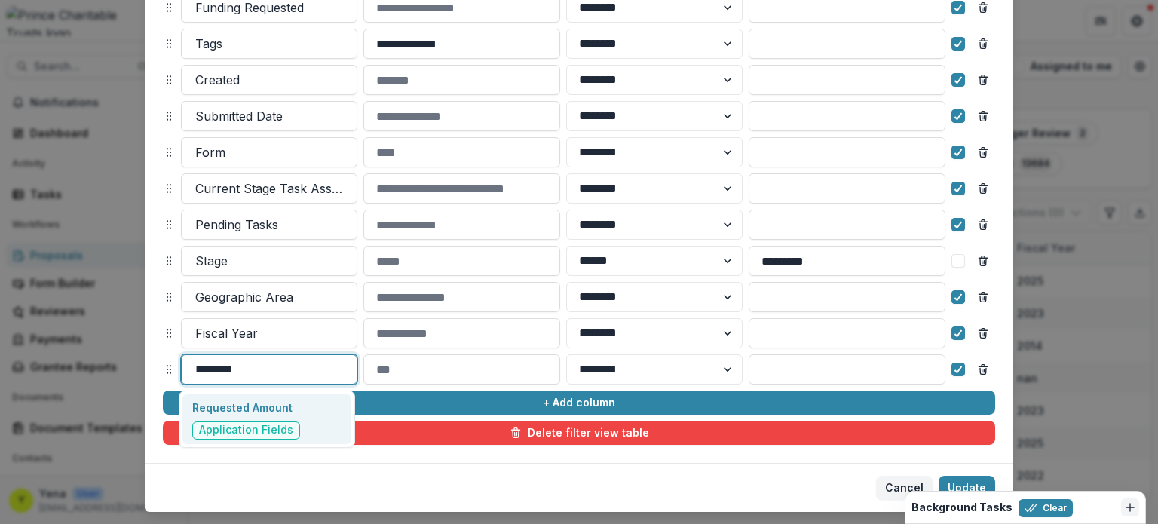
click at [241, 409] on p "Requested Amount" at bounding box center [246, 408] width 108 height 16
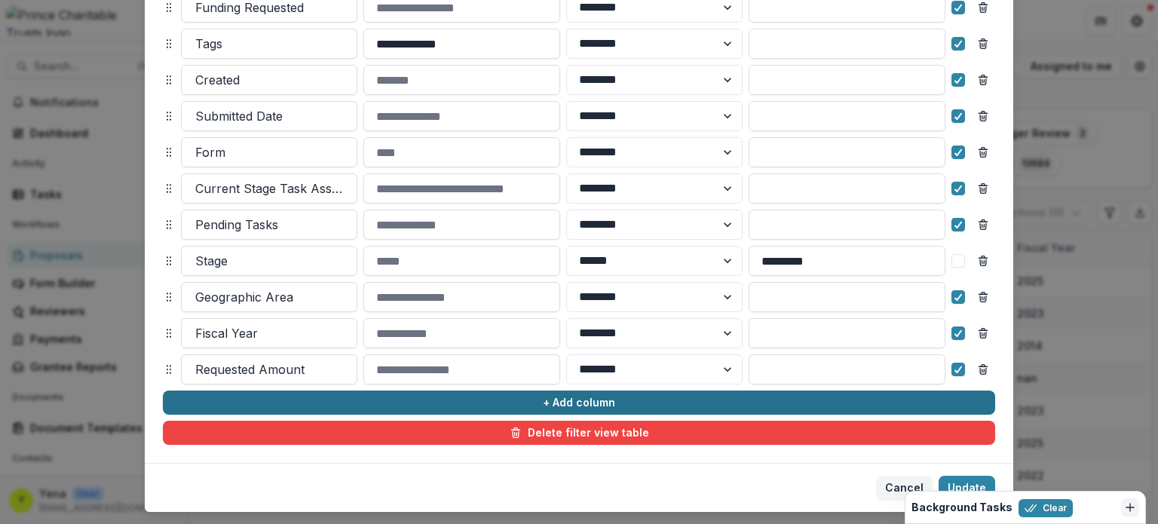
scroll to position [341, 0]
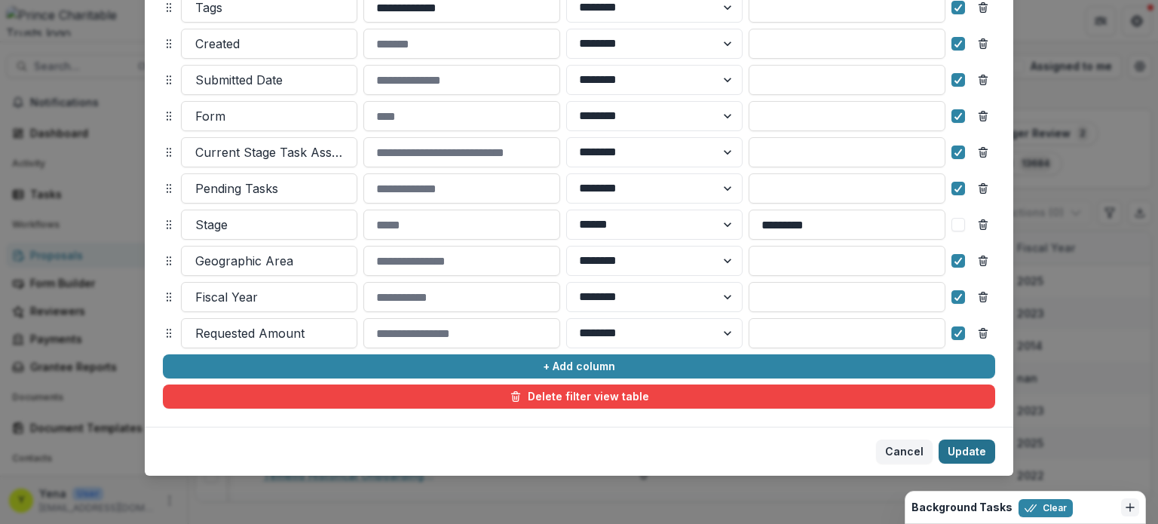
click at [959, 449] on button "Update" at bounding box center [967, 452] width 57 height 24
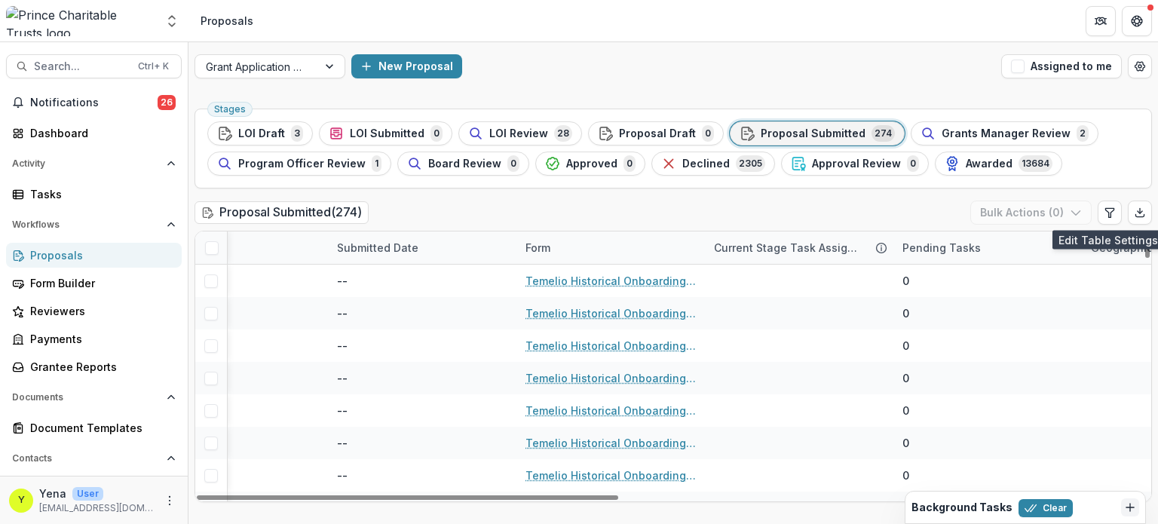
scroll to position [0, 1187]
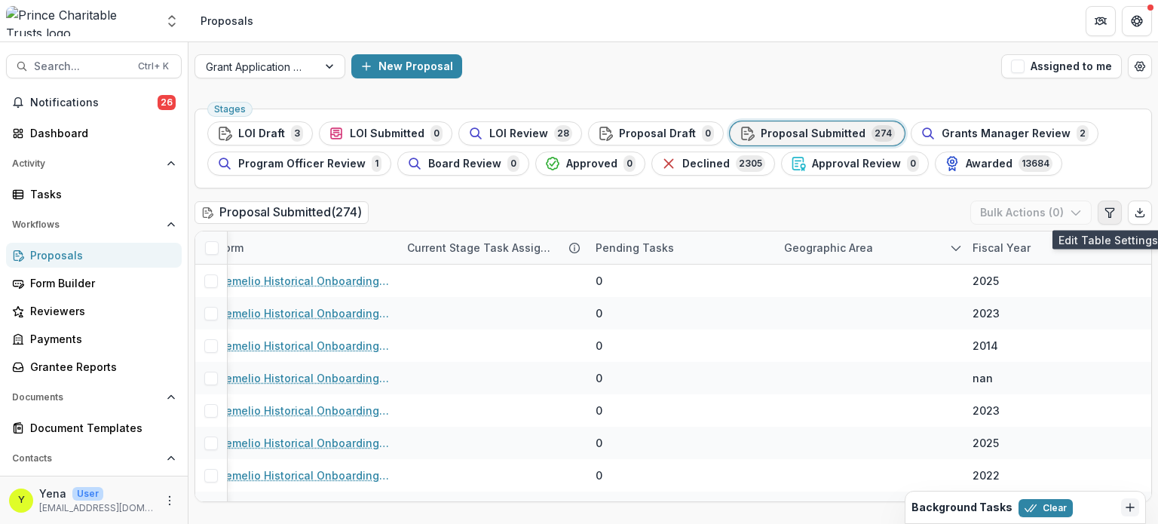
click at [1110, 216] on icon "Edit table settings" at bounding box center [1110, 213] width 12 height 12
select select "******"
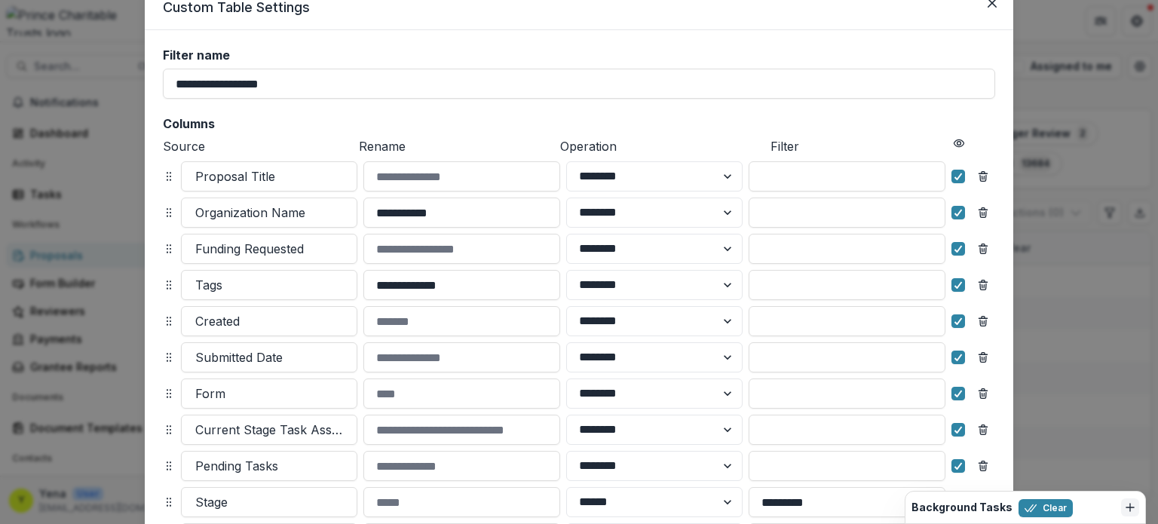
scroll to position [51, 0]
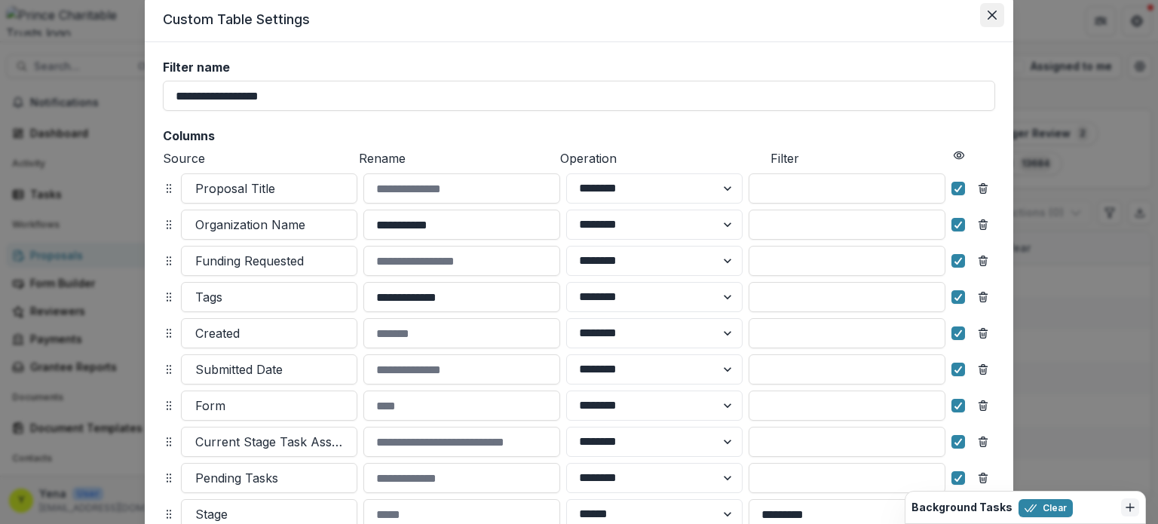
click at [986, 20] on button "Close" at bounding box center [992, 15] width 24 height 24
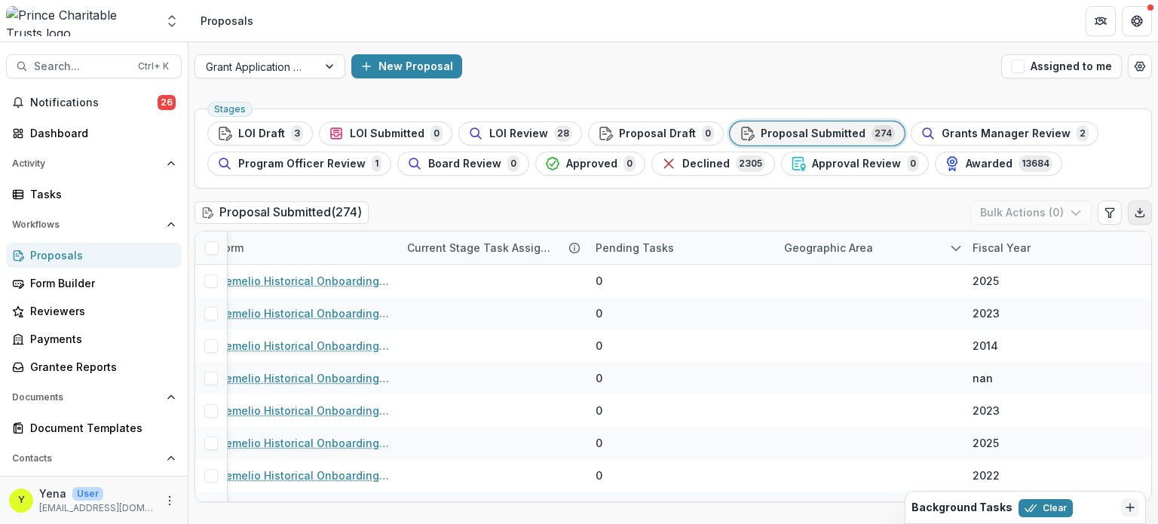
click at [1132, 205] on button "Export table data" at bounding box center [1140, 213] width 24 height 24
click at [569, 54] on div "New Proposal" at bounding box center [673, 66] width 644 height 24
click at [422, 192] on div "Stages LOI Draft 3 LOI Submitted 0 LOI Review 28 Proposal Draft 0 Proposal Subm…" at bounding box center [674, 314] width 970 height 422
click at [942, 130] on span "Grants Manager Review" at bounding box center [1006, 133] width 129 height 13
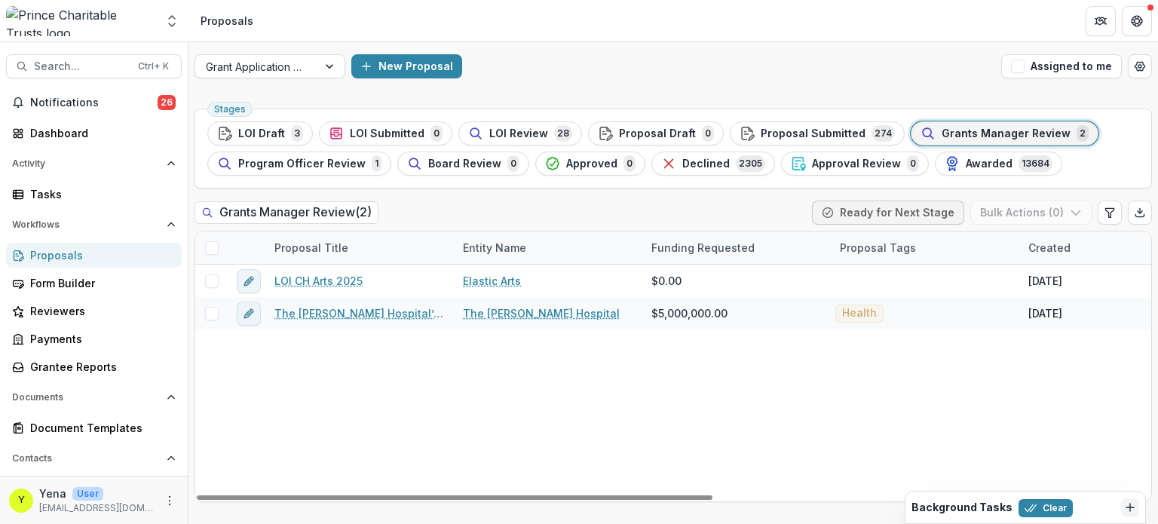
click at [440, 400] on div "LOI CH Arts 2025 Elastic Arts $0.00 Aug 27, 2025 -- Temelio Historical Onboardi…" at bounding box center [1078, 383] width 1767 height 237
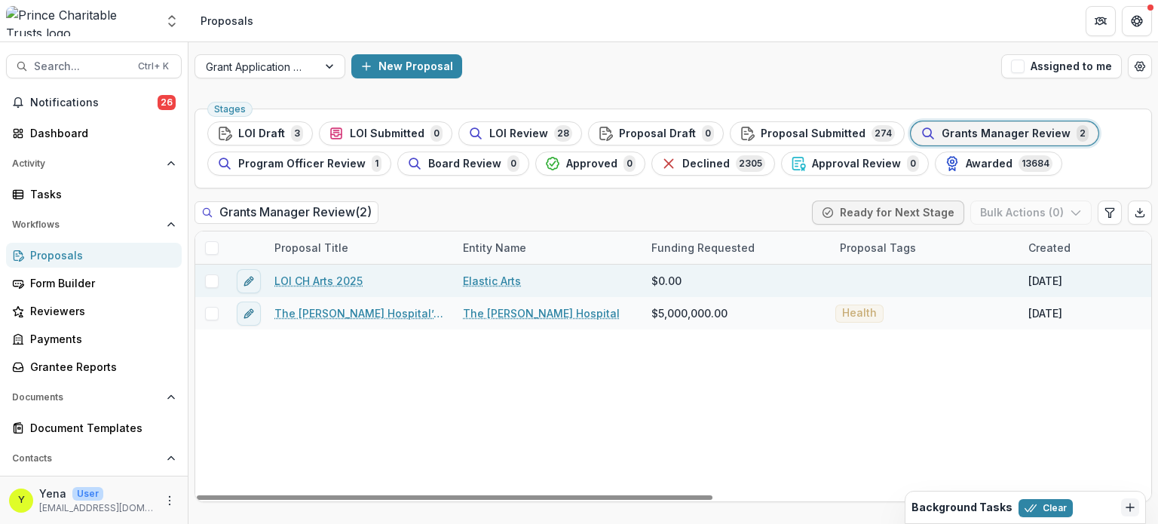
click at [213, 282] on span at bounding box center [212, 282] width 14 height 14
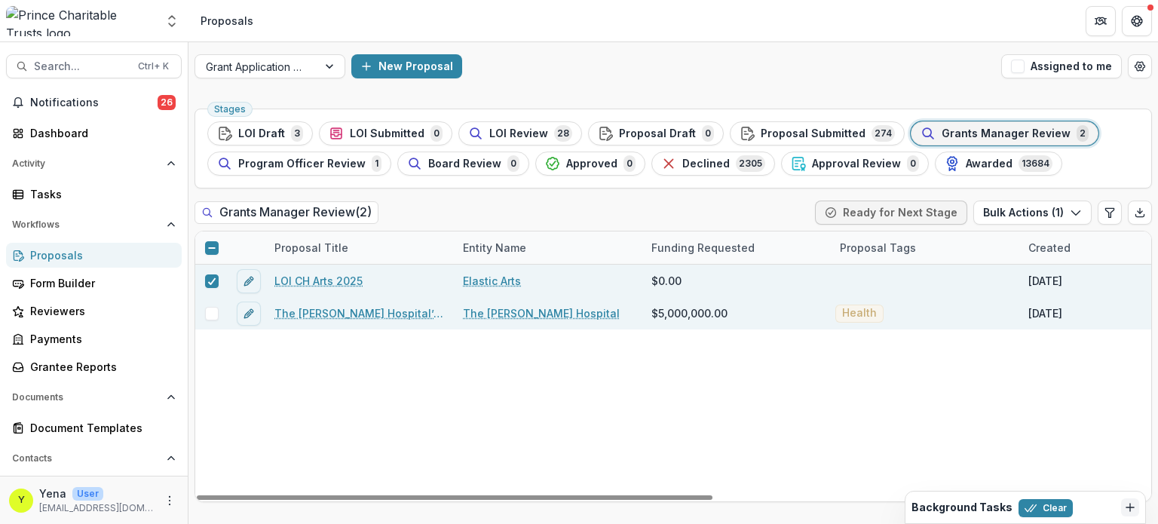
click at [213, 307] on span at bounding box center [212, 314] width 14 height 14
click at [1075, 212] on icon "button" at bounding box center [1076, 213] width 12 height 12
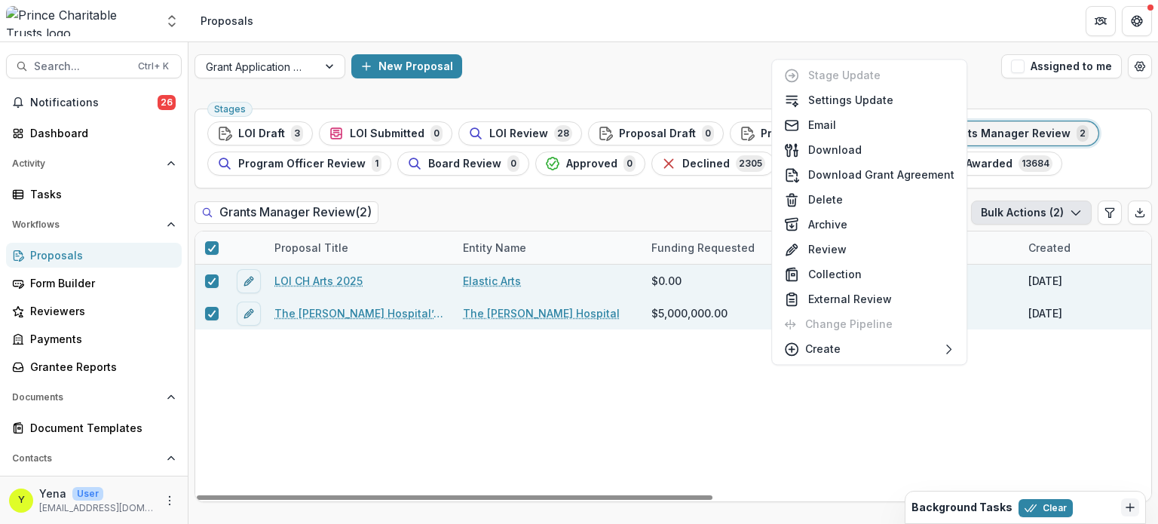
click at [867, 417] on div "LOI CH Arts 2025 Elastic Arts $0.00 Aug 27, 2025 -- Temelio Historical Onboardi…" at bounding box center [1078, 383] width 1767 height 237
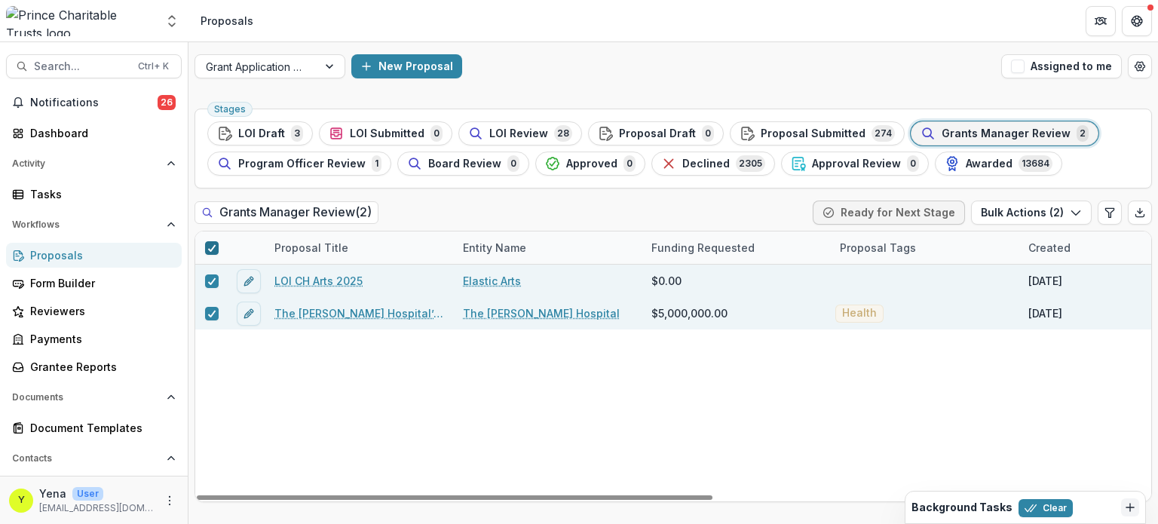
click at [211, 248] on polyline at bounding box center [211, 248] width 7 height 6
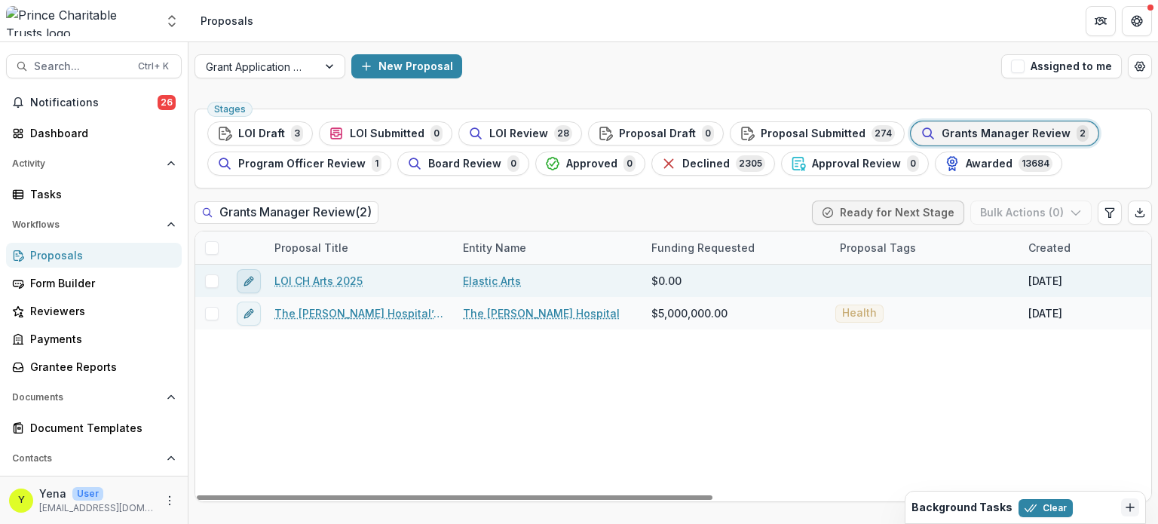
click at [250, 282] on icon "edit" at bounding box center [249, 281] width 12 height 12
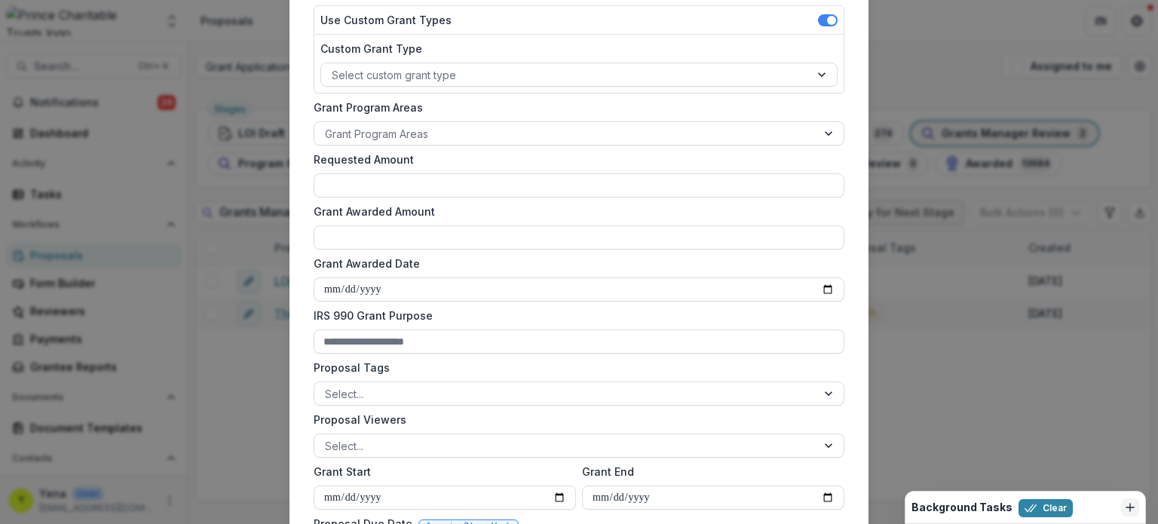
scroll to position [766, 0]
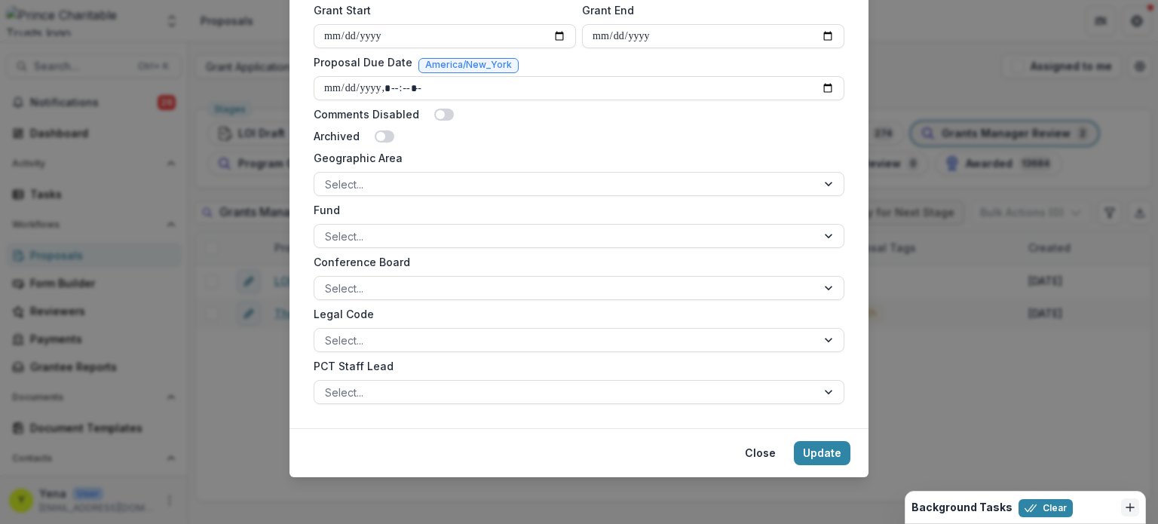
click at [242, 405] on div "**********" at bounding box center [579, 262] width 1158 height 524
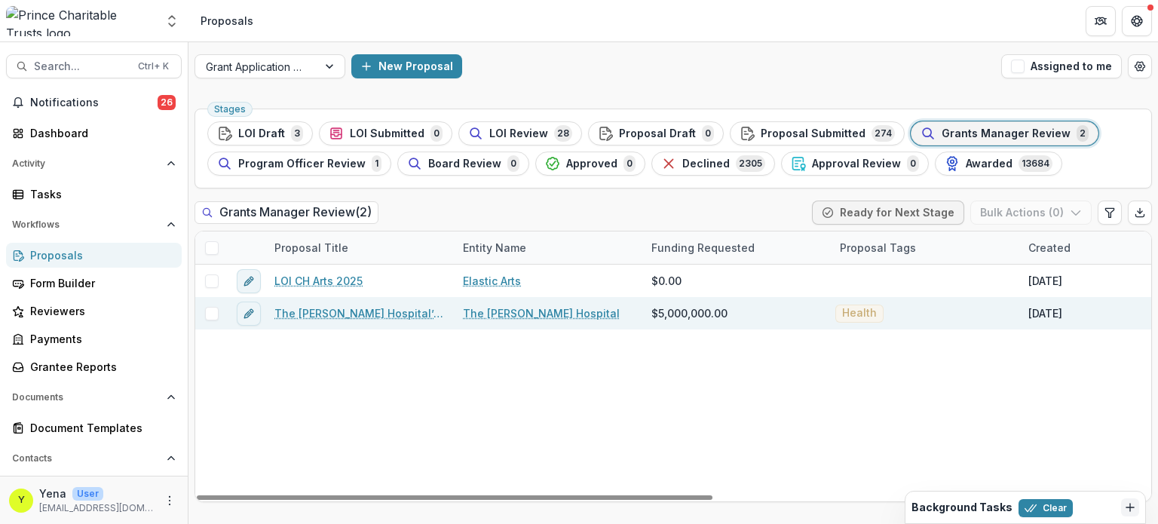
click at [200, 316] on div at bounding box center [211, 314] width 32 height 14
click at [316, 307] on link "The Miriam Hospital’s Centennial Campaign: Honoring Our Past, Building Our Futu…" at bounding box center [360, 313] width 170 height 16
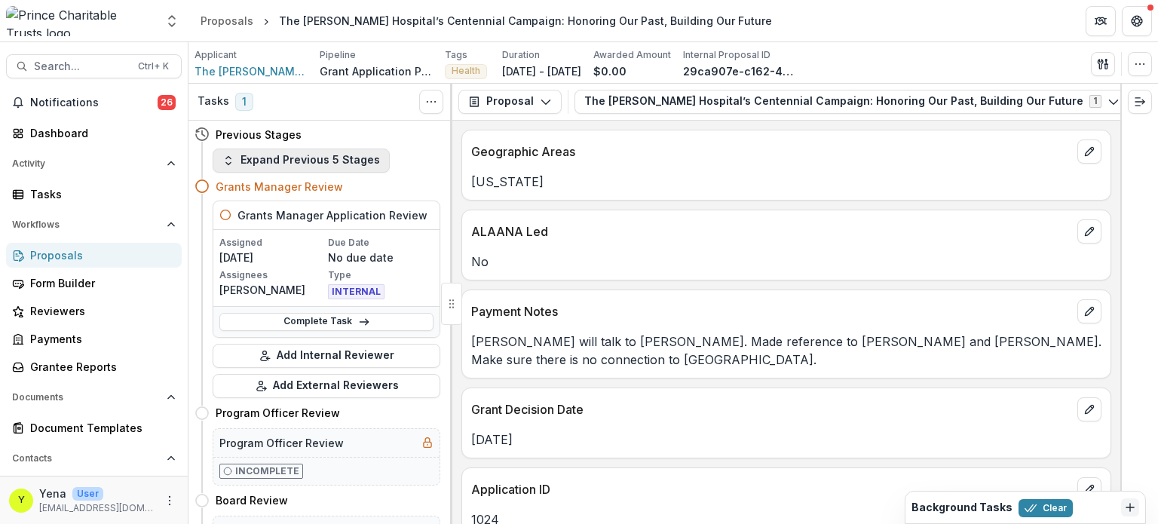
click at [297, 155] on button "Expand Previous 5 Stages" at bounding box center [301, 161] width 177 height 24
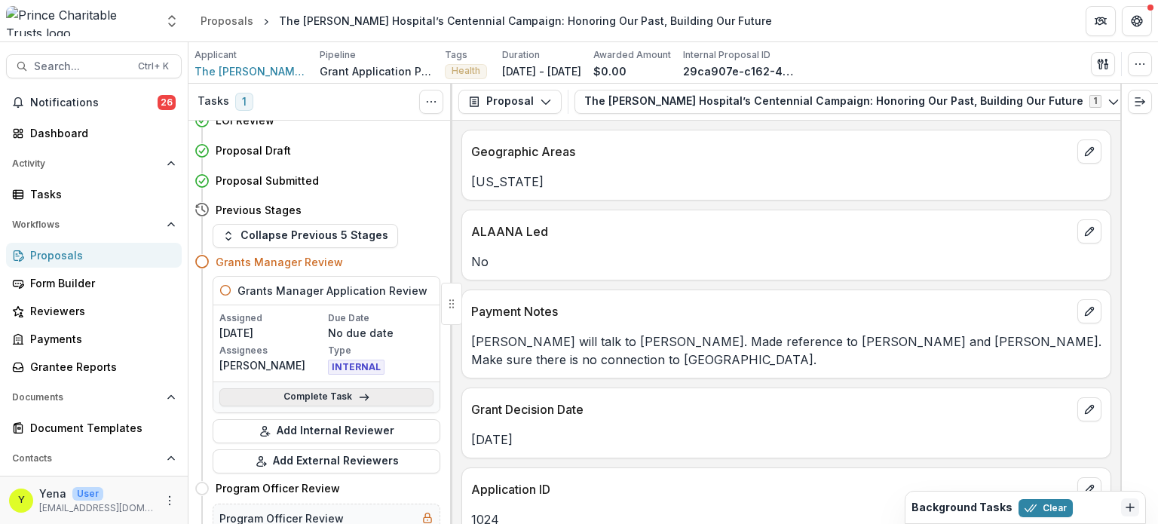
scroll to position [78, 0]
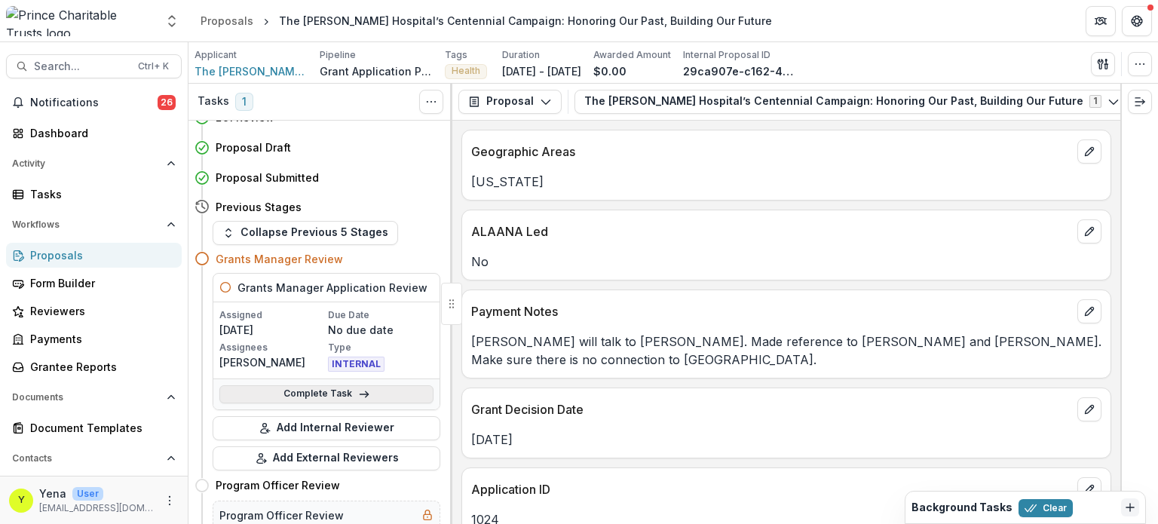
click at [321, 394] on link "Complete Task" at bounding box center [326, 394] width 214 height 18
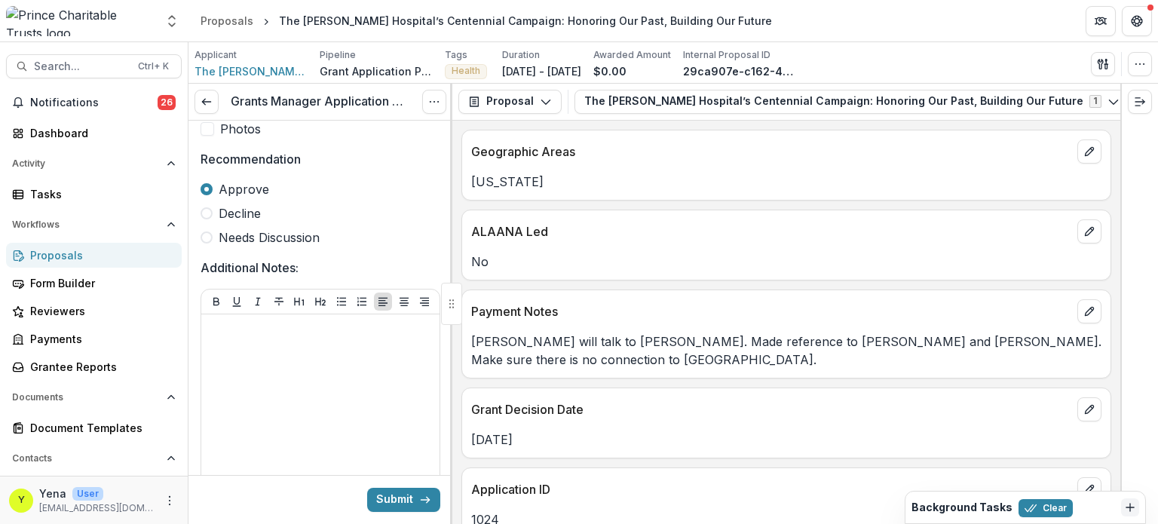
scroll to position [57, 0]
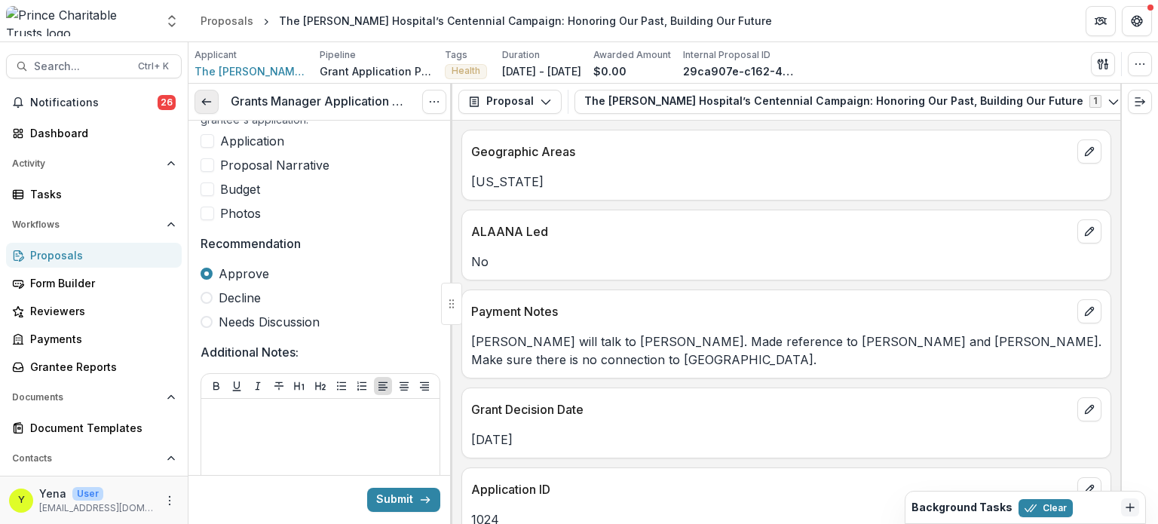
click at [215, 102] on link at bounding box center [207, 102] width 24 height 24
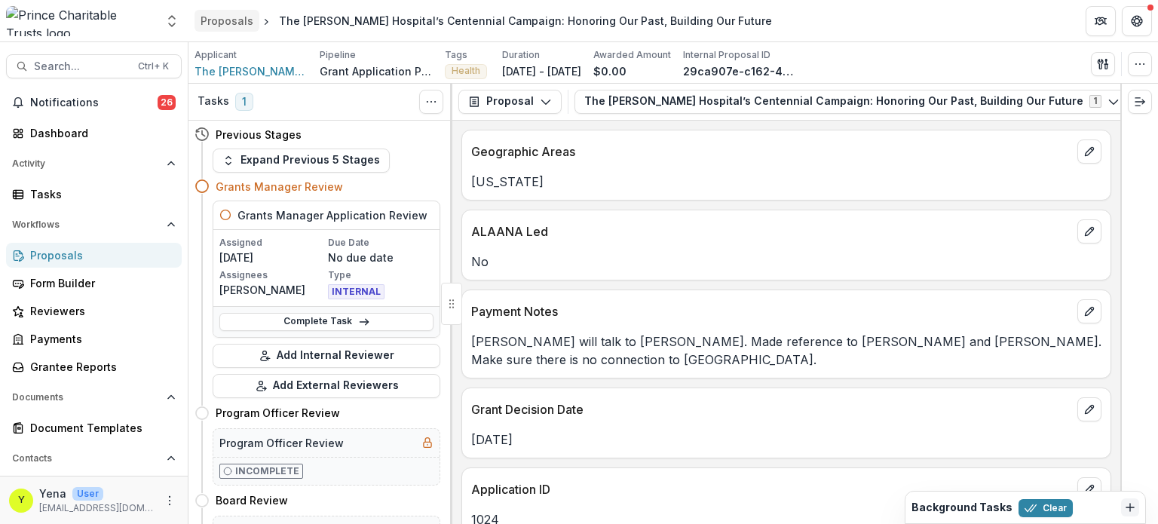
click at [229, 14] on div "Proposals" at bounding box center [227, 21] width 53 height 16
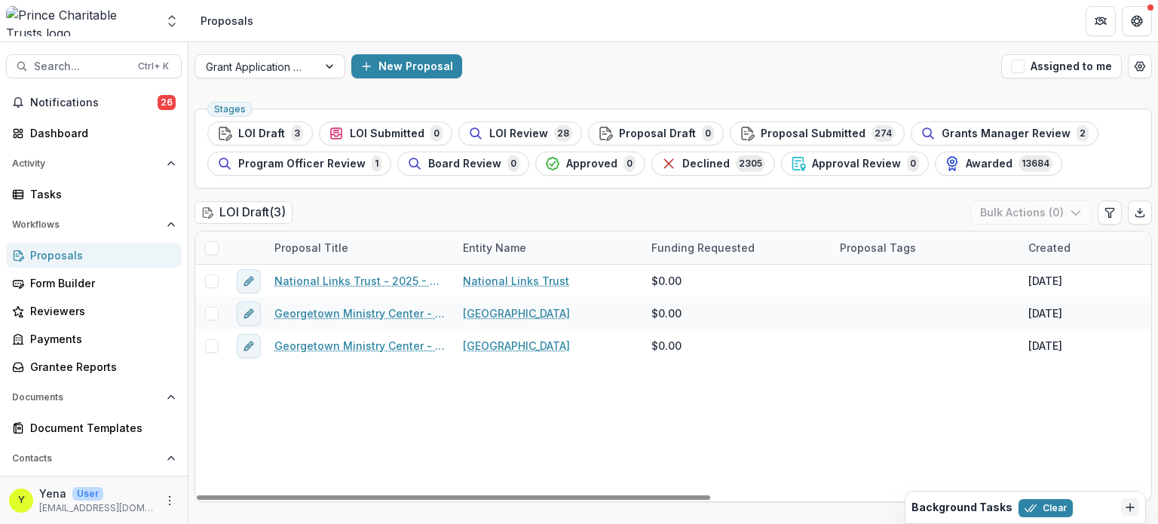
click at [396, 431] on div "National Links Trust - 2025 - DC - Expedited Grant Update National Links Trust …" at bounding box center [1078, 383] width 1767 height 237
click at [514, 134] on span "LOI Review" at bounding box center [518, 133] width 59 height 13
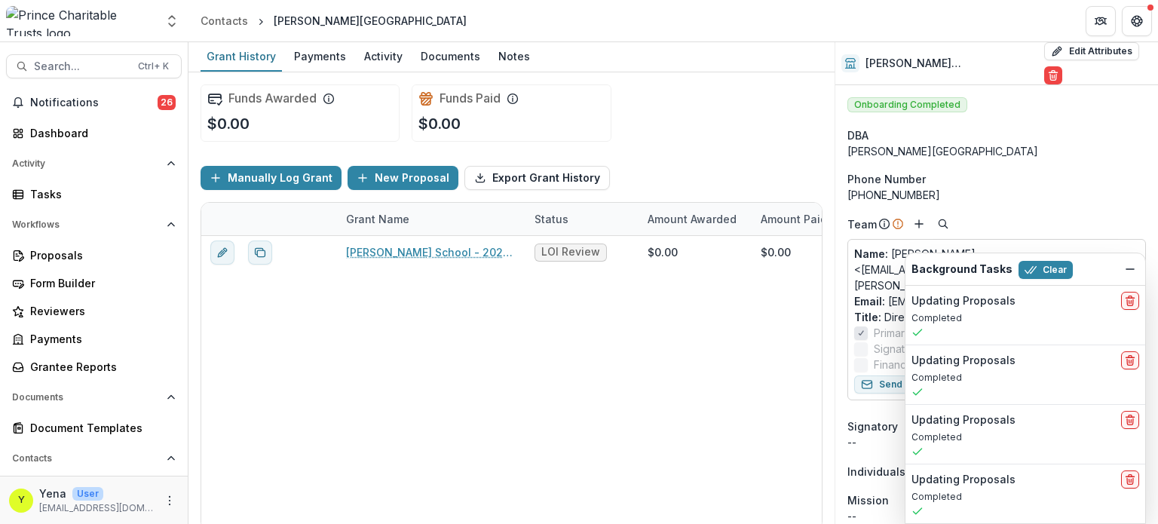
click at [661, 124] on div "Funds Awarded $0.00 Funds Paid $0.00" at bounding box center [512, 112] width 622 height 81
click at [871, 143] on div "[PERSON_NAME][GEOGRAPHIC_DATA]" at bounding box center [997, 151] width 299 height 16
click at [1125, 271] on icon "Dismiss" at bounding box center [1130, 269] width 12 height 12
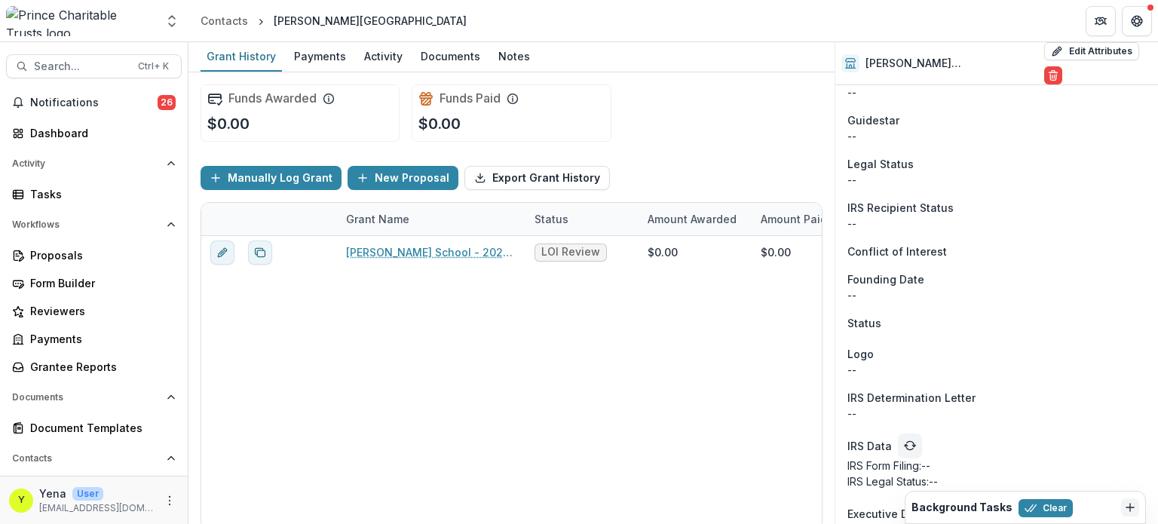
scroll to position [1160, 0]
click at [91, 63] on span "Search..." at bounding box center [81, 66] width 95 height 13
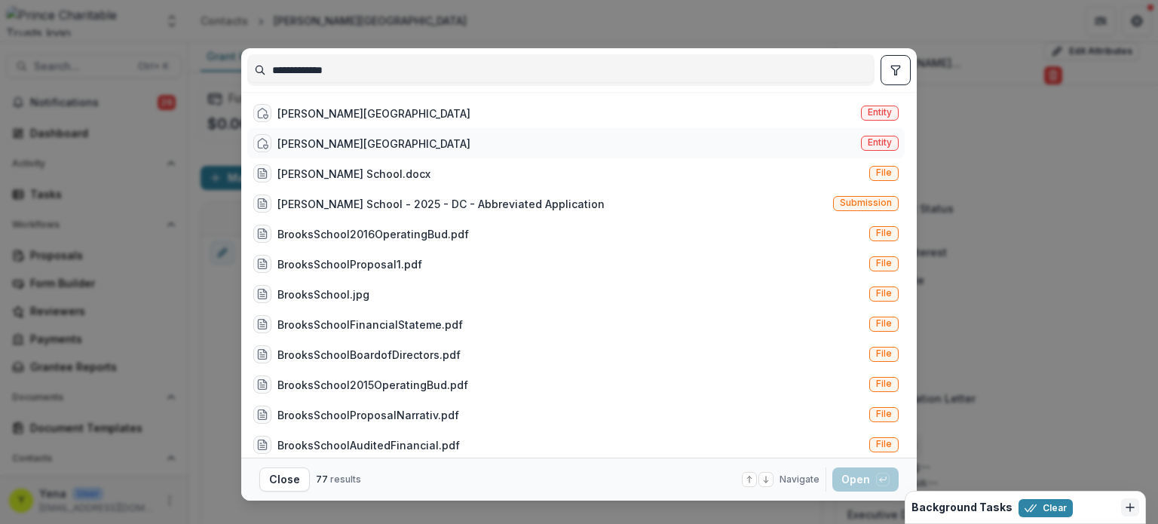
type input "**********"
click at [814, 141] on div "Brooks School Entity" at bounding box center [576, 143] width 658 height 30
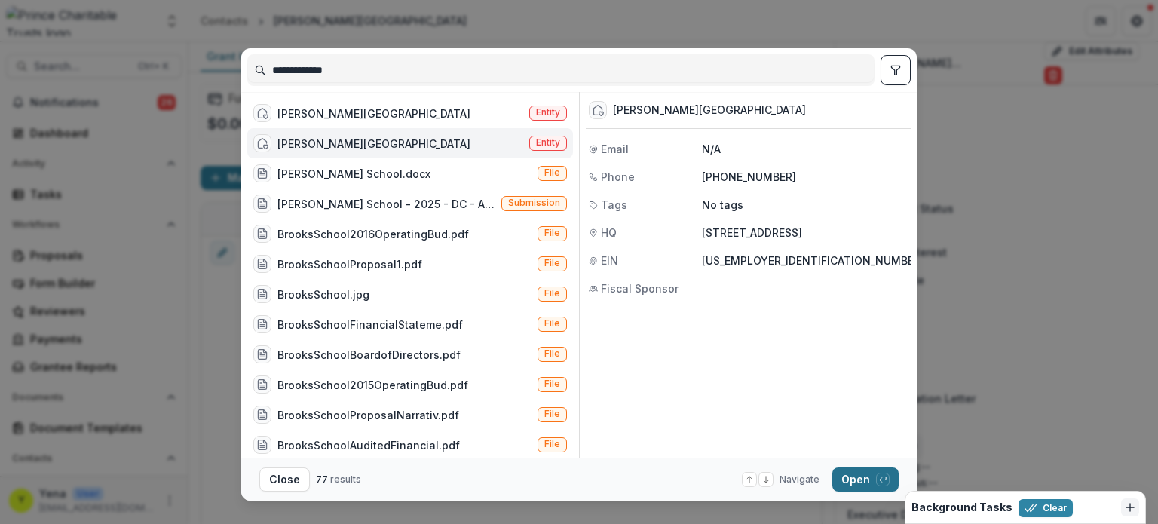
click at [854, 468] on button "Open with enter key" at bounding box center [866, 480] width 66 height 24
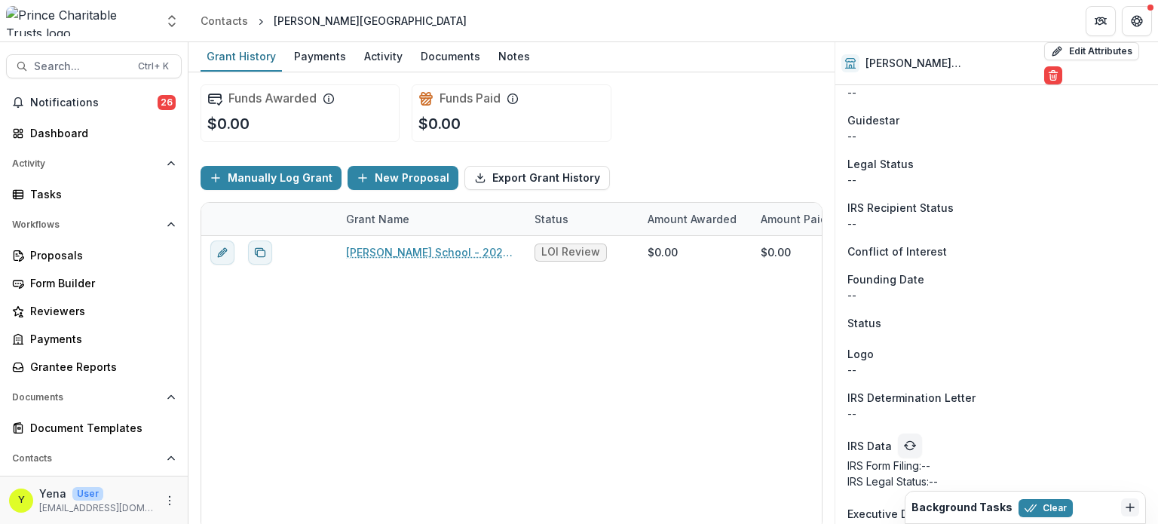
scroll to position [12, 0]
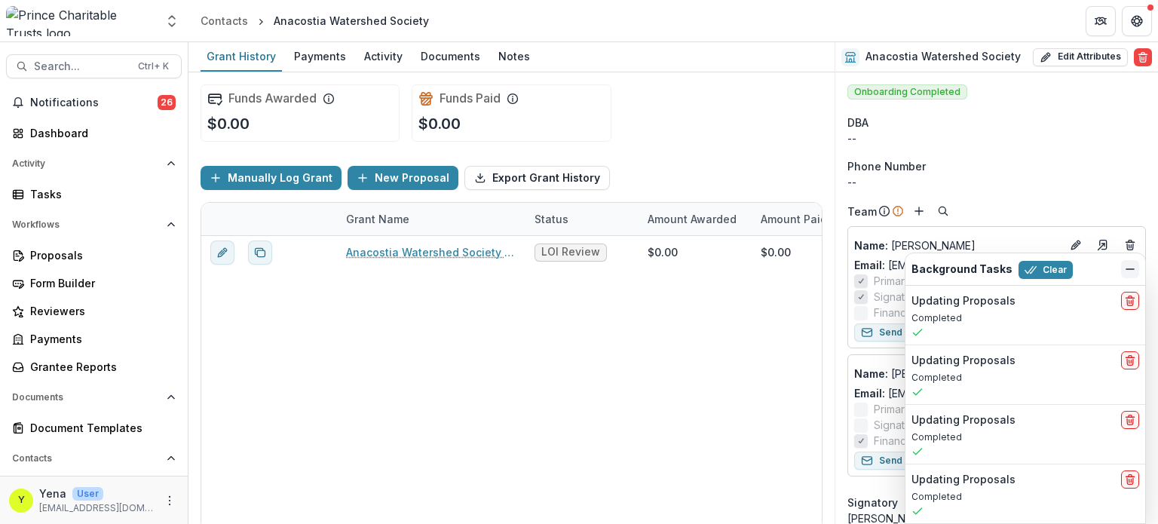
click at [1134, 271] on icon "Dismiss" at bounding box center [1130, 269] width 12 height 12
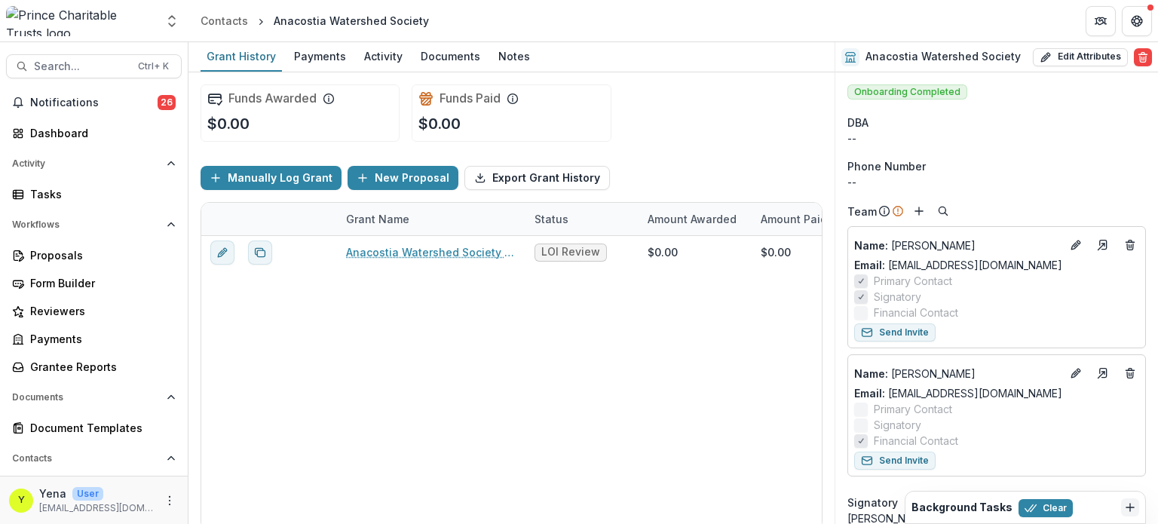
scroll to position [170, 0]
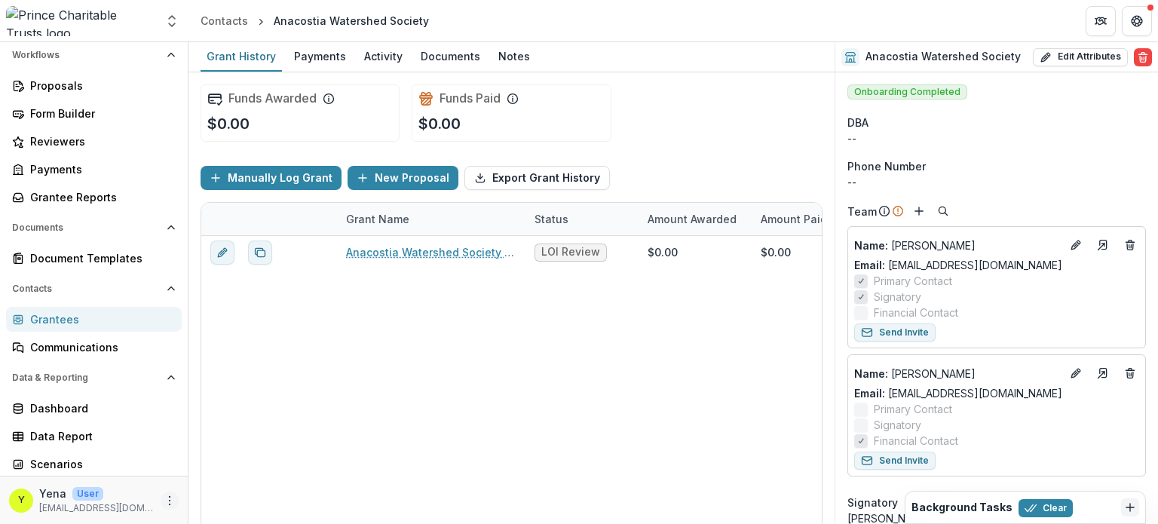
click at [170, 505] on circle "More" at bounding box center [170, 504] width 1 height 1
click at [244, 466] on link "User Settings" at bounding box center [265, 468] width 161 height 25
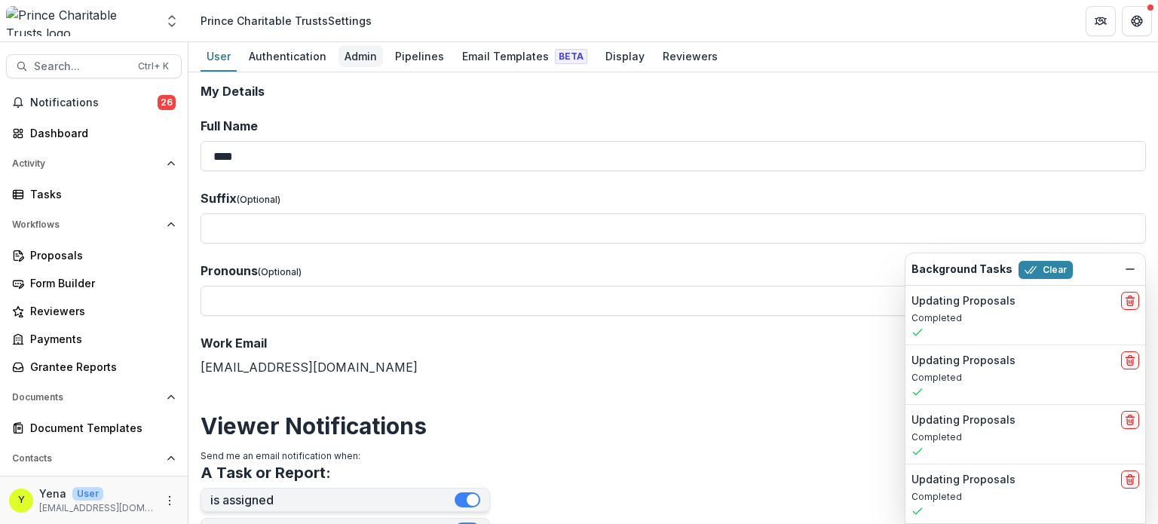
click at [343, 56] on div "Admin" at bounding box center [361, 56] width 44 height 22
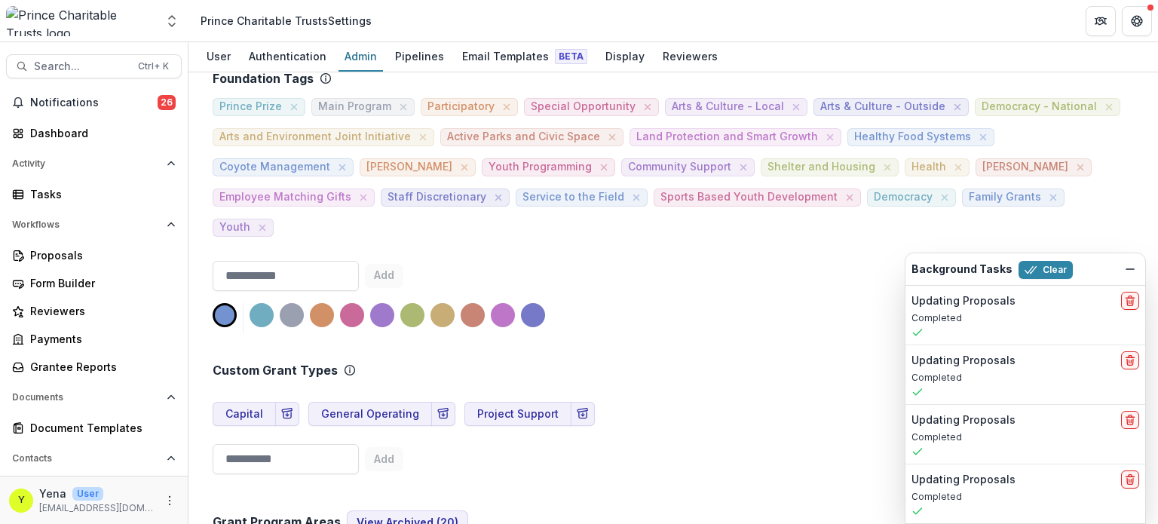
scroll to position [778, 0]
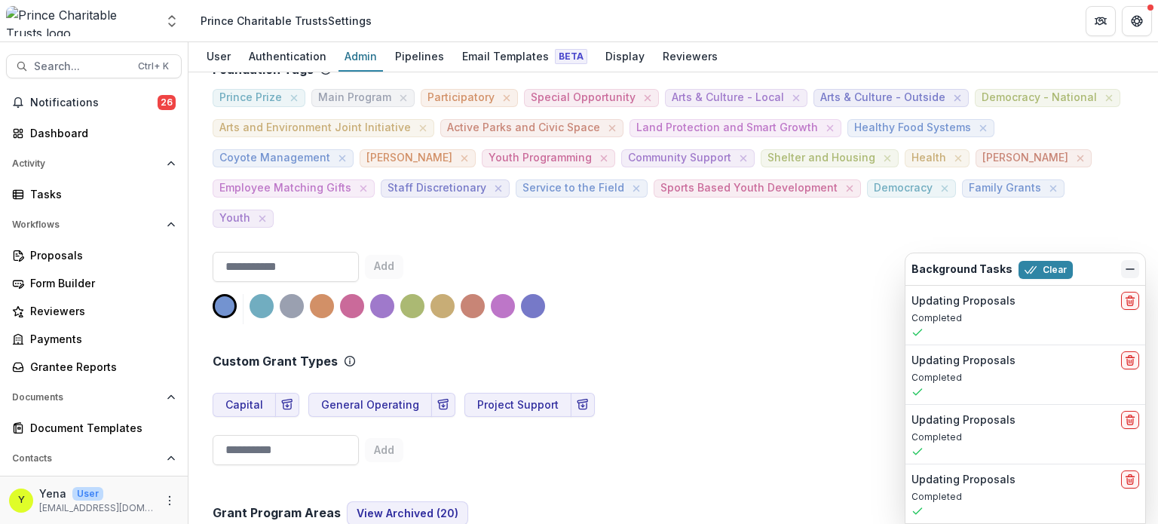
click at [1125, 274] on icon "Dismiss" at bounding box center [1130, 269] width 12 height 12
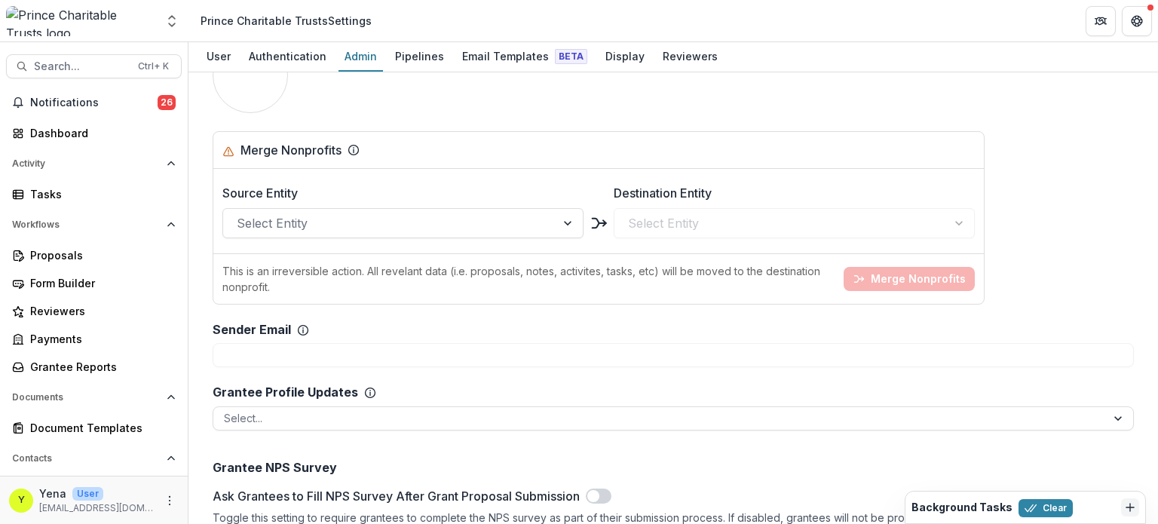
scroll to position [1750, 0]
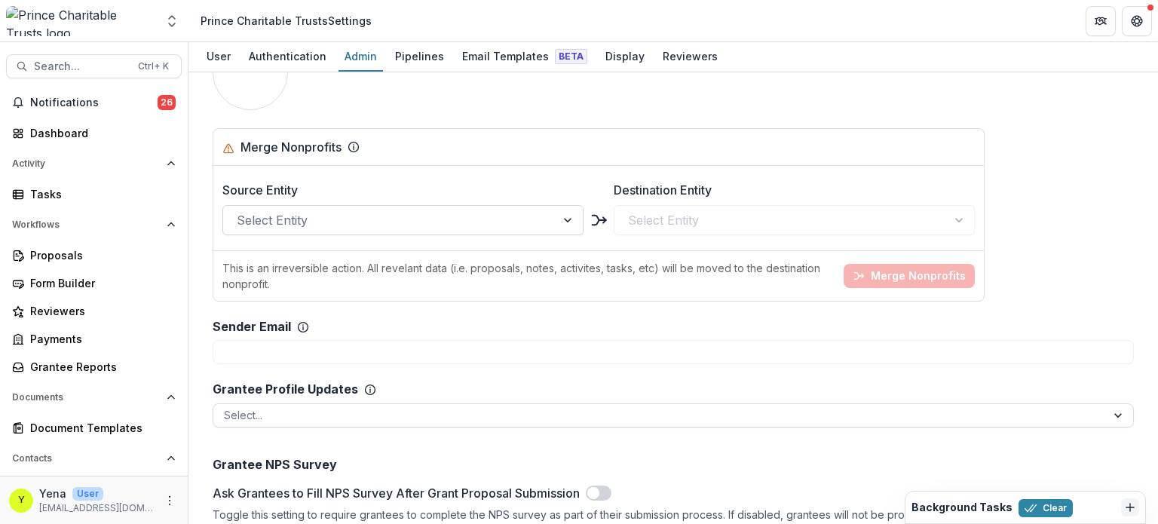
click at [406, 210] on div at bounding box center [389, 220] width 305 height 21
type input "******"
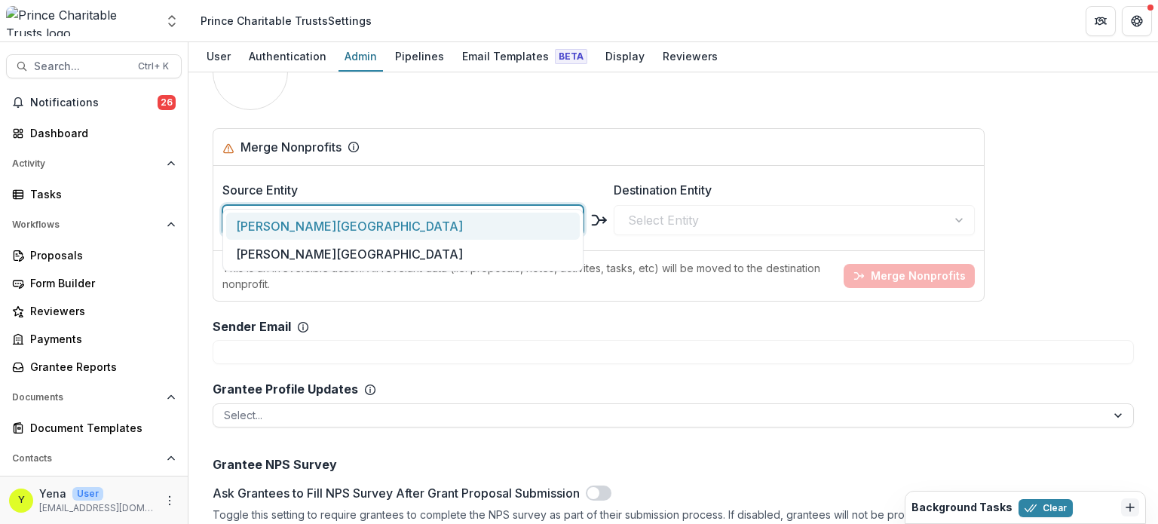
click at [362, 238] on div "[PERSON_NAME][GEOGRAPHIC_DATA]" at bounding box center [403, 227] width 354 height 28
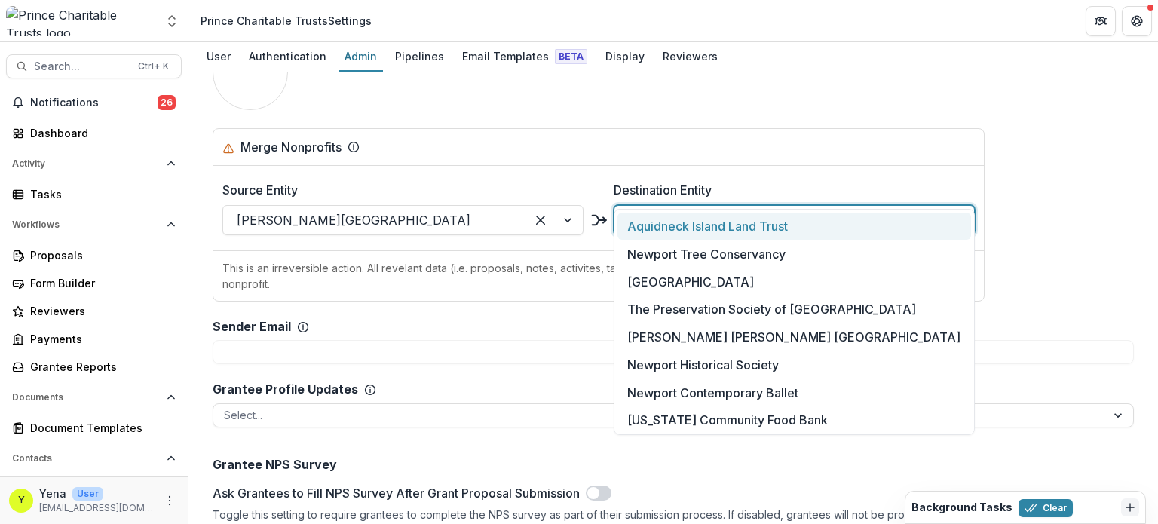
click at [667, 210] on div at bounding box center [780, 220] width 305 height 21
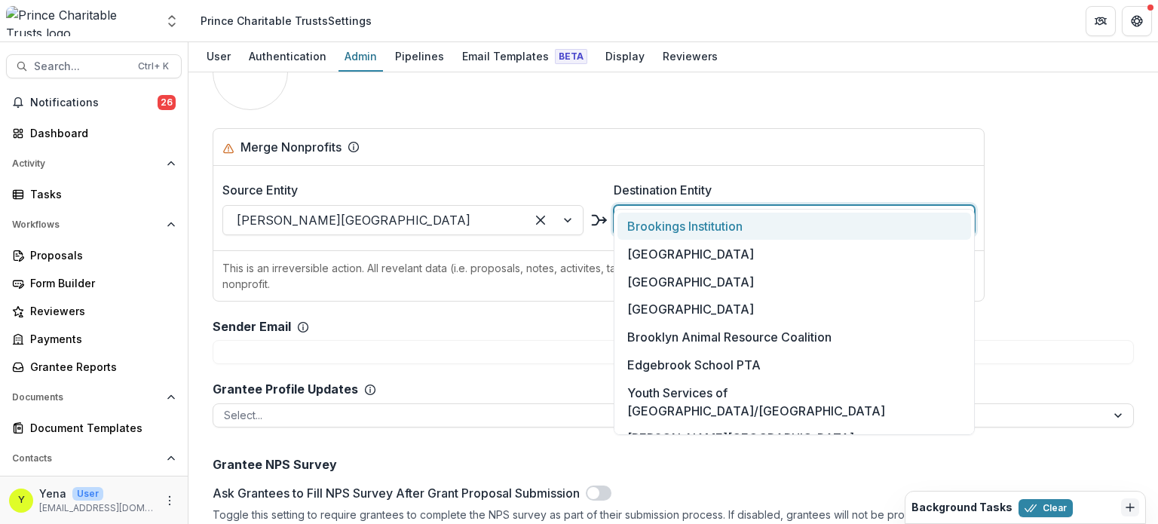
type input "******"
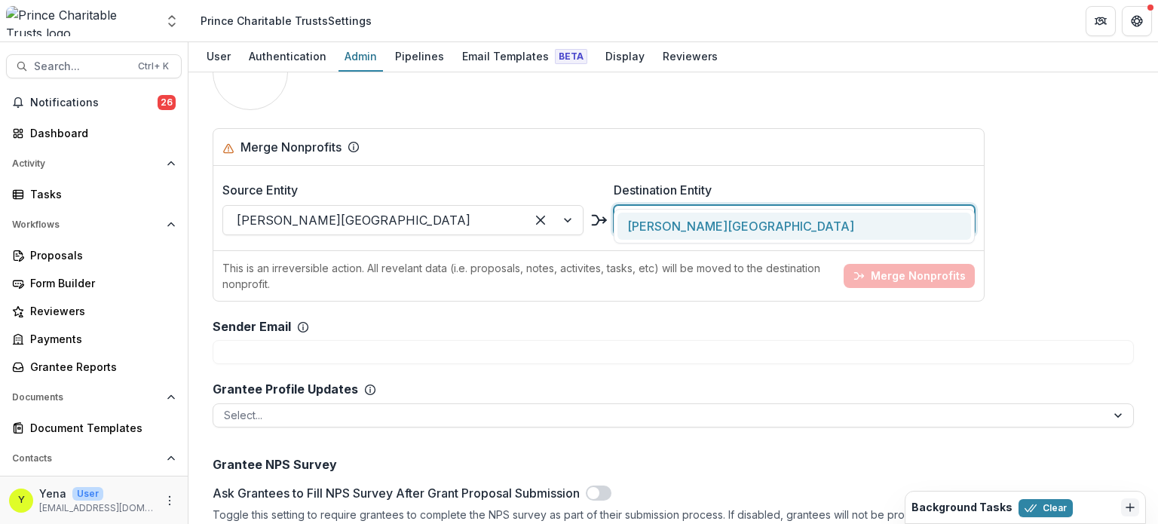
click at [670, 225] on div "[PERSON_NAME][GEOGRAPHIC_DATA]" at bounding box center [795, 227] width 354 height 28
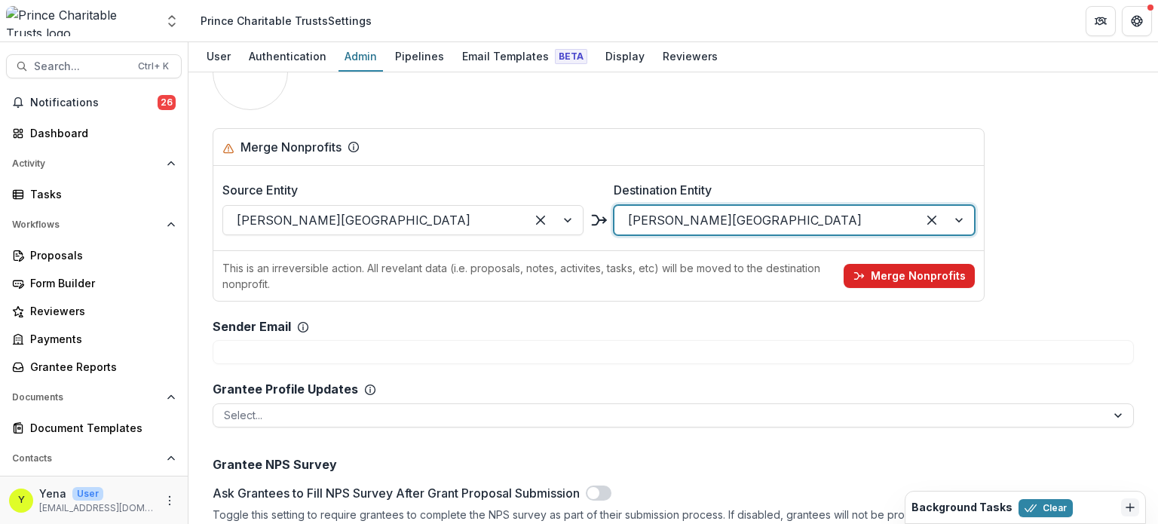
click at [904, 264] on button "Merge Nonprofits" at bounding box center [909, 276] width 131 height 24
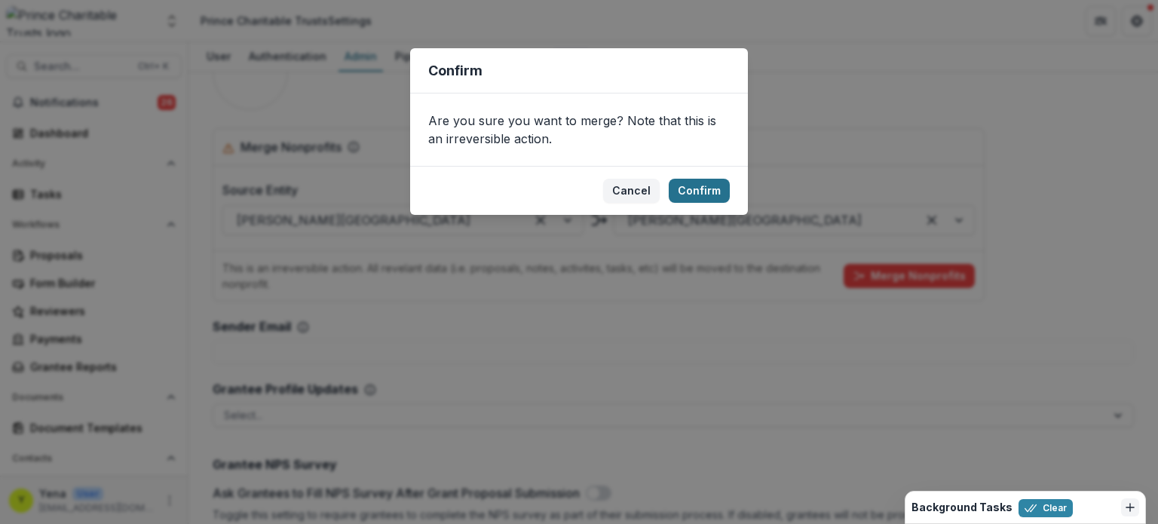
click at [698, 193] on button "Confirm" at bounding box center [699, 191] width 61 height 24
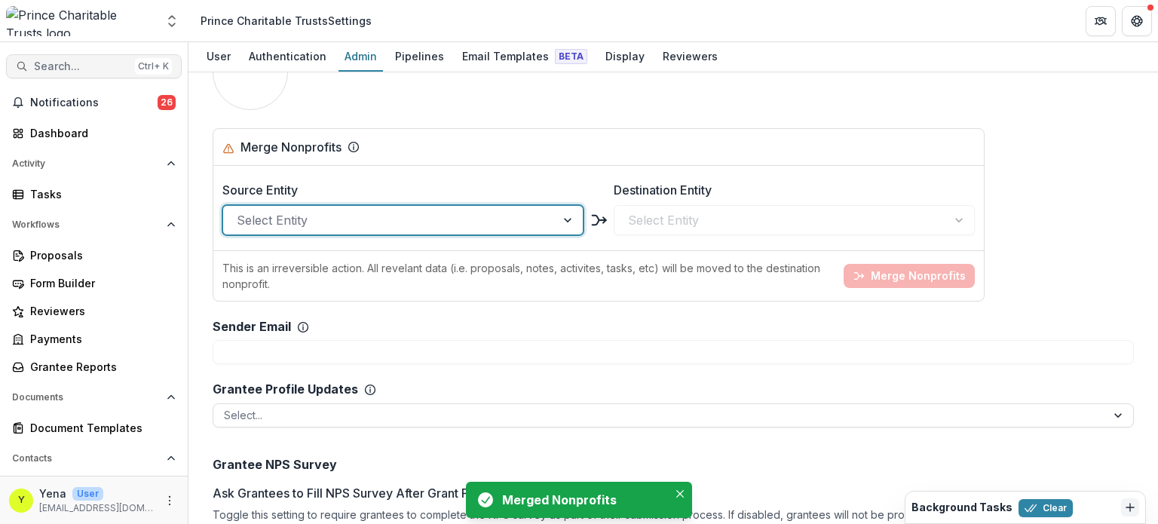
click at [80, 66] on span "Search..." at bounding box center [81, 66] width 95 height 13
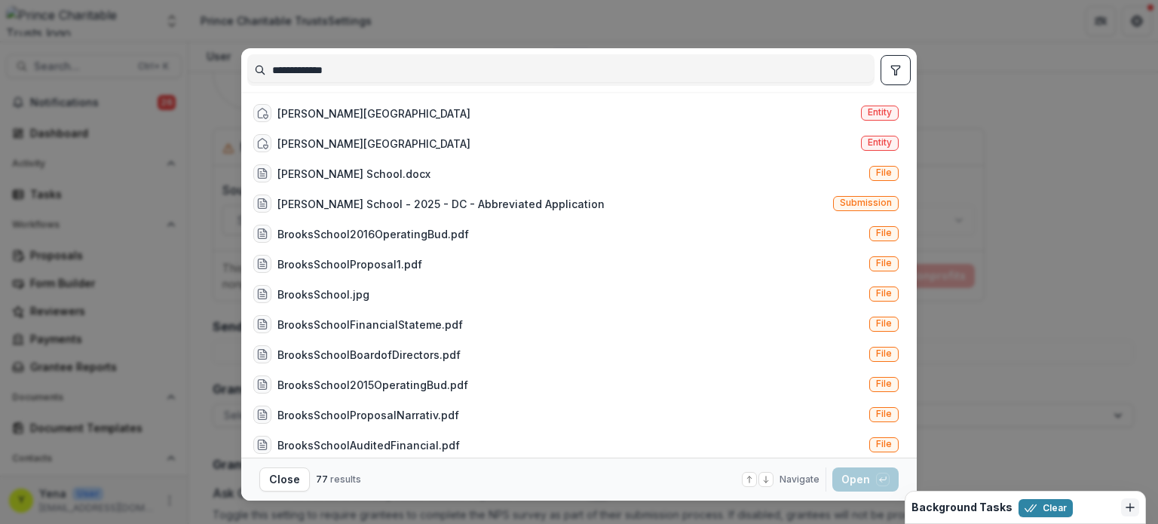
type input "**********"
click at [417, 38] on div "**********" at bounding box center [579, 262] width 1158 height 524
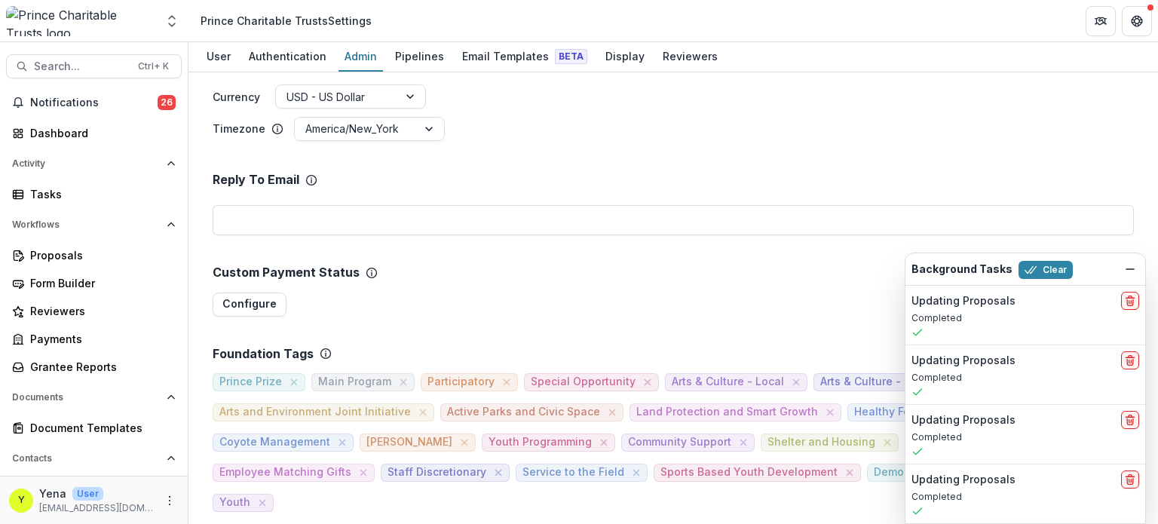
scroll to position [501, 0]
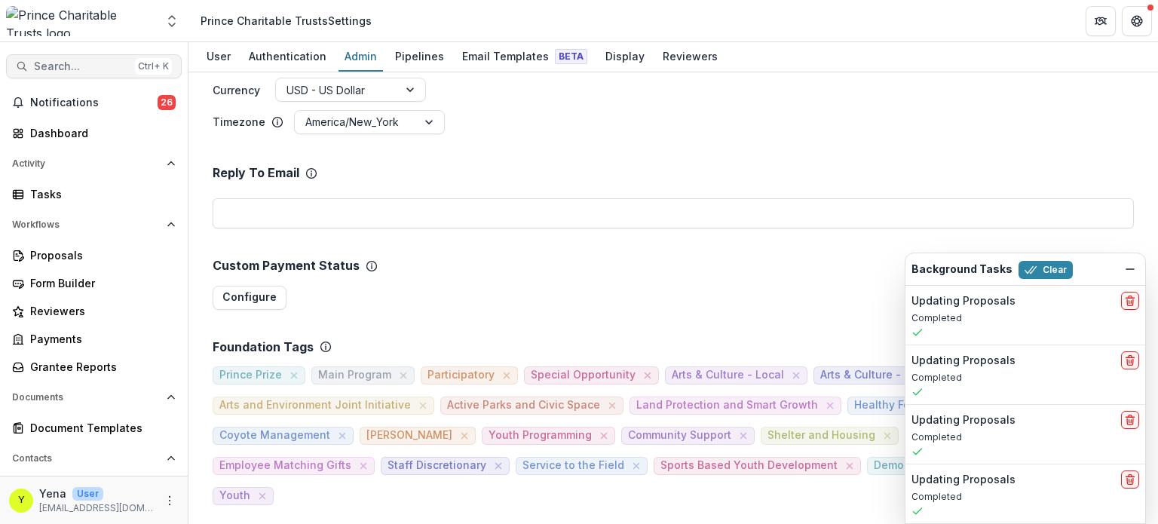
click at [97, 69] on span "Search..." at bounding box center [81, 66] width 95 height 13
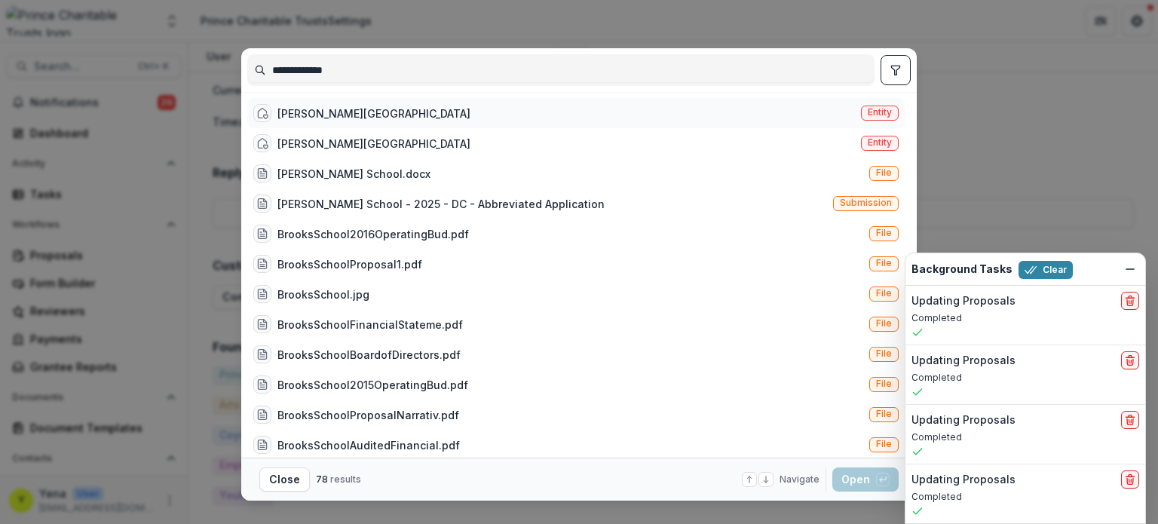
type input "**********"
click at [324, 112] on div "[PERSON_NAME][GEOGRAPHIC_DATA]" at bounding box center [374, 114] width 193 height 16
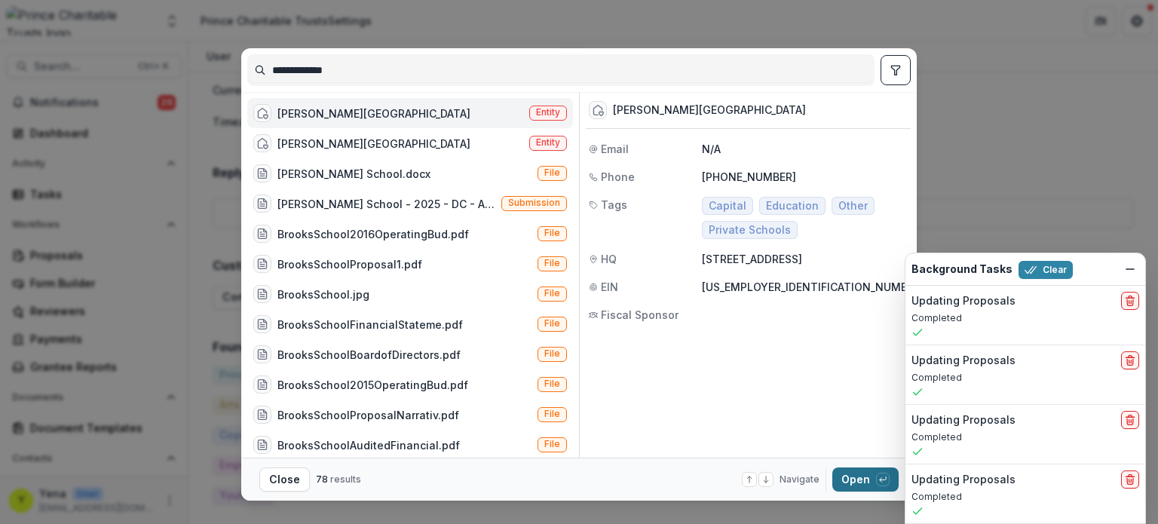
click at [863, 477] on button "Open with enter key" at bounding box center [866, 480] width 66 height 24
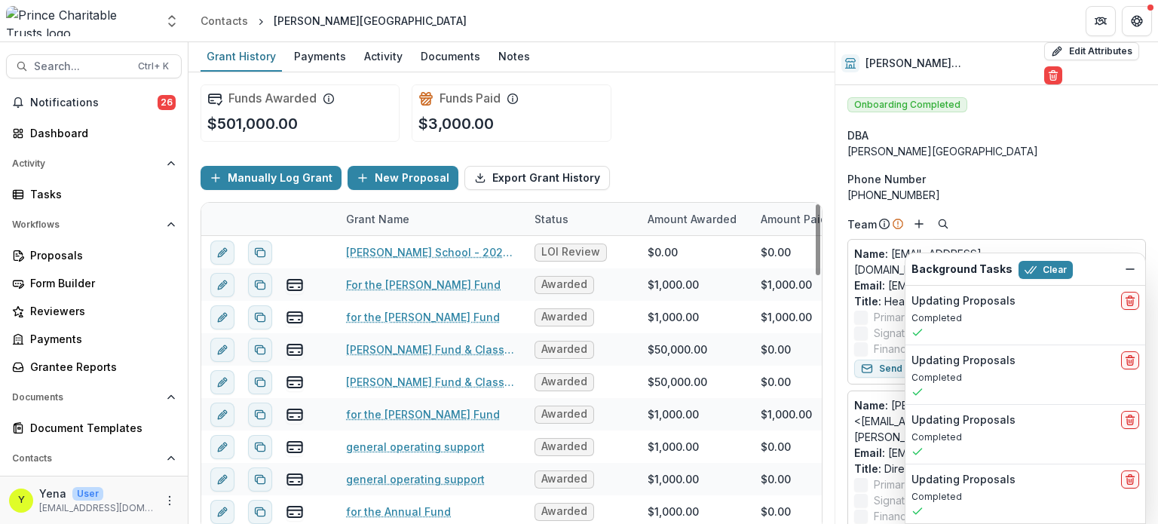
click at [1139, 268] on div "Background Tasks Clear" at bounding box center [1026, 269] width 240 height 32
click at [58, 71] on span "Search..." at bounding box center [81, 66] width 95 height 13
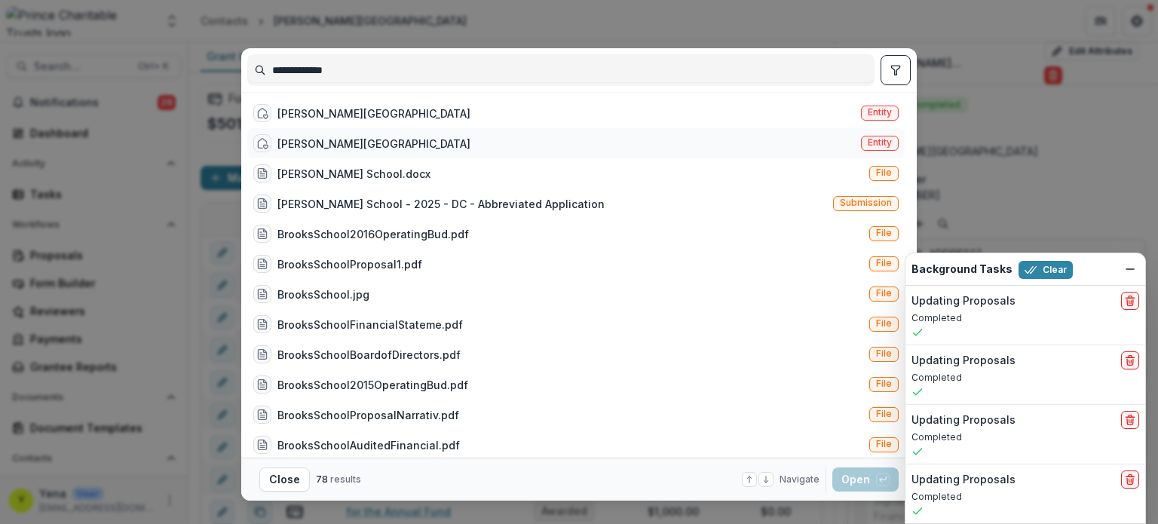
type input "**********"
click at [365, 136] on div "Brooks School Entity" at bounding box center [576, 143] width 658 height 30
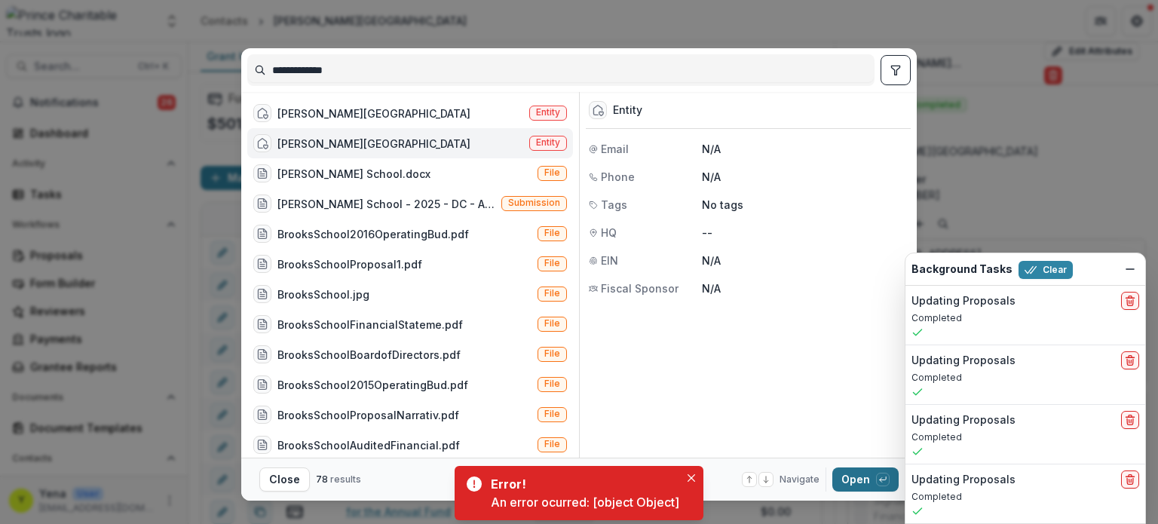
click at [854, 475] on button "Open with enter key" at bounding box center [866, 480] width 66 height 24
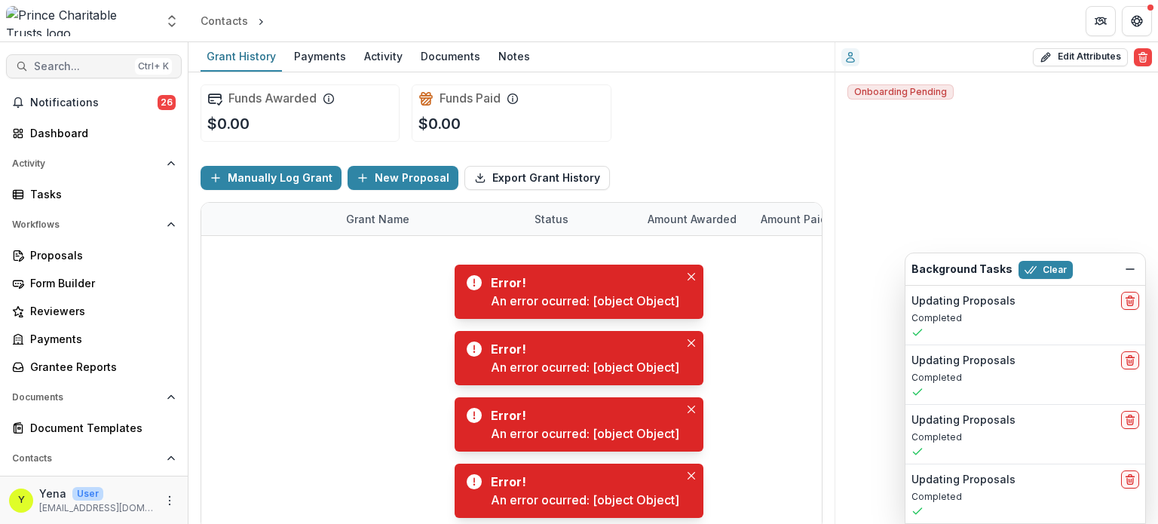
click at [94, 62] on span "Search..." at bounding box center [81, 66] width 95 height 13
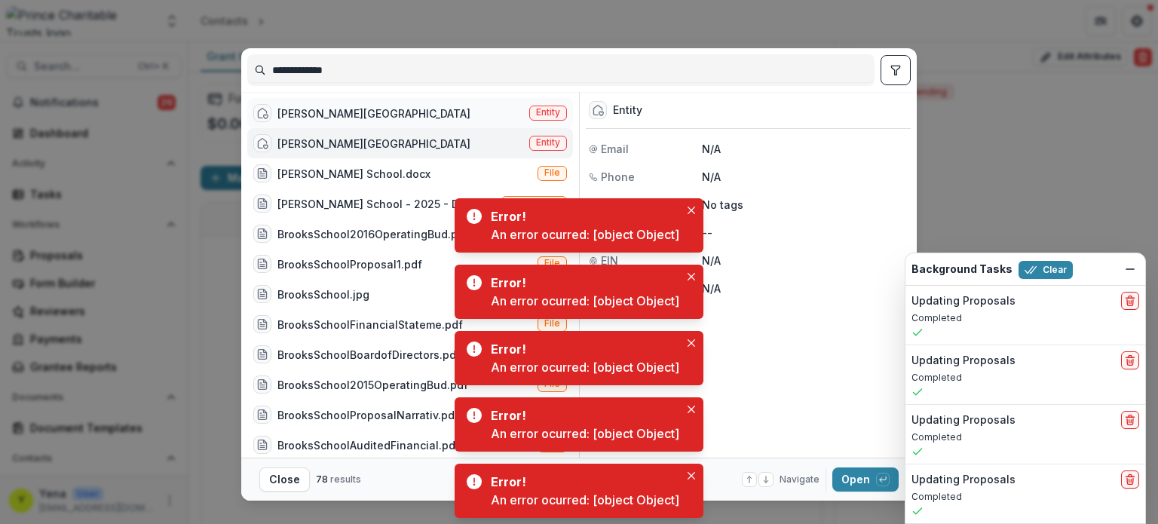
click at [386, 109] on div "Brooks School Entity" at bounding box center [410, 113] width 326 height 30
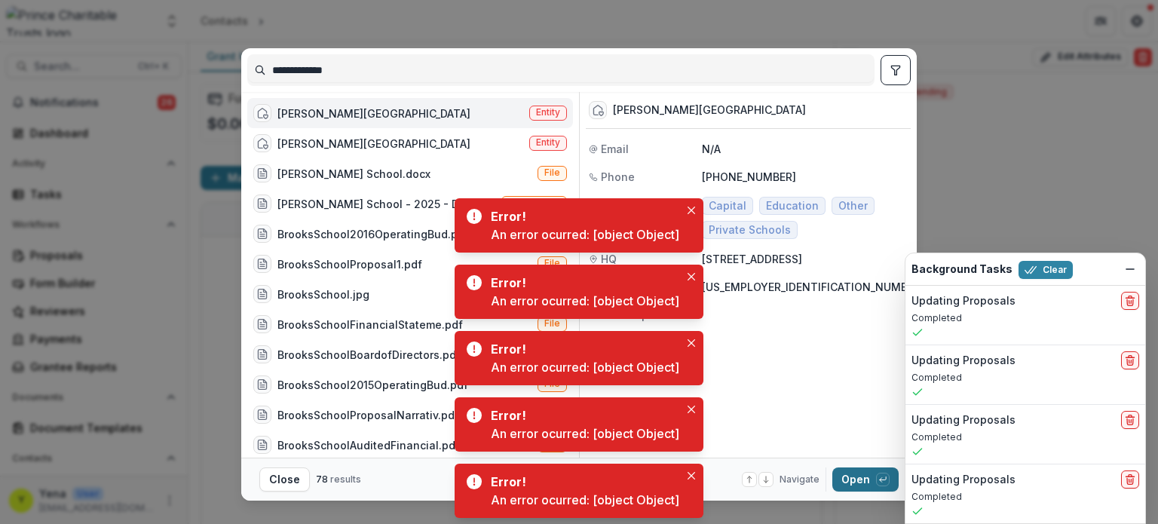
click at [857, 478] on button "Open with enter key" at bounding box center [866, 480] width 66 height 24
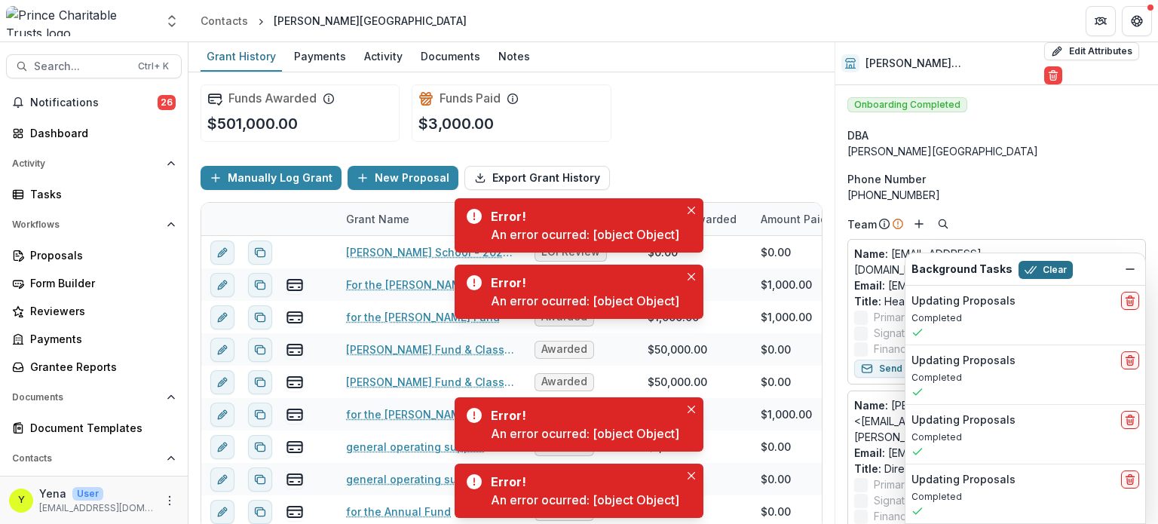
click at [1050, 271] on button "Clear" at bounding box center [1046, 270] width 54 height 18
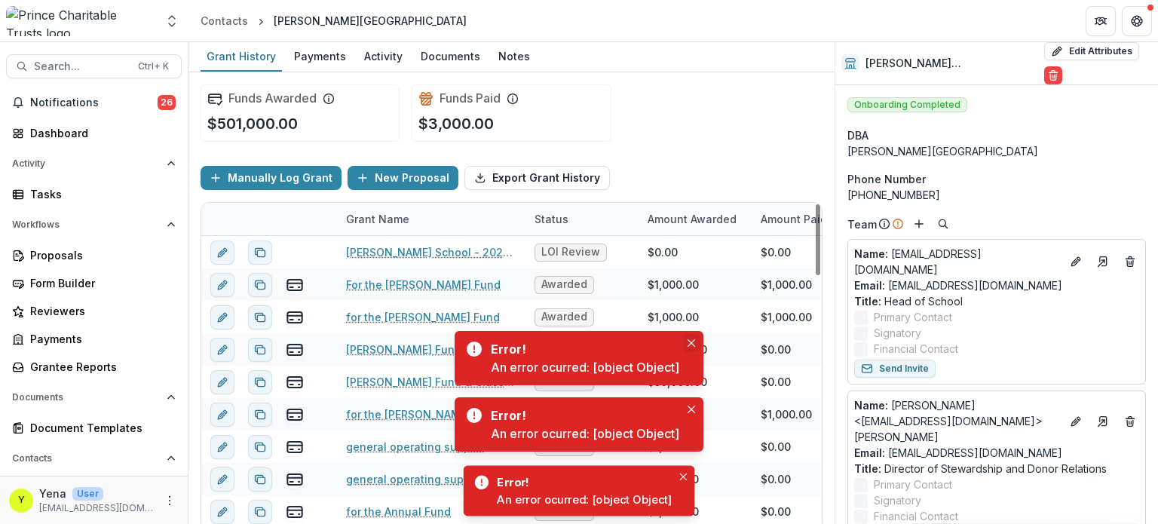
click at [694, 343] on icon "Close" at bounding box center [692, 343] width 8 height 8
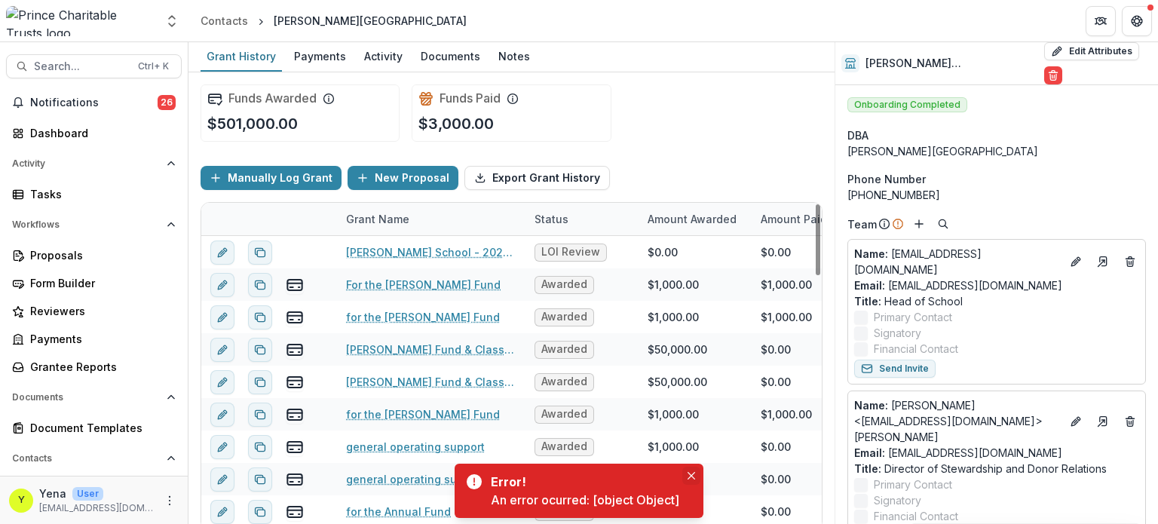
click at [688, 476] on icon "Close" at bounding box center [692, 476] width 8 height 8
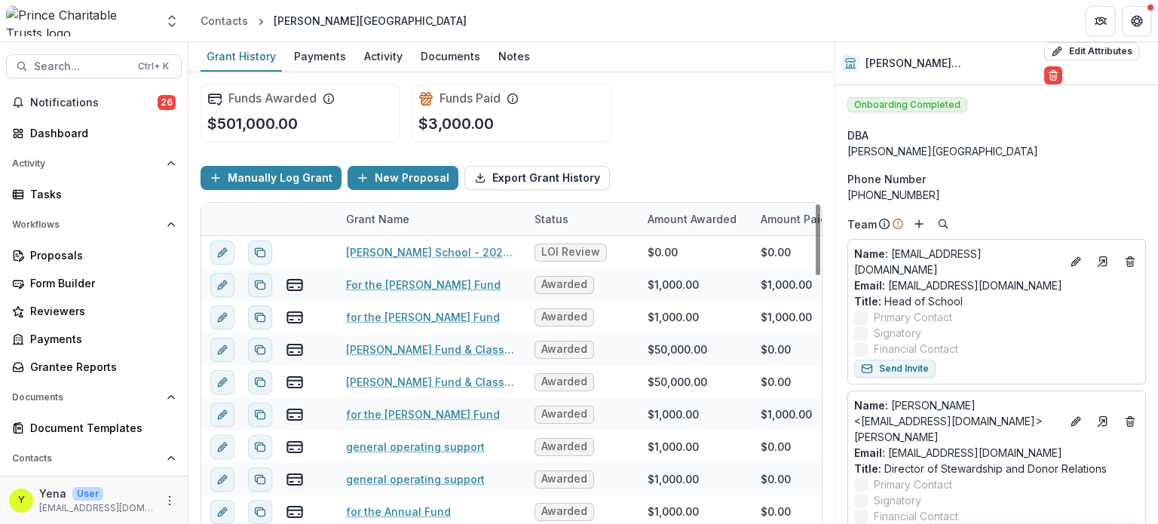
click at [663, 115] on div "Funds Awarded $501,000.00 Funds Paid $3,000.00" at bounding box center [512, 112] width 622 height 81
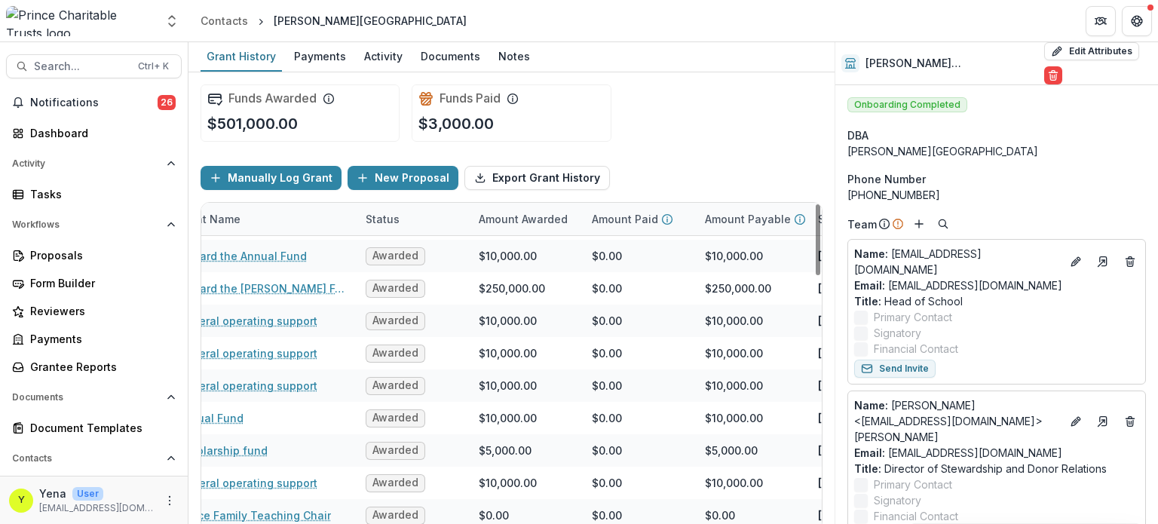
scroll to position [1131, 126]
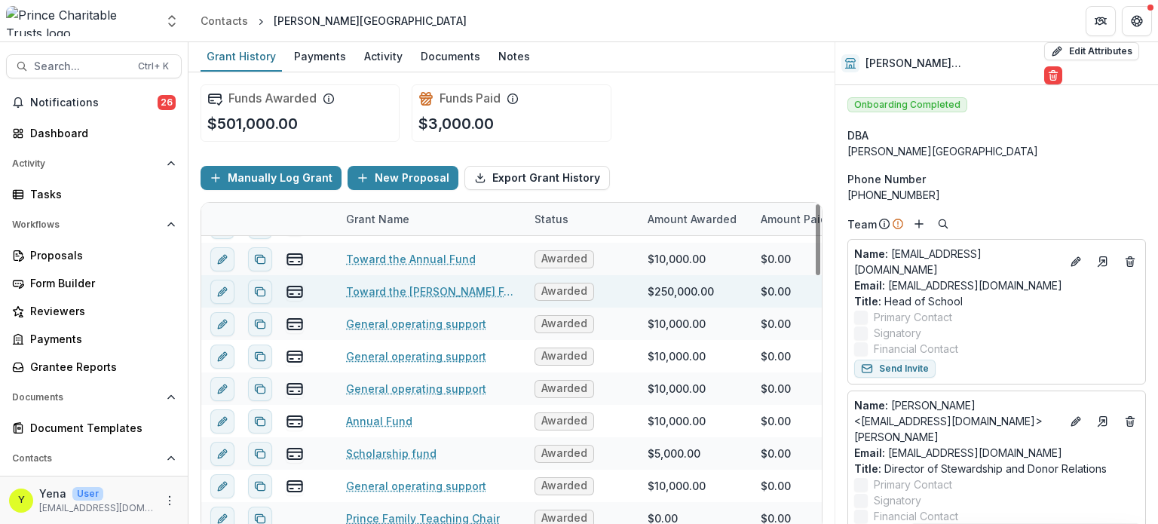
click at [400, 301] on div "Toward the [PERSON_NAME] Fellowship" at bounding box center [431, 291] width 170 height 32
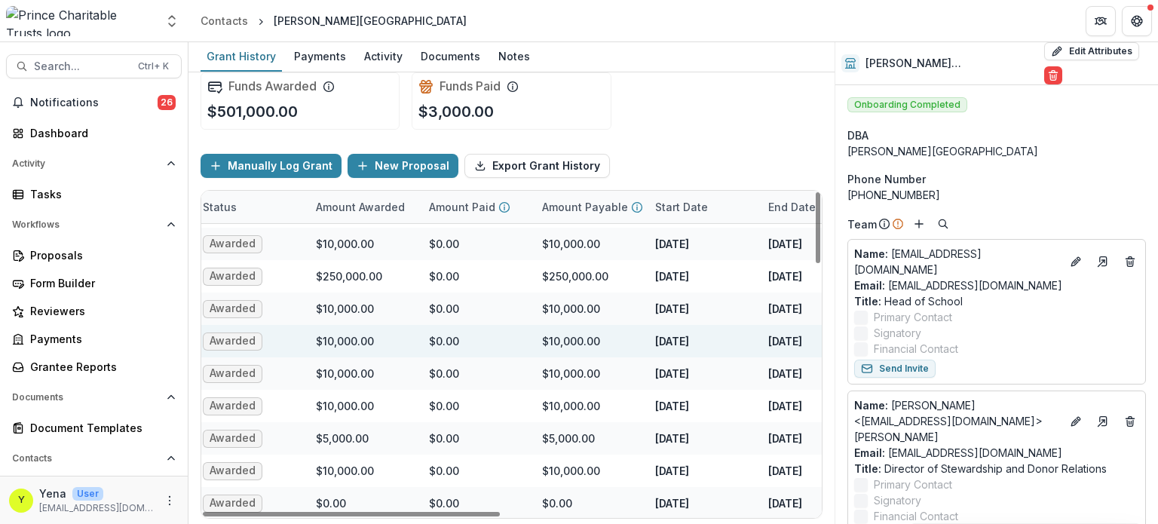
scroll to position [1131, 332]
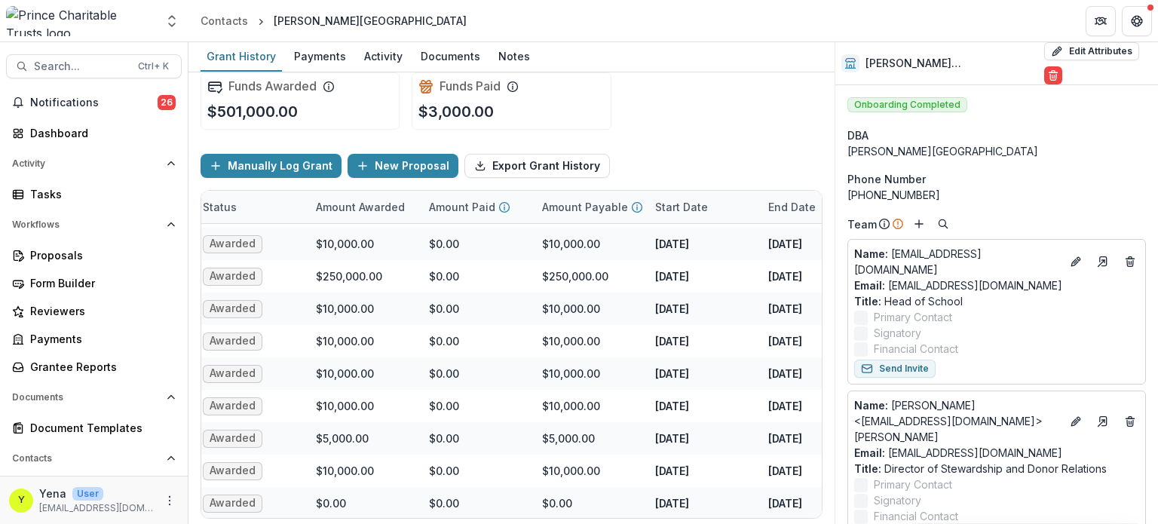
click at [655, 127] on div "Funds Awarded $501,000.00 Funds Paid $3,000.00" at bounding box center [512, 100] width 622 height 81
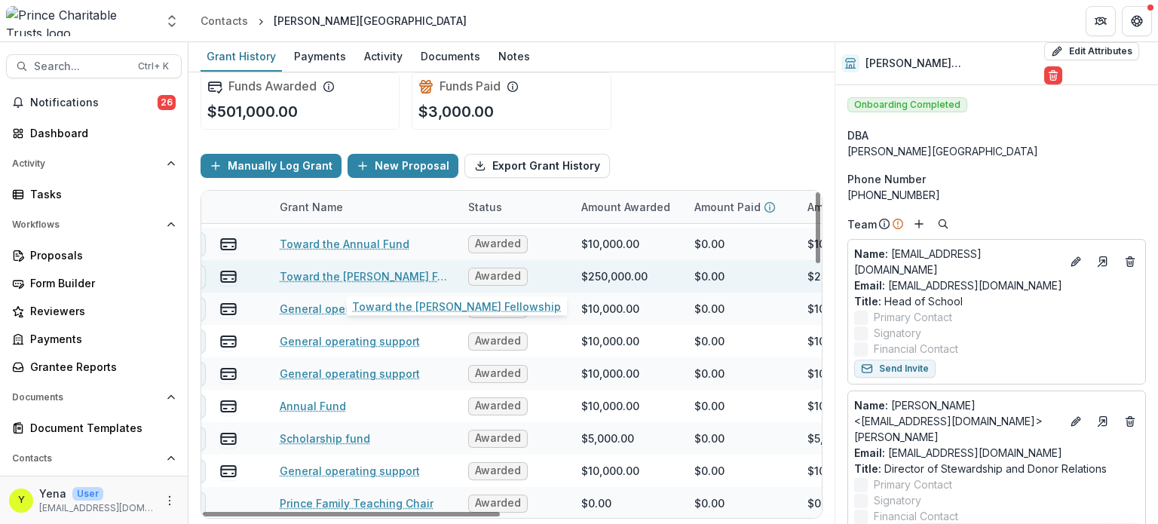
scroll to position [1131, 0]
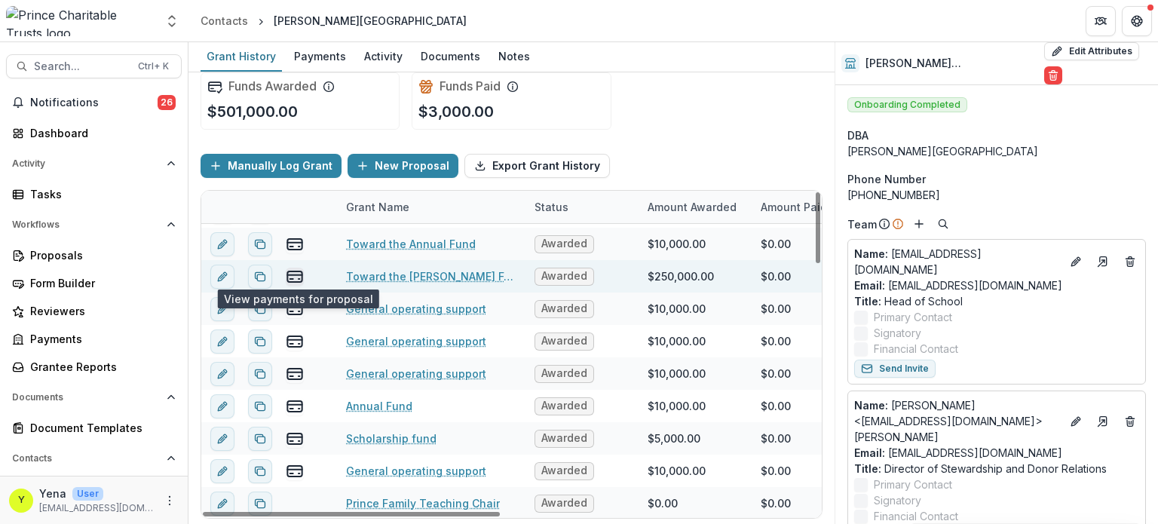
click at [299, 275] on line "view-payments" at bounding box center [294, 275] width 14 height 0
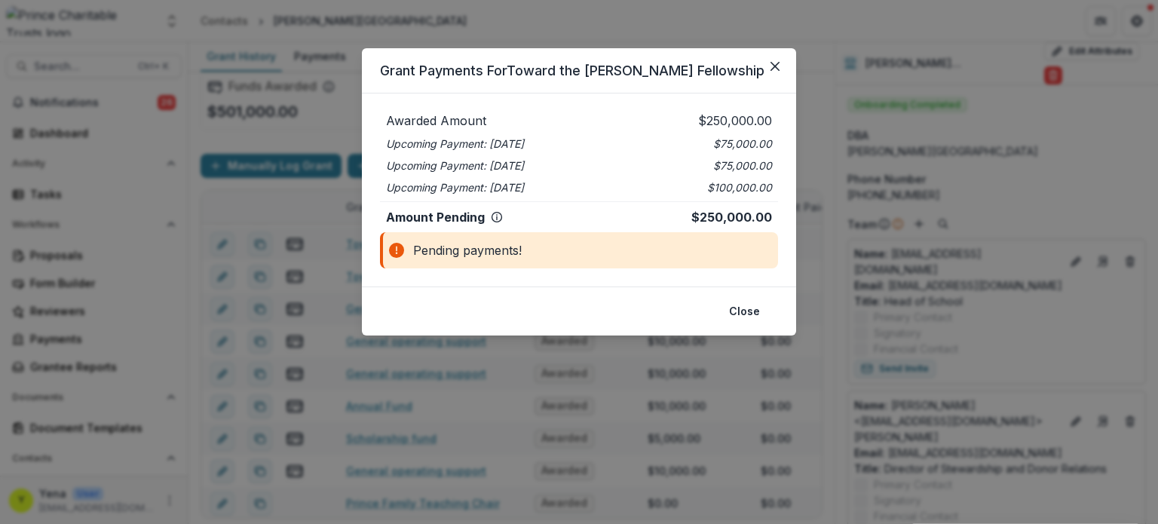
click at [759, 70] on header "Grant Payments For Toward the McVey Fellowship" at bounding box center [579, 70] width 434 height 45
click at [774, 66] on icon "Close" at bounding box center [775, 66] width 9 height 9
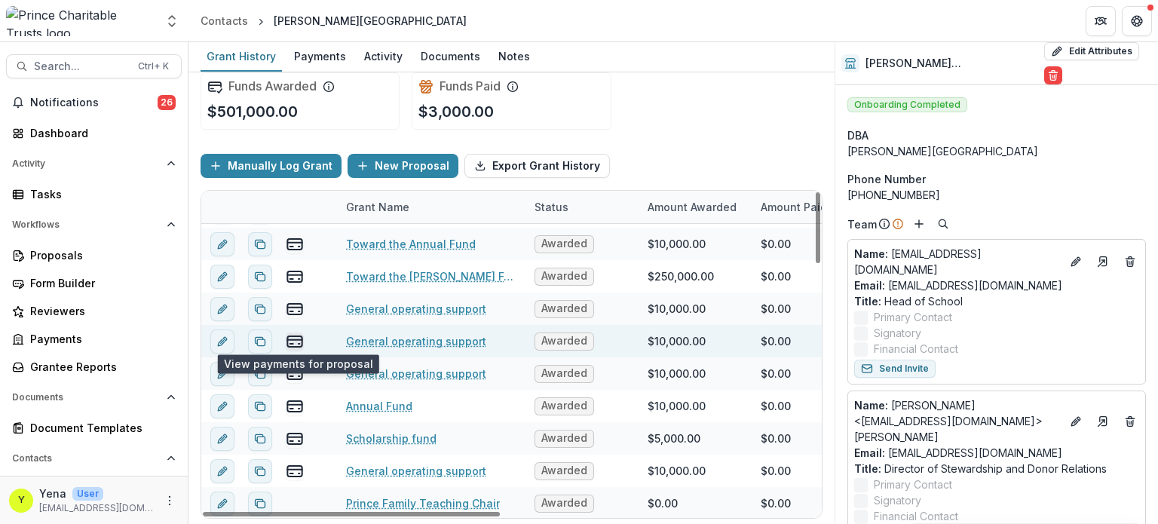
click at [299, 344] on line "view-payments" at bounding box center [299, 344] width 1 height 0
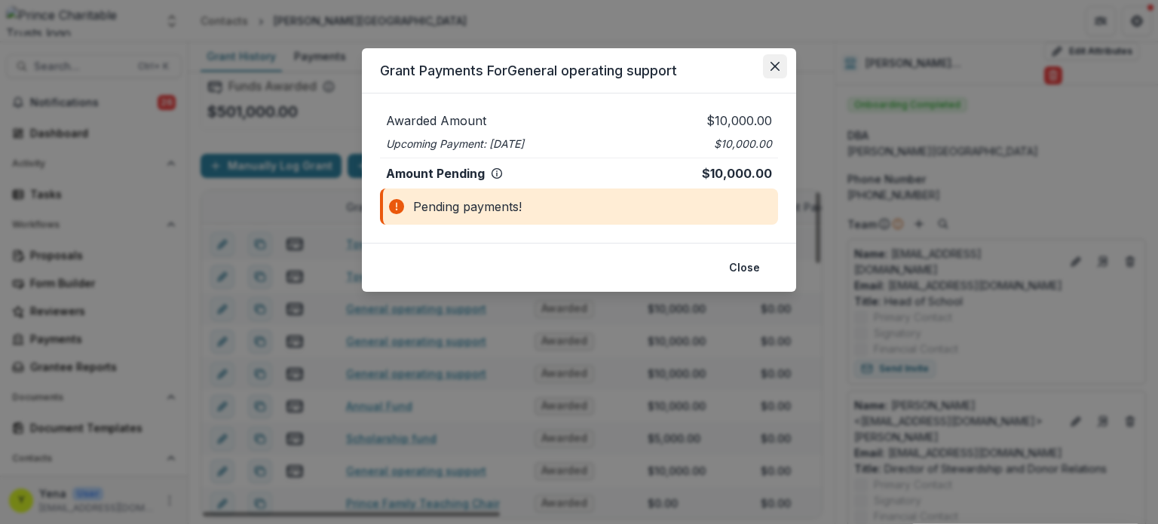
click at [775, 66] on icon "Close" at bounding box center [775, 66] width 9 height 9
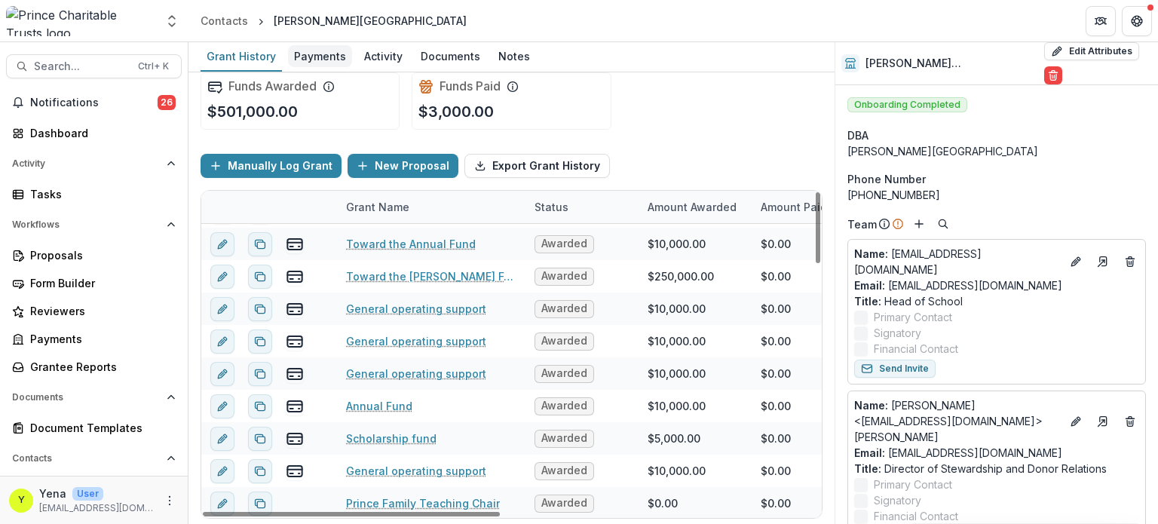
click at [311, 66] on div "Payments" at bounding box center [320, 56] width 64 height 22
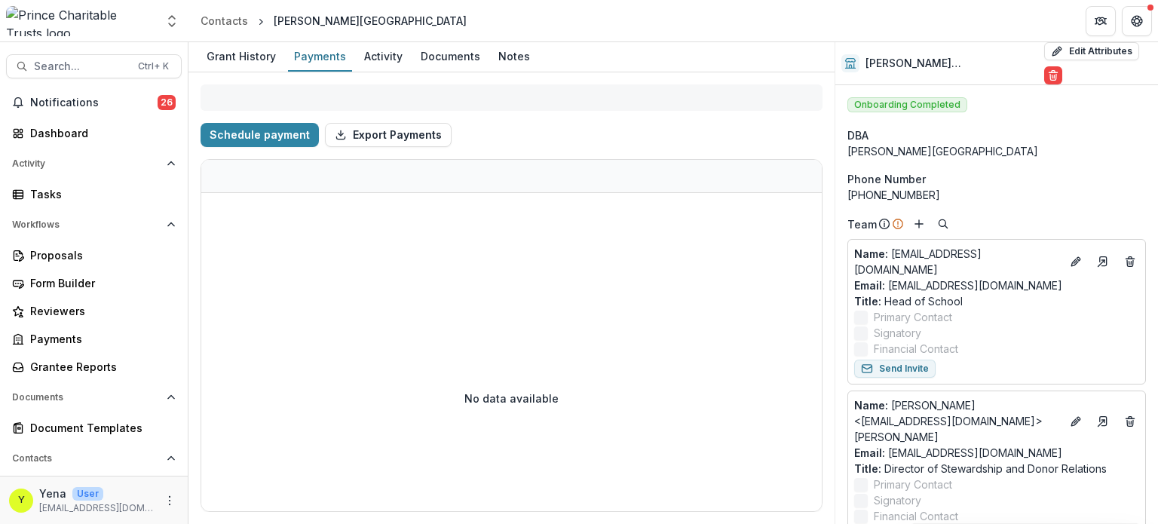
select select "**********"
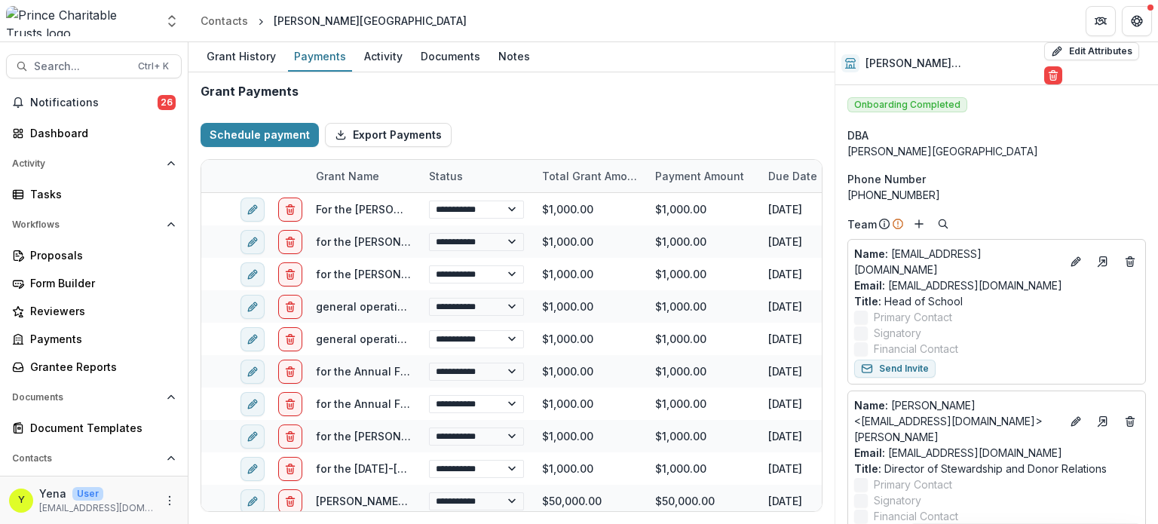
click at [549, 95] on div "Grant Payments" at bounding box center [512, 91] width 622 height 14
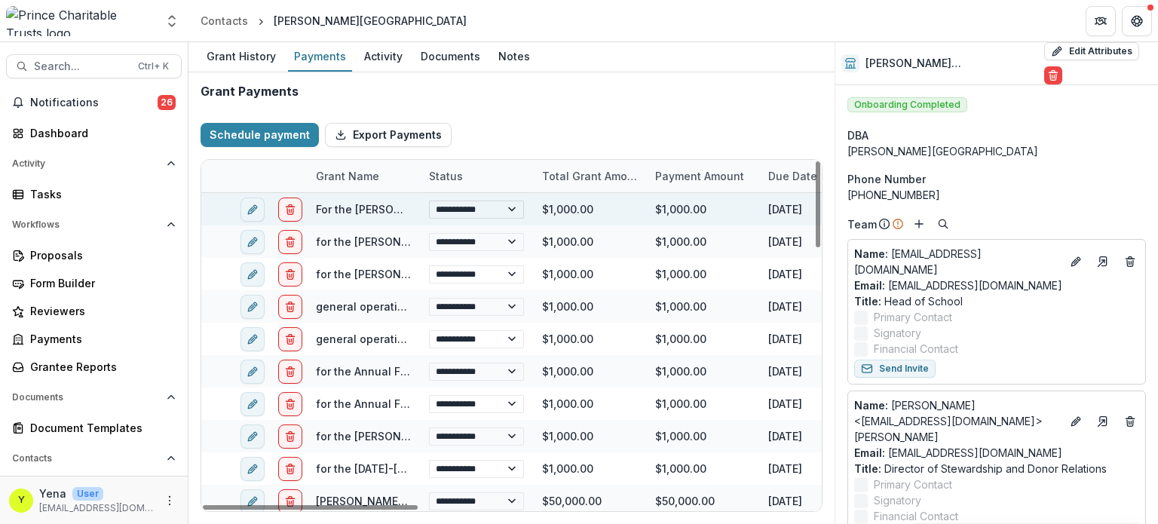
click at [478, 208] on select "**********" at bounding box center [476, 210] width 95 height 18
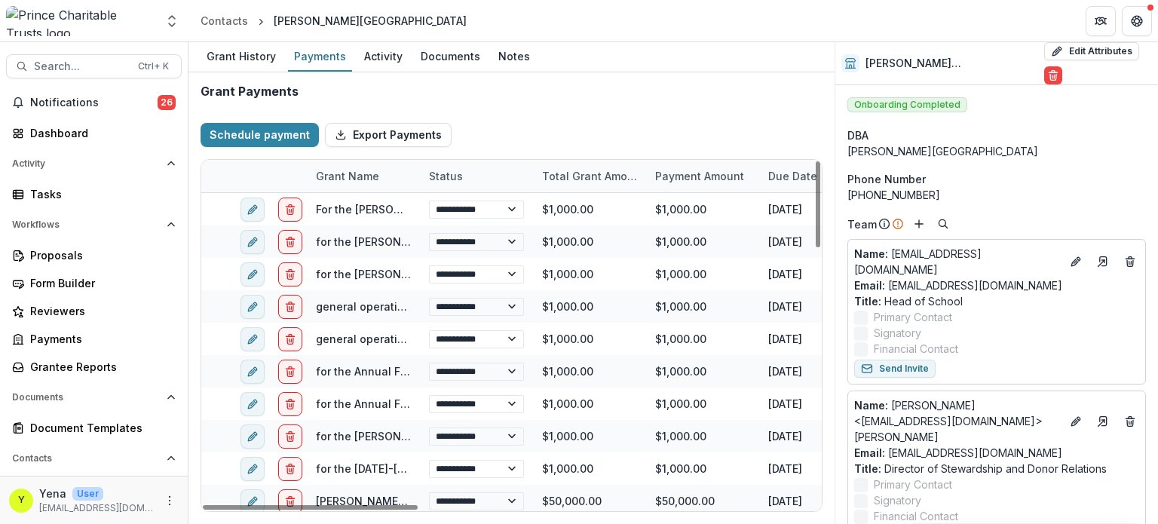
click at [563, 112] on div "Schedule payment Export Payments" at bounding box center [512, 135] width 622 height 48
select select "**********"
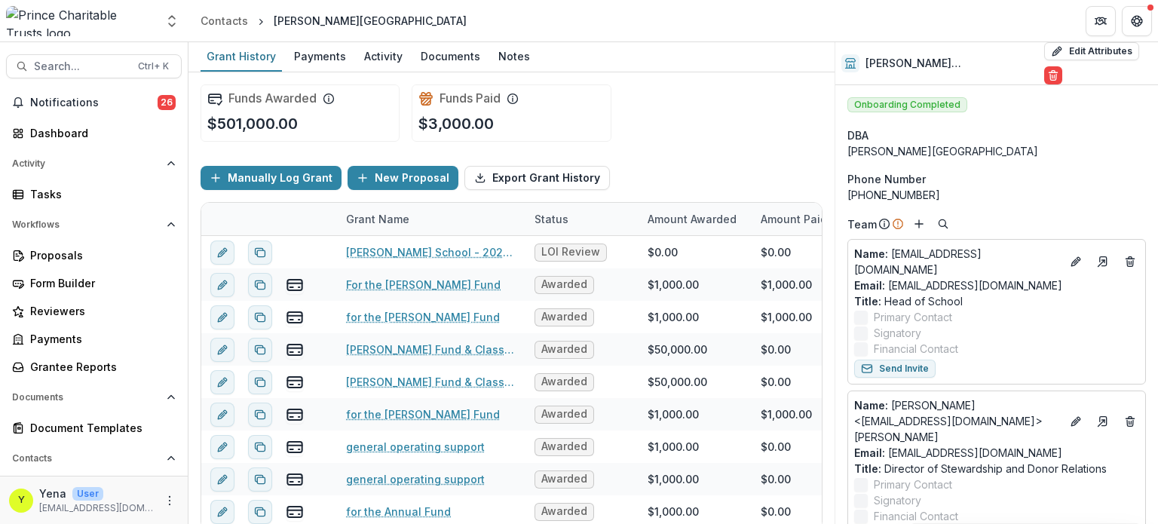
click at [667, 103] on div "Funds Awarded $501,000.00 Funds Paid $3,000.00" at bounding box center [512, 112] width 622 height 81
click at [314, 61] on div "Payments" at bounding box center [320, 56] width 64 height 22
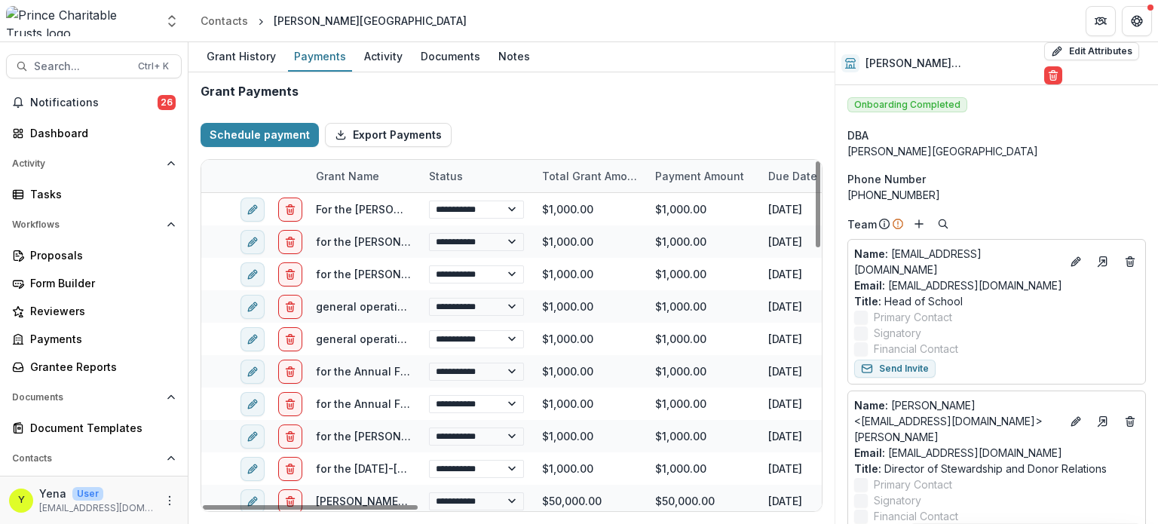
select select "**********"
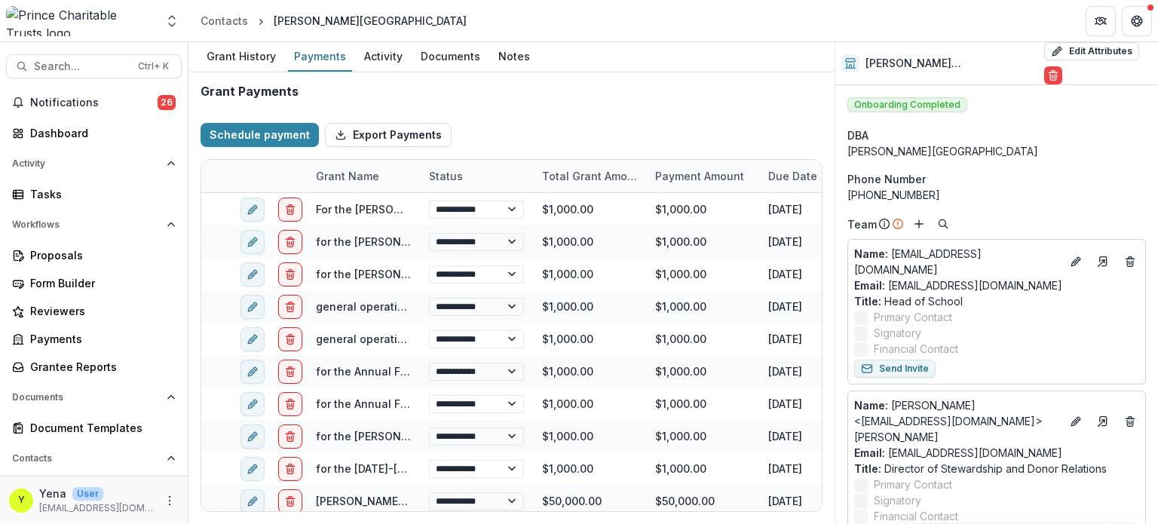
select select "**********"
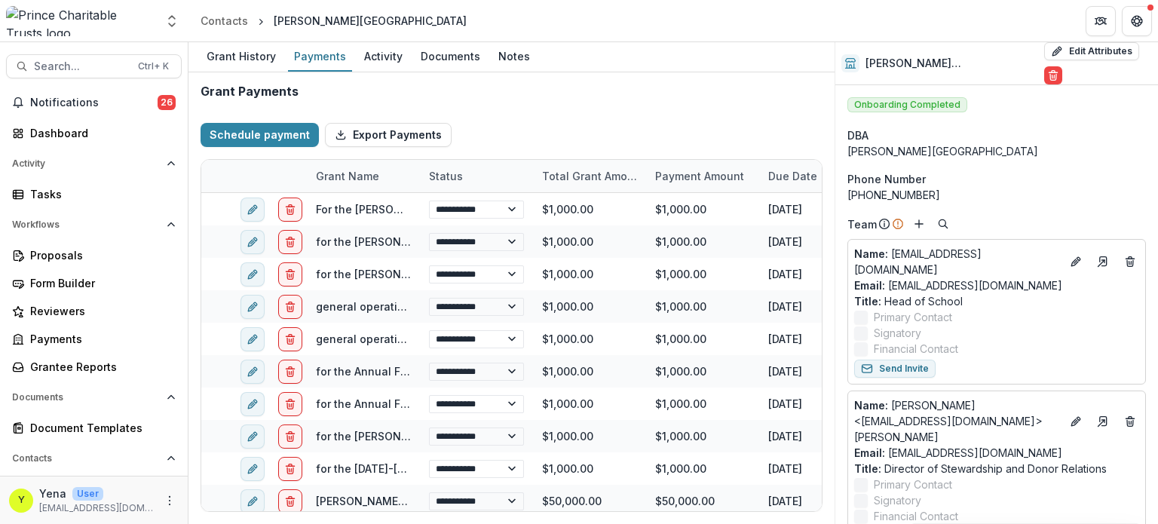
select select "**********"
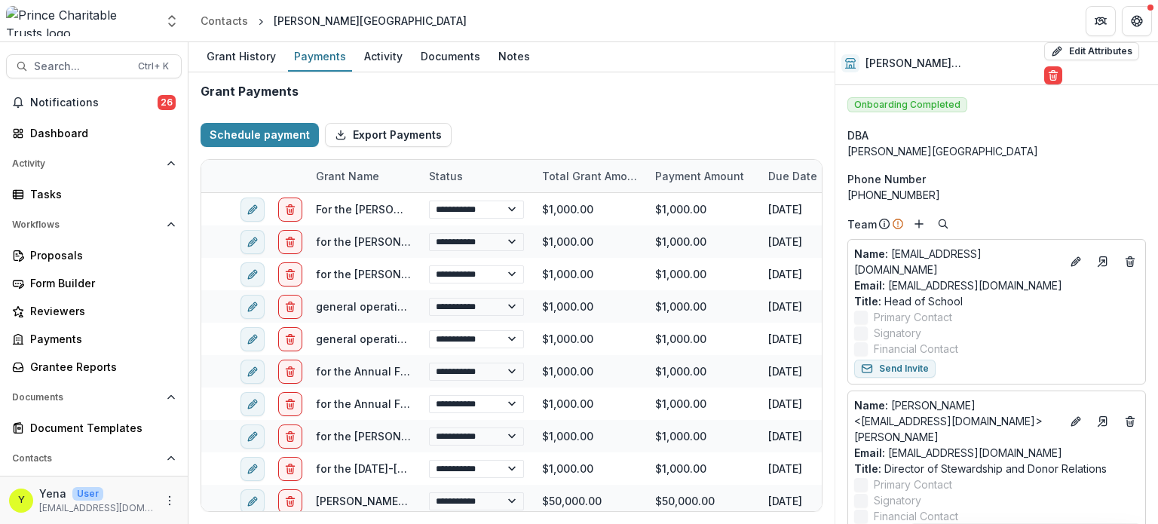
select select "**********"
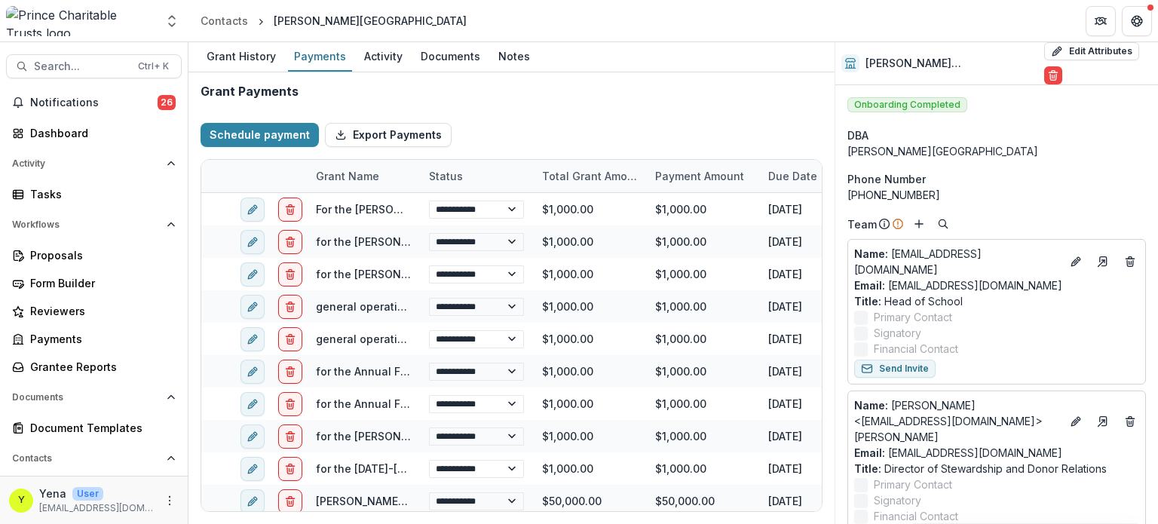
select select "**********"
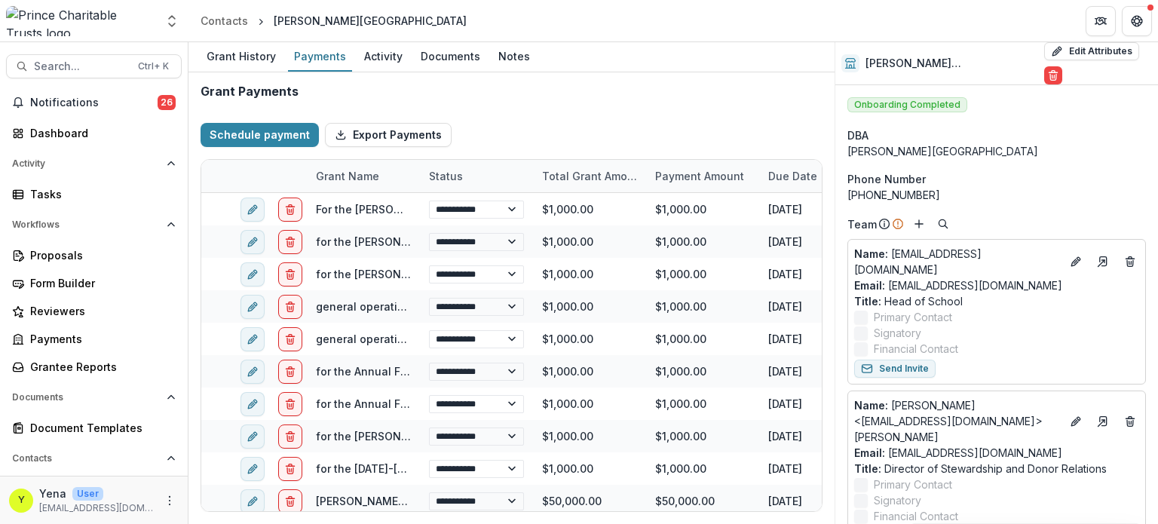
select select "**********"
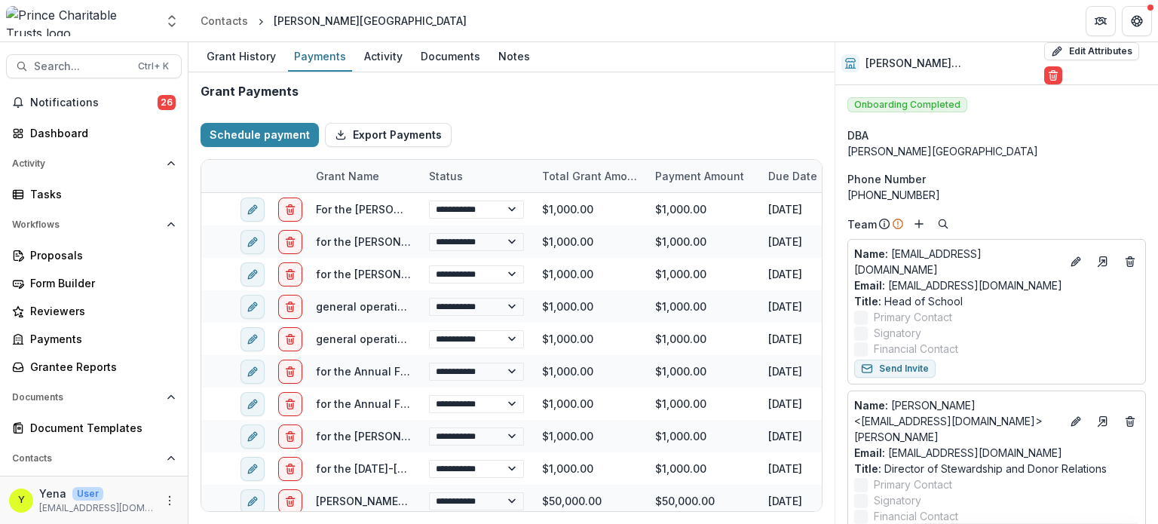
select select "**********"
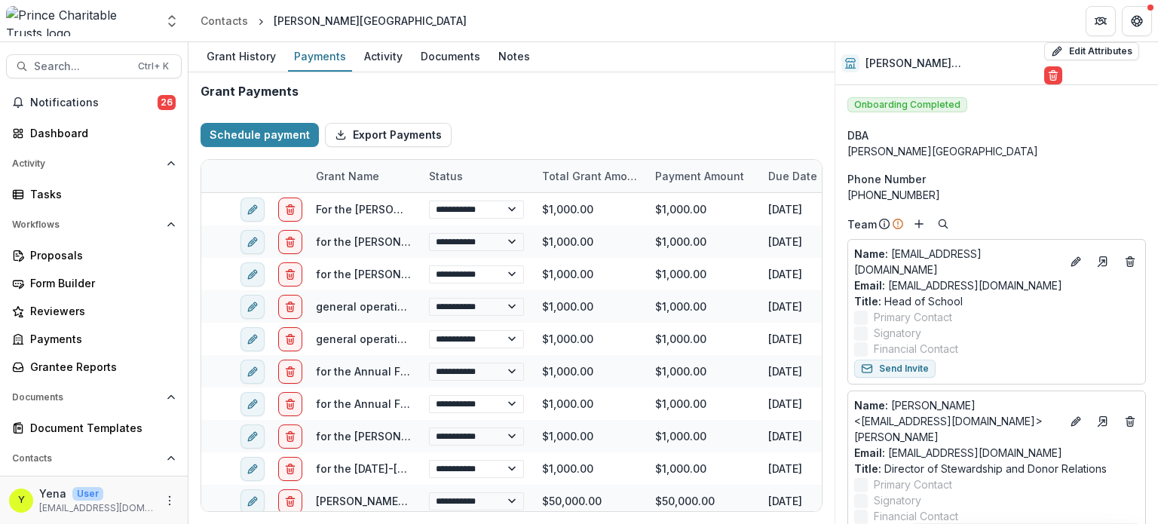
select select "**********"
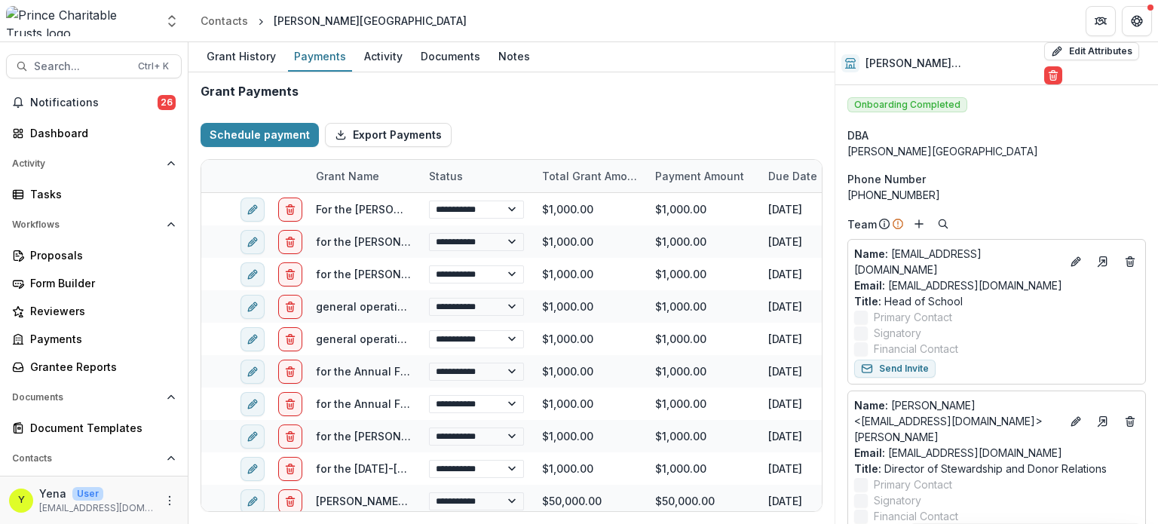
select select "**********"
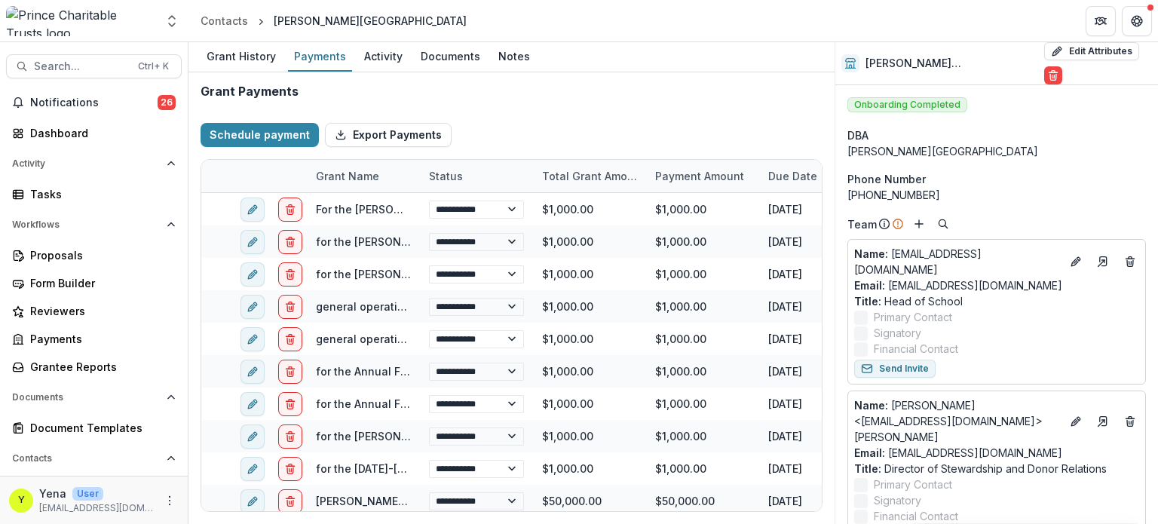
select select "**********"
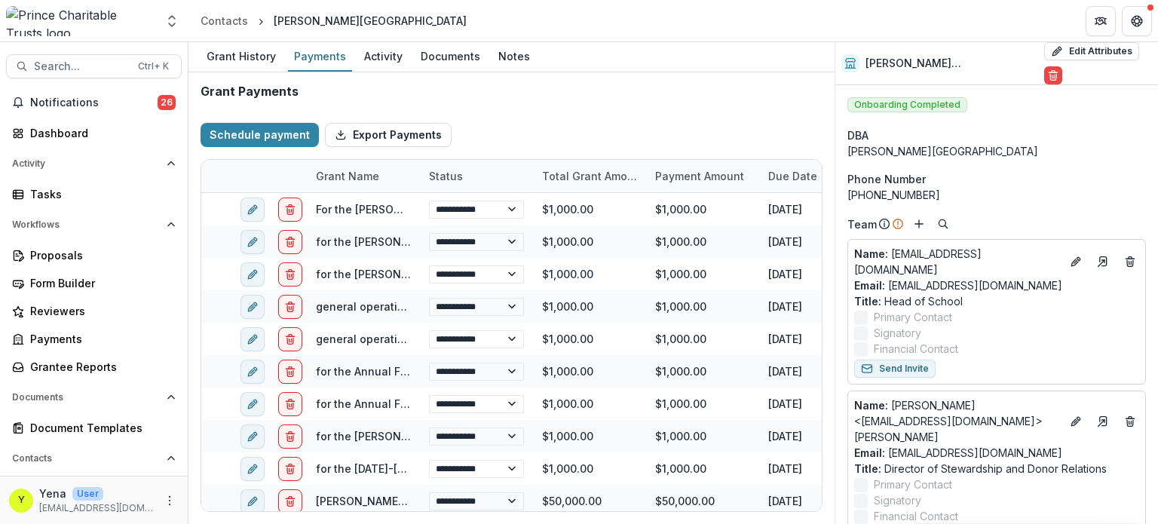
select select "**********"
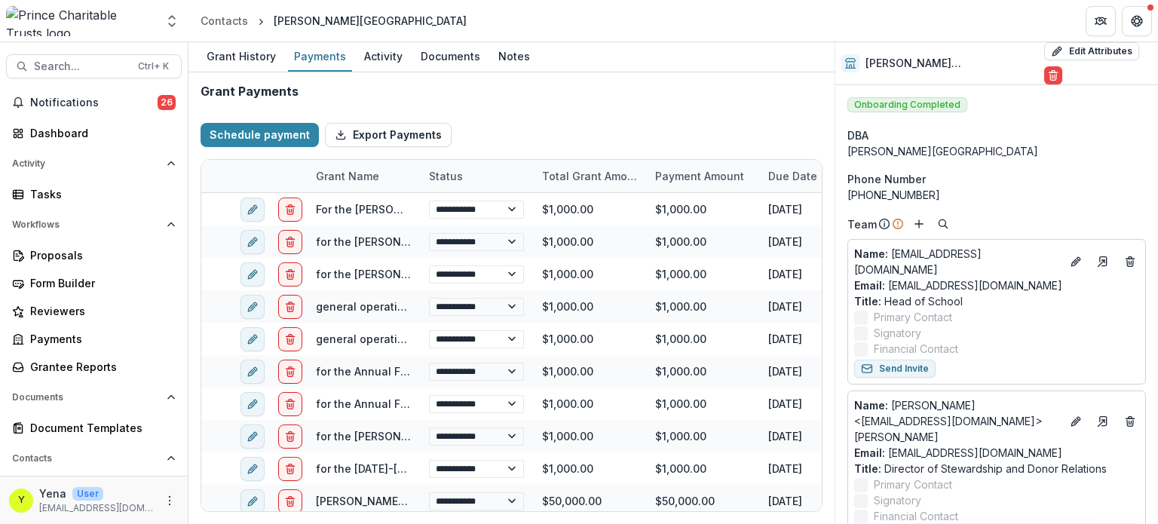
select select "**********"
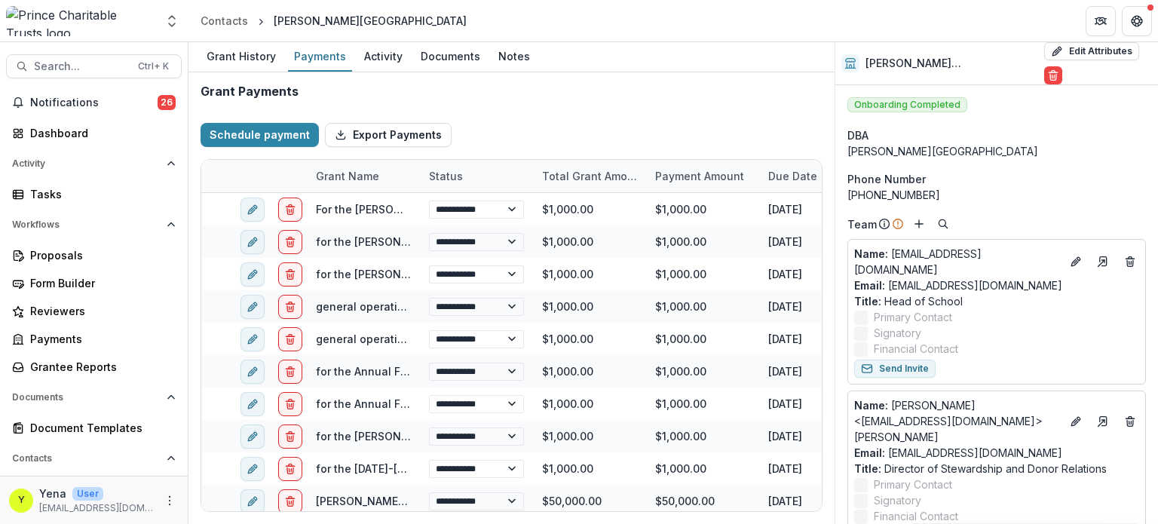
select select "**********"
click at [78, 20] on img at bounding box center [80, 21] width 149 height 30
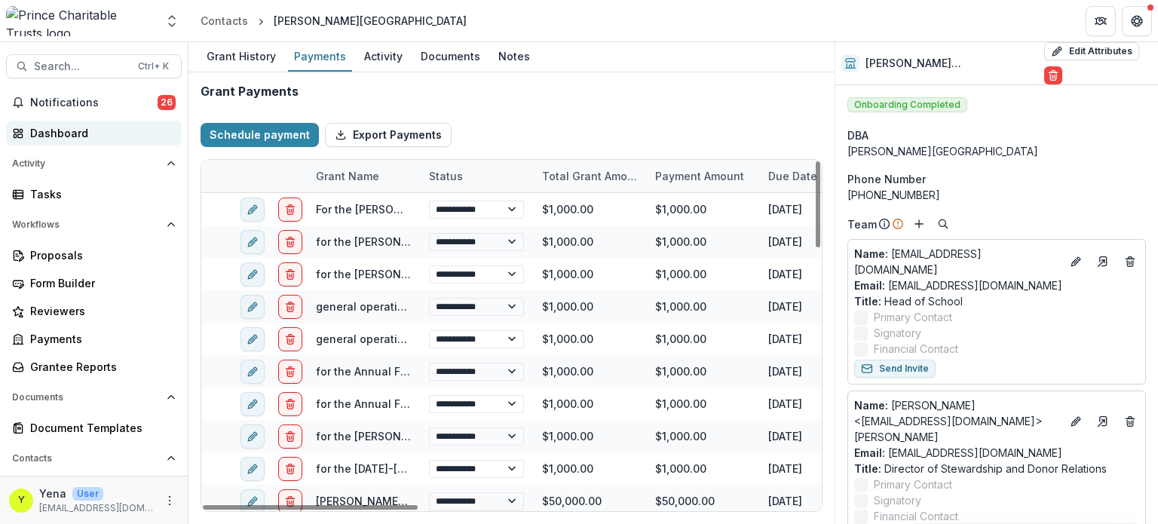
select select "**********"
click at [72, 133] on div "Dashboard" at bounding box center [100, 133] width 140 height 16
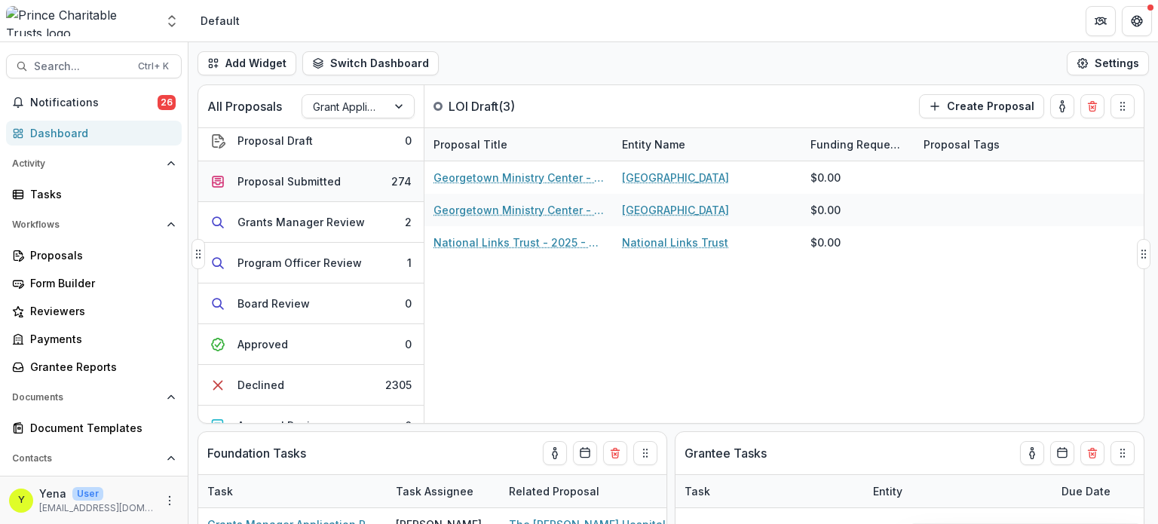
scroll to position [190, 0]
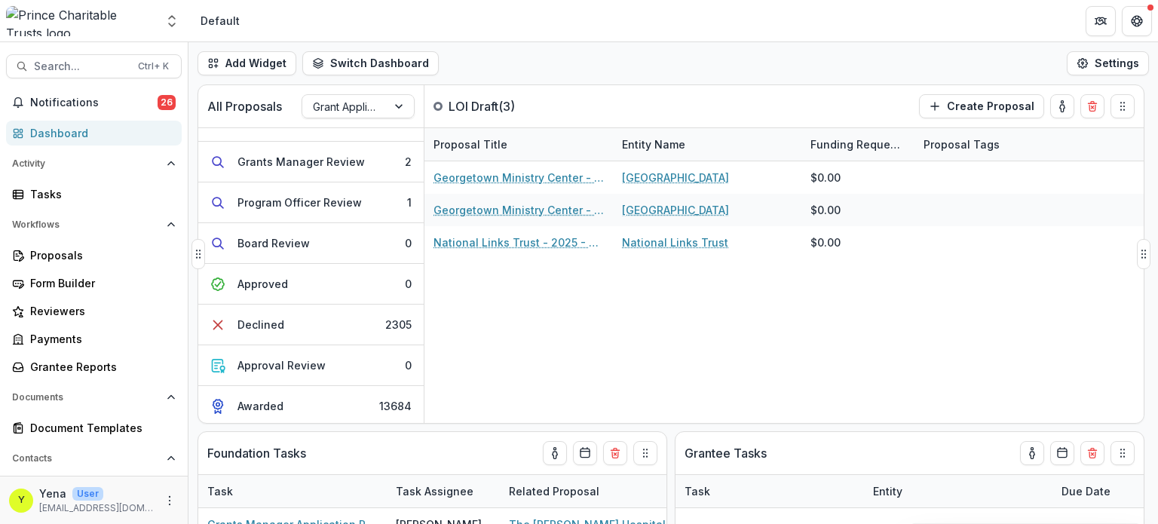
click at [489, 305] on div "Georgetown Ministry Center - 2025 - DC - Abbreviated Application Georgetown Min…" at bounding box center [784, 292] width 719 height 262
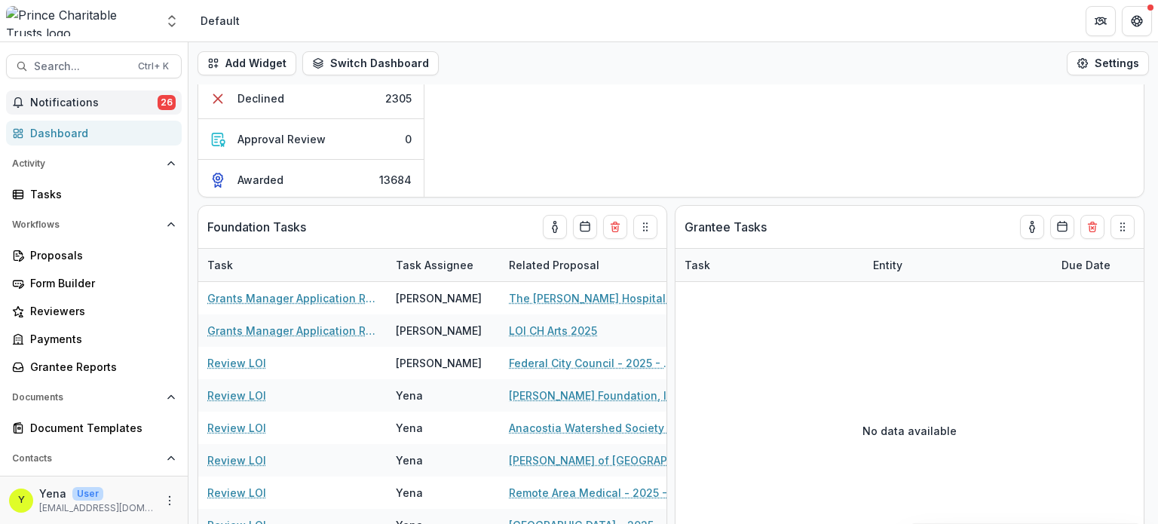
click at [86, 103] on span "Notifications" at bounding box center [93, 103] width 127 height 13
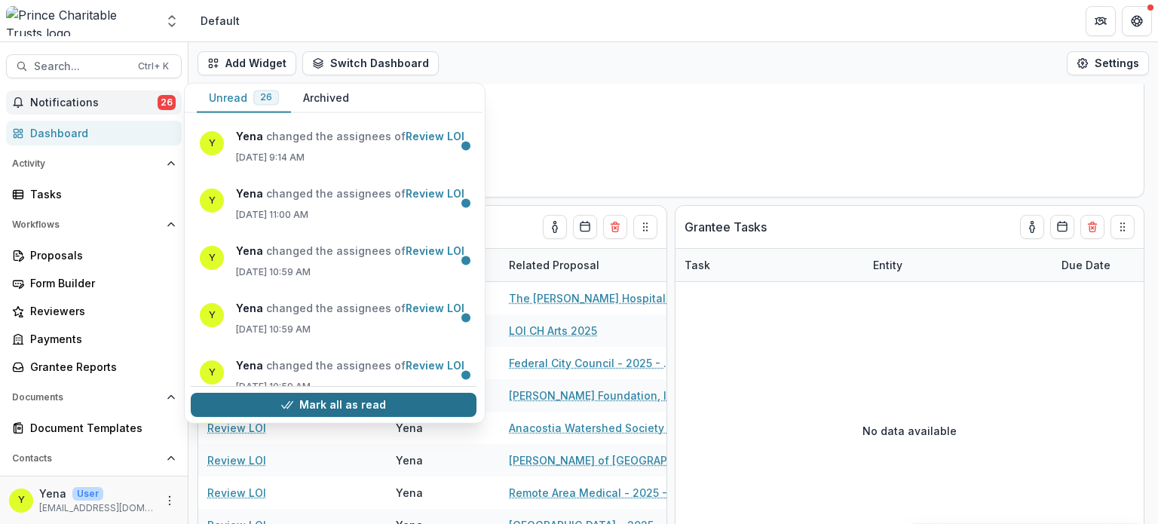
click at [324, 403] on button "Mark all as read" at bounding box center [334, 405] width 286 height 24
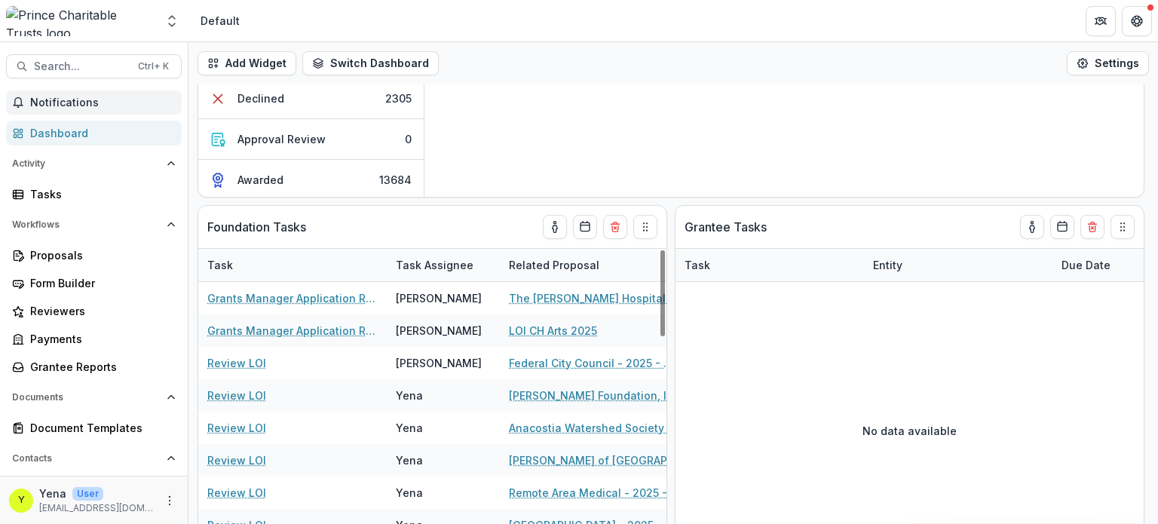
click at [79, 20] on img at bounding box center [80, 21] width 149 height 30
click at [517, 109] on div "Georgetown Ministry Center - 2025 - DC - Abbreviated Application Georgetown Min…" at bounding box center [784, 66] width 719 height 262
click at [54, 336] on div "Payments" at bounding box center [100, 339] width 140 height 16
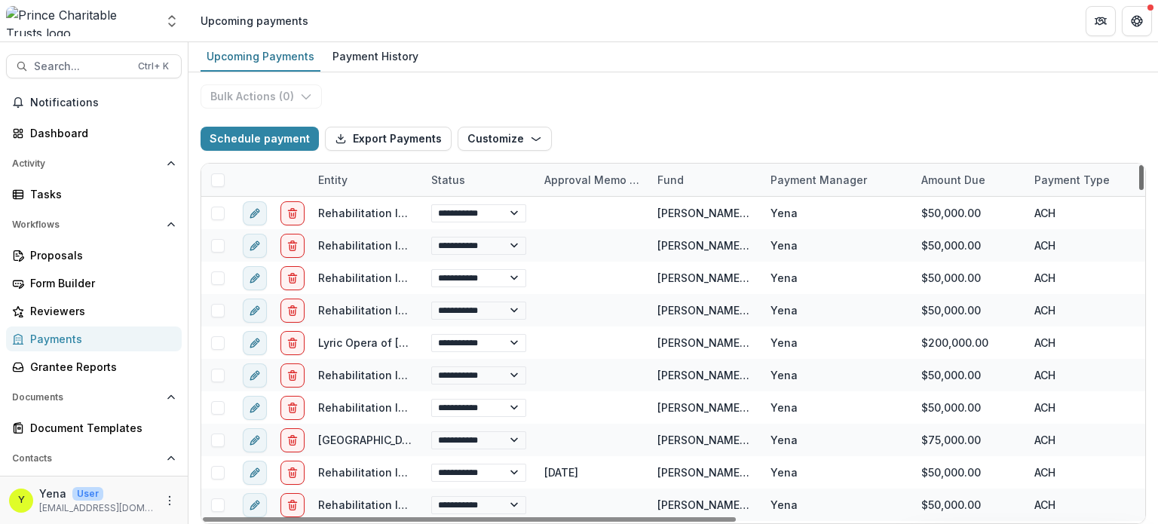
drag, startPoint x: 1142, startPoint y: 207, endPoint x: 1118, endPoint y: 147, distance: 64.3
click at [1139, 165] on div at bounding box center [1141, 177] width 5 height 25
click at [216, 180] on span at bounding box center [218, 180] width 14 height 14
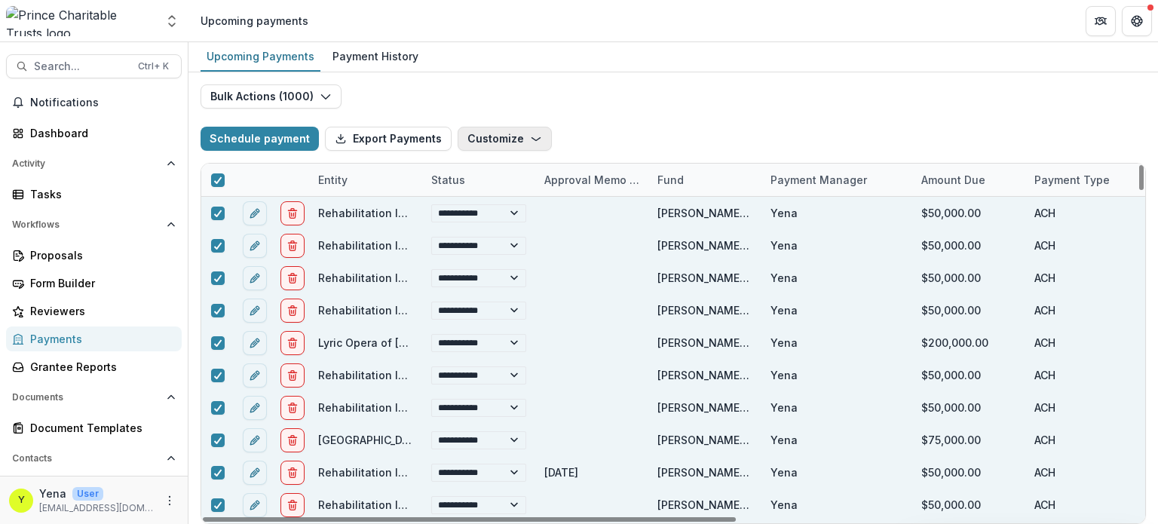
click at [497, 133] on button "Customize" at bounding box center [505, 139] width 94 height 24
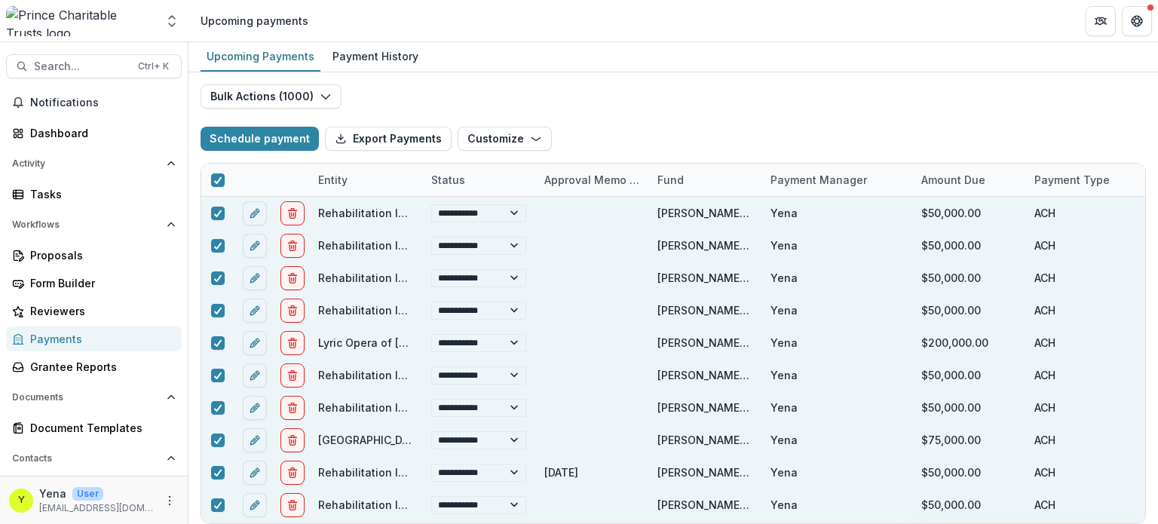
click at [434, 95] on div "**********" at bounding box center [674, 298] width 970 height 452
click at [216, 176] on icon at bounding box center [217, 180] width 9 height 8
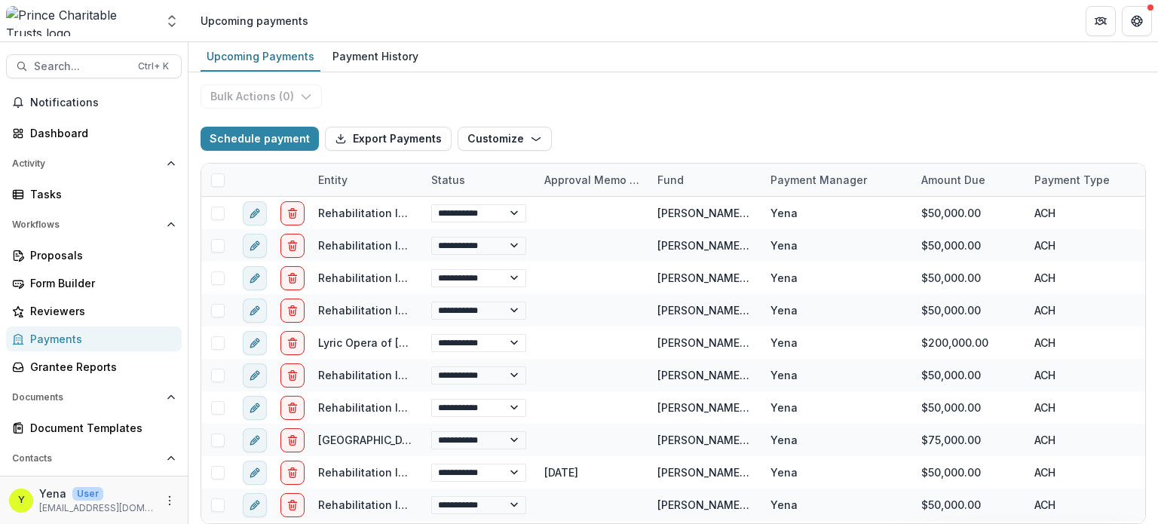
click at [494, 99] on div "**********" at bounding box center [674, 298] width 970 height 452
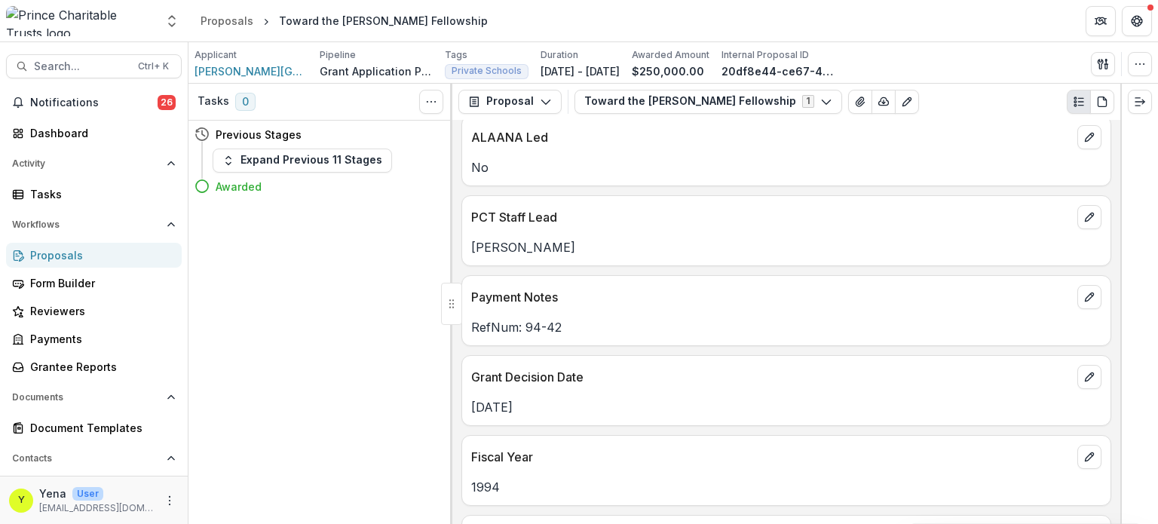
scroll to position [162, 0]
